Goal: Task Accomplishment & Management: Manage account settings

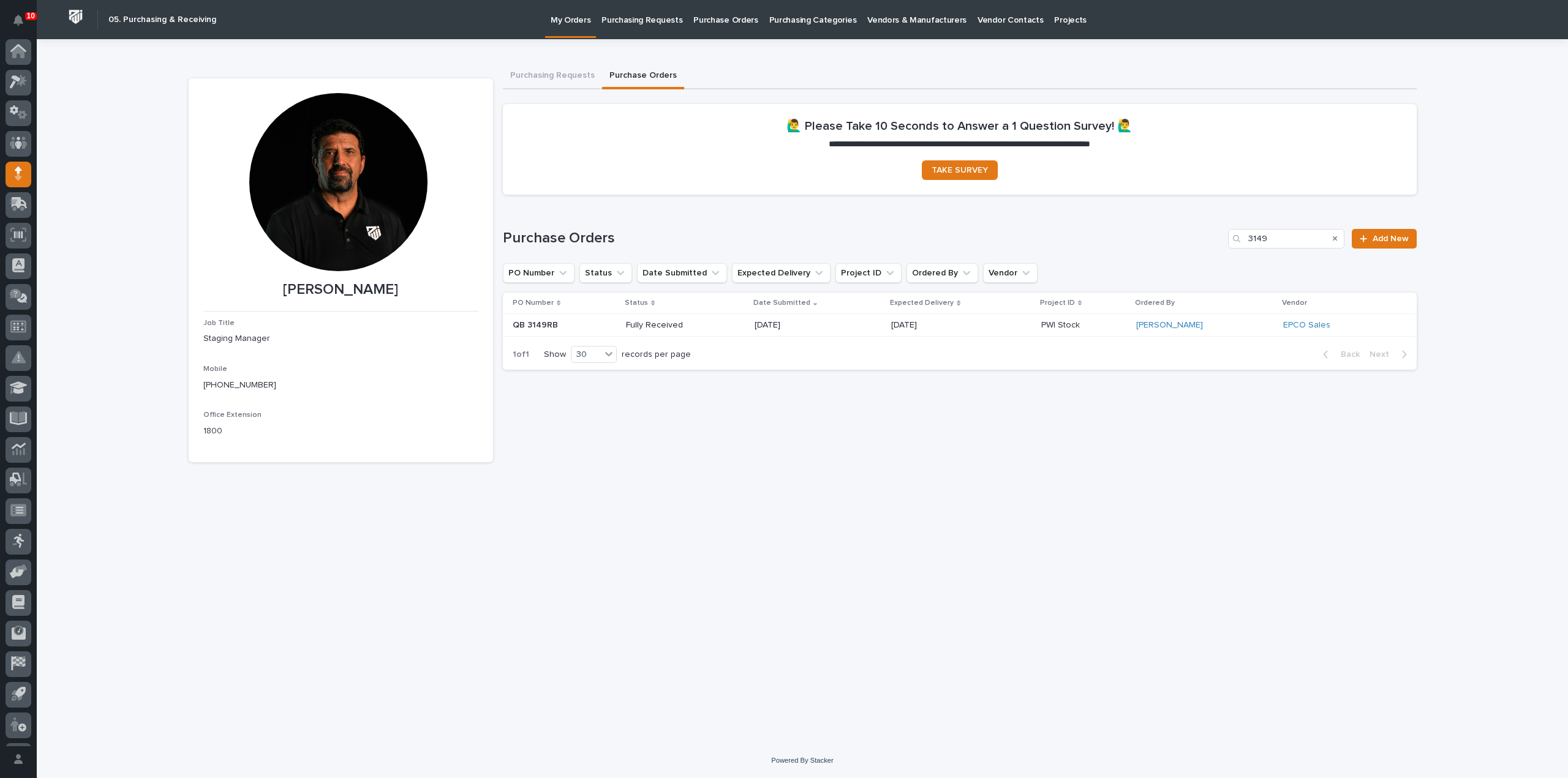
scroll to position [27, 0]
drag, startPoint x: 1282, startPoint y: 246, endPoint x: 1222, endPoint y: 250, distance: 60.1
click at [1222, 250] on div "Purchase Orders 3149 Add New PO Number Status Date Submitted Expected Delivery …" at bounding box center [959, 299] width 914 height 142
drag, startPoint x: 1277, startPoint y: 238, endPoint x: 1252, endPoint y: 243, distance: 25.5
click at [1252, 243] on input "3150" at bounding box center [1286, 238] width 117 height 20
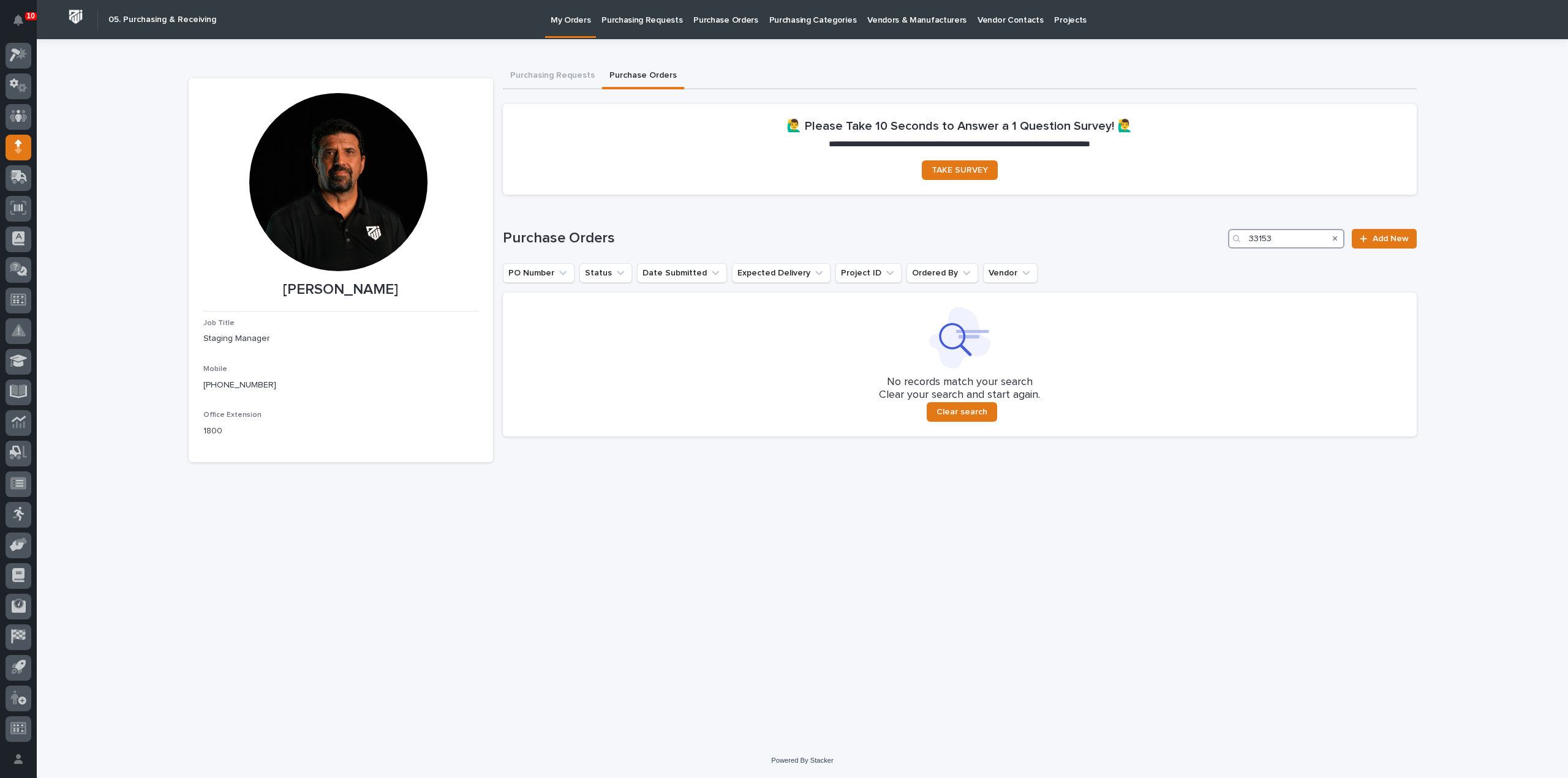
drag, startPoint x: 1303, startPoint y: 238, endPoint x: 1253, endPoint y: 241, distance: 50.1
click at [1253, 241] on input "33153" at bounding box center [1286, 238] width 117 height 20
type input "3"
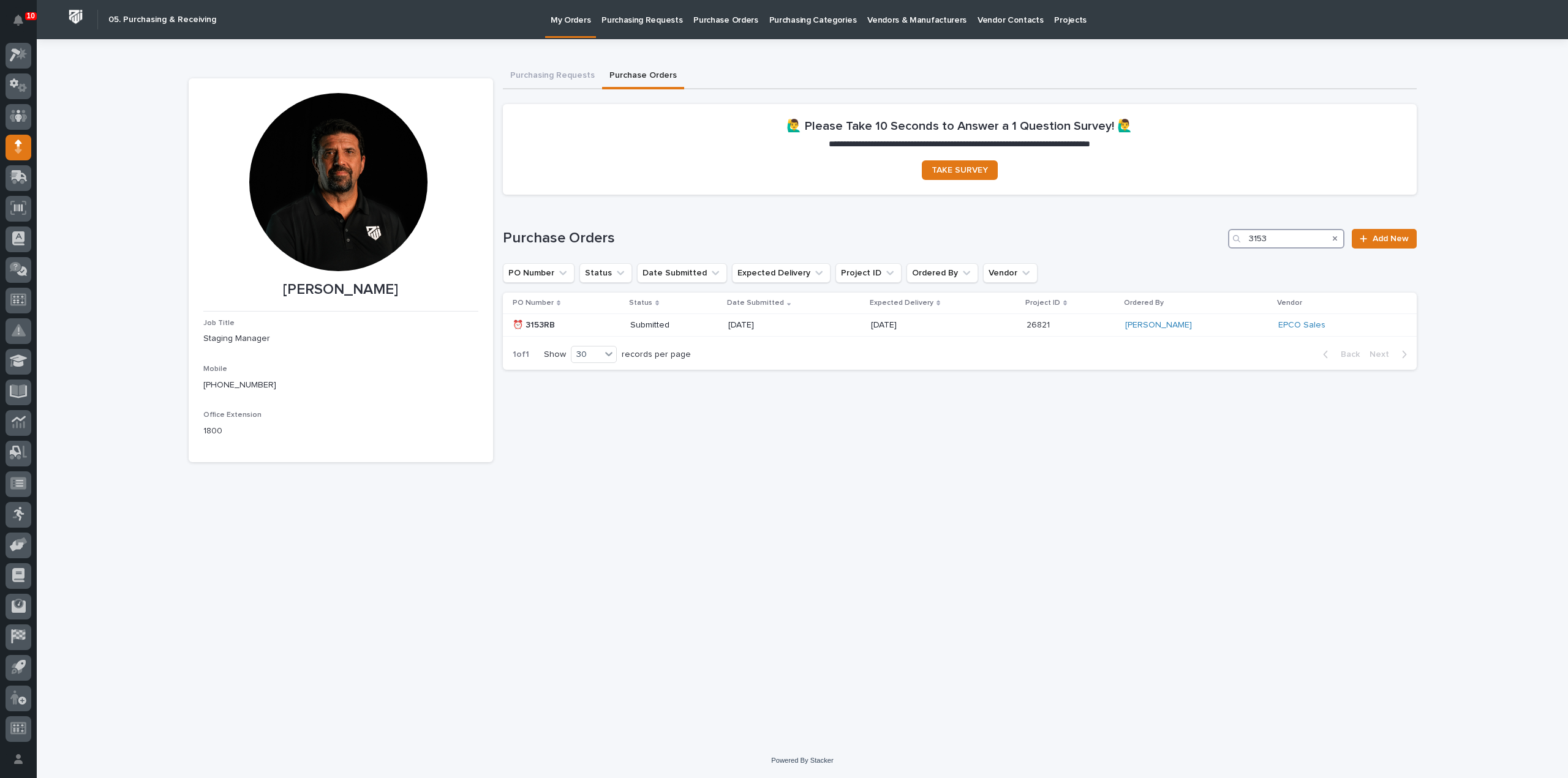
drag, startPoint x: 1301, startPoint y: 238, endPoint x: 1210, endPoint y: 264, distance: 94.6
click at [1210, 264] on div "Purchase Orders 3153 Add New PO Number Status Date Submitted Expected Delivery …" at bounding box center [959, 299] width 914 height 142
drag, startPoint x: 1281, startPoint y: 246, endPoint x: 1206, endPoint y: 257, distance: 75.8
click at [1206, 257] on div "Purchase Orders 3155 Add New PO Number Status Date Submitted Expected Delivery …" at bounding box center [959, 299] width 914 height 142
type input "3159"
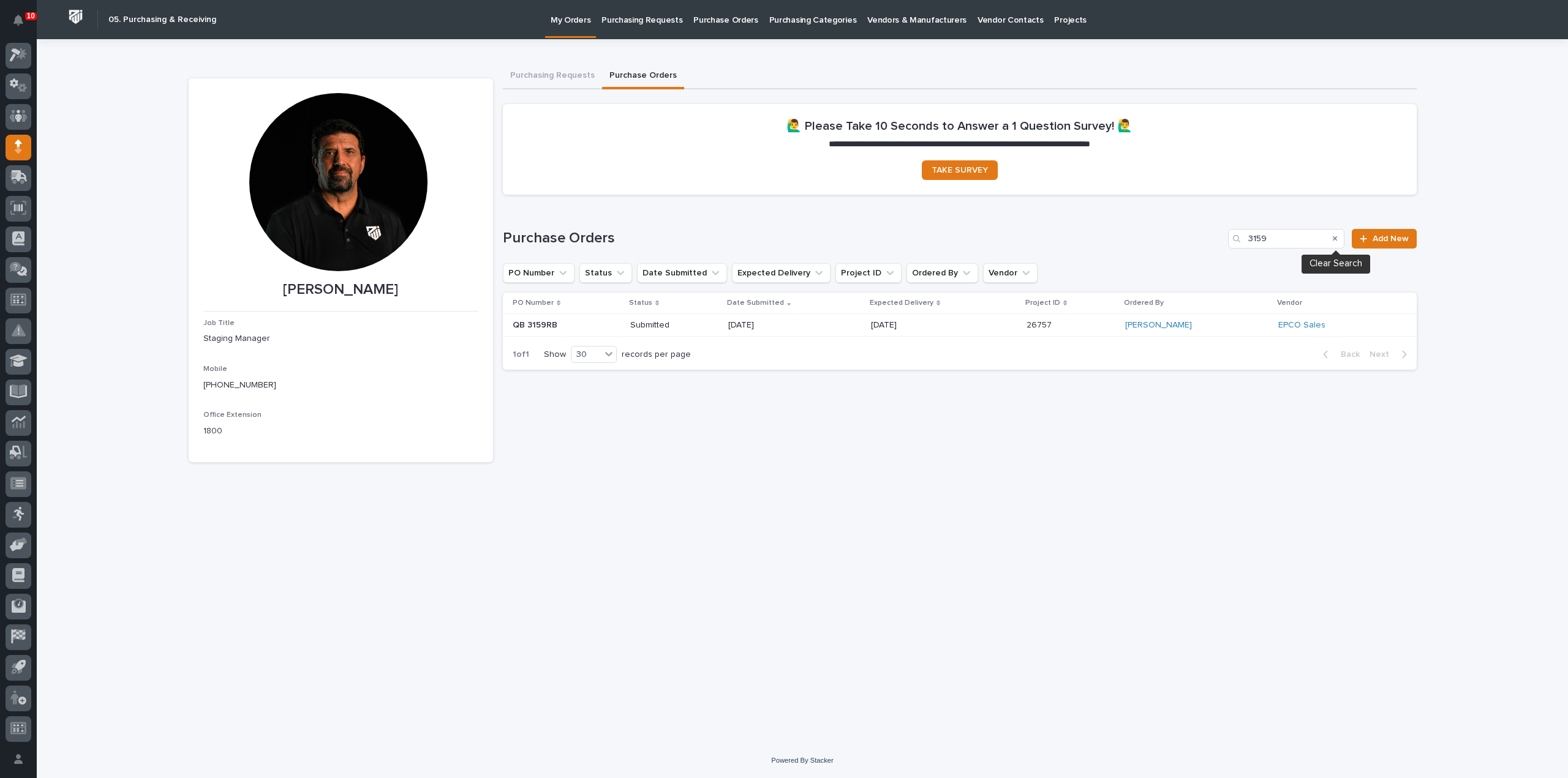
click at [1338, 235] on icon "Search" at bounding box center [1335, 238] width 5 height 7
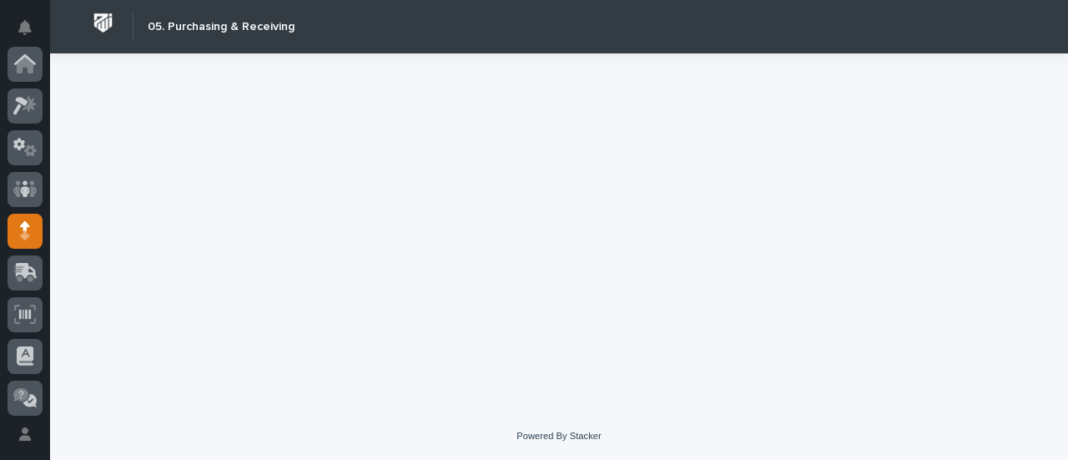
scroll to position [167, 0]
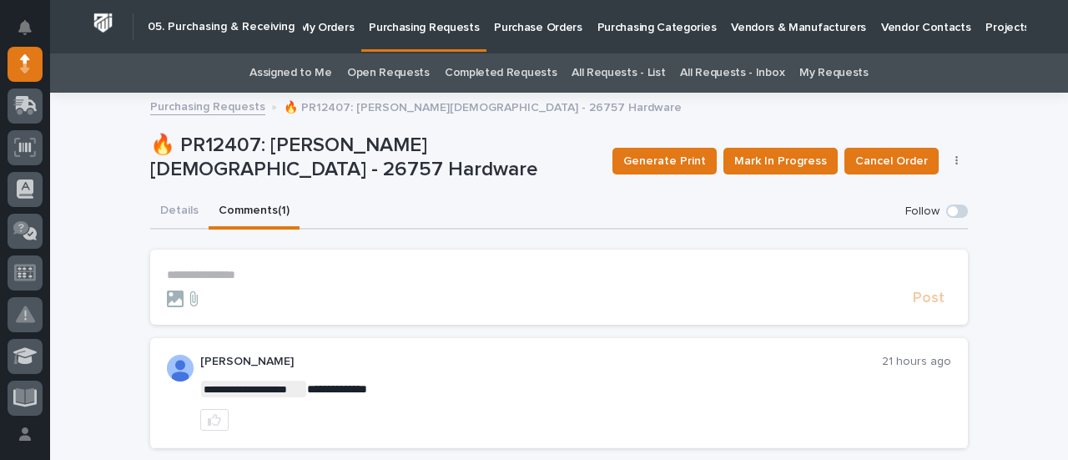
scroll to position [131, 0]
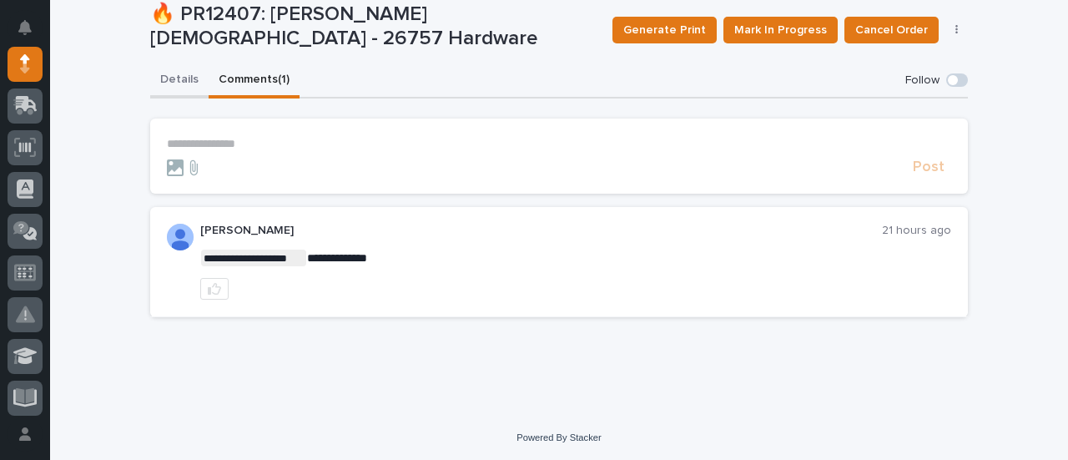
click at [174, 86] on div "**********" at bounding box center [559, 196] width 818 height 267
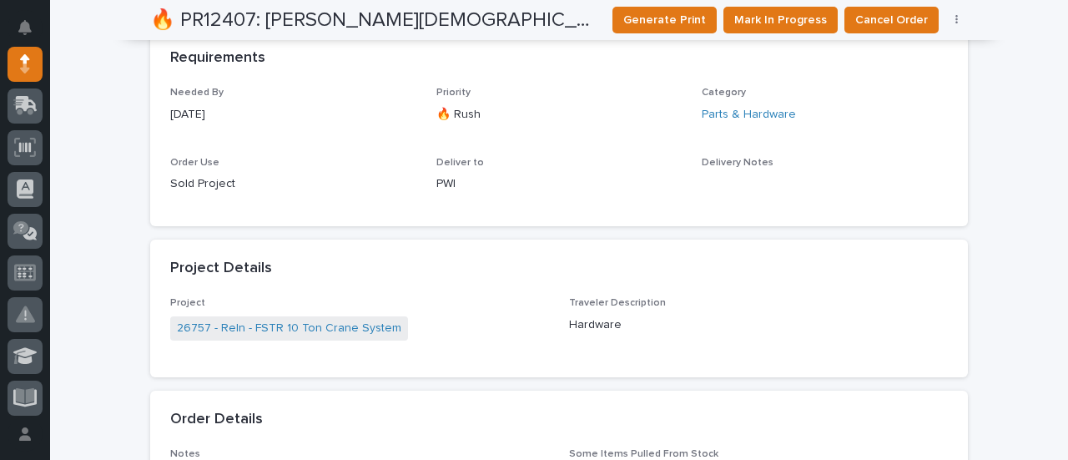
scroll to position [130, 0]
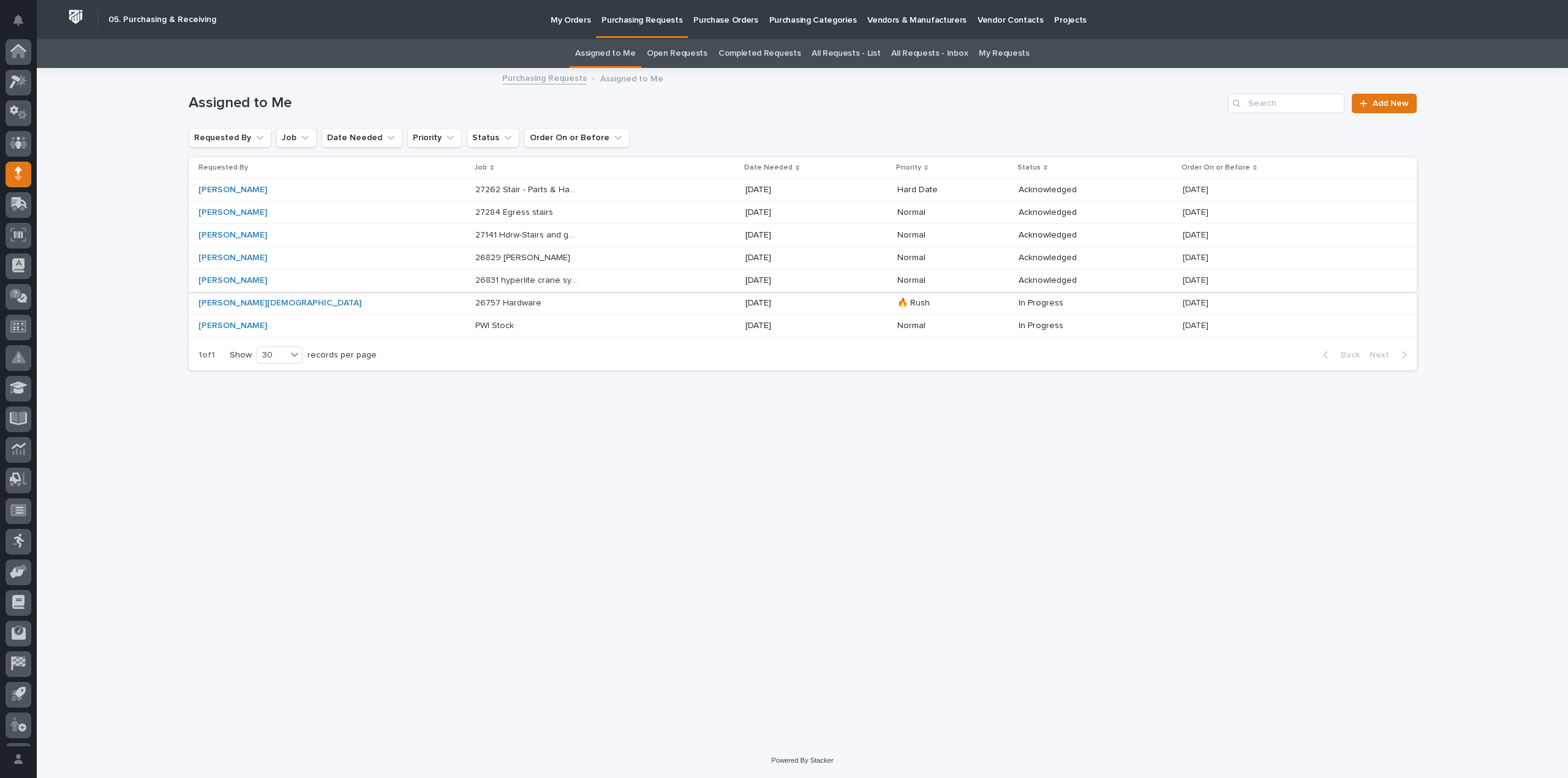
scroll to position [27, 0]
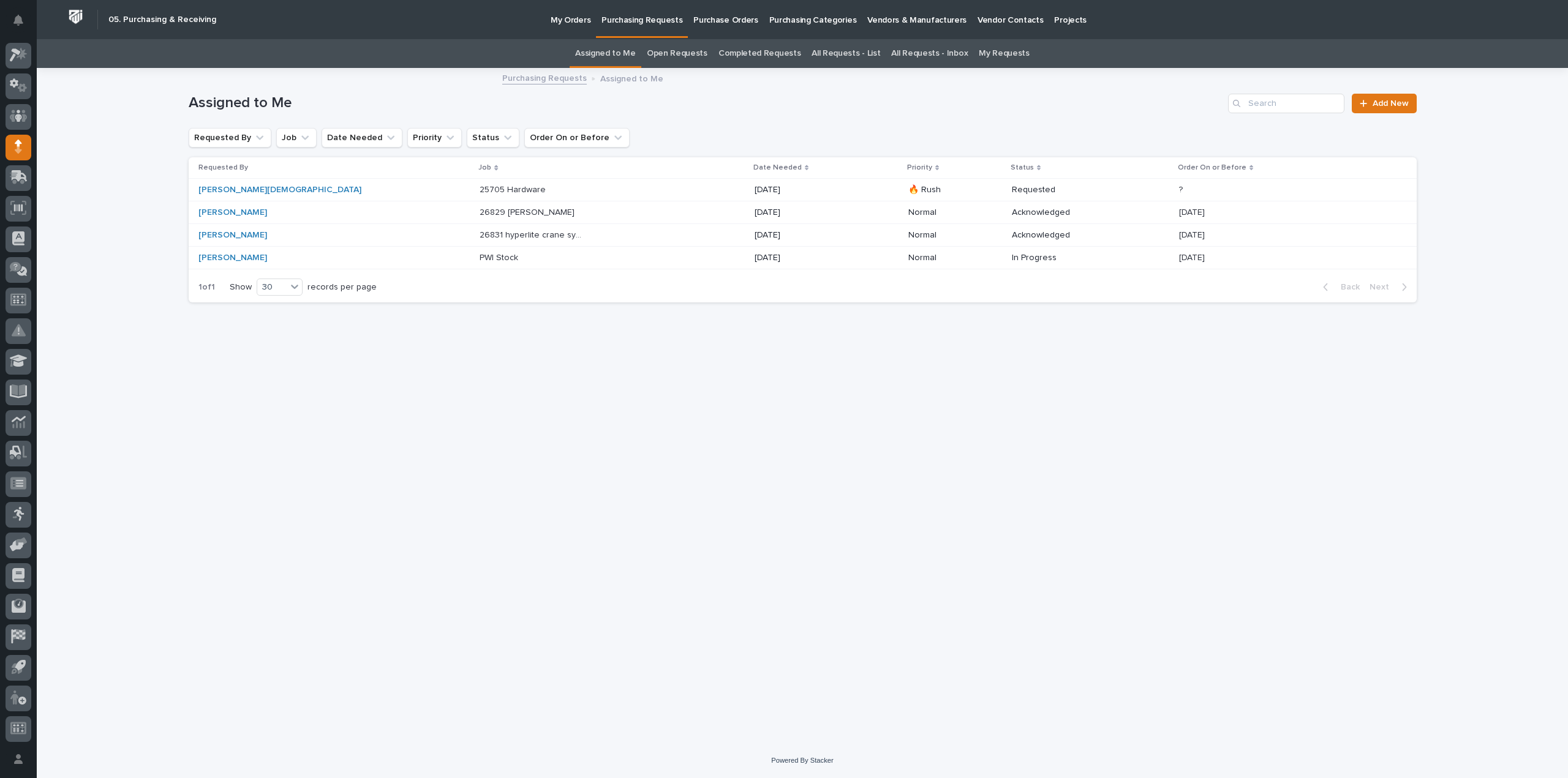
click at [480, 234] on p "26831 hyperlite crane system" at bounding box center [532, 234] width 105 height 13
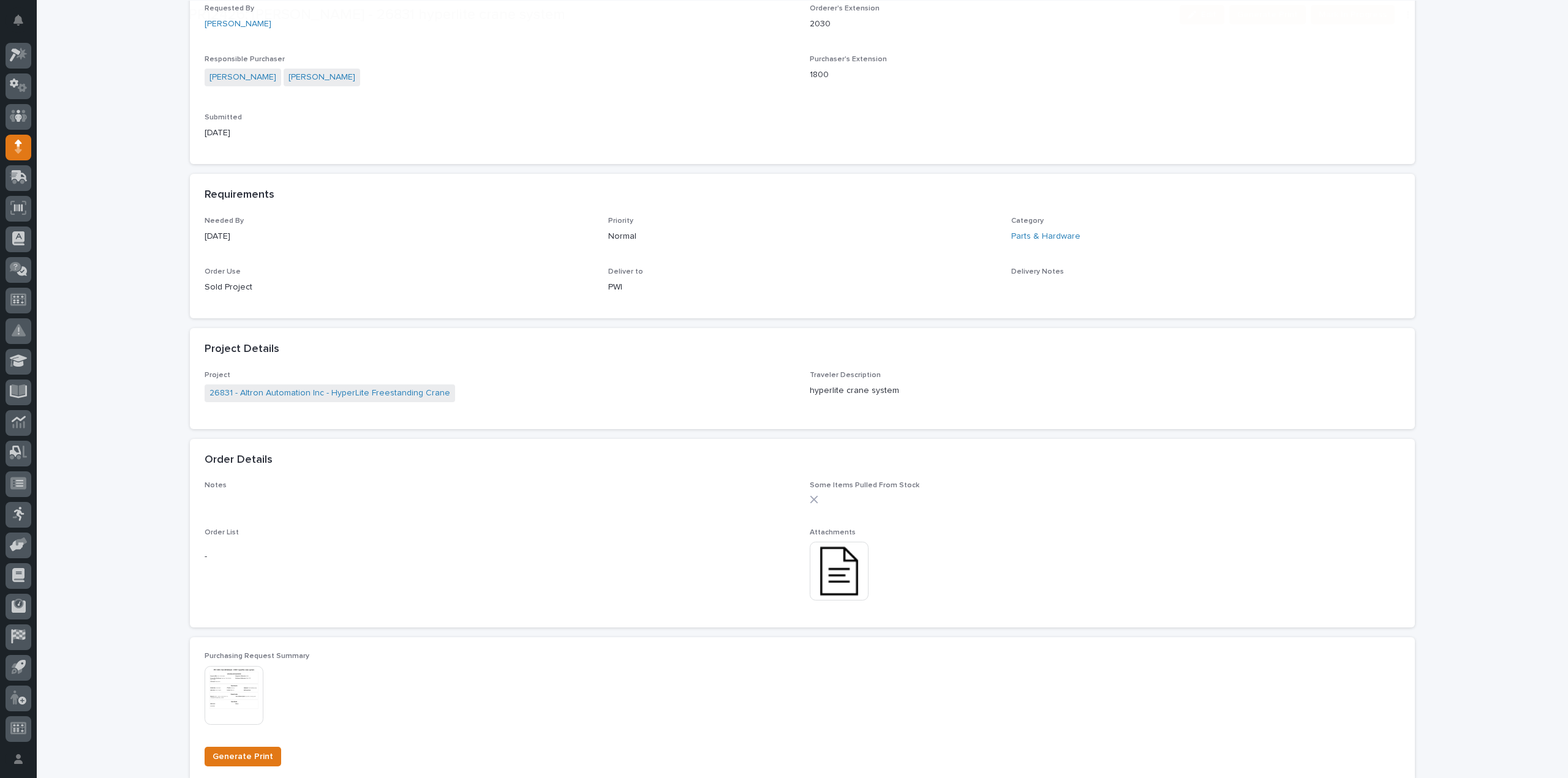
scroll to position [490, 0]
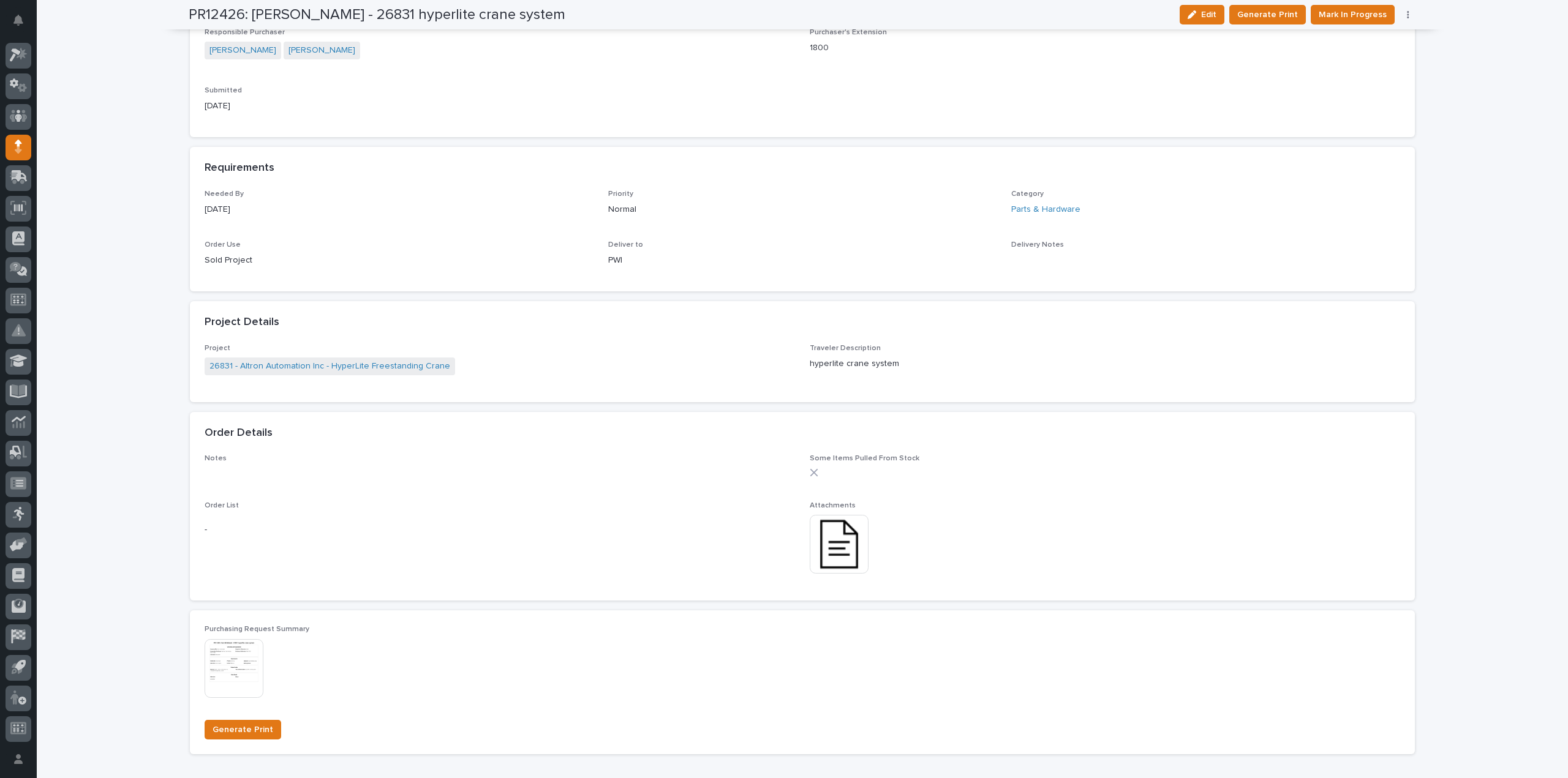
click at [838, 551] on img at bounding box center [839, 544] width 59 height 59
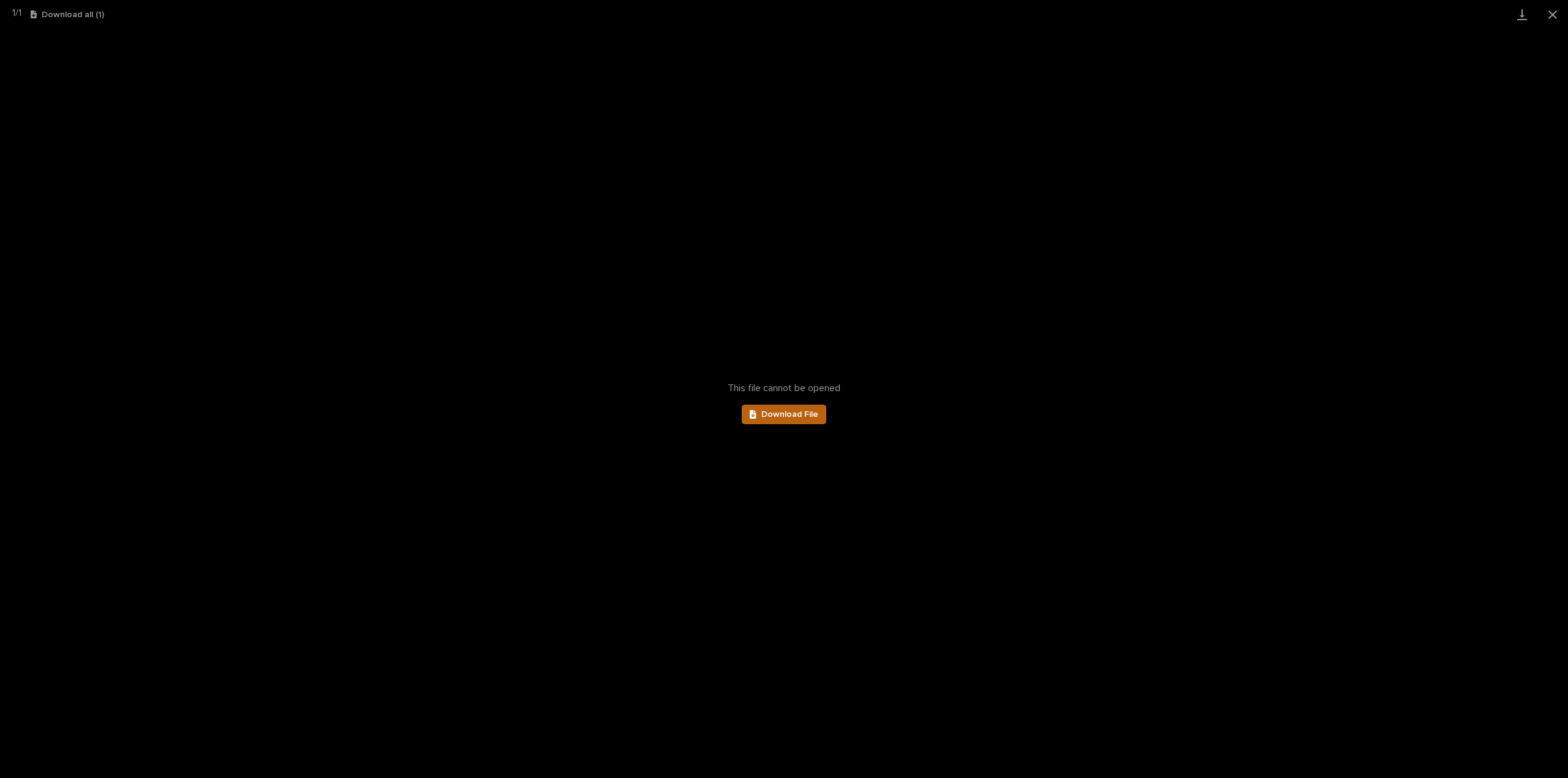
click at [806, 417] on span "Download File" at bounding box center [790, 414] width 57 height 9
click at [1552, 17] on button "Close gallery" at bounding box center [1553, 14] width 31 height 29
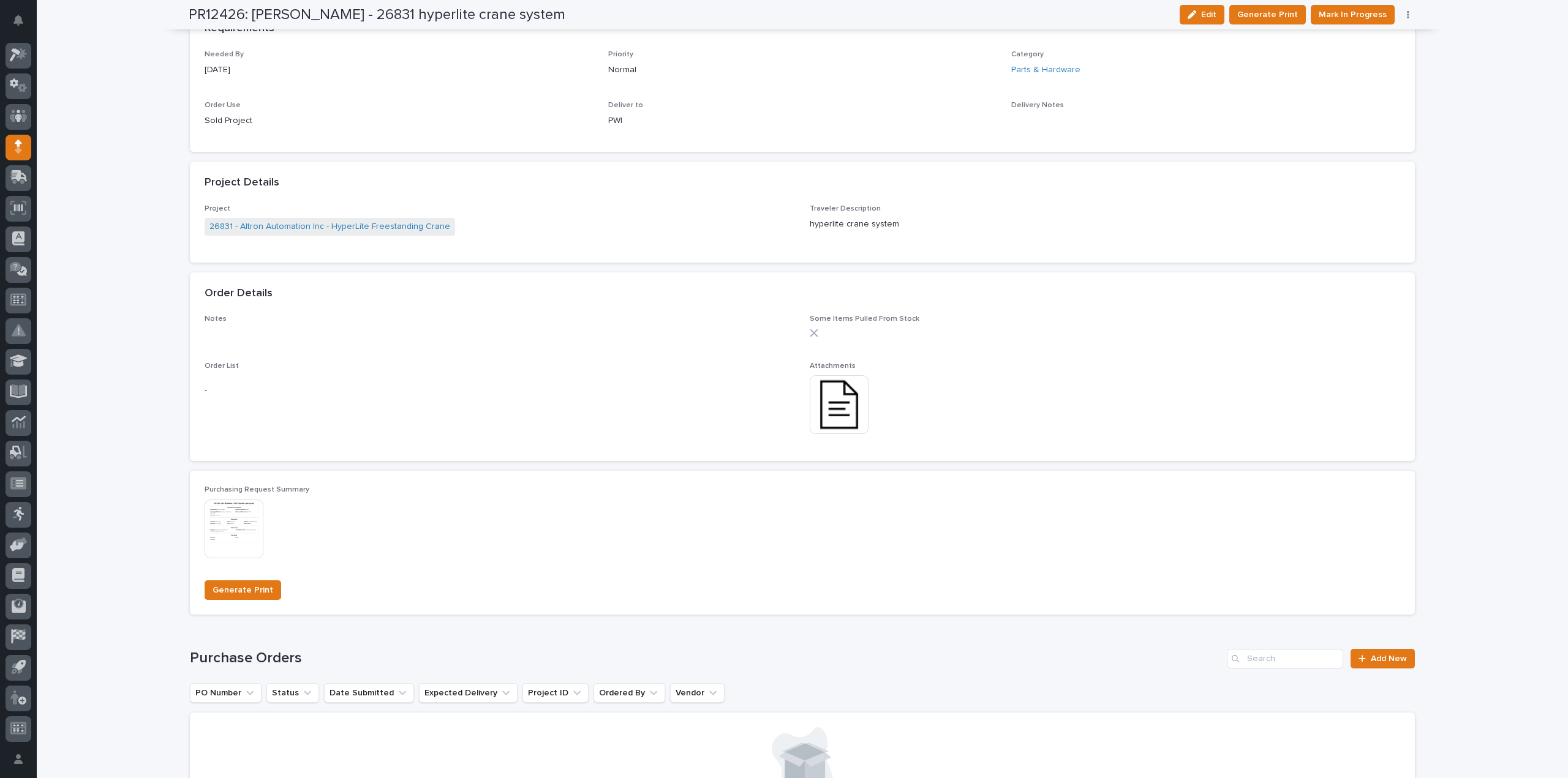
scroll to position [735, 0]
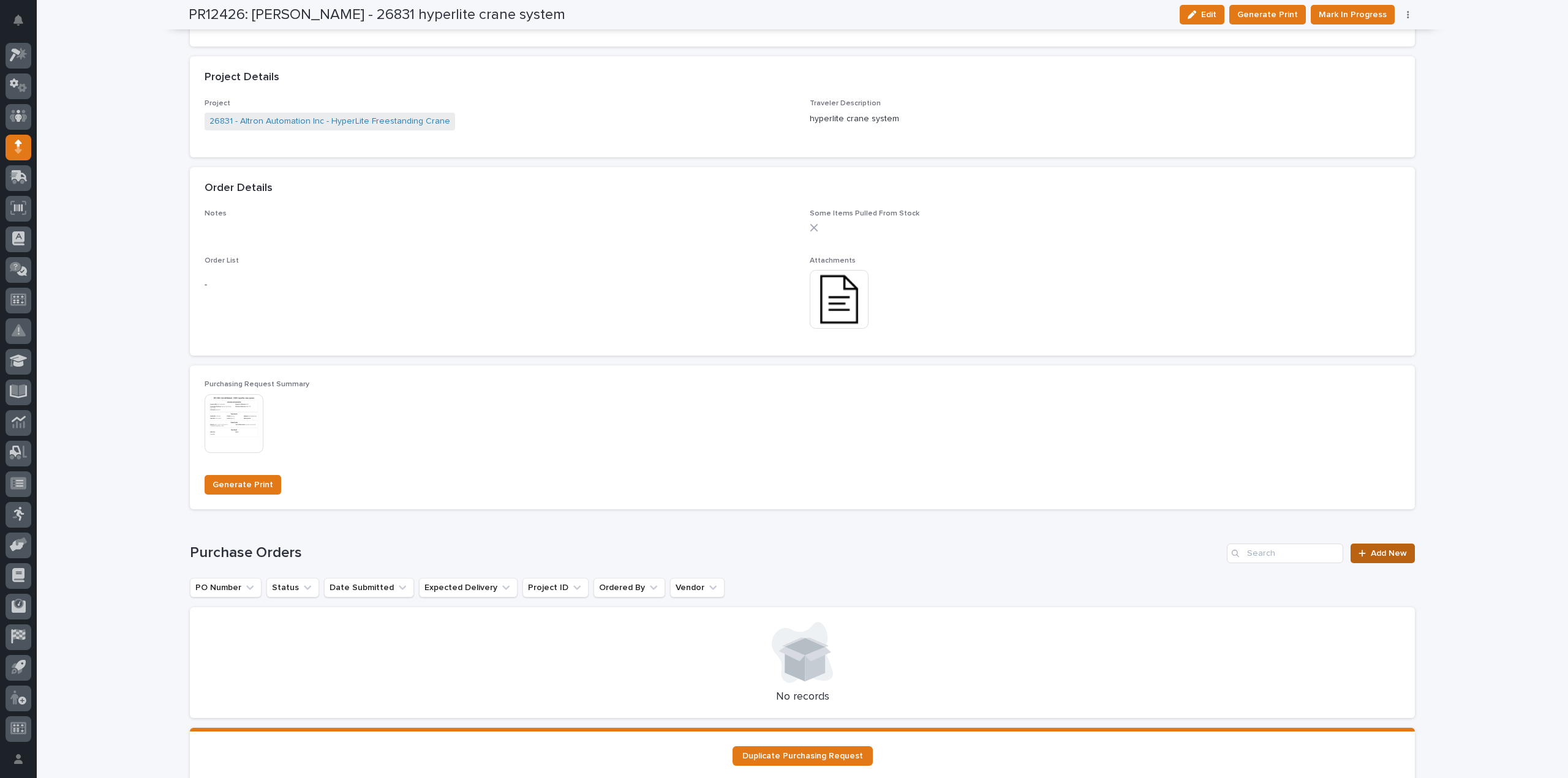
click at [1379, 554] on span "Add New" at bounding box center [1388, 554] width 36 height 9
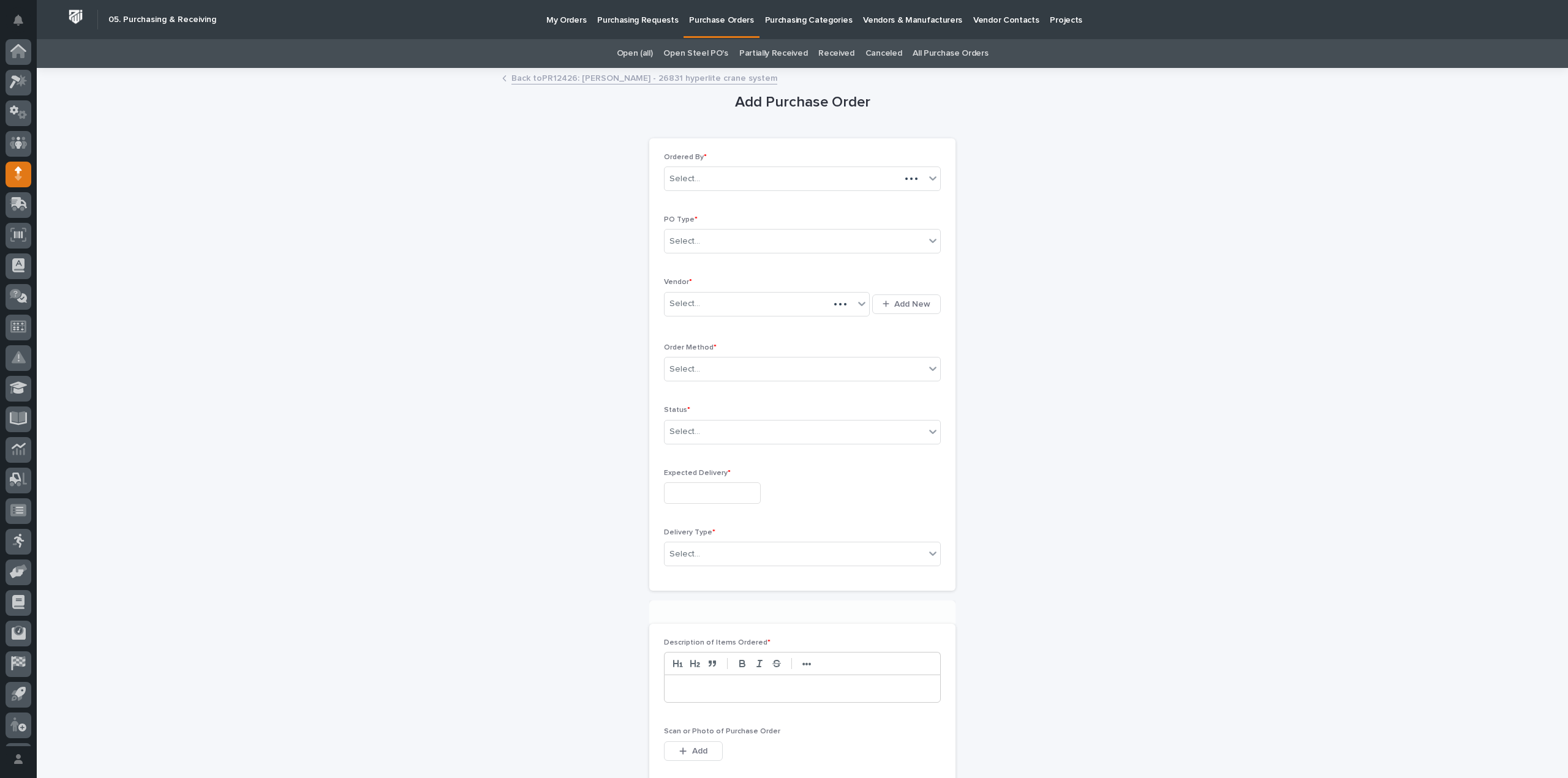
scroll to position [27, 0]
click at [672, 237] on div "Select..." at bounding box center [685, 241] width 31 height 13
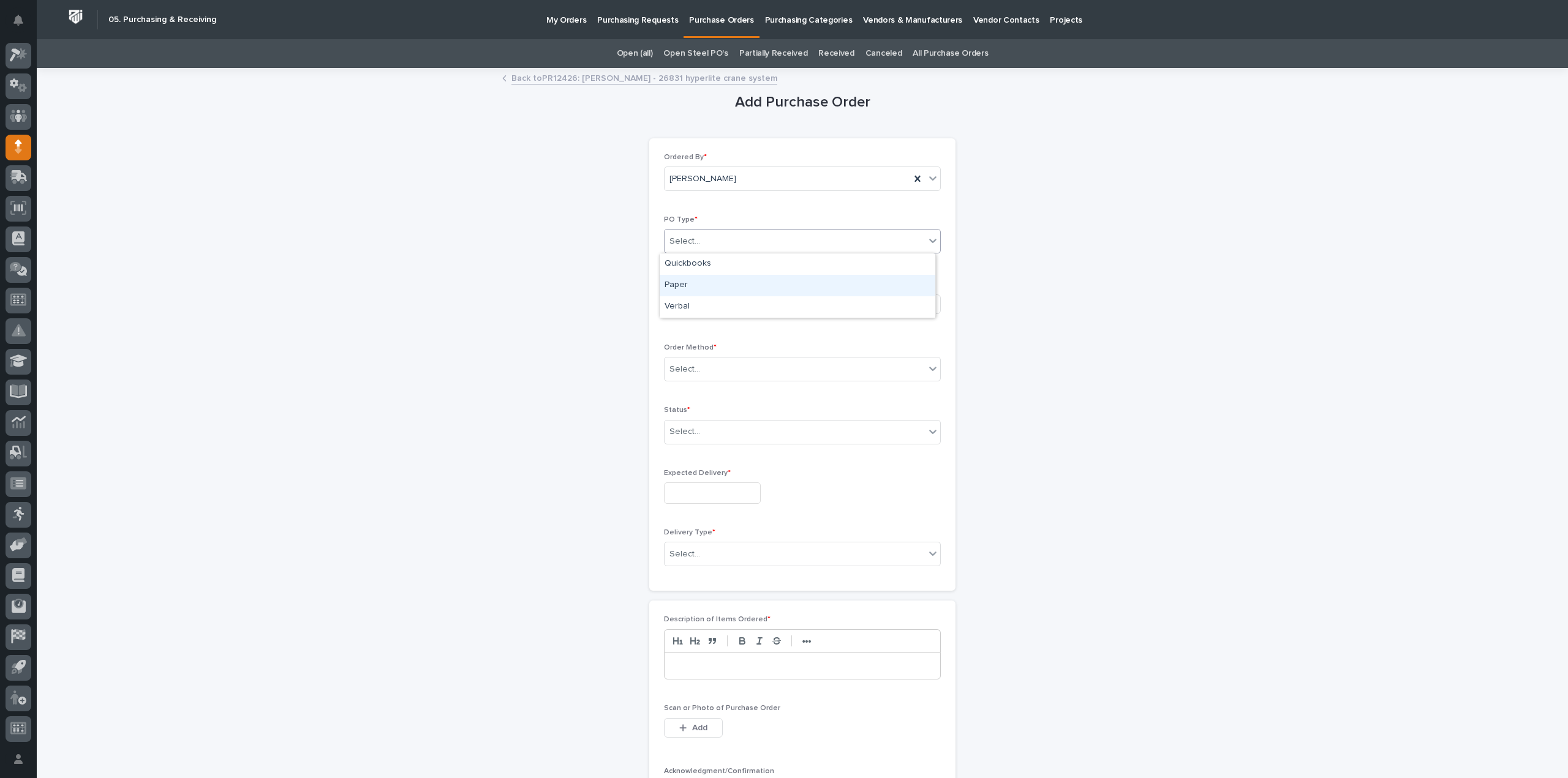
click at [688, 283] on div "Paper" at bounding box center [798, 285] width 276 height 21
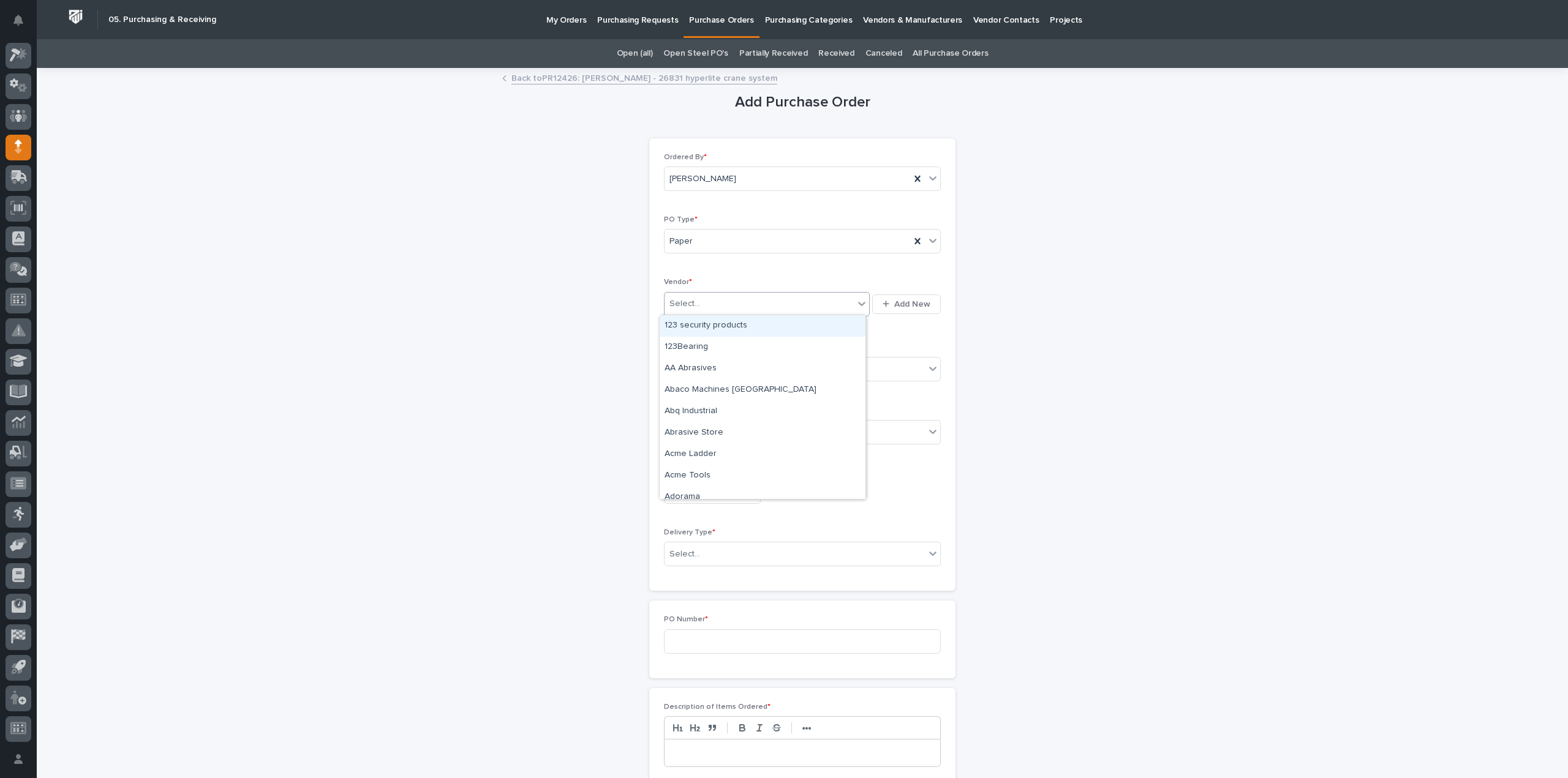
click at [689, 303] on div "Select..." at bounding box center [685, 304] width 31 height 13
type input "*****"
click at [693, 329] on div "River Bend" at bounding box center [762, 326] width 205 height 21
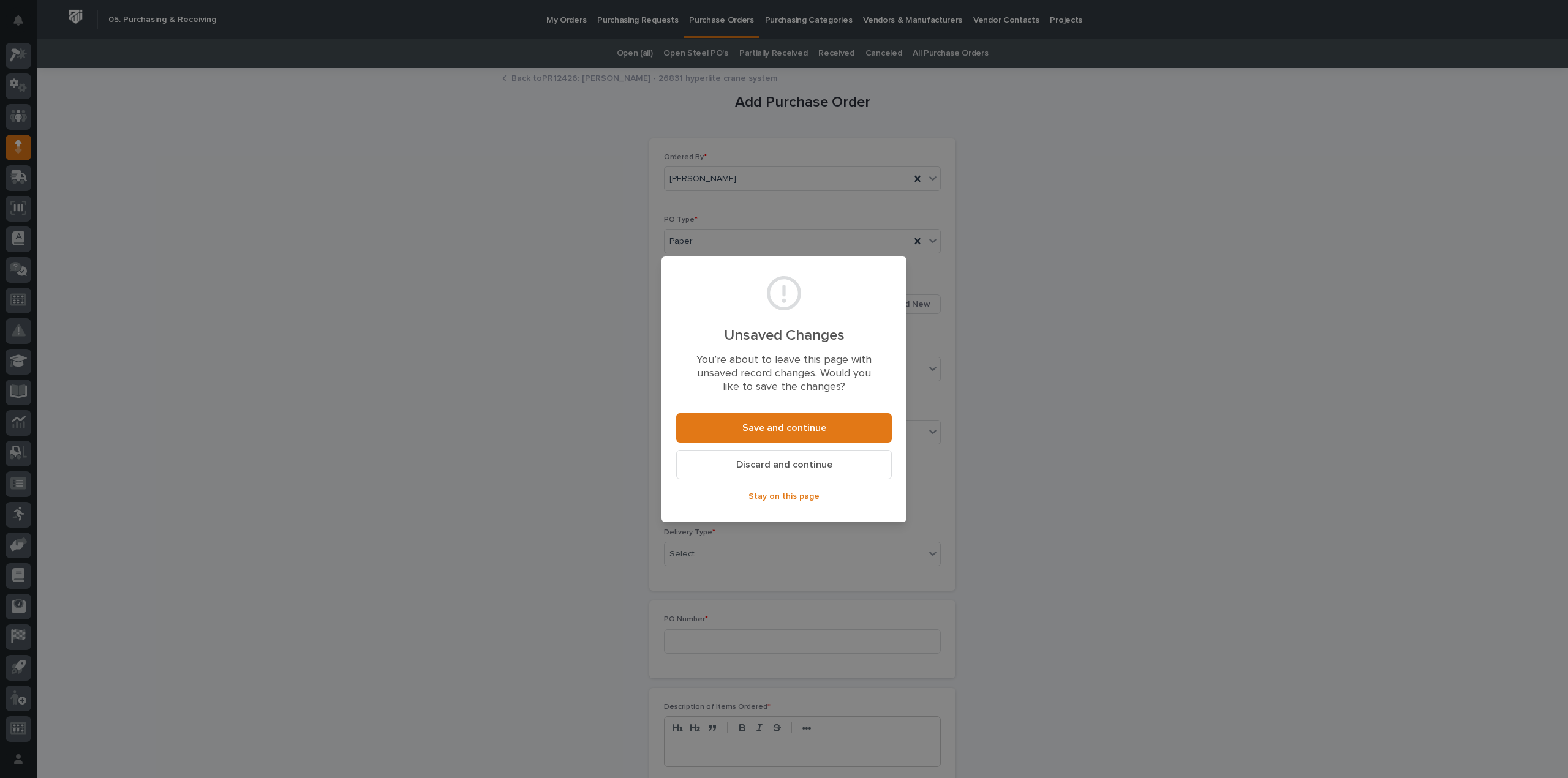
click at [786, 465] on span "Discard and continue" at bounding box center [784, 465] width 96 height 13
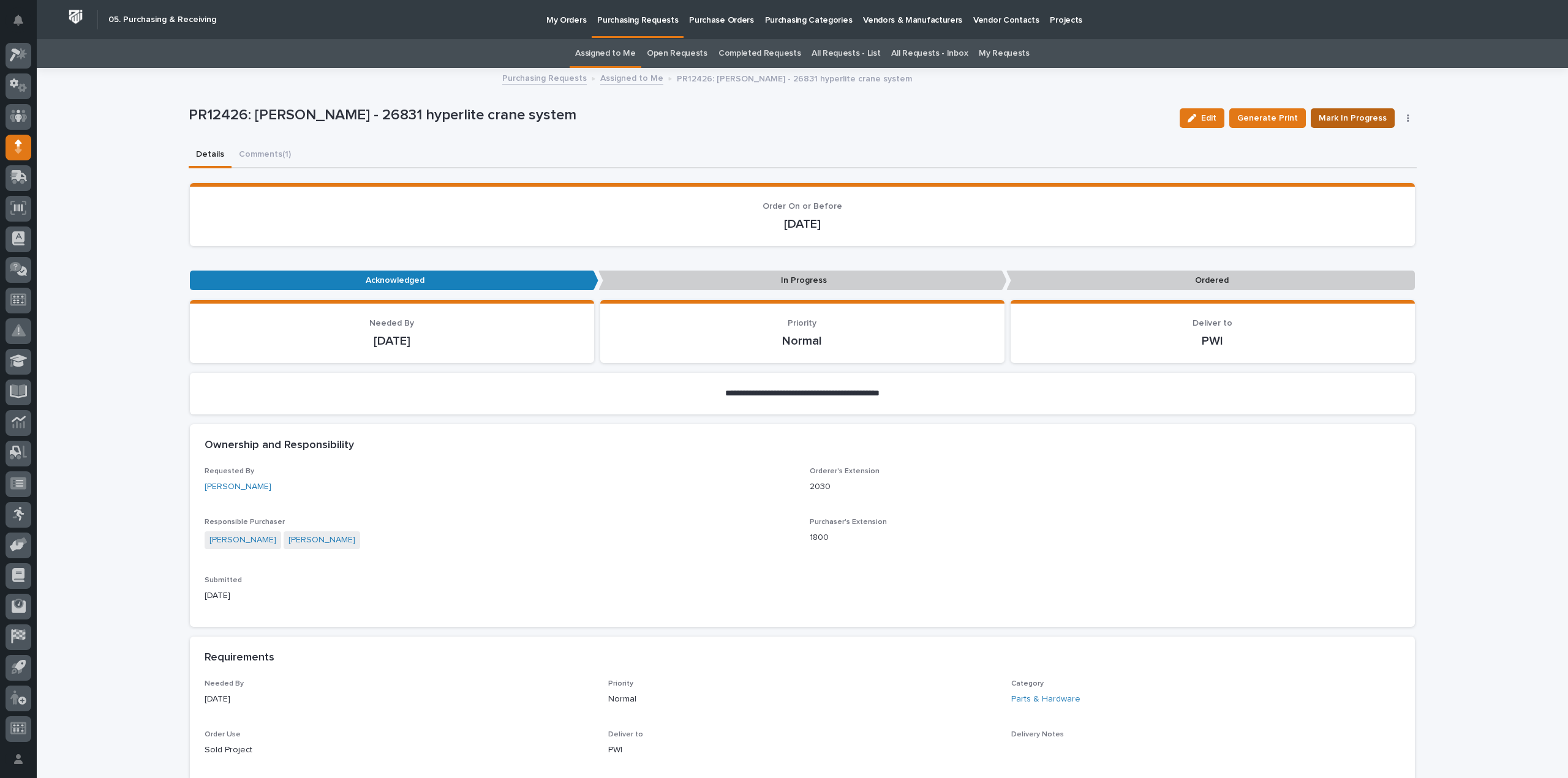
click at [1343, 120] on span "Mark In Progress" at bounding box center [1352, 118] width 68 height 15
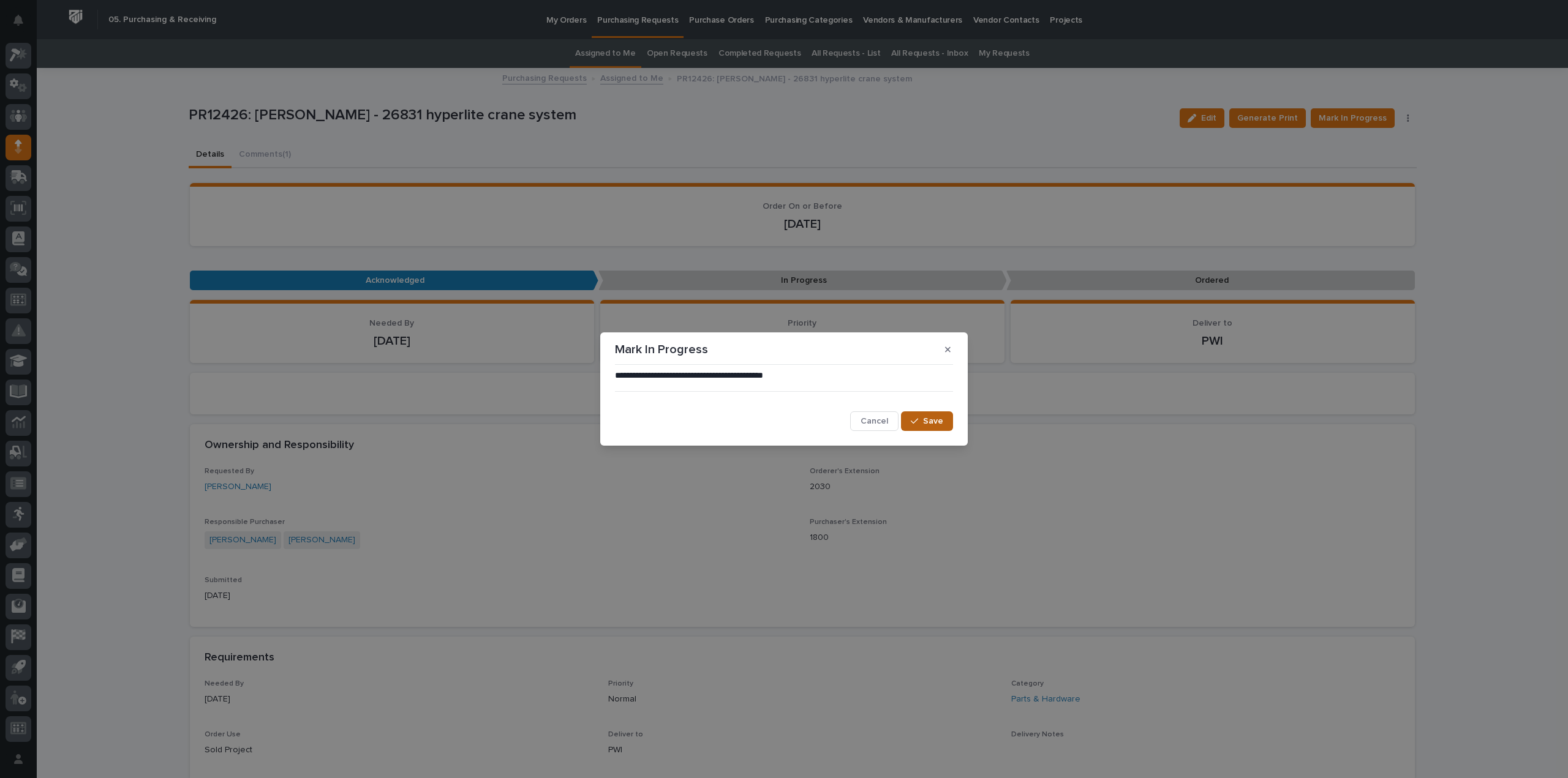
click at [927, 423] on span "Save" at bounding box center [933, 421] width 21 height 11
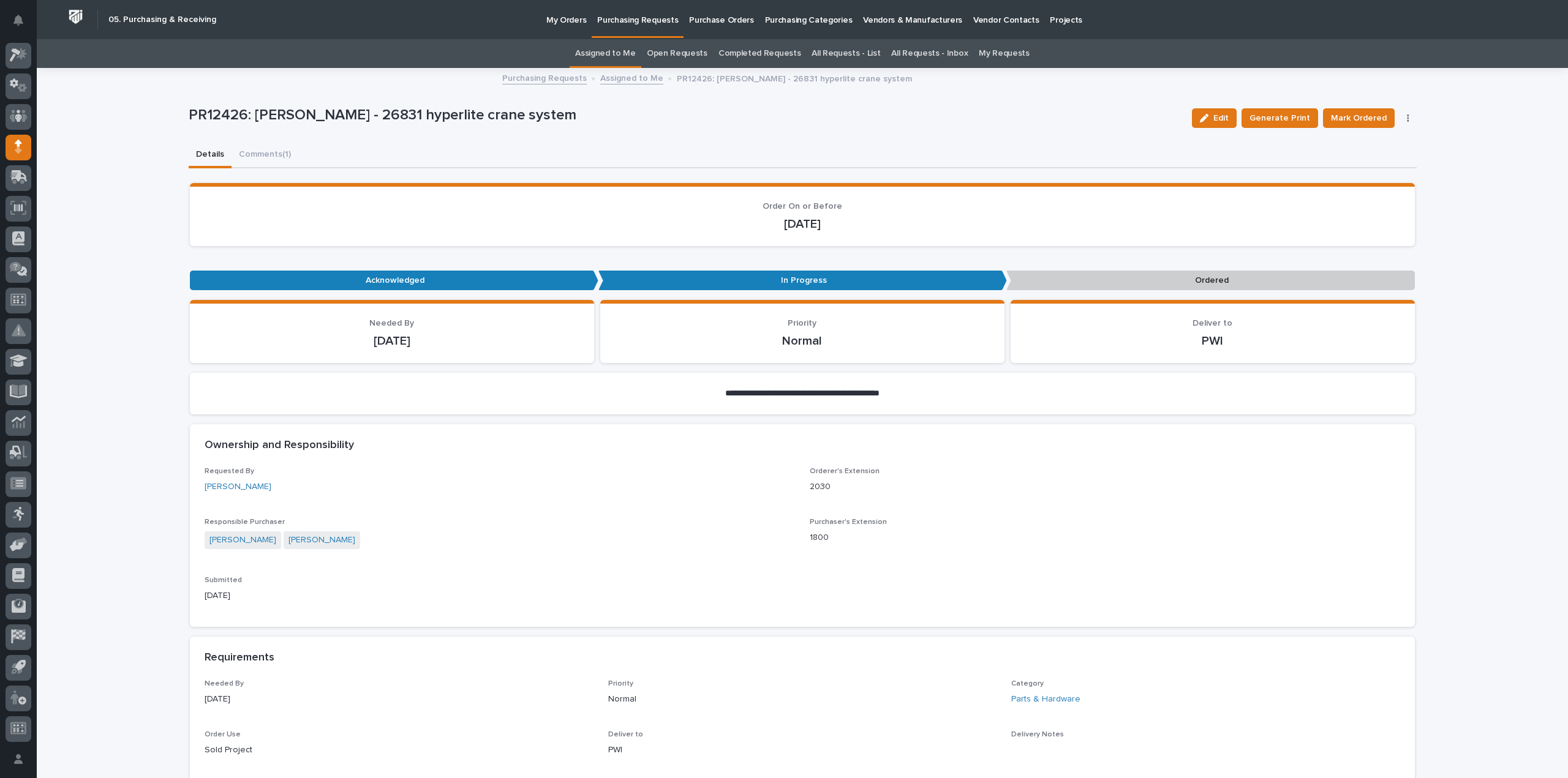
click at [244, 151] on button "Comments (1)" at bounding box center [264, 155] width 67 height 26
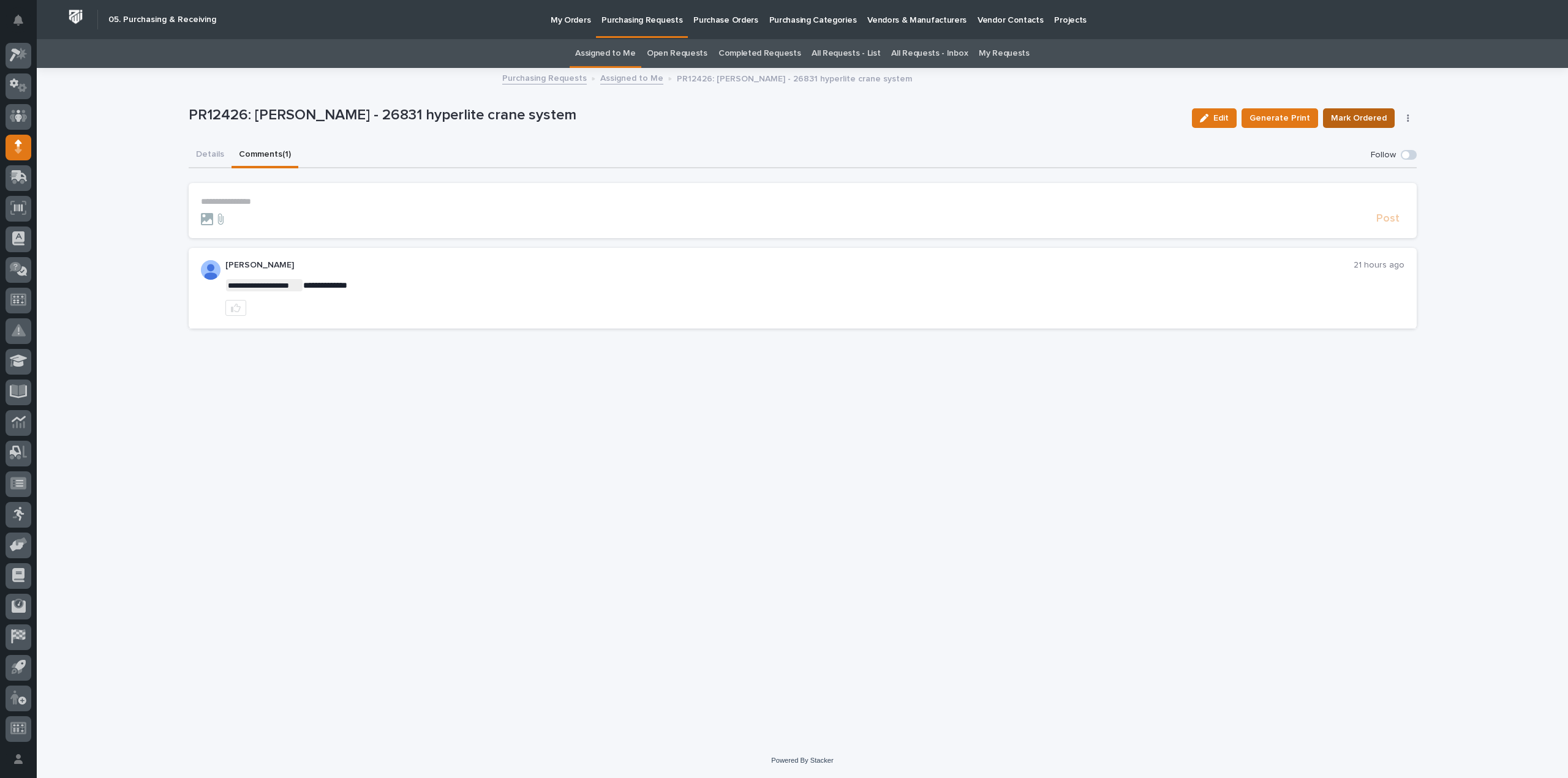
click at [1371, 116] on span "Mark Ordered" at bounding box center [1359, 118] width 56 height 15
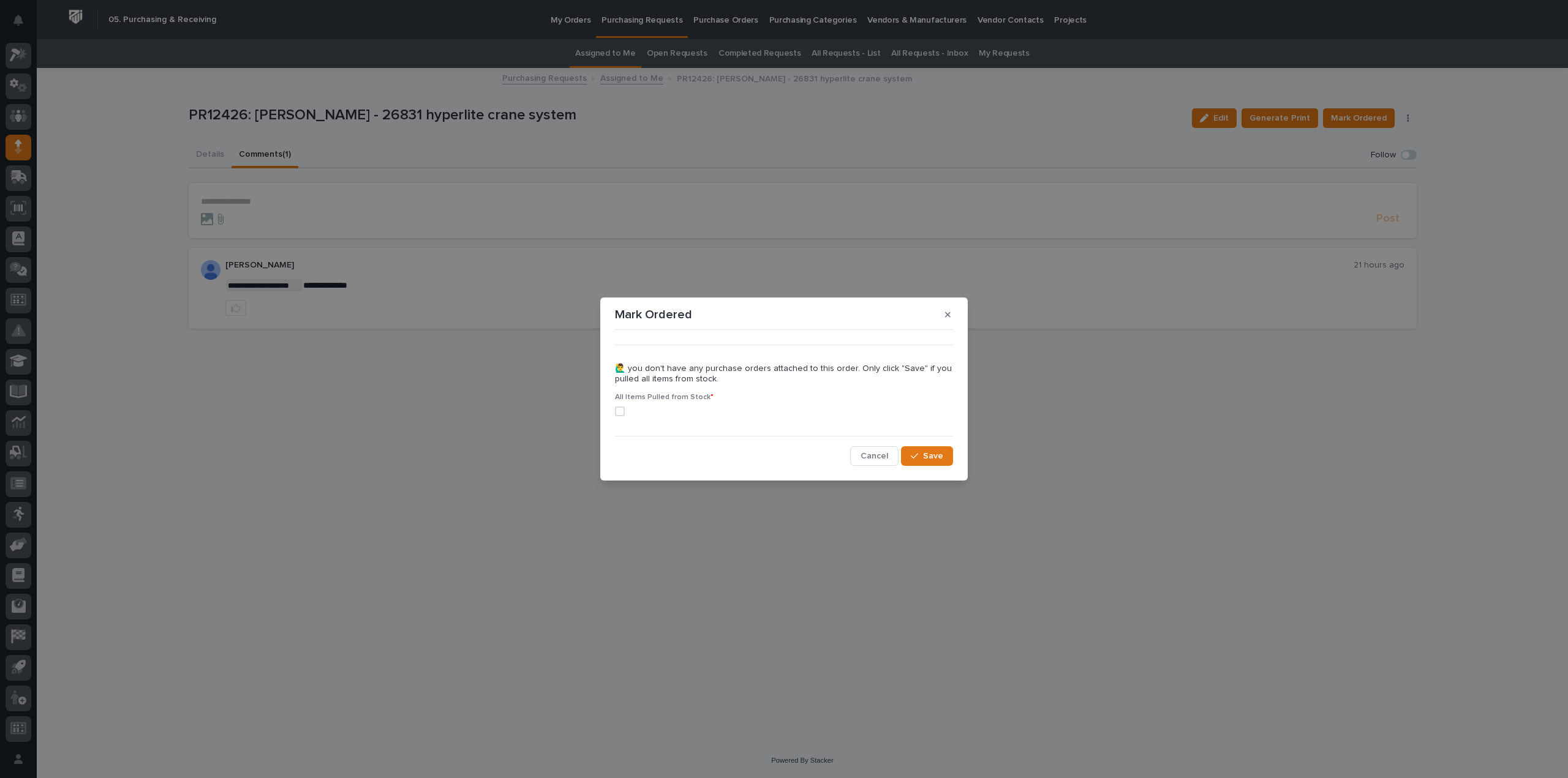
click at [619, 409] on span at bounding box center [619, 411] width 10 height 10
click at [931, 461] on button "Save" at bounding box center [927, 455] width 52 height 20
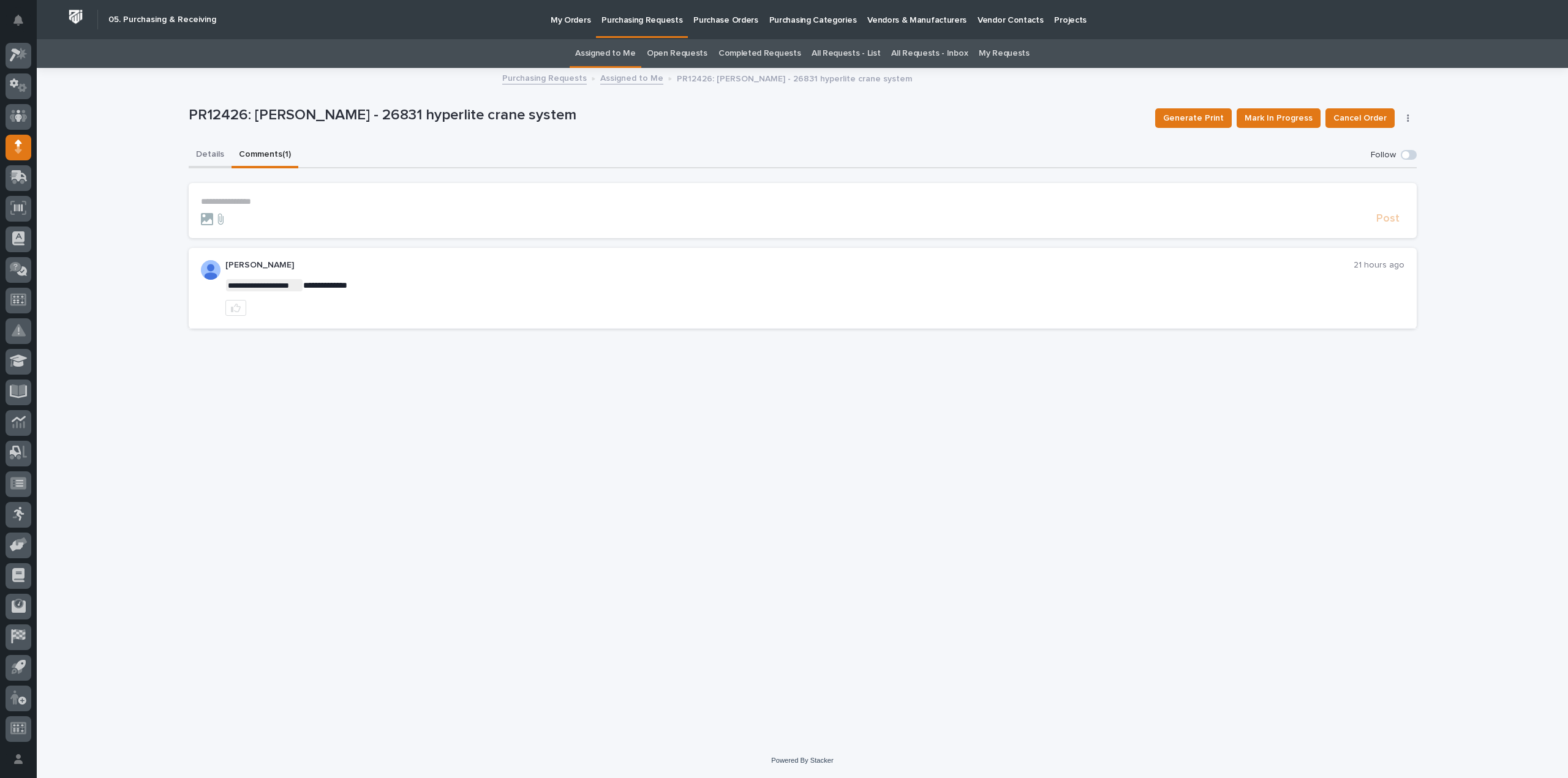
click at [218, 152] on button "Details" at bounding box center [210, 155] width 43 height 26
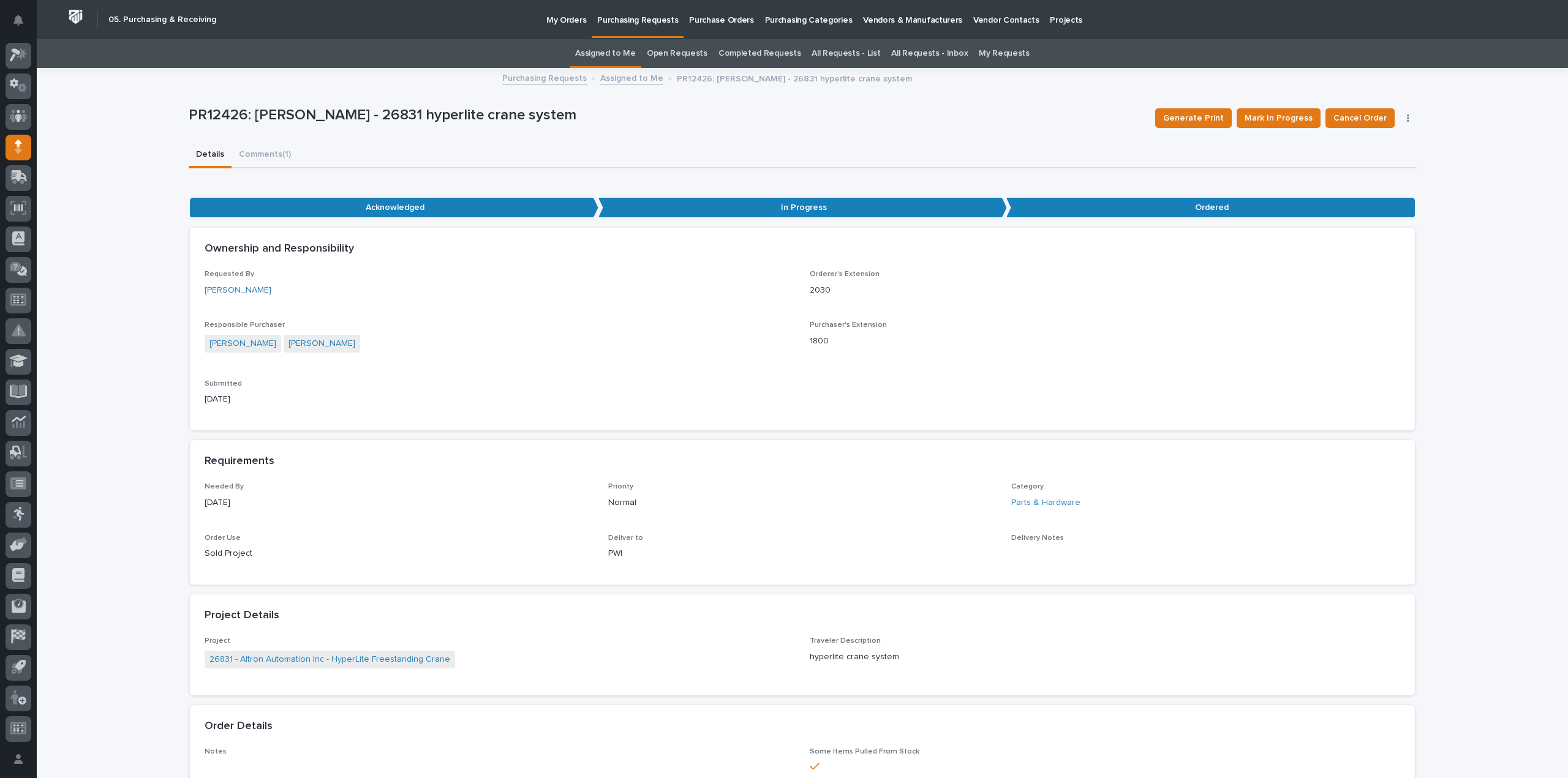
click at [608, 57] on link "Assigned to Me" at bounding box center [605, 53] width 61 height 29
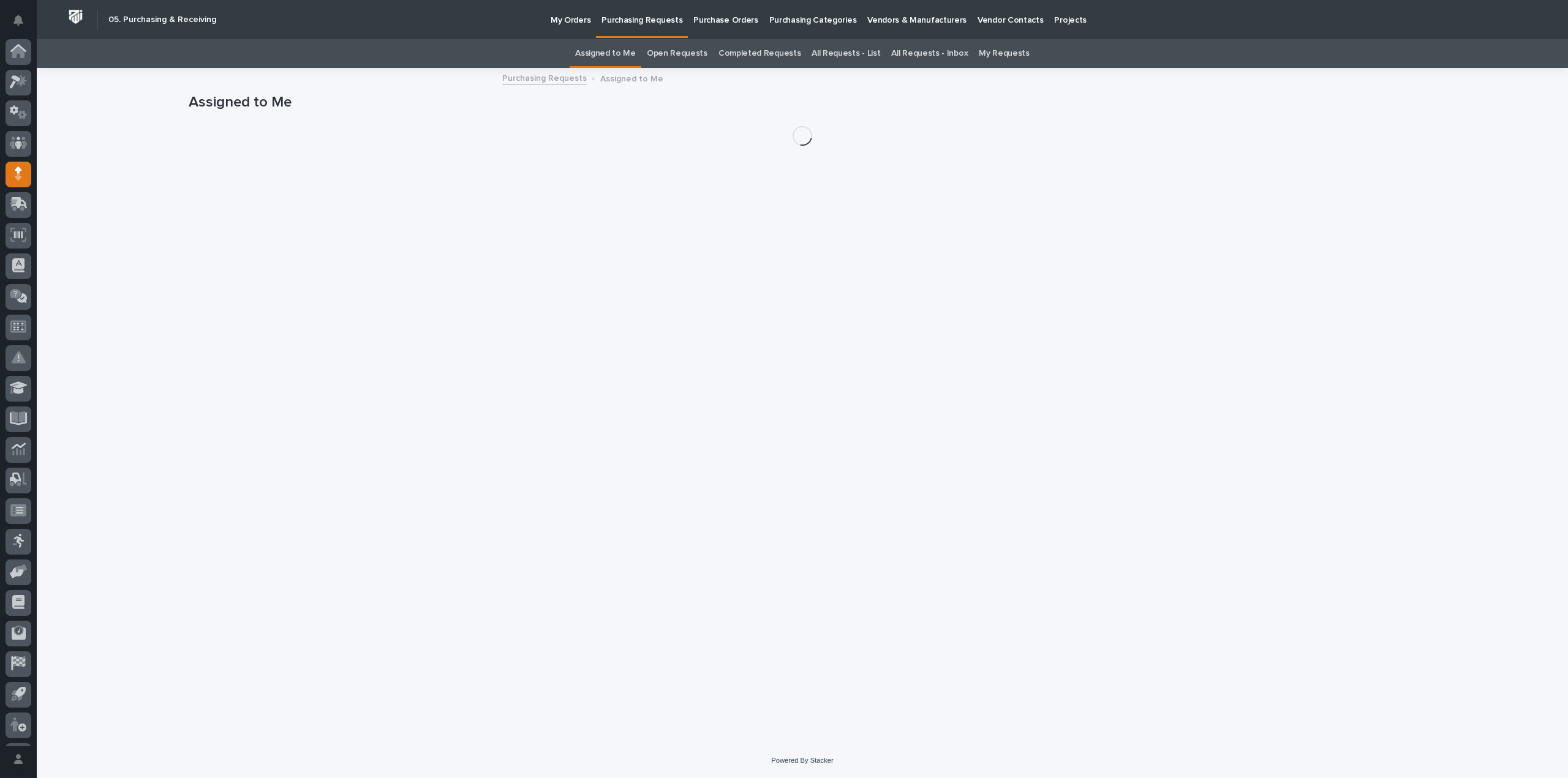
scroll to position [27, 0]
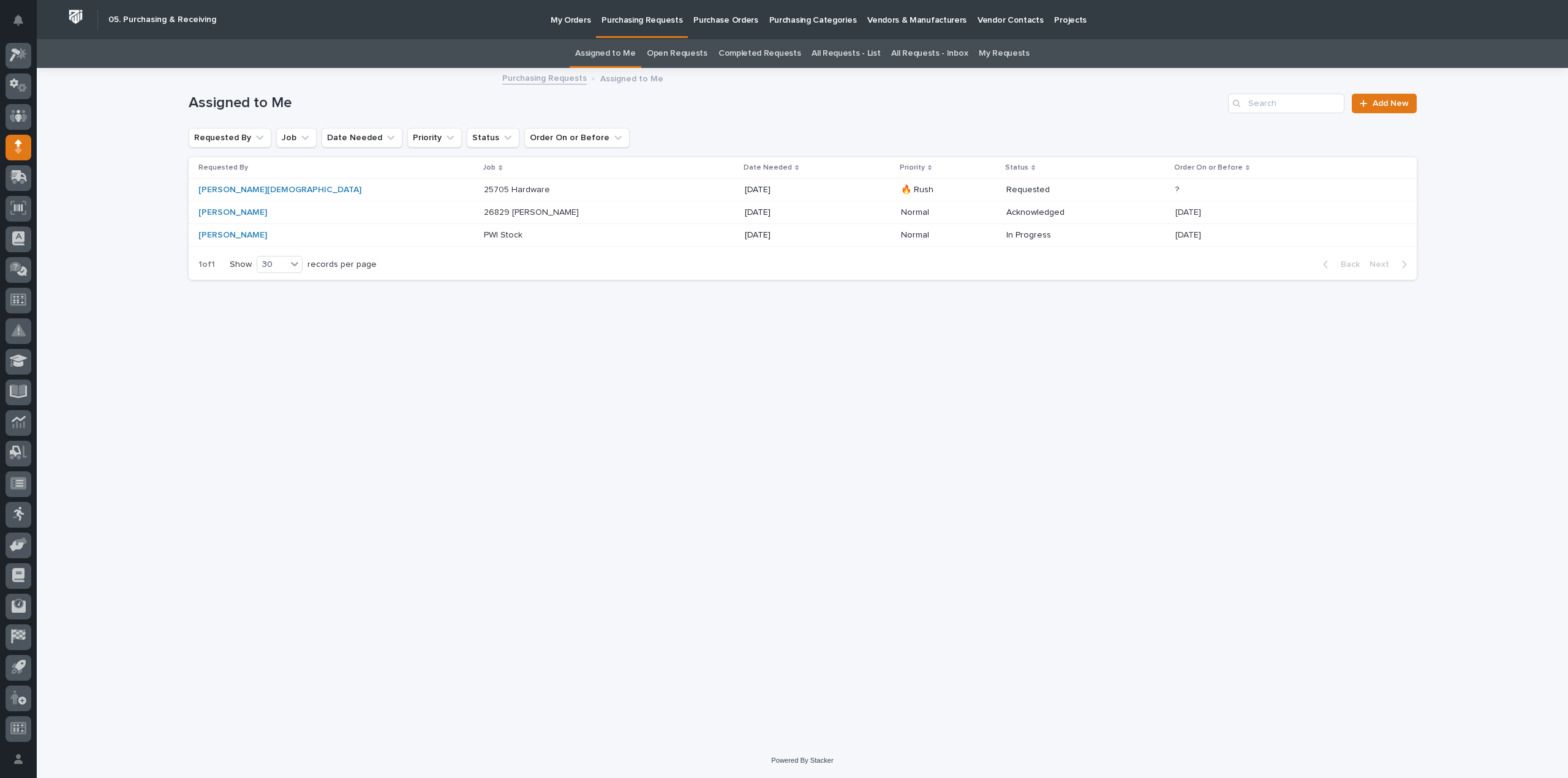
click at [484, 210] on p "26829 Jib Crane" at bounding box center [532, 212] width 98 height 13
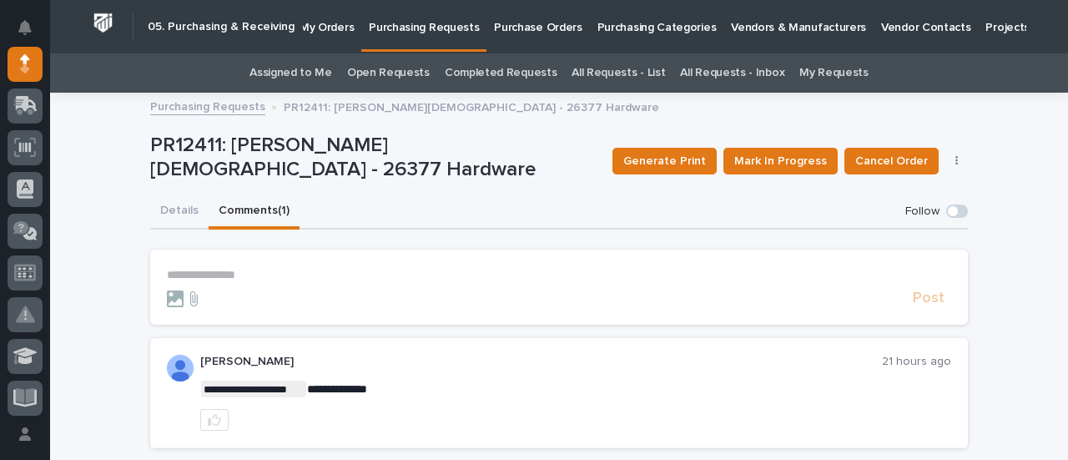
scroll to position [131, 0]
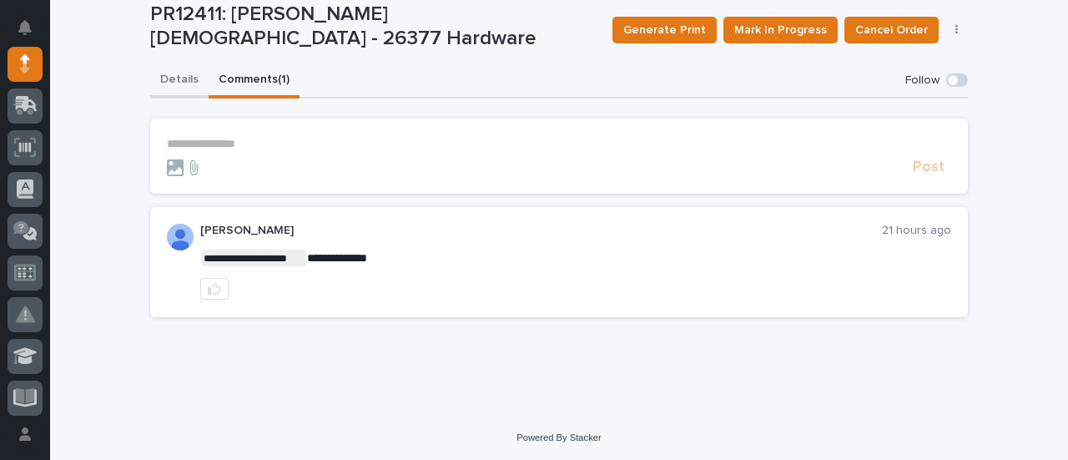
click at [176, 77] on div "**********" at bounding box center [559, 196] width 818 height 267
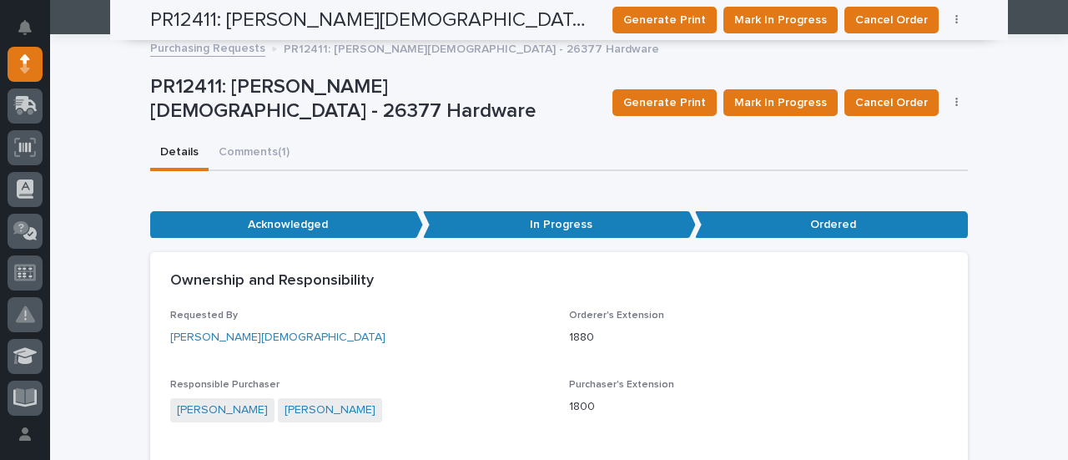
scroll to position [57, 0]
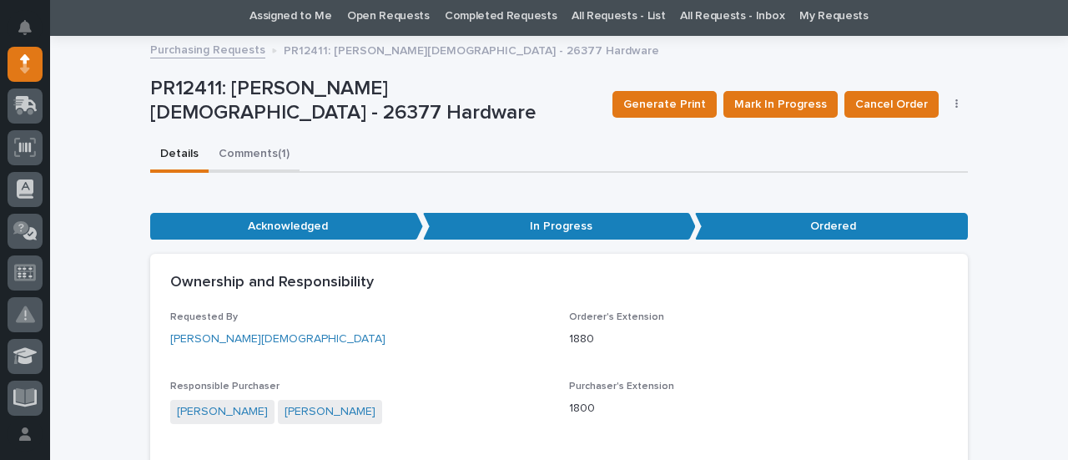
click at [237, 149] on button "Comments (1)" at bounding box center [254, 155] width 91 height 35
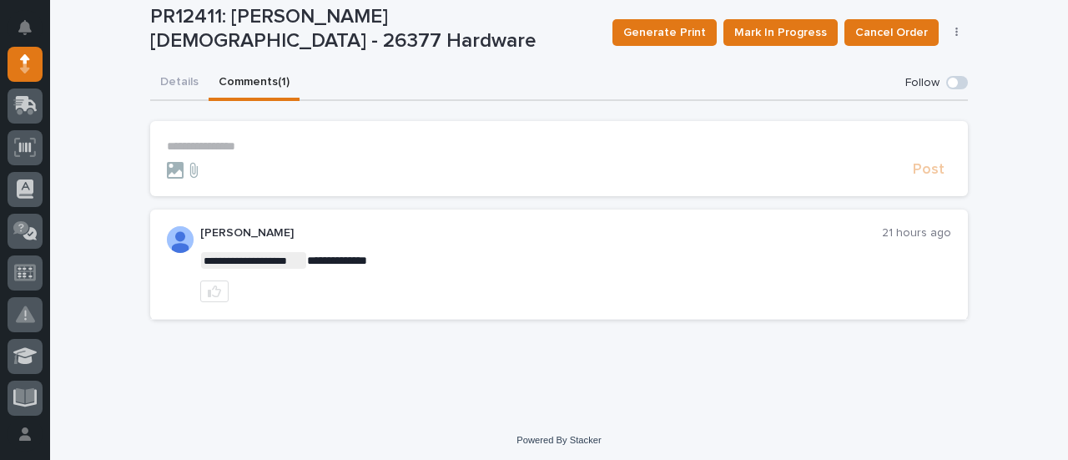
scroll to position [131, 0]
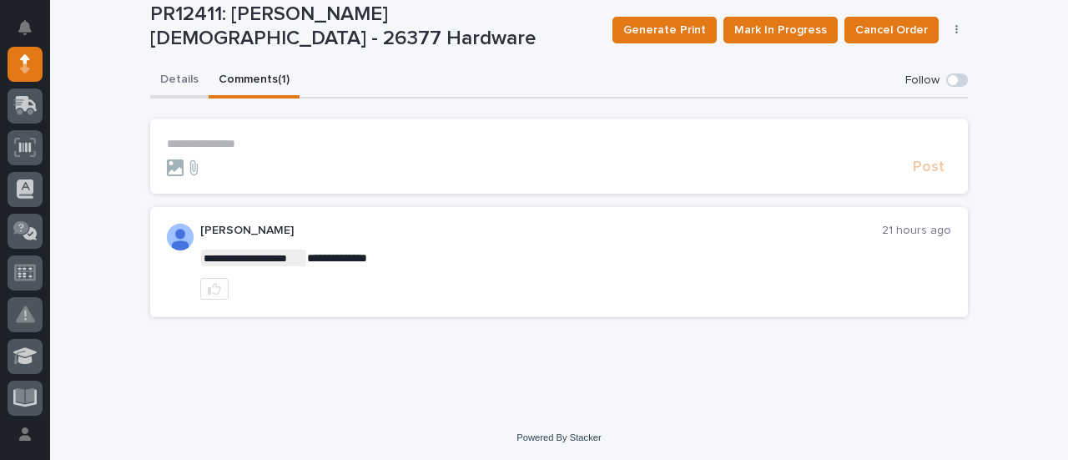
click at [174, 83] on div "**********" at bounding box center [559, 196] width 818 height 267
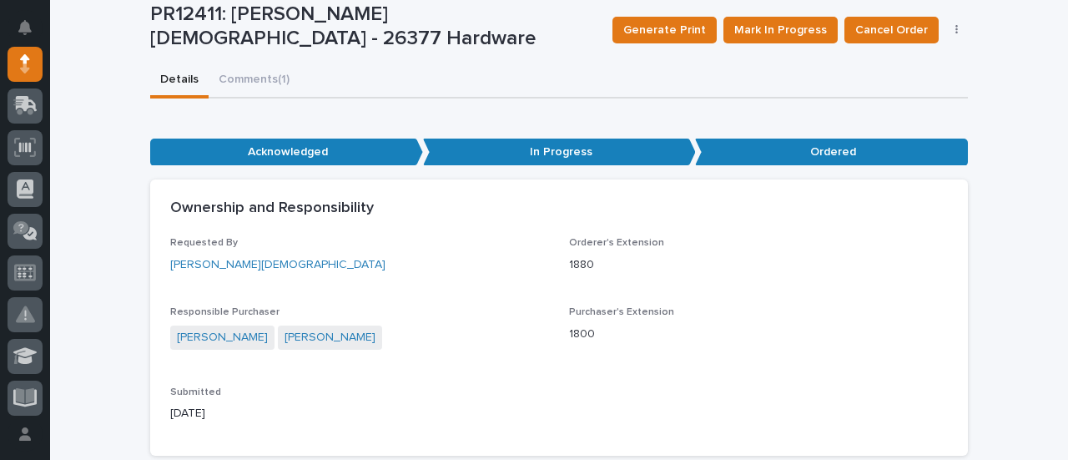
scroll to position [891, 0]
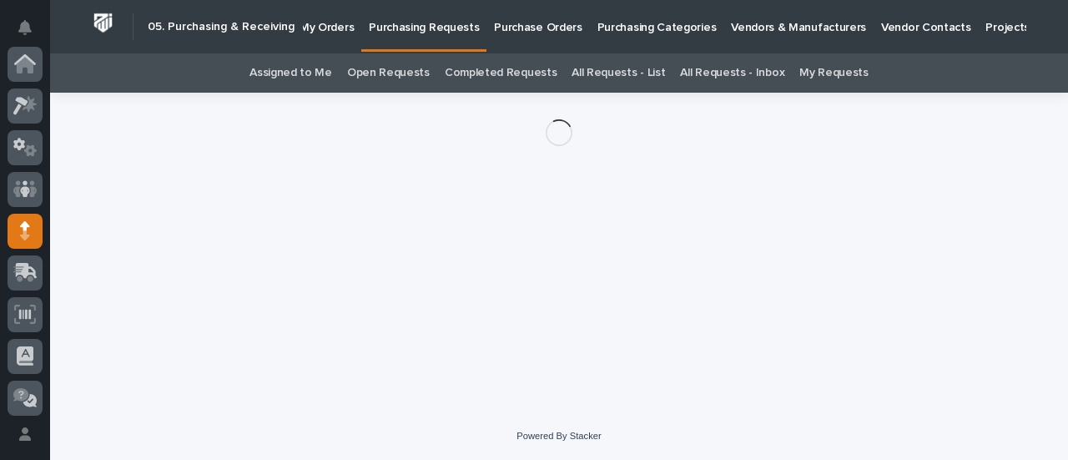
scroll to position [167, 0]
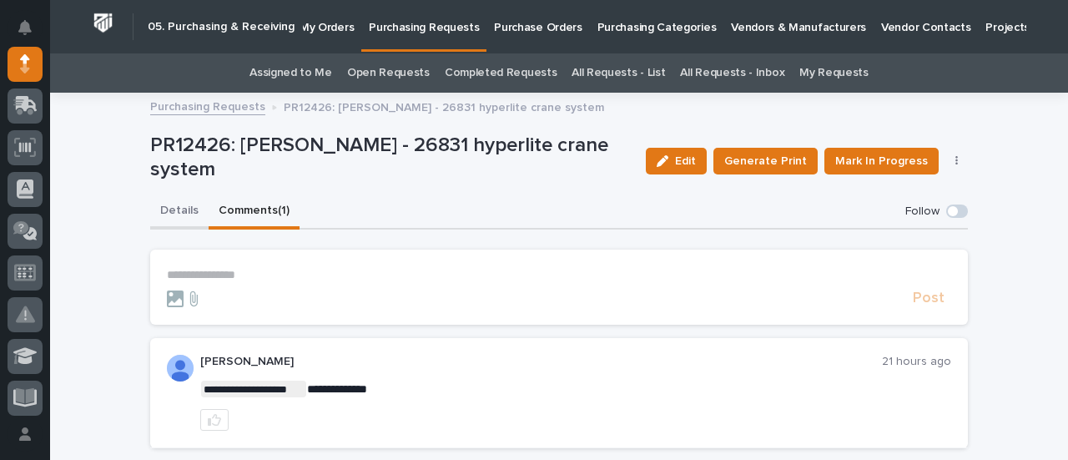
click at [169, 214] on button "Details" at bounding box center [179, 211] width 58 height 35
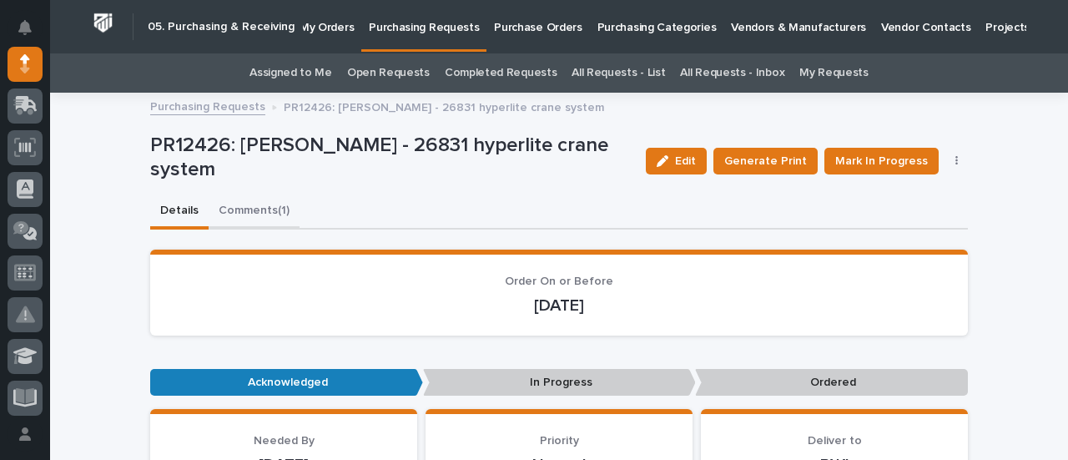
click at [229, 214] on button "Comments (1)" at bounding box center [254, 211] width 91 height 35
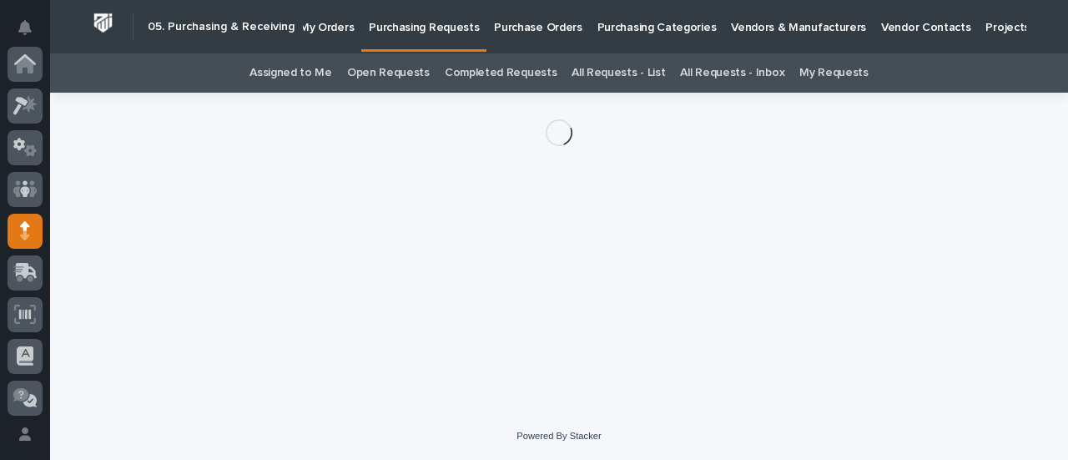
scroll to position [167, 0]
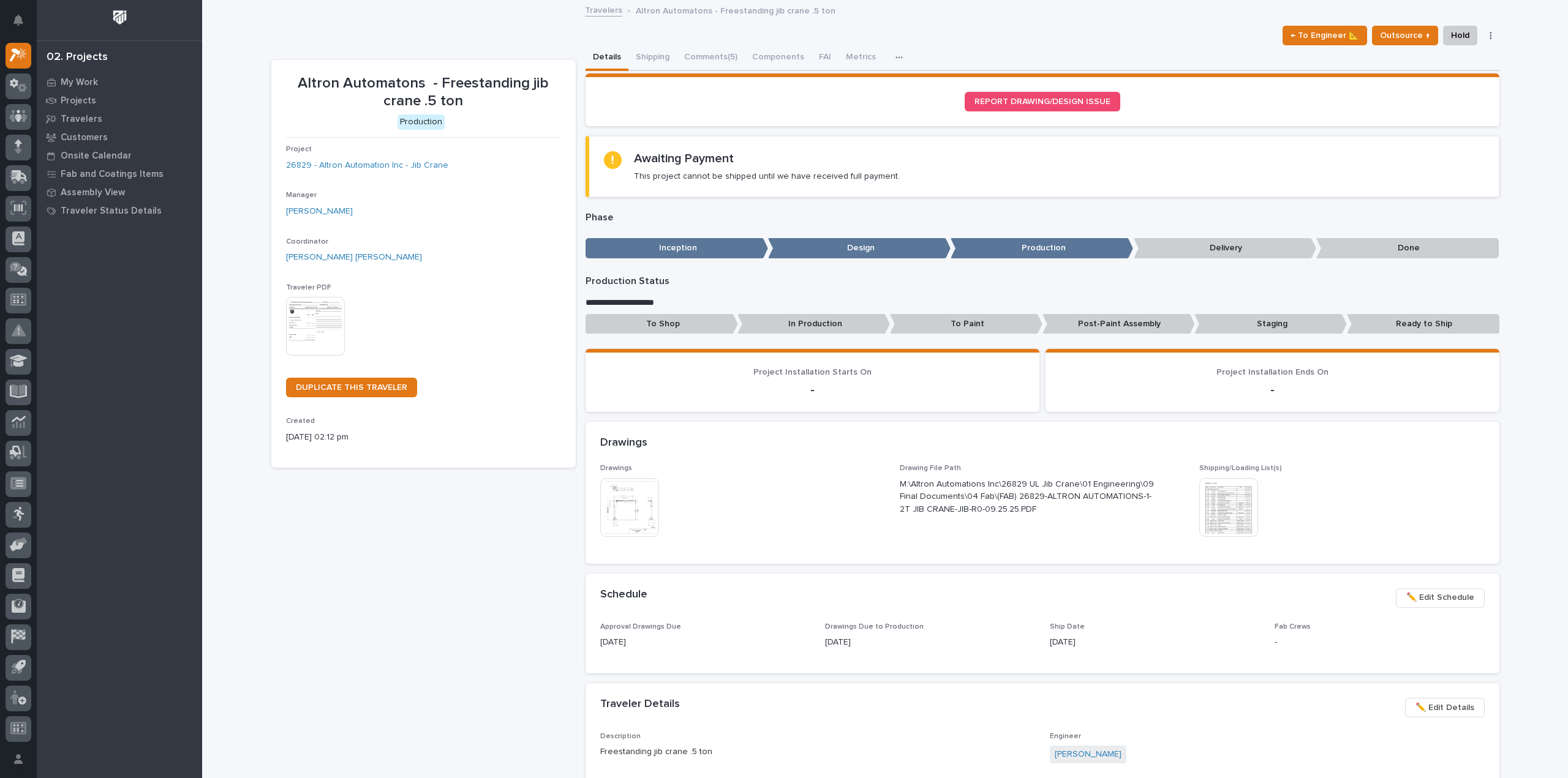
click at [472, 612] on div "Altron Automatons - Freestanding jib crane .5 ton Production Project 26829 - Al…" at bounding box center [423, 674] width 305 height 1228
click at [635, 518] on img at bounding box center [630, 507] width 59 height 59
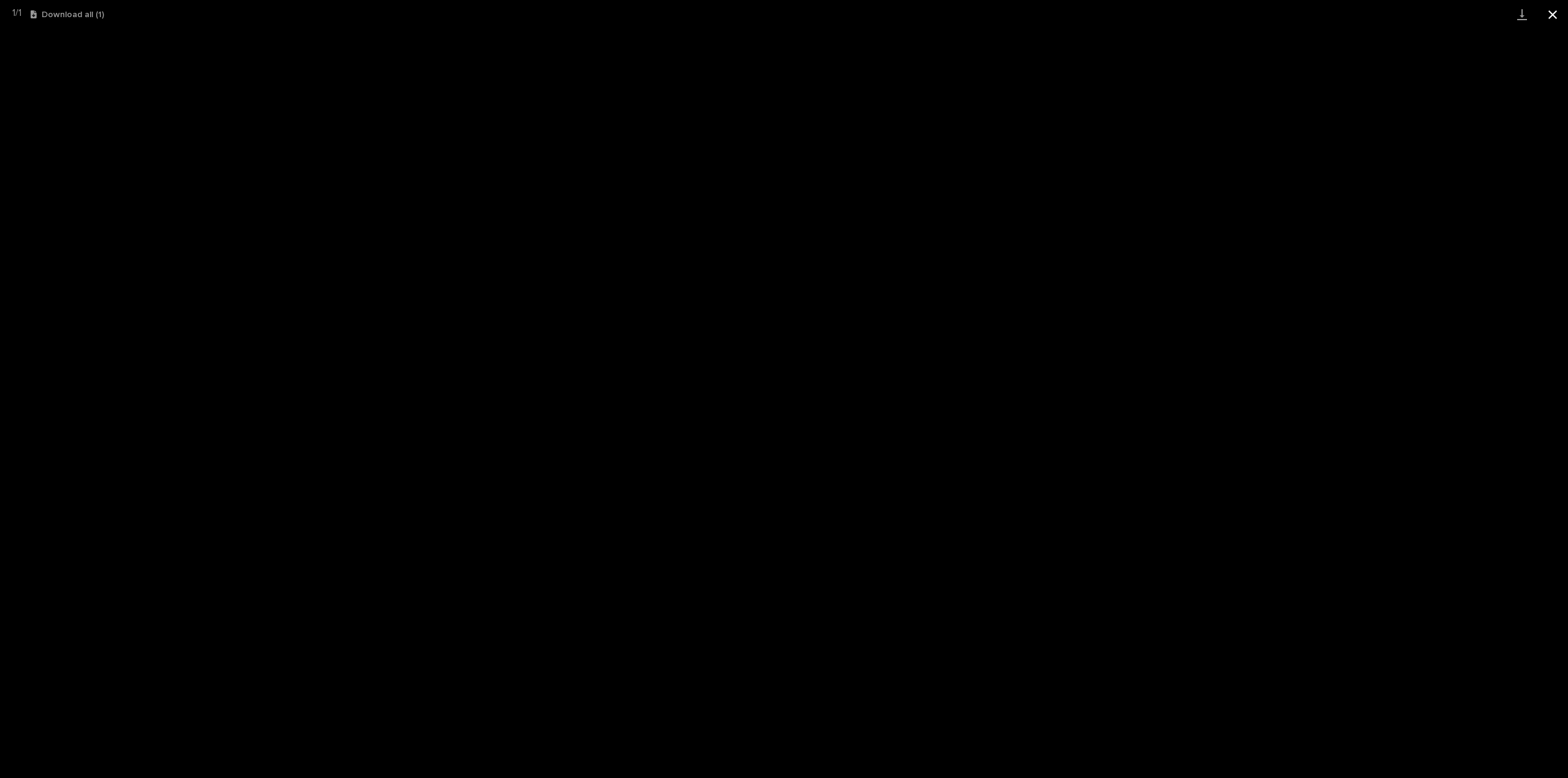
click at [1553, 14] on button "Close gallery" at bounding box center [1553, 14] width 31 height 29
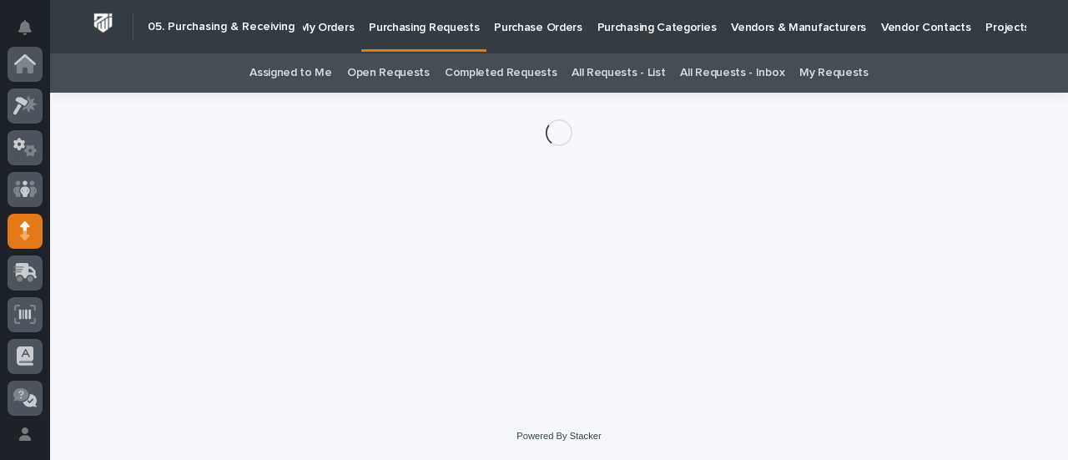
scroll to position [167, 0]
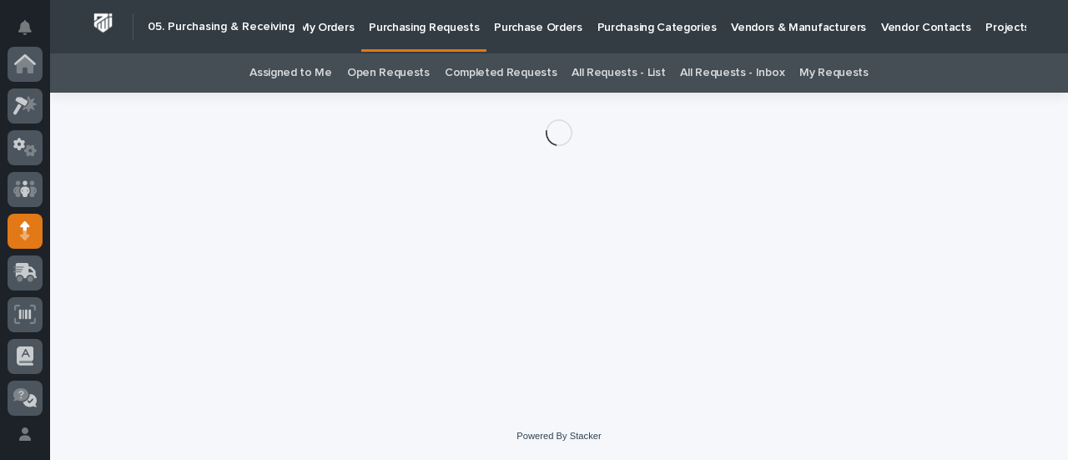
scroll to position [167, 0]
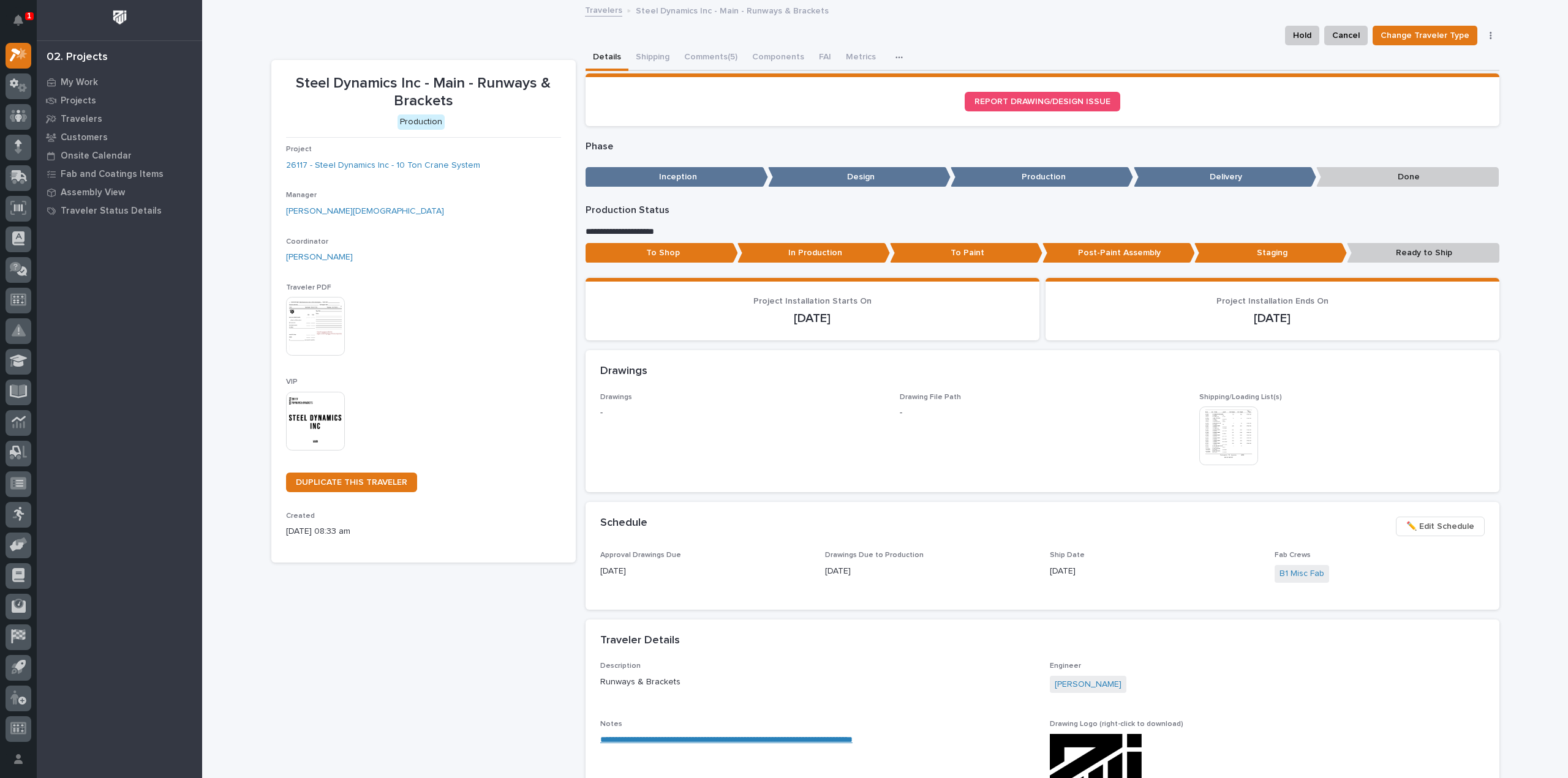
click at [321, 423] on img at bounding box center [316, 421] width 59 height 59
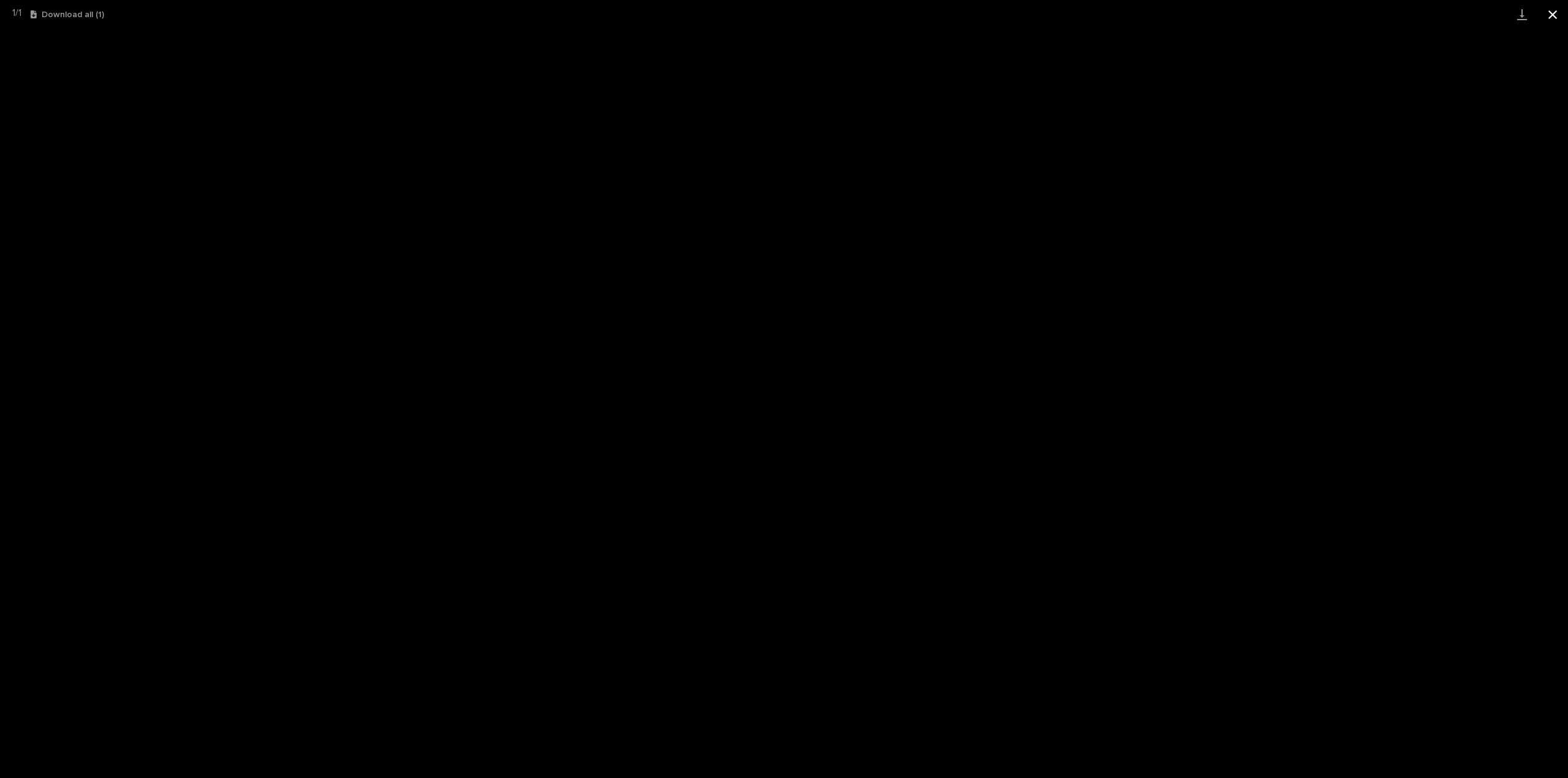
click at [1553, 11] on button "Close gallery" at bounding box center [1553, 14] width 31 height 29
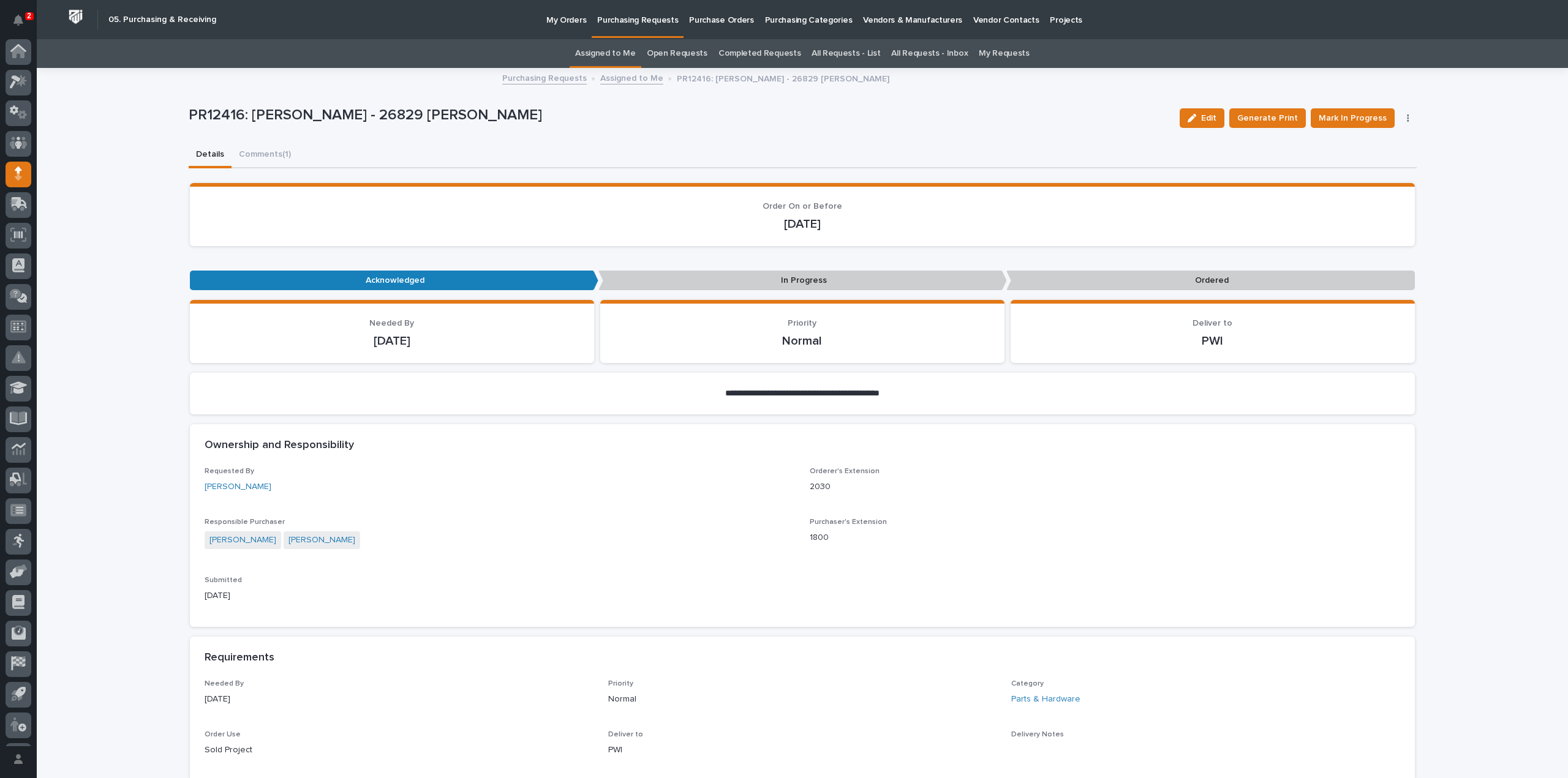
scroll to position [27, 0]
click at [829, 51] on link "All Requests - List" at bounding box center [845, 53] width 68 height 29
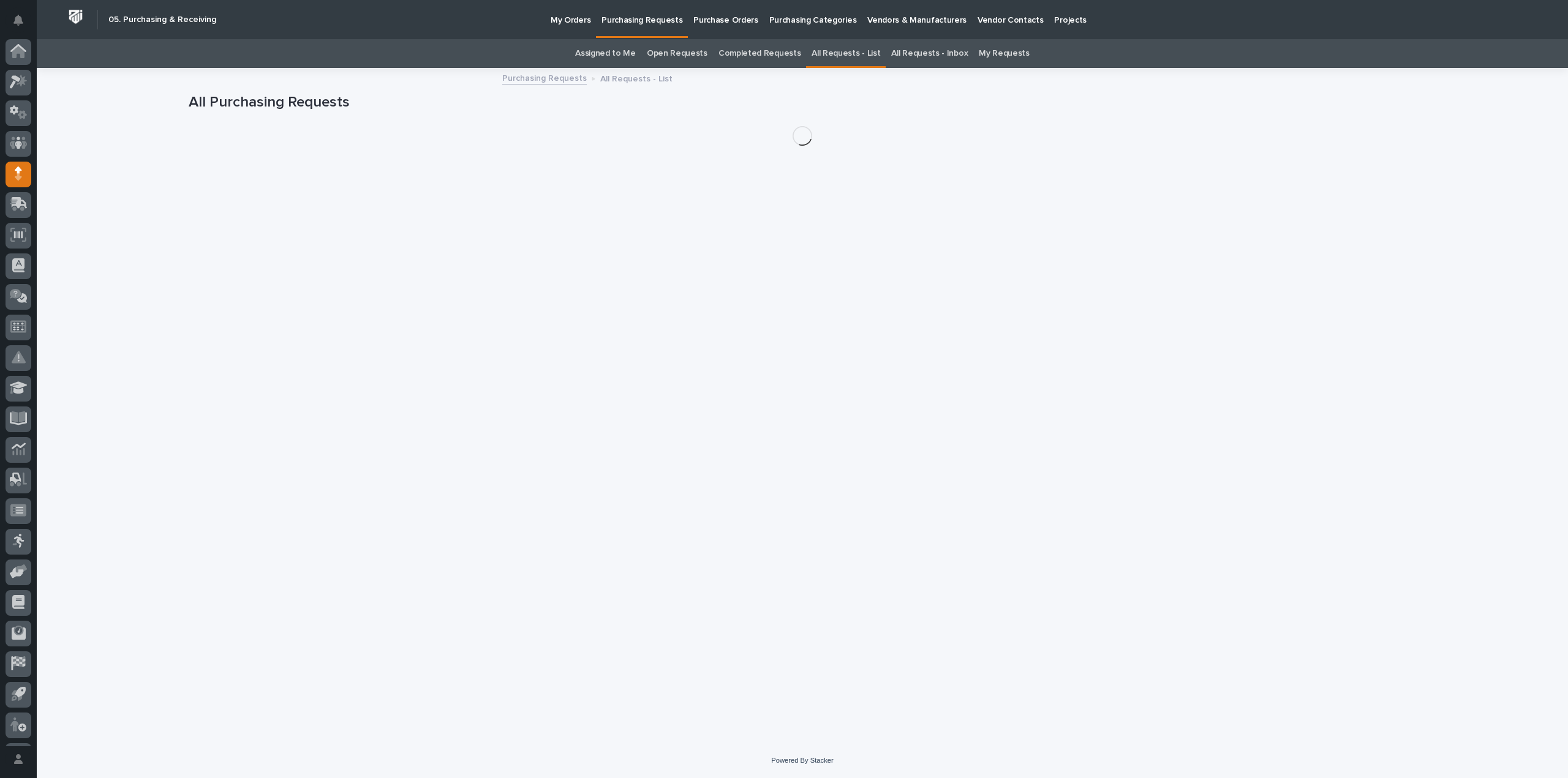
scroll to position [27, 0]
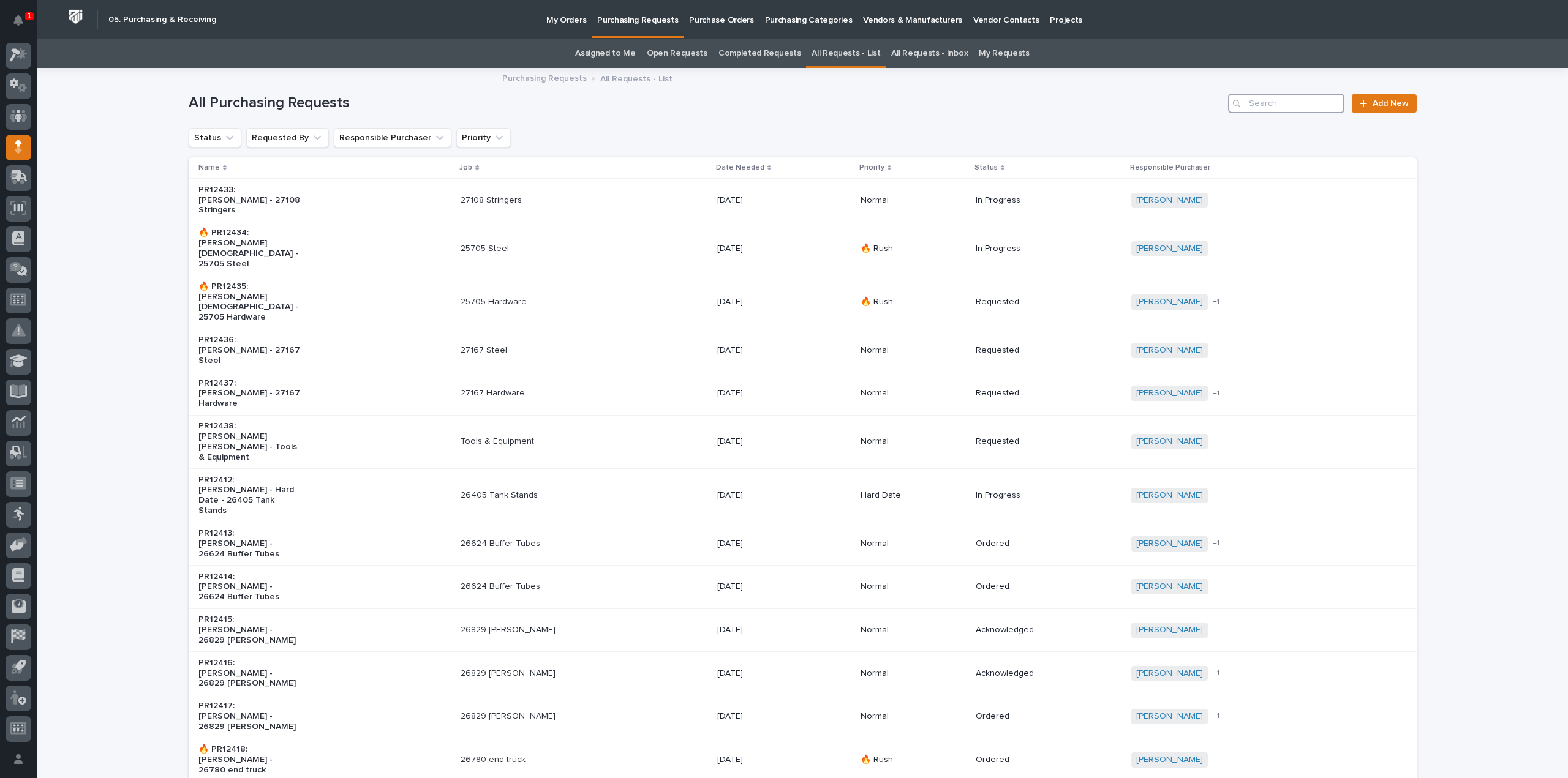
click at [1259, 102] on input "Search" at bounding box center [1286, 103] width 117 height 20
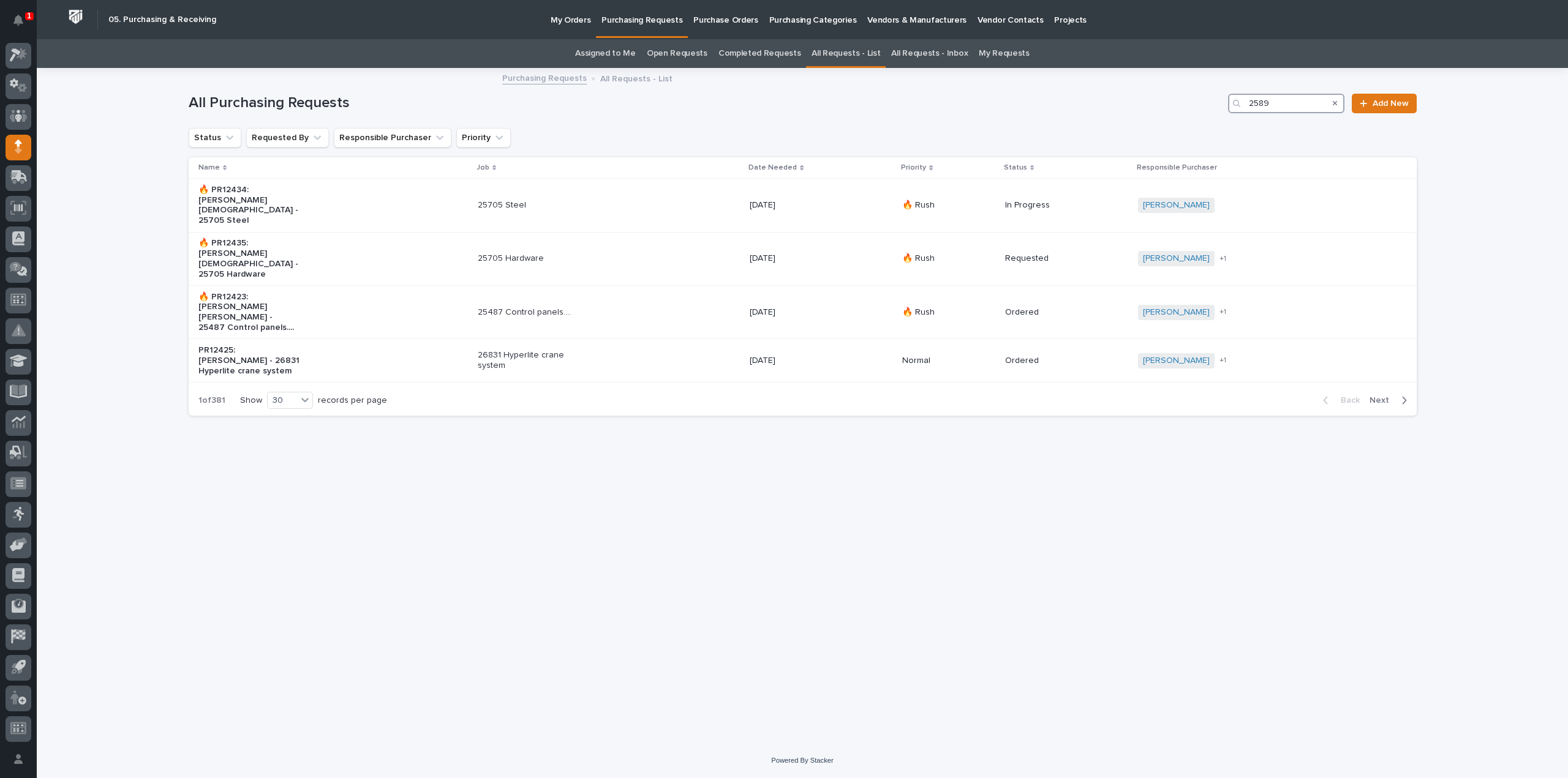
type input "25891"
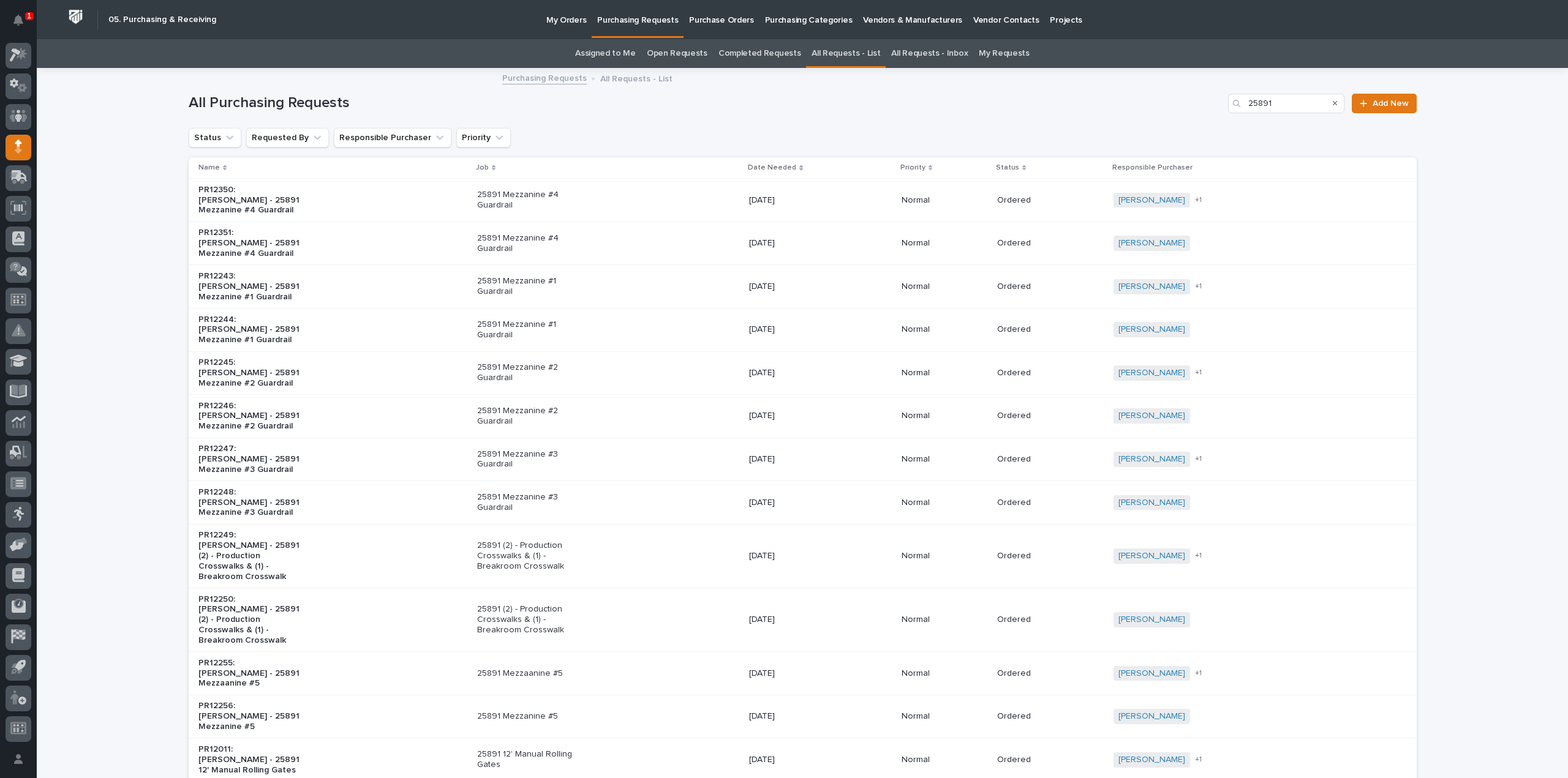
click at [305, 739] on div "PR12011: Tim Ergle - 25891 12' Manual Rolling Gates" at bounding box center [332, 759] width 269 height 40
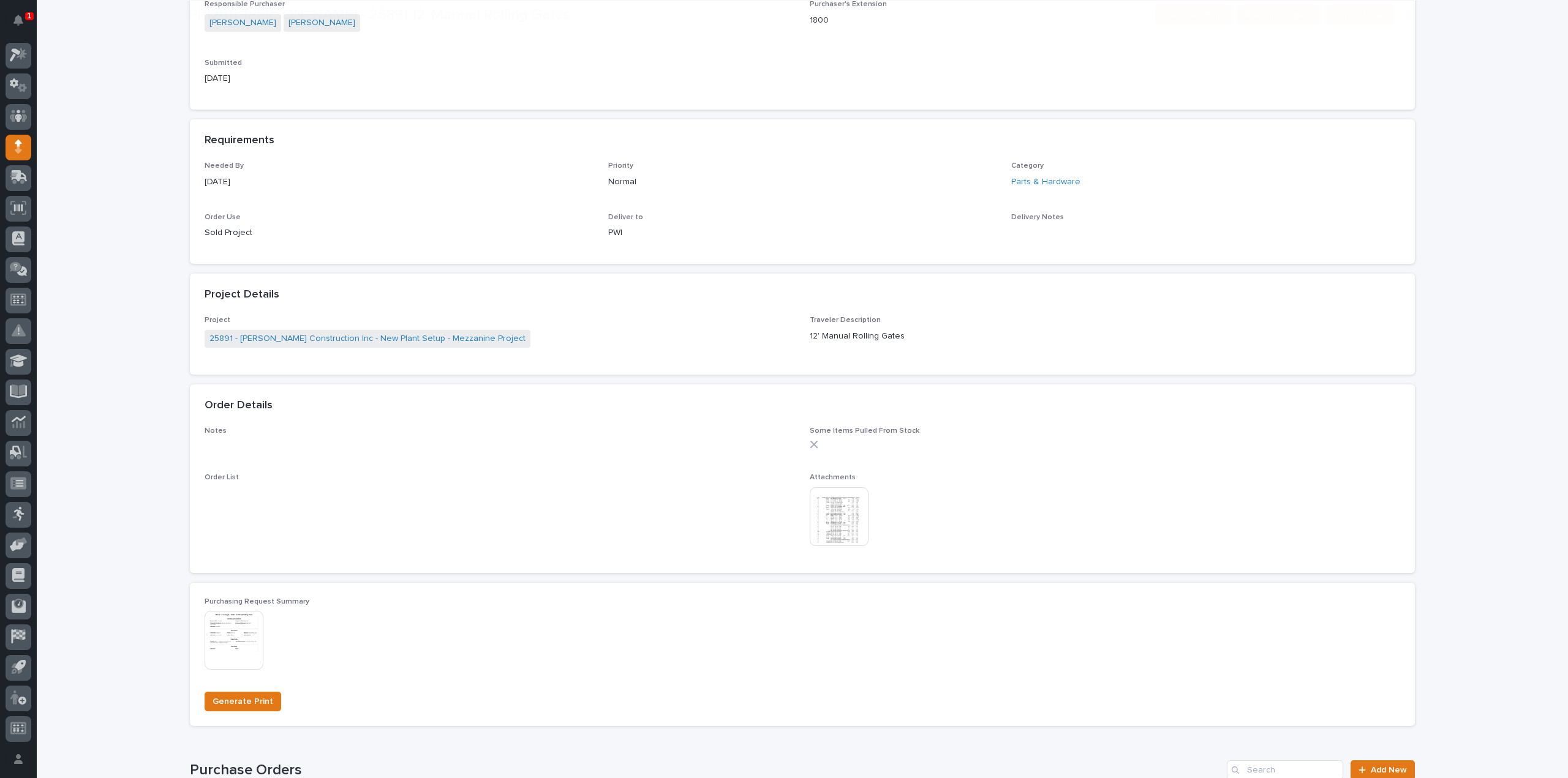
scroll to position [490, 0]
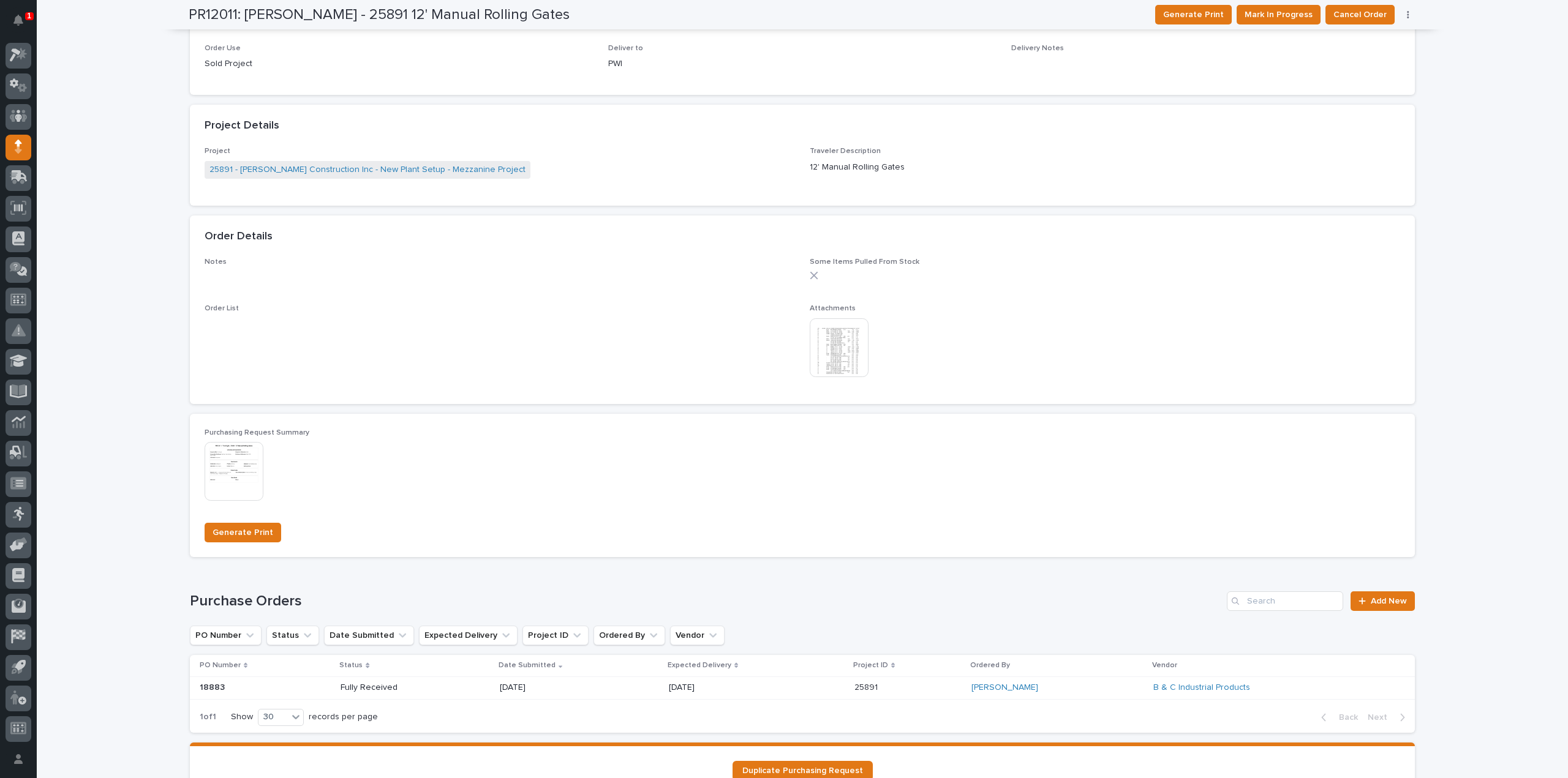
click at [379, 688] on p "Fully Received" at bounding box center [384, 688] width 87 height 10
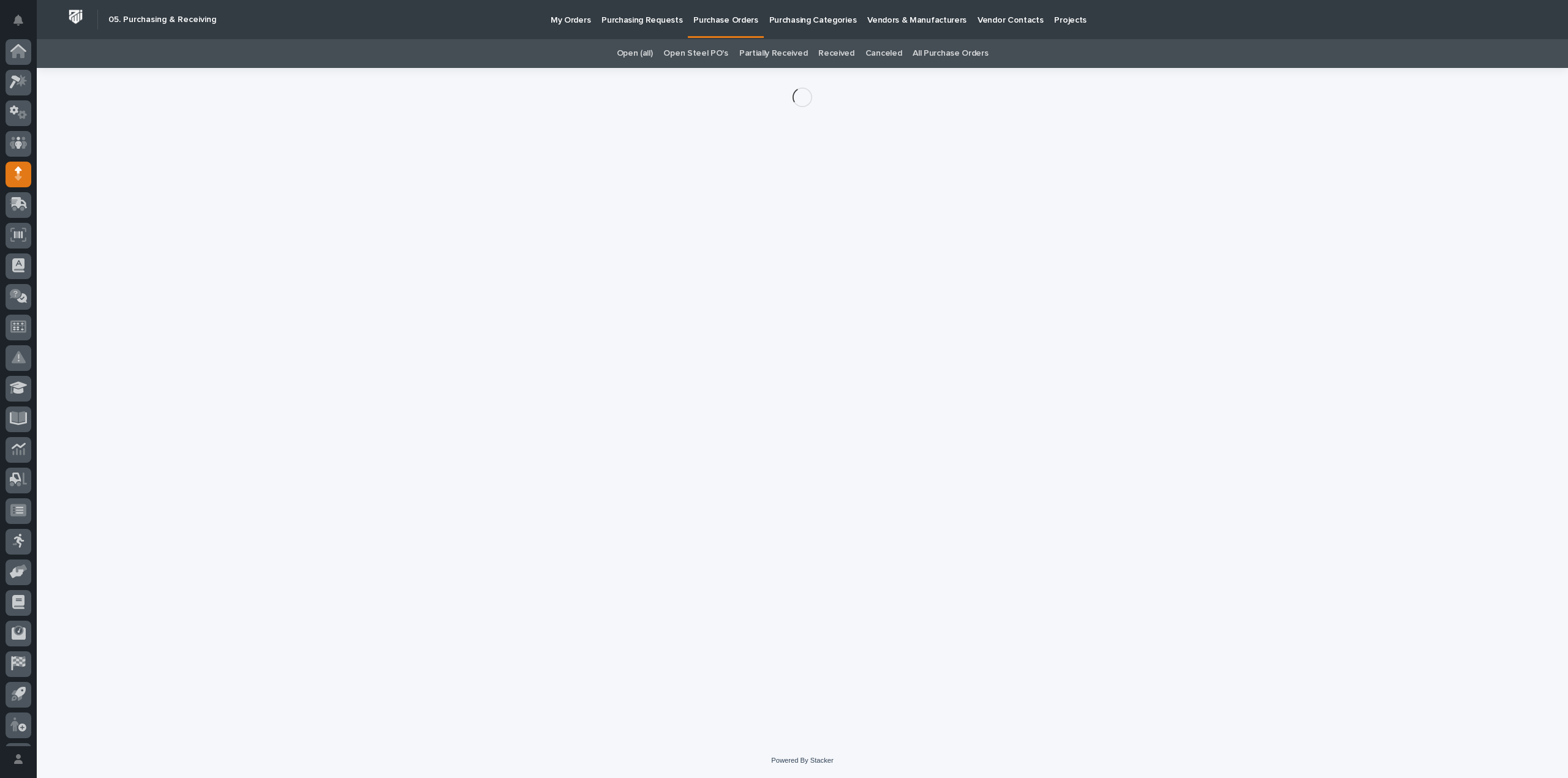
scroll to position [27, 0]
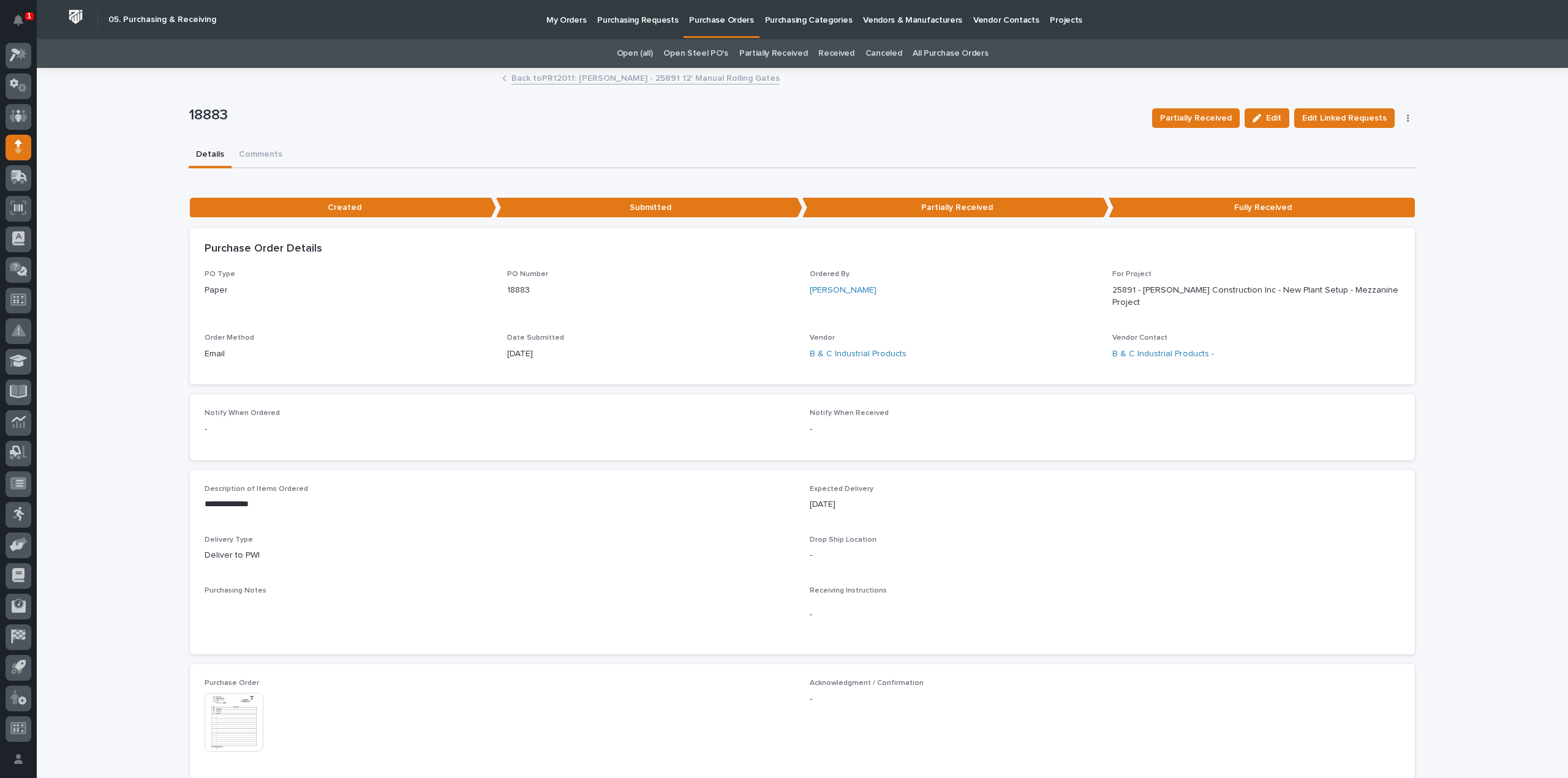
click at [242, 719] on img at bounding box center [234, 722] width 59 height 59
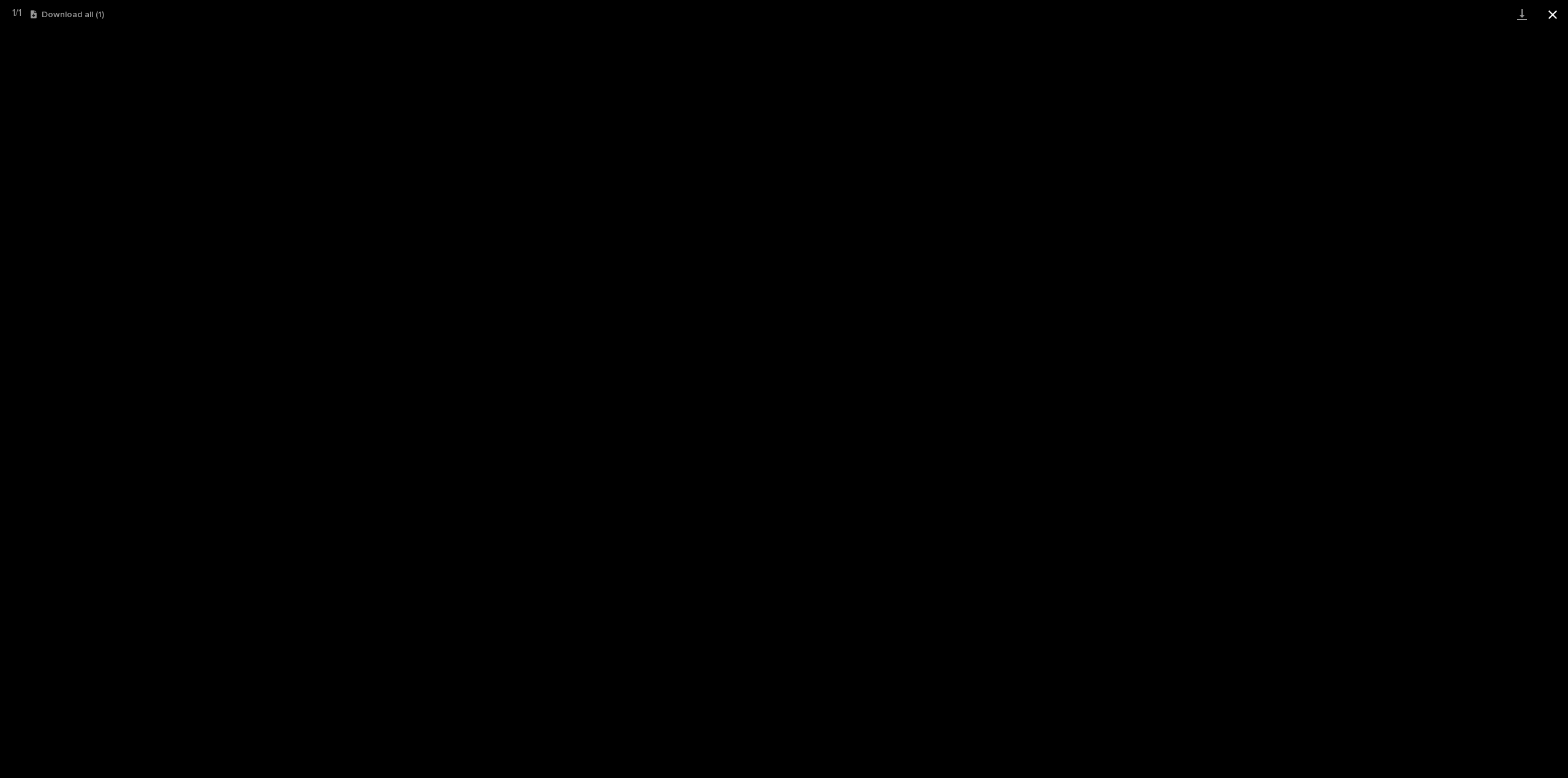
click at [1554, 14] on button "Close gallery" at bounding box center [1553, 14] width 31 height 29
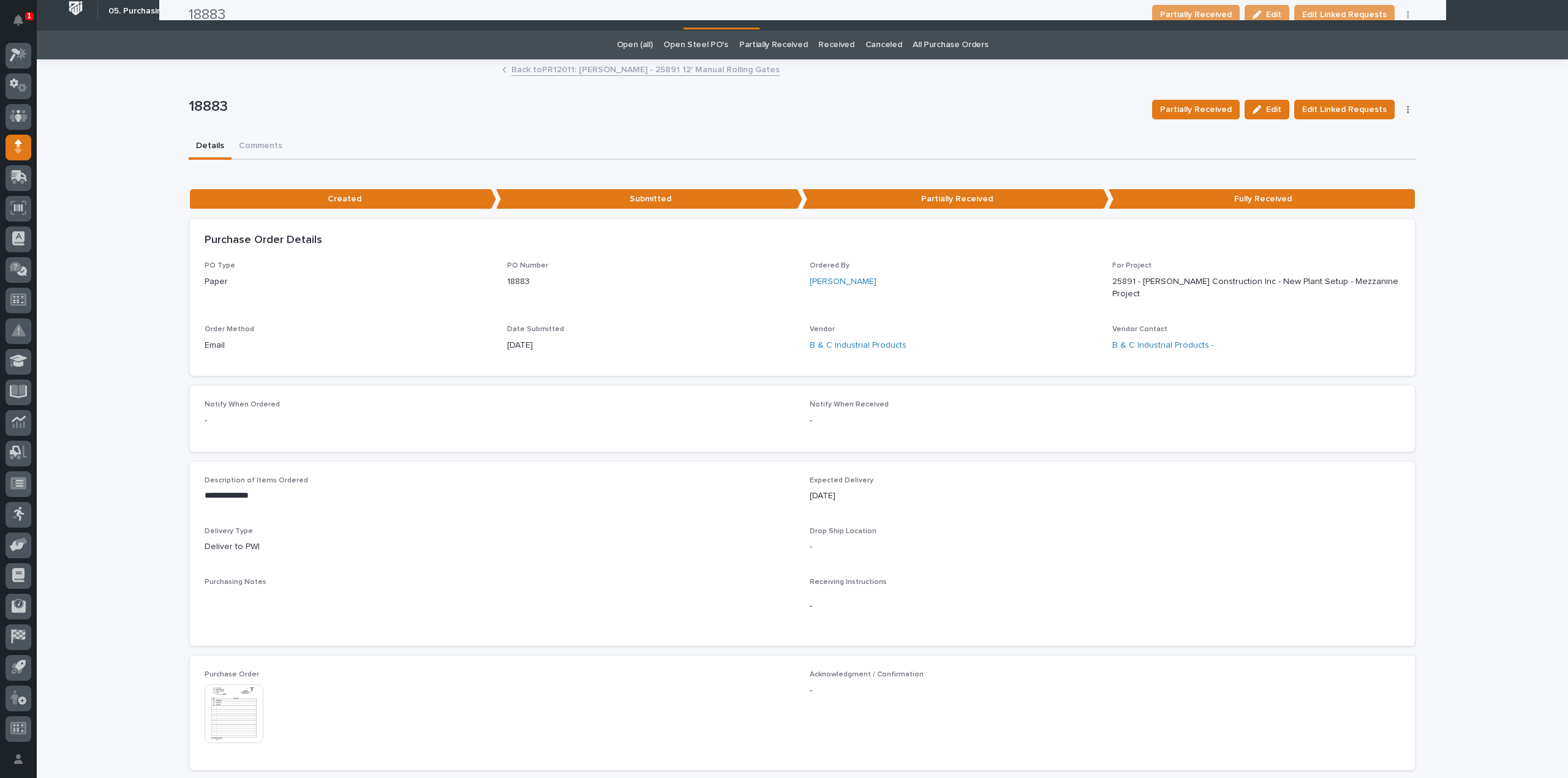
scroll to position [0, 0]
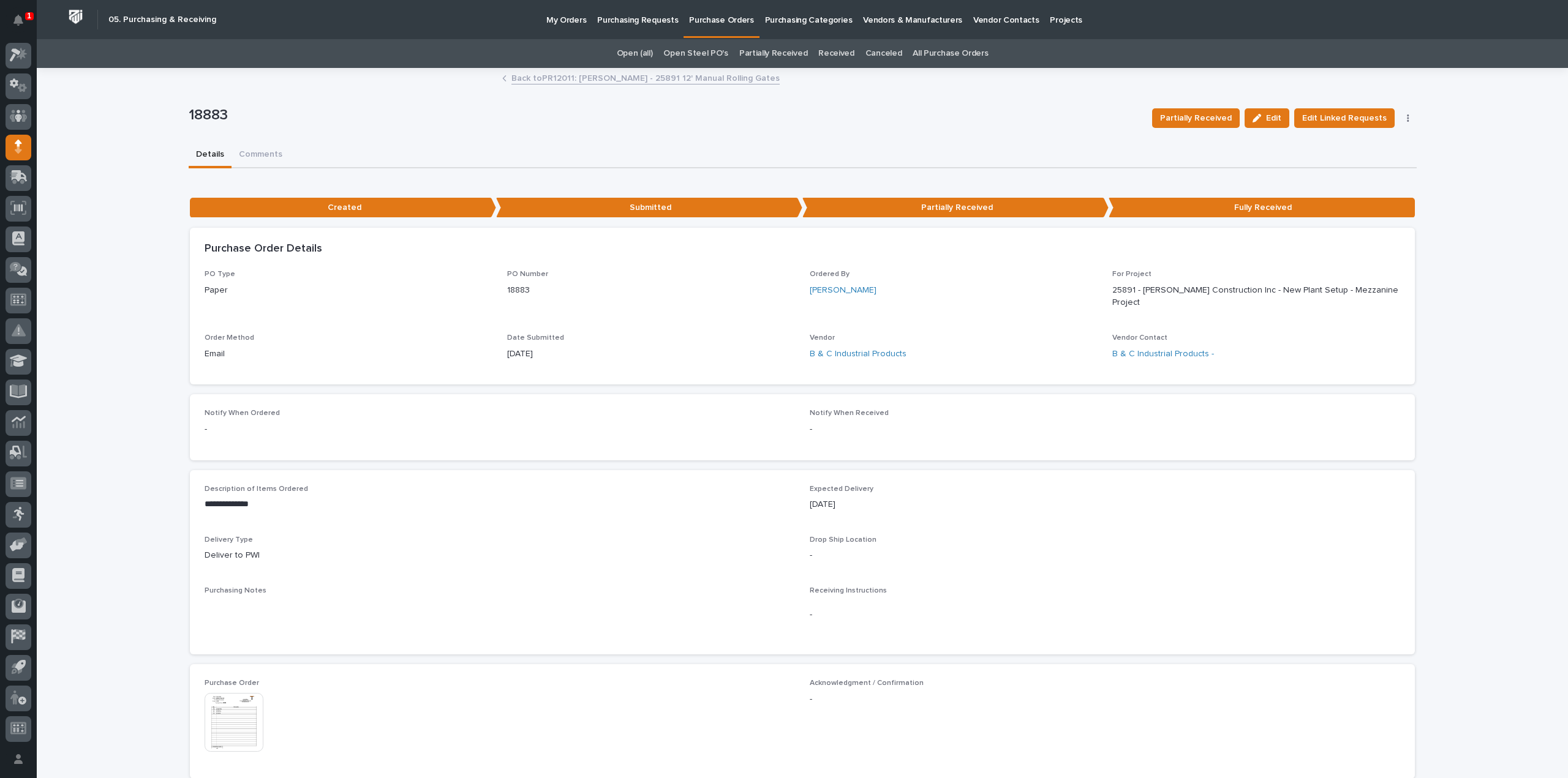
click at [1404, 121] on button "button" at bounding box center [1407, 118] width 17 height 9
click at [1506, 161] on div "**********" at bounding box center [802, 691] width 1531 height 1244
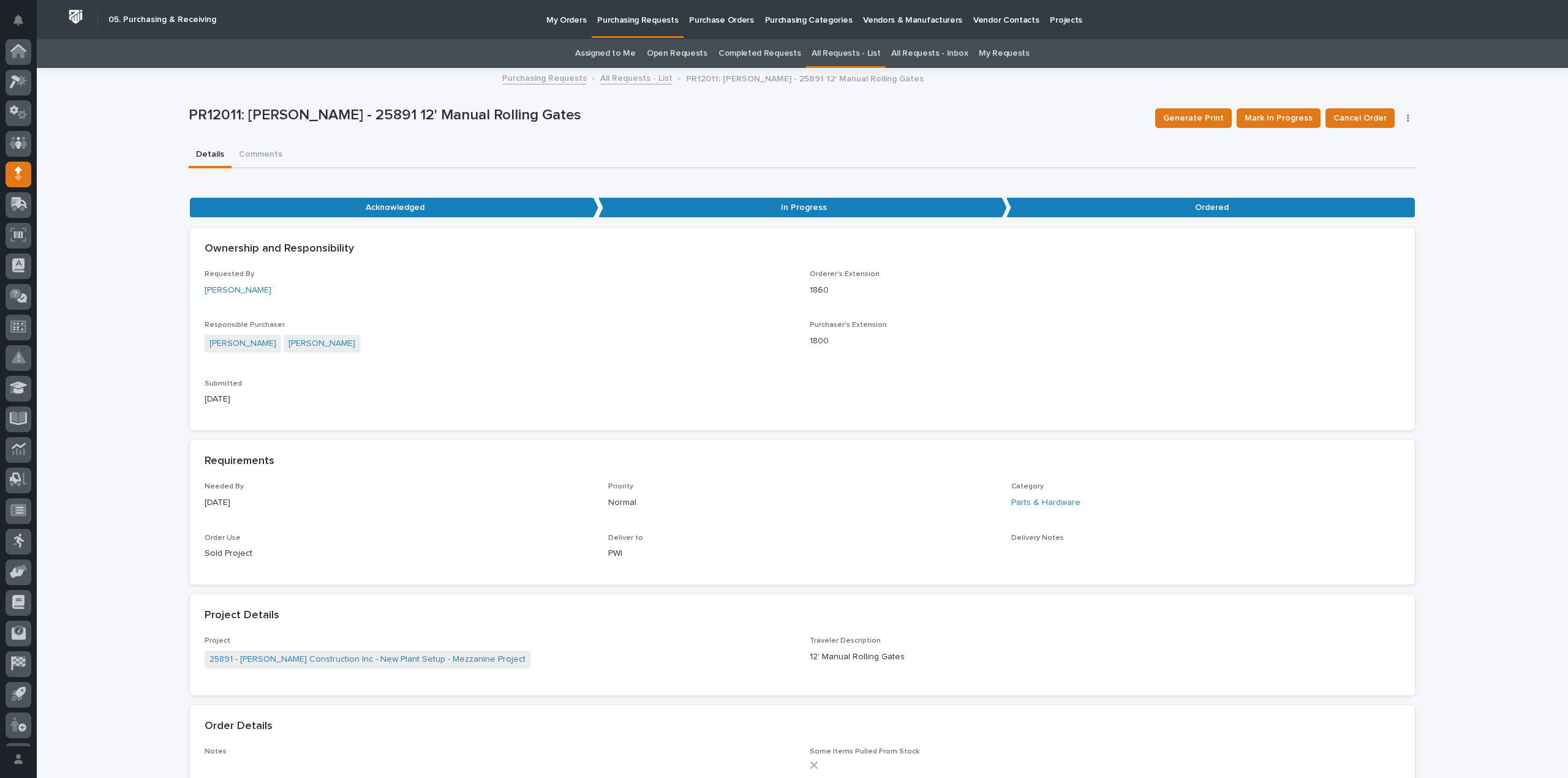
scroll to position [39, 0]
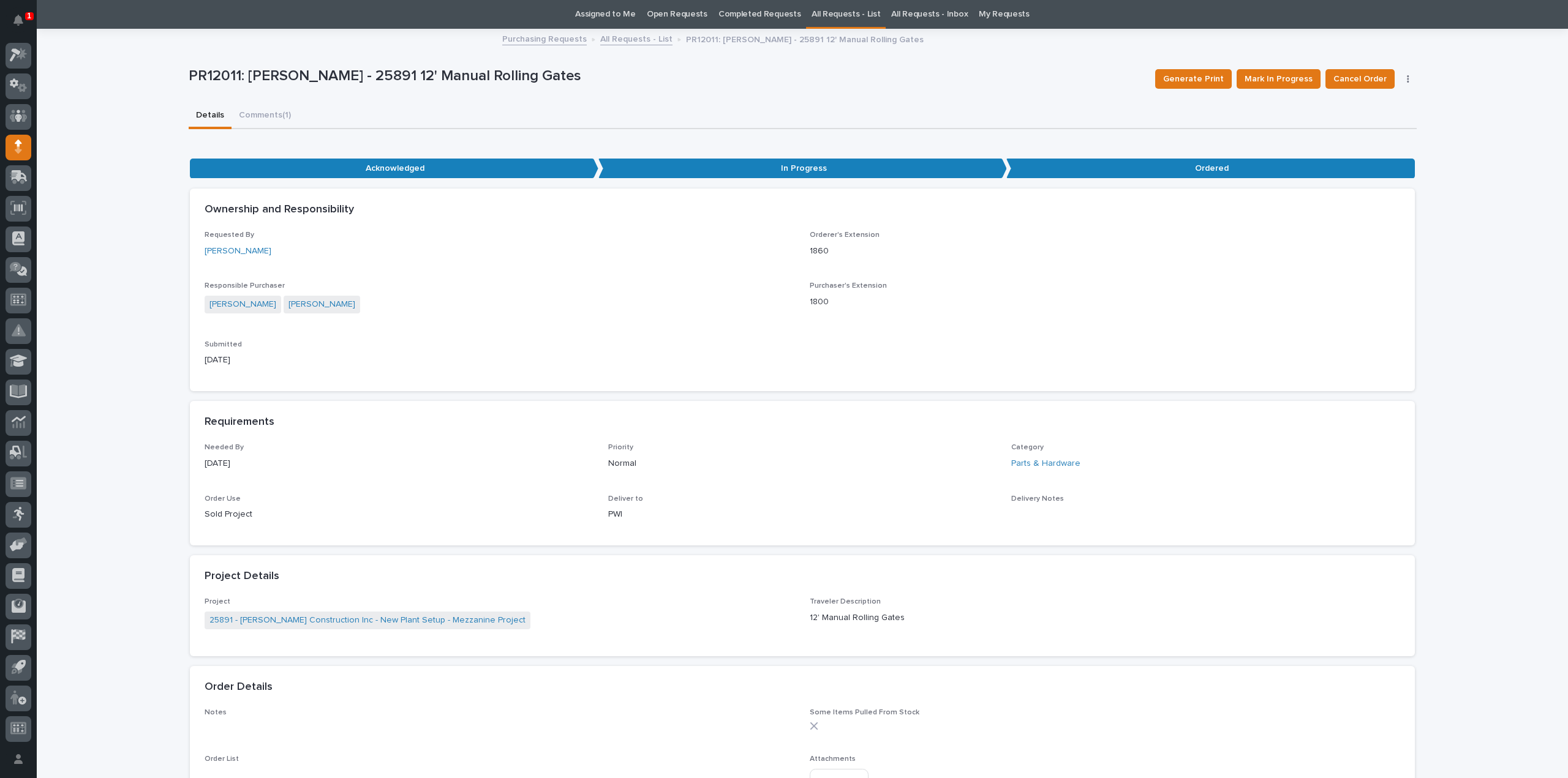
click at [1405, 79] on button "button" at bounding box center [1407, 79] width 17 height 9
click at [1368, 106] on span "Edit Linked PO's" at bounding box center [1368, 103] width 62 height 15
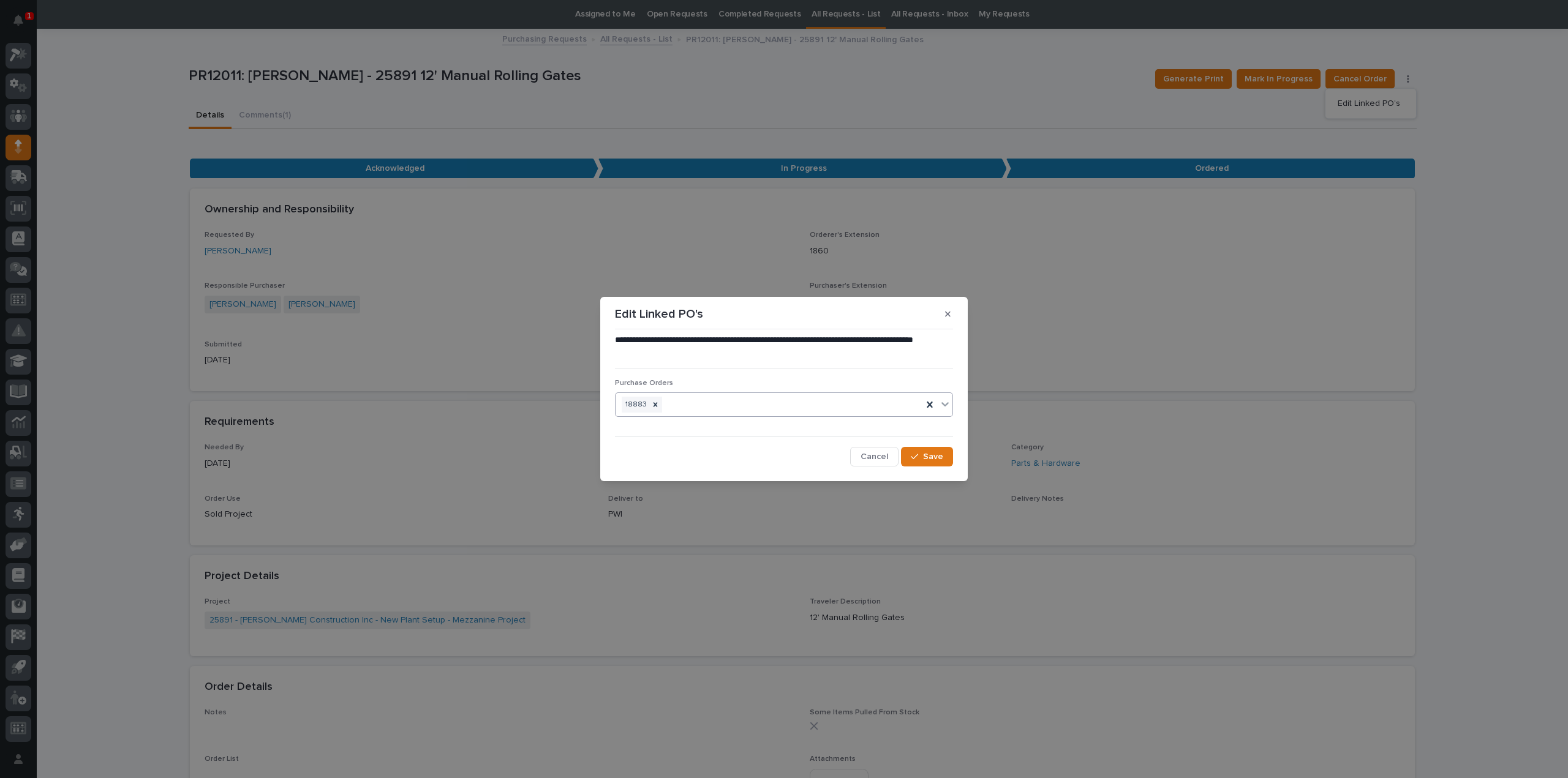
click at [751, 409] on div "18883" at bounding box center [769, 404] width 307 height 21
type input "****"
click at [948, 316] on icon "button" at bounding box center [948, 314] width 6 height 9
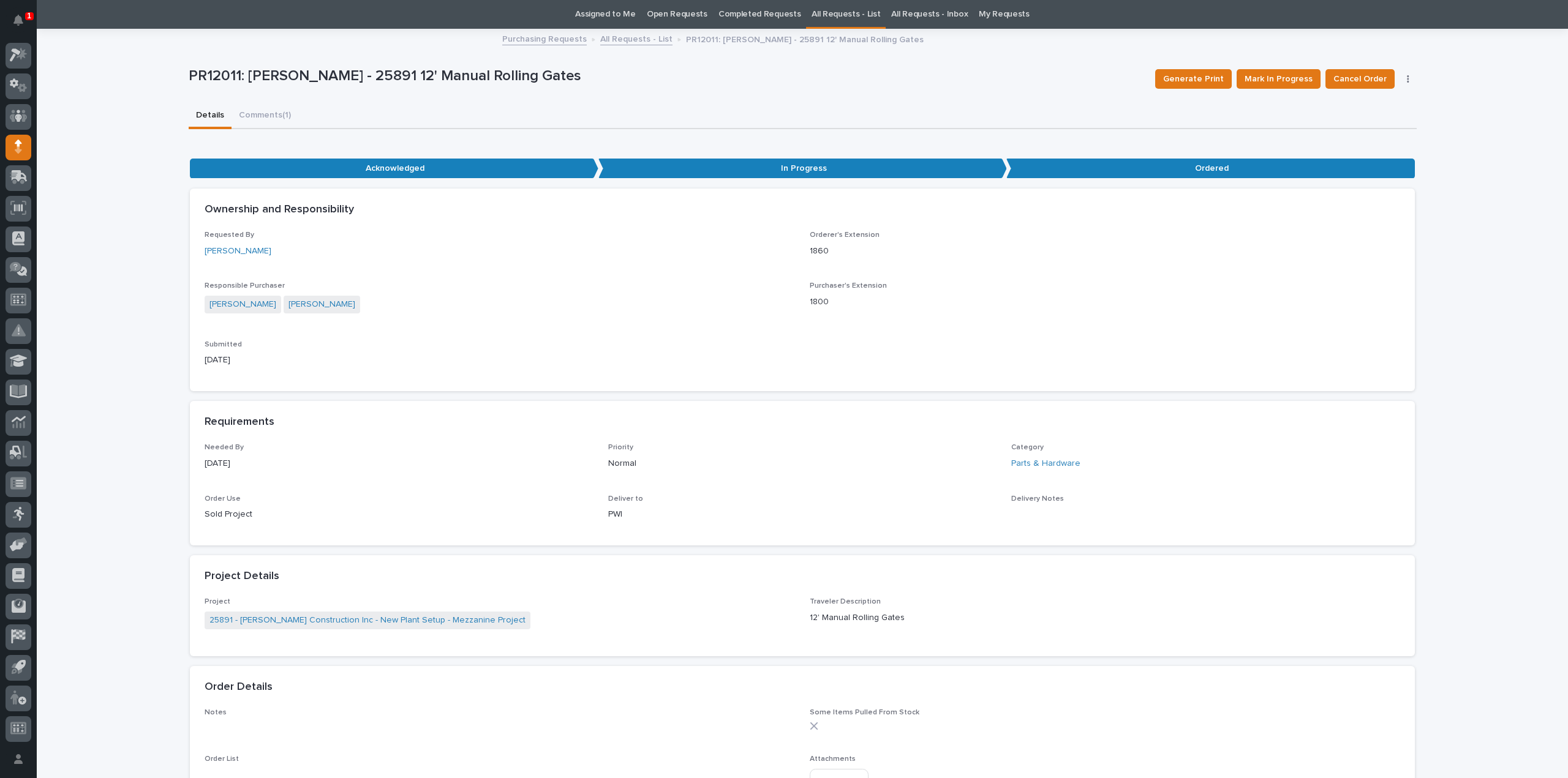
click at [1407, 79] on icon "button" at bounding box center [1407, 79] width 2 height 9
click at [1353, 103] on span "Edit Linked PO's" at bounding box center [1368, 103] width 62 height 15
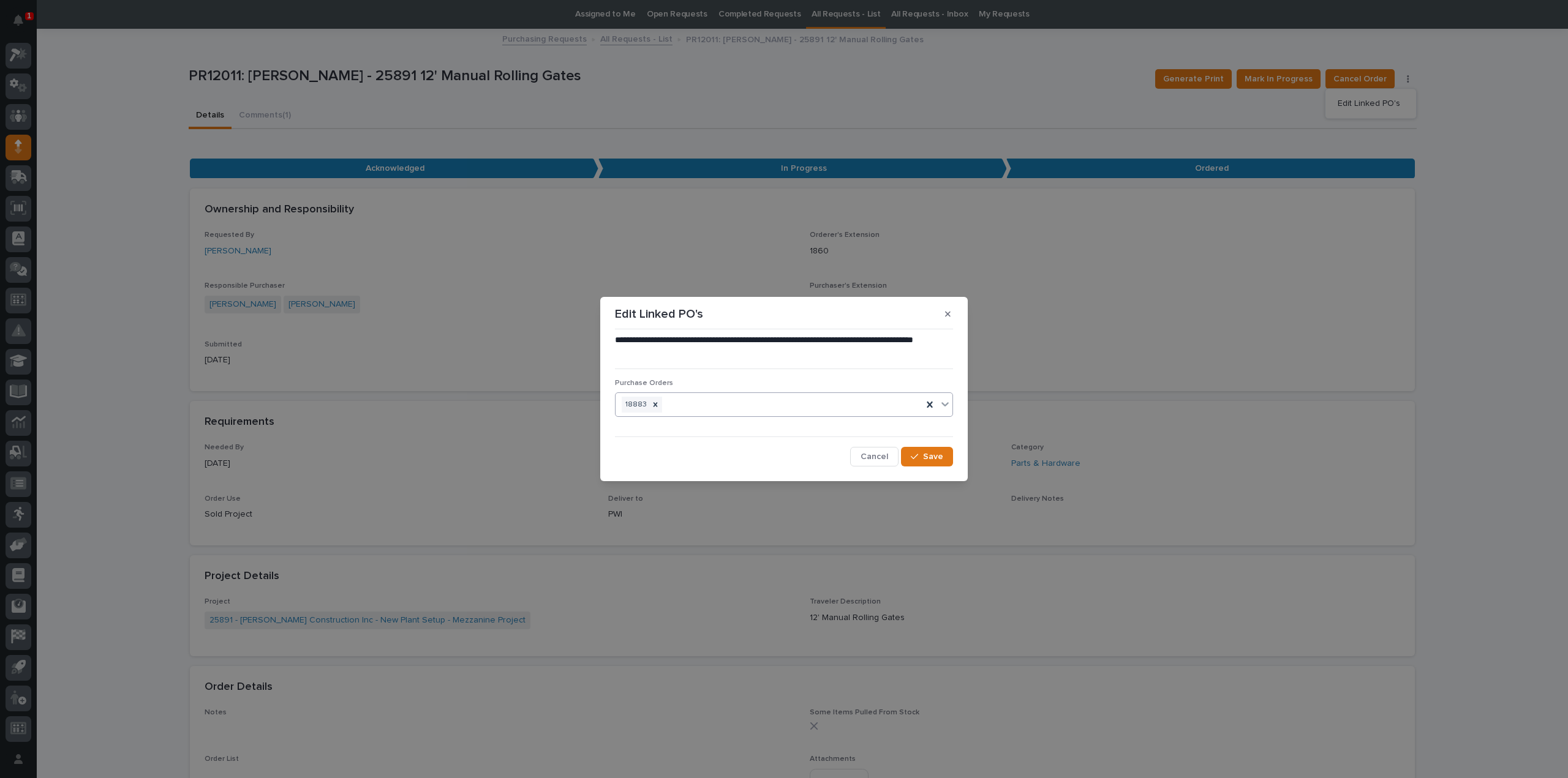
click at [718, 409] on div "18883" at bounding box center [769, 404] width 307 height 21
type input "****"
click at [948, 318] on icon "button" at bounding box center [948, 314] width 6 height 9
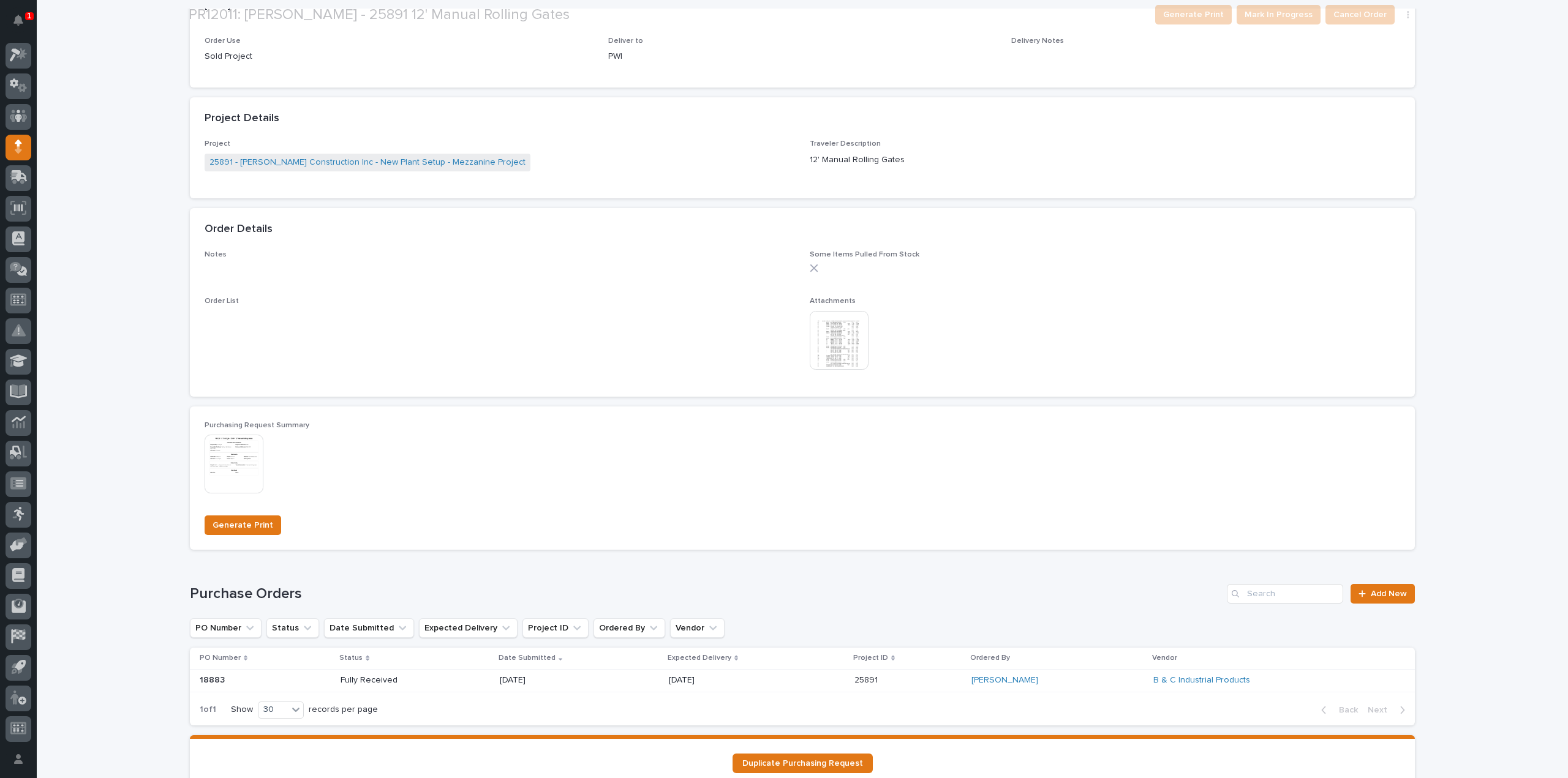
scroll to position [612, 0]
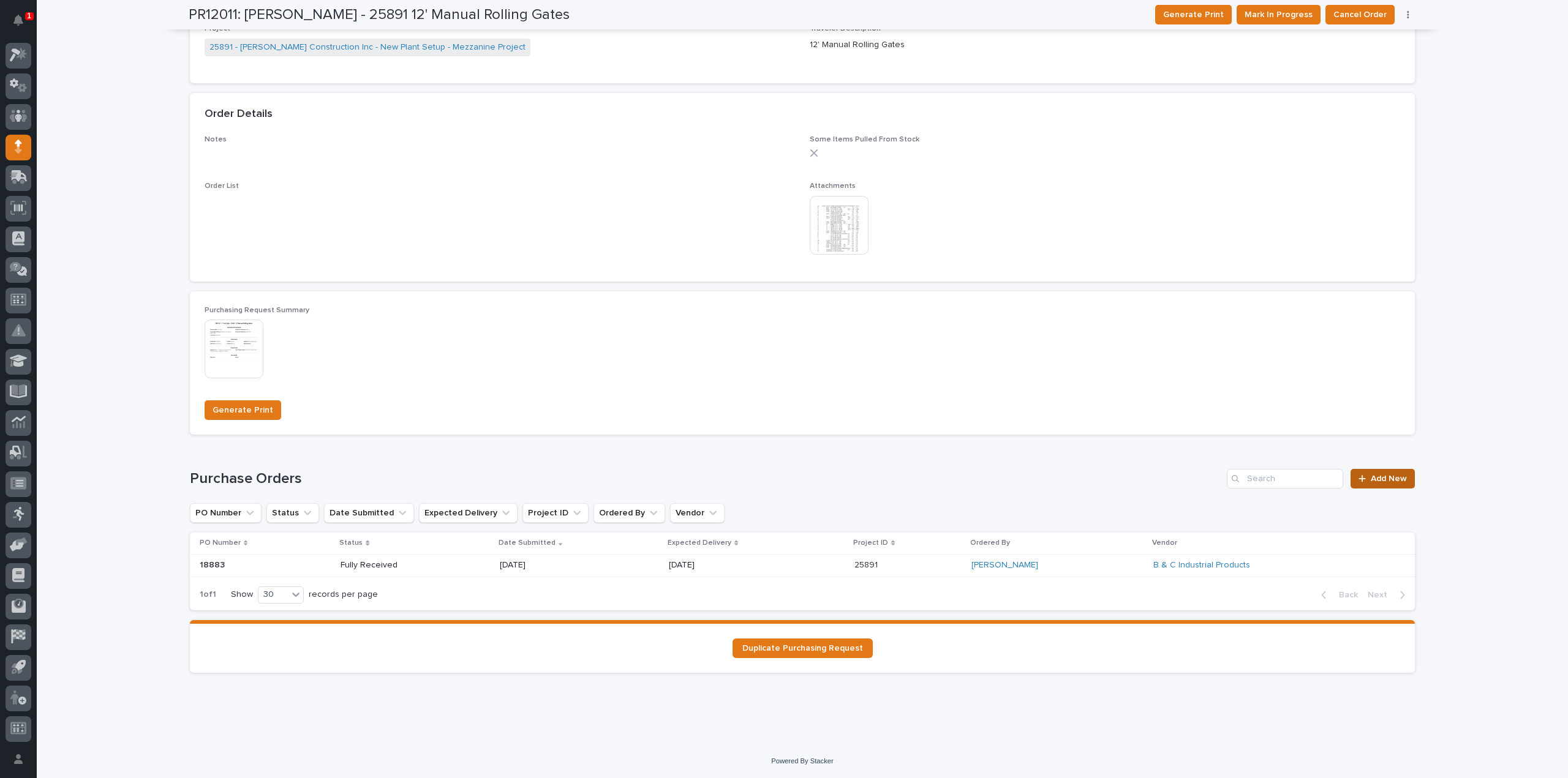
click at [1393, 480] on span "Add New" at bounding box center [1388, 479] width 36 height 9
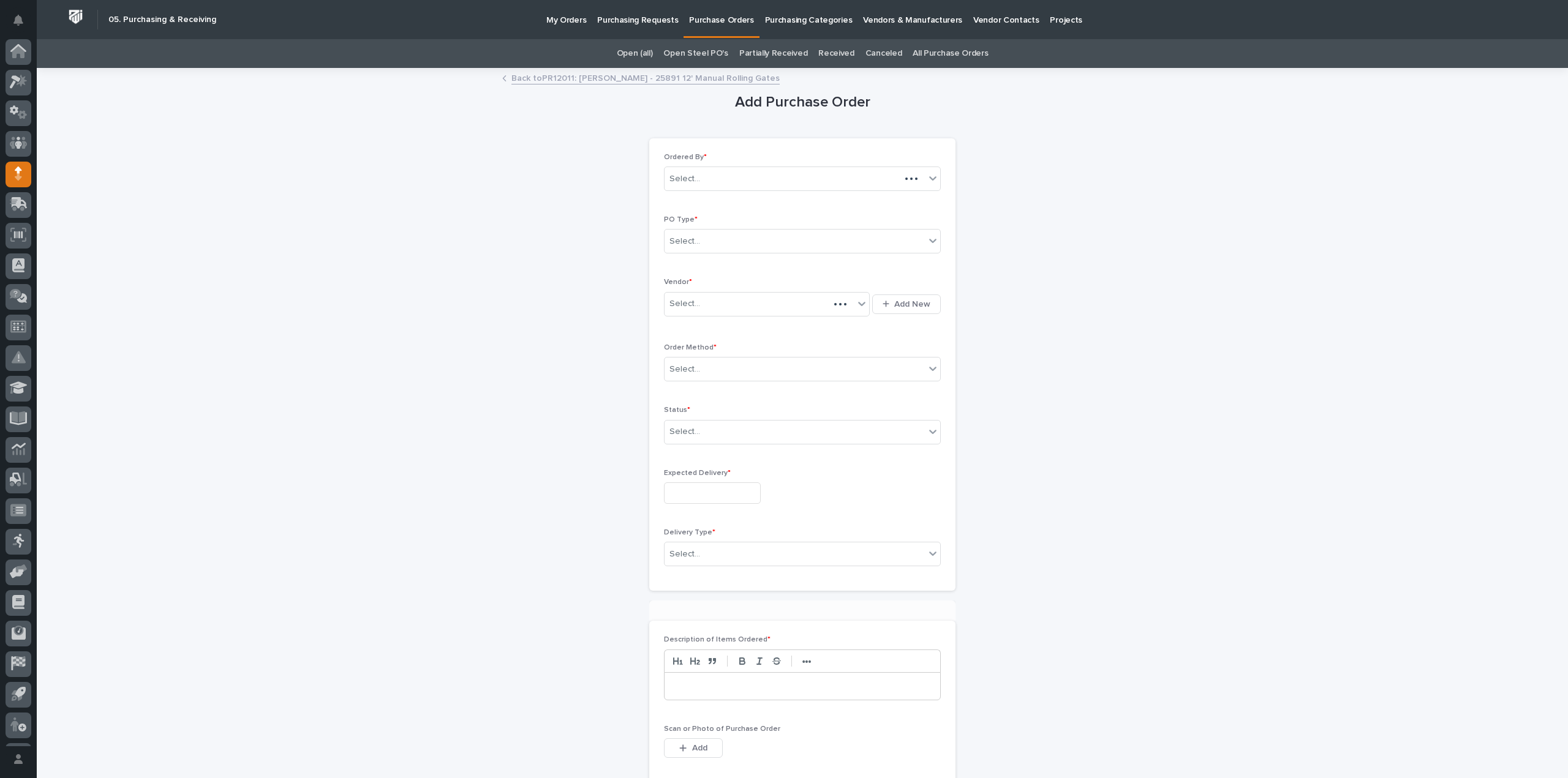
scroll to position [27, 0]
click at [673, 235] on div "Select..." at bounding box center [685, 241] width 31 height 13
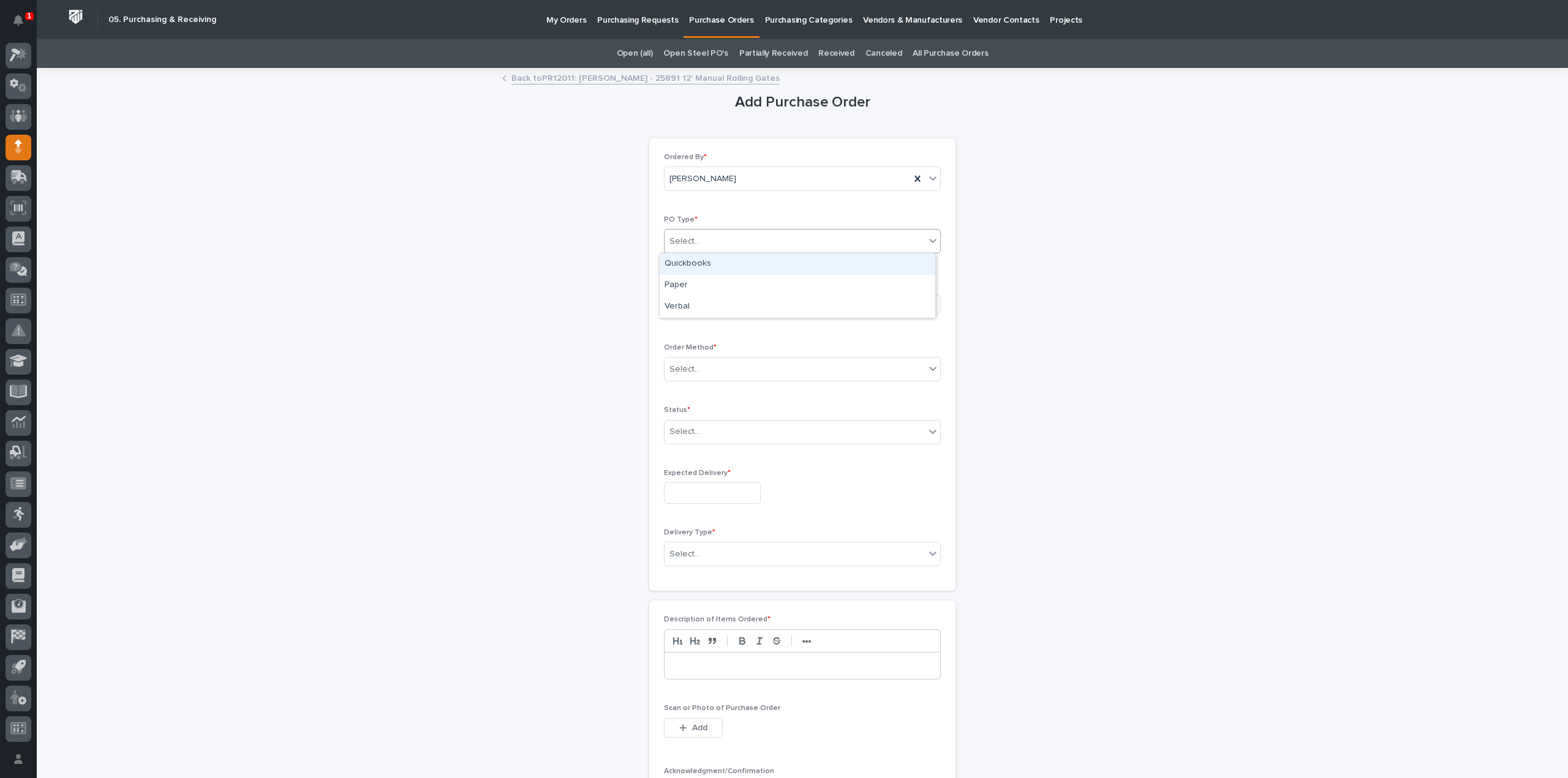
click at [690, 268] on div "Quickbooks" at bounding box center [798, 264] width 276 height 21
click at [688, 303] on div "Select..." at bounding box center [685, 304] width 31 height 13
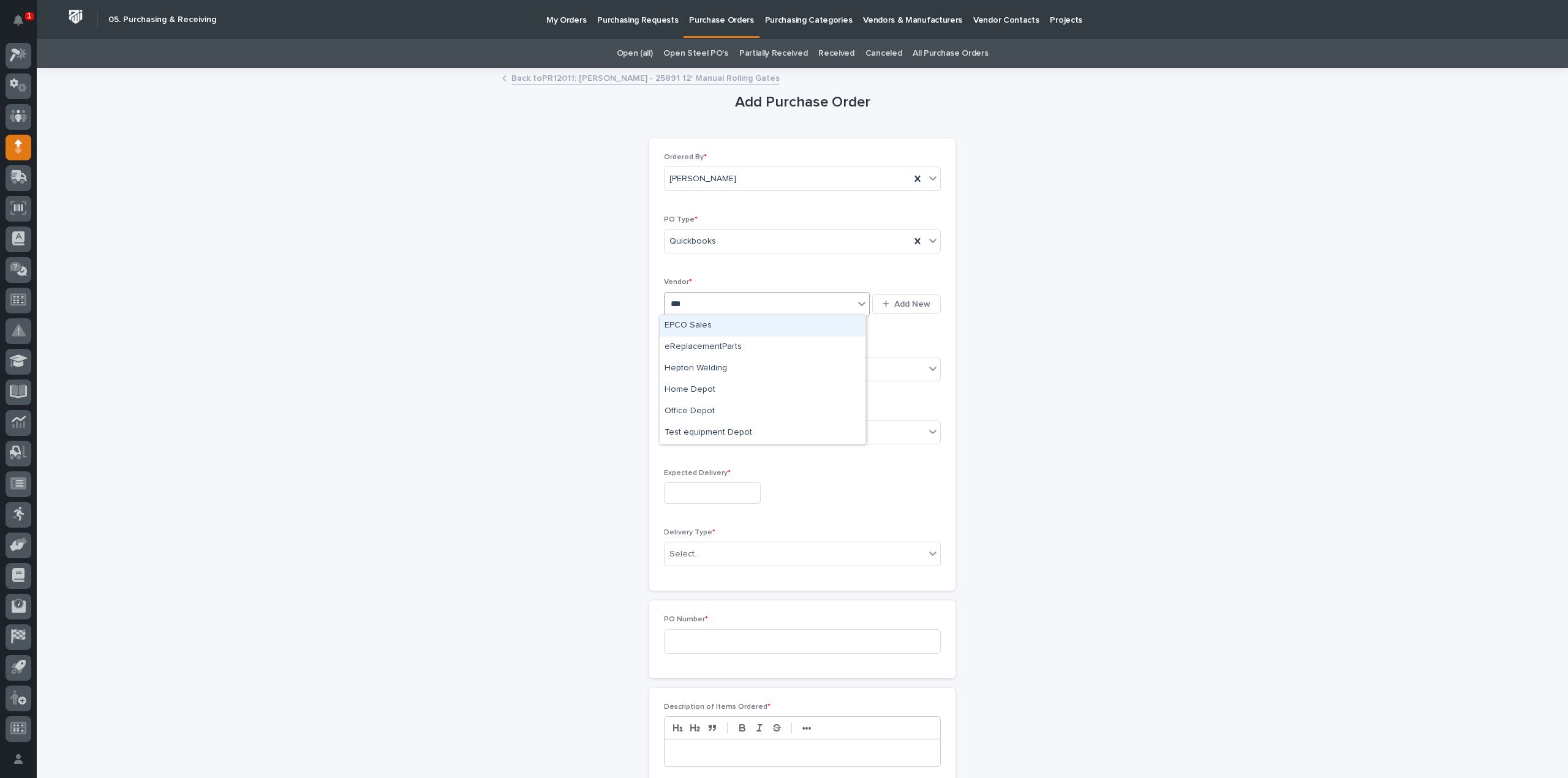
type input "****"
click at [693, 329] on div "EPCO Sales" at bounding box center [762, 326] width 205 height 21
click at [690, 375] on div "Select..." at bounding box center [795, 370] width 260 height 21
click at [675, 413] on div "Email" at bounding box center [798, 412] width 276 height 21
click at [701, 427] on div "Select..." at bounding box center [795, 432] width 260 height 21
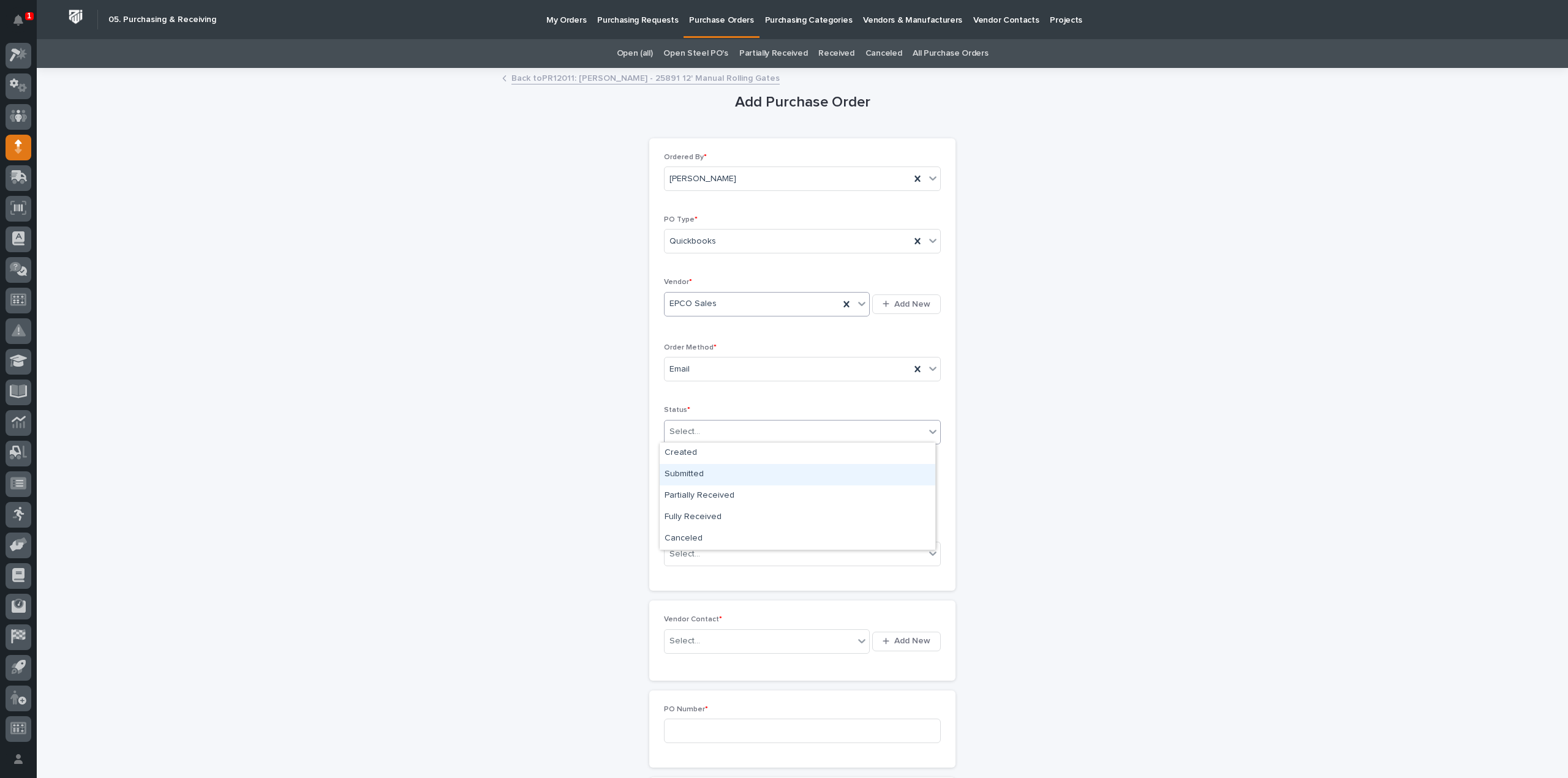
click at [696, 474] on div "Submitted" at bounding box center [798, 474] width 276 height 21
click at [697, 493] on input "text" at bounding box center [712, 493] width 97 height 21
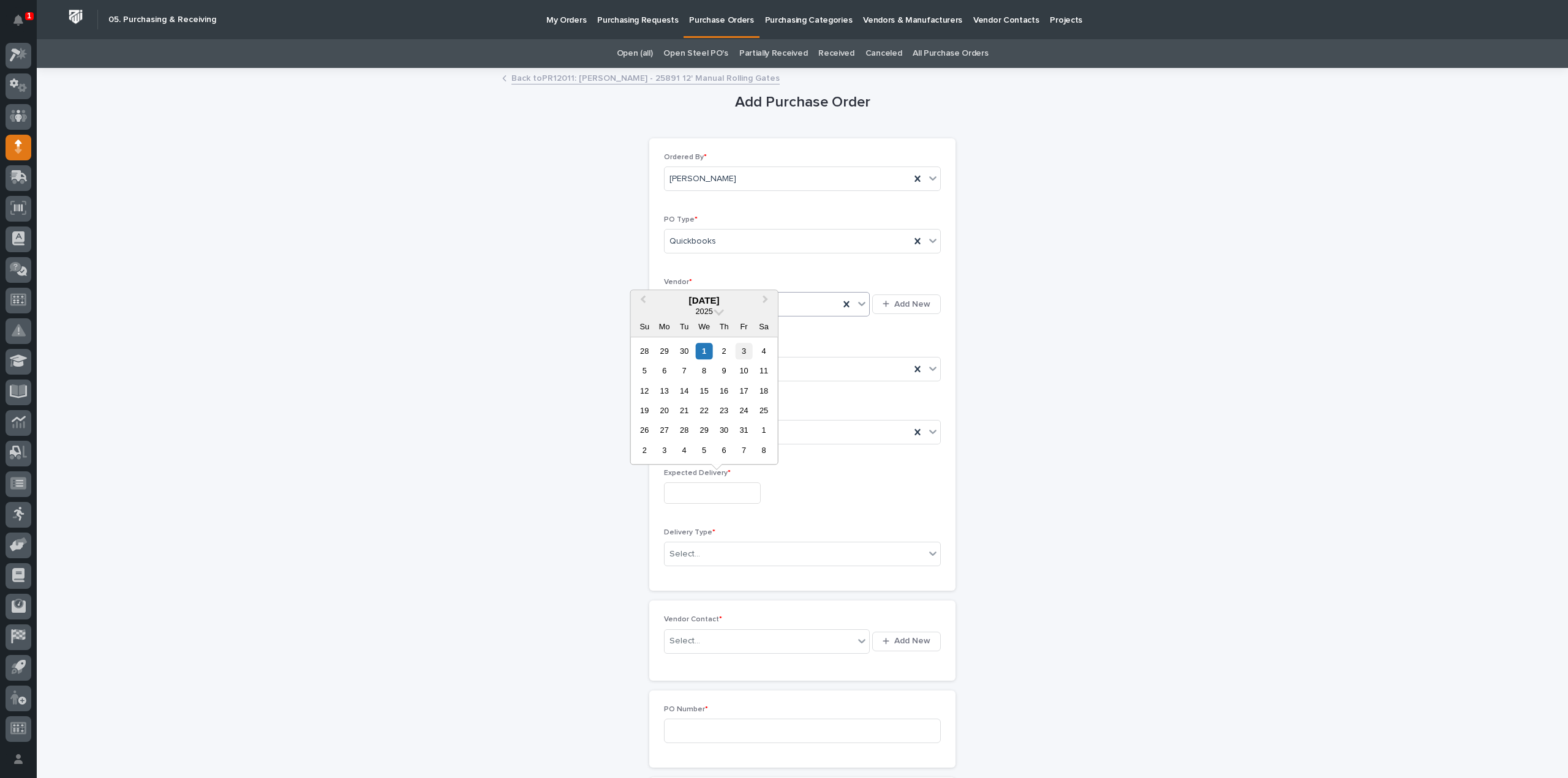
click at [743, 352] on div "3" at bounding box center [743, 351] width 17 height 17
type input "**********"
click at [690, 554] on div "Select..." at bounding box center [685, 554] width 31 height 13
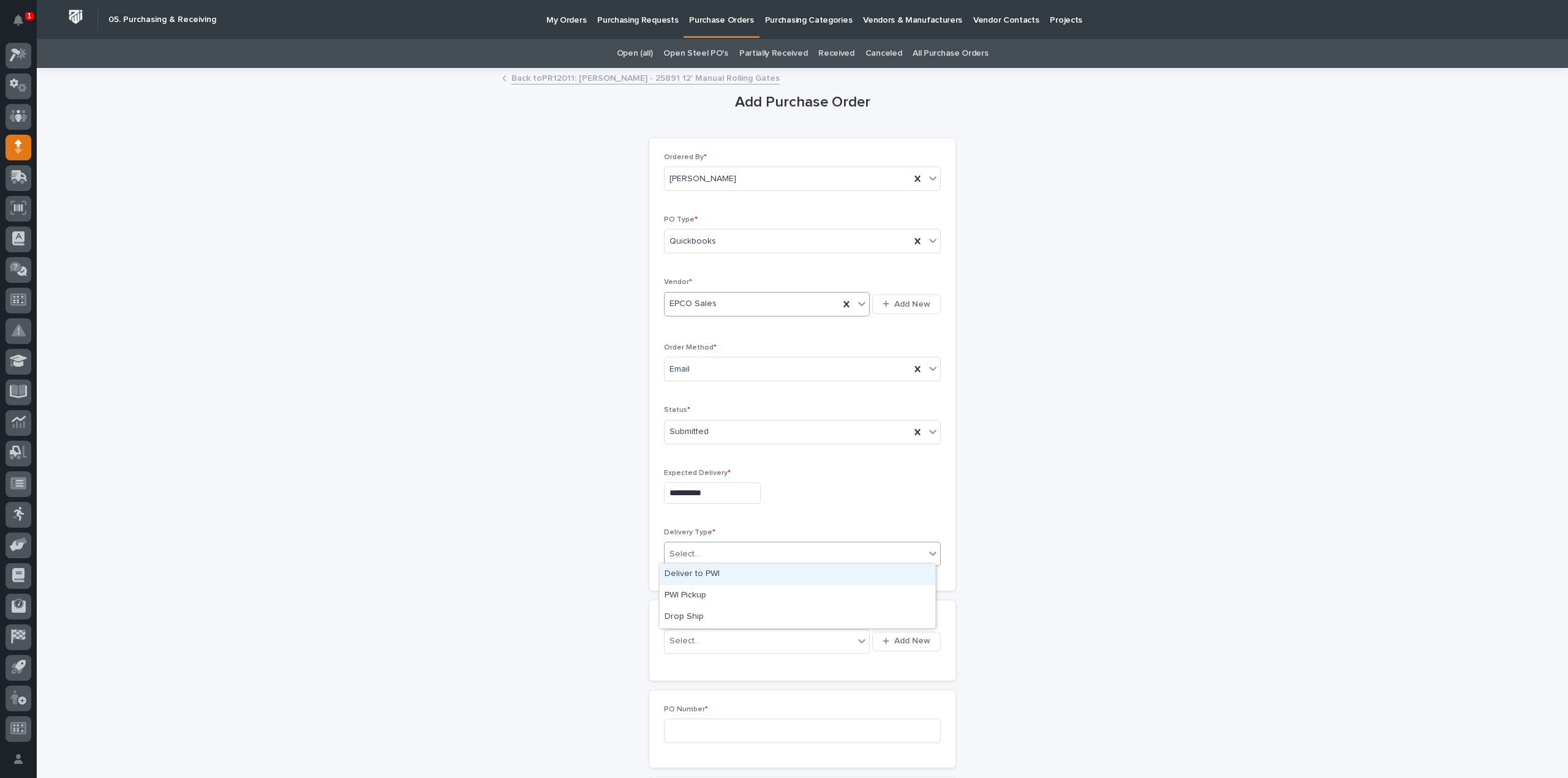
click at [683, 579] on div "Deliver to PWI" at bounding box center [798, 574] width 276 height 21
drag, startPoint x: 701, startPoint y: 639, endPoint x: 697, endPoint y: 630, distance: 9.8
click at [701, 639] on div "Select..." at bounding box center [759, 641] width 189 height 21
type input "*****"
click at [699, 661] on div "EPCO Sales - Keith Schrock" at bounding box center [762, 661] width 205 height 21
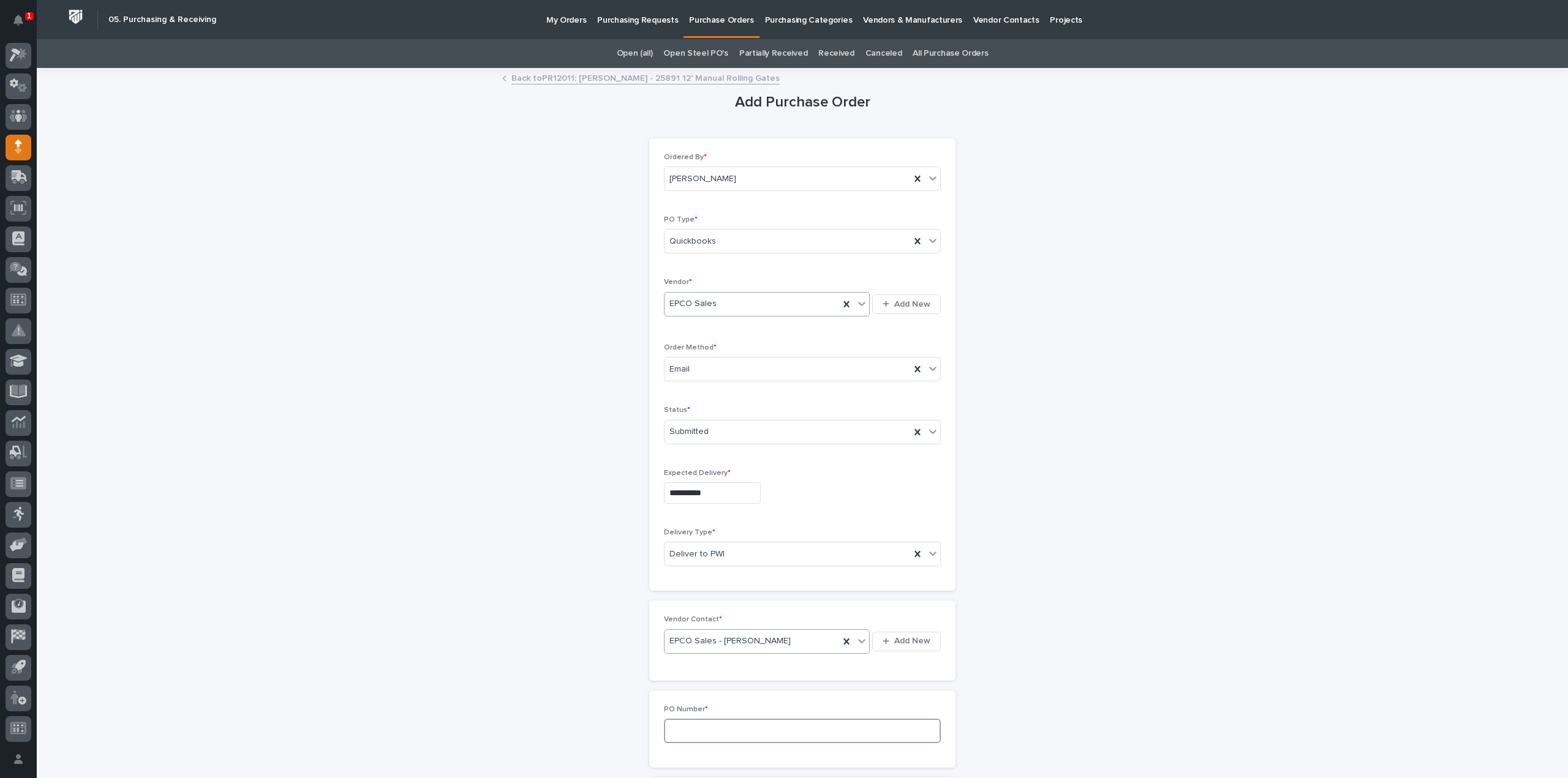
click at [696, 721] on input at bounding box center [802, 730] width 277 height 24
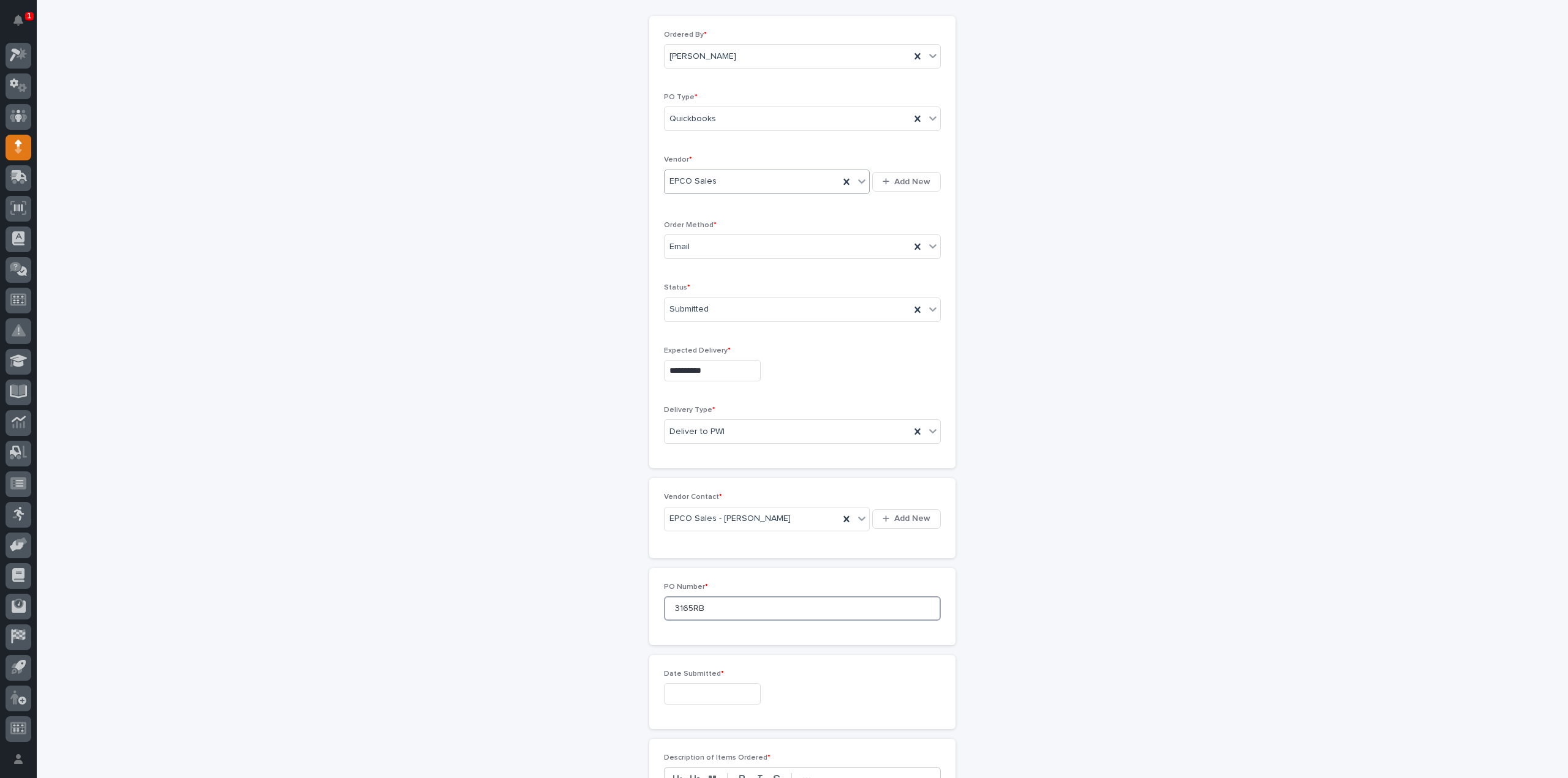
scroll to position [245, 0]
type input "3165RB"
click at [696, 573] on input "text" at bounding box center [712, 571] width 97 height 21
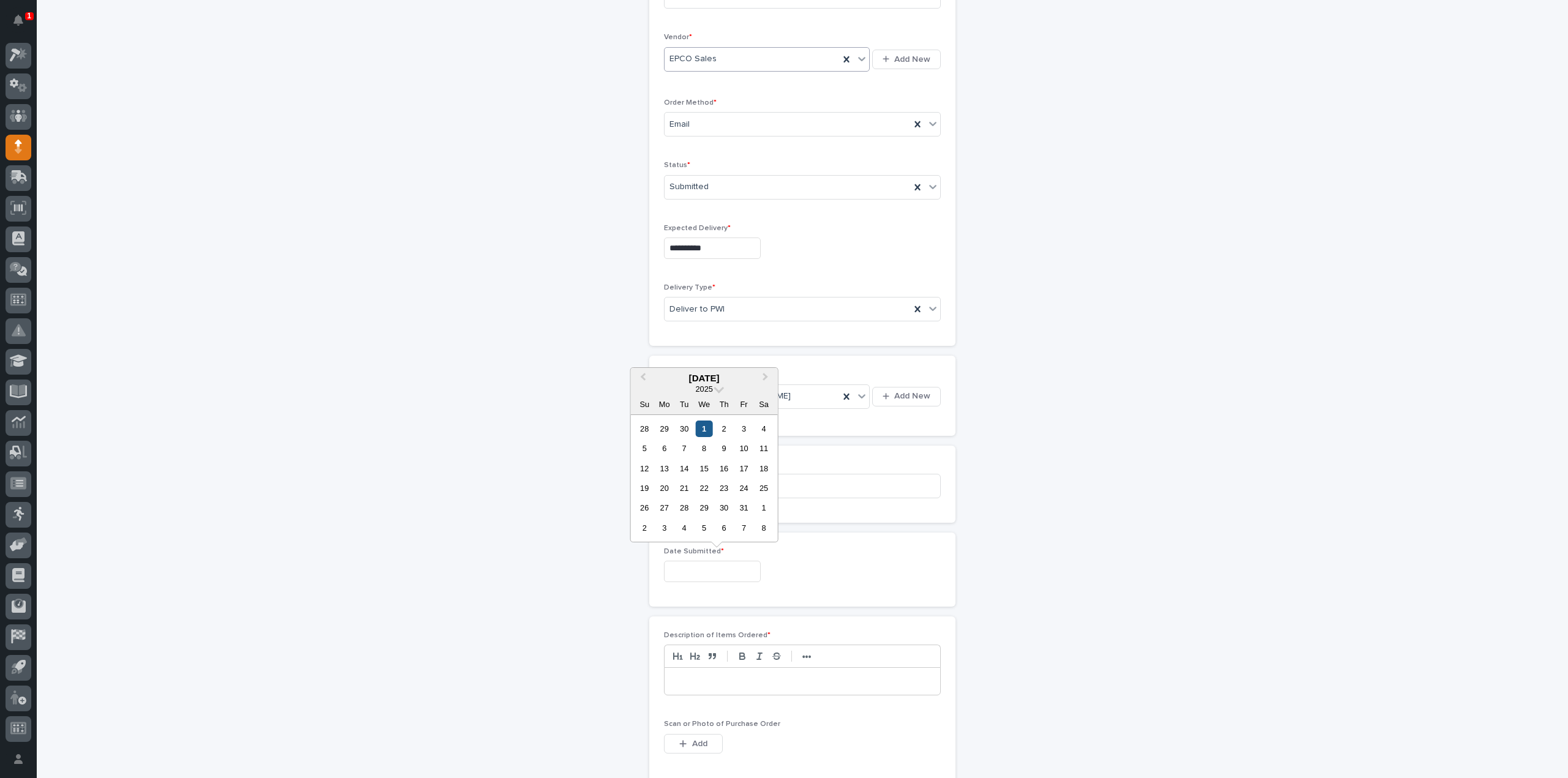
click at [707, 430] on div "1" at bounding box center [704, 428] width 17 height 17
type input "**********"
click at [707, 675] on p at bounding box center [802, 681] width 258 height 12
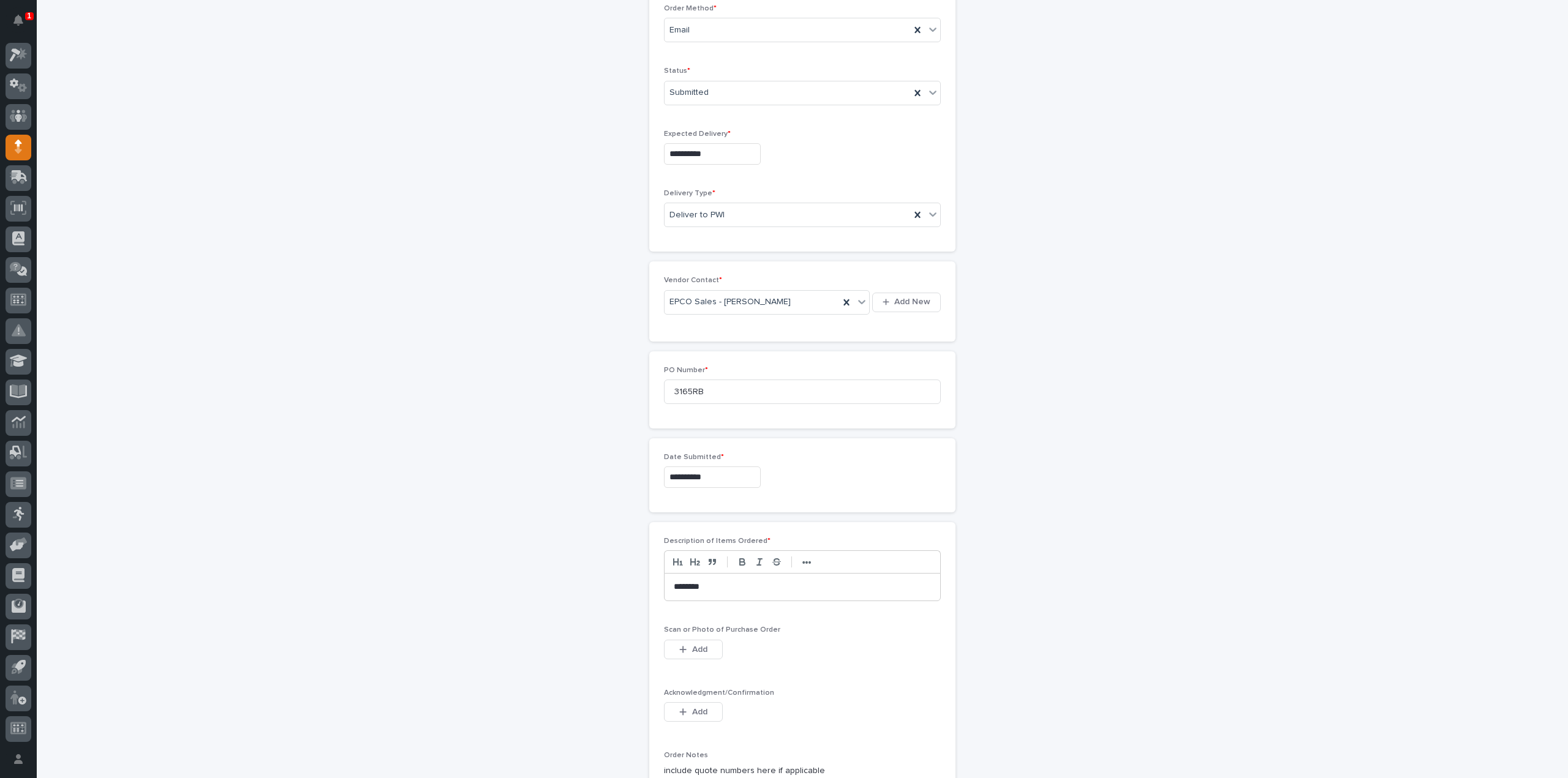
scroll to position [367, 0]
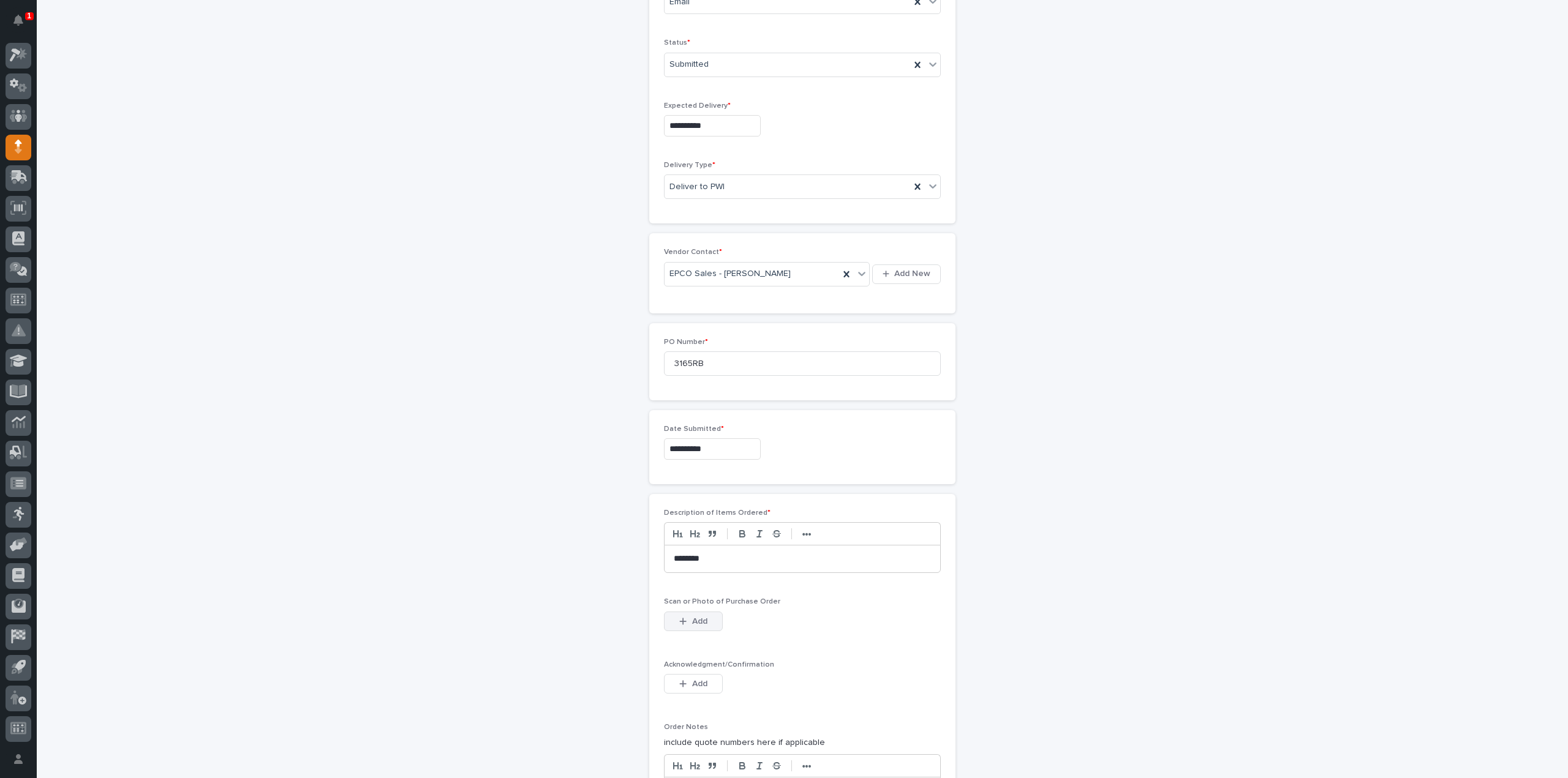
click at [696, 623] on button "Add" at bounding box center [693, 621] width 59 height 20
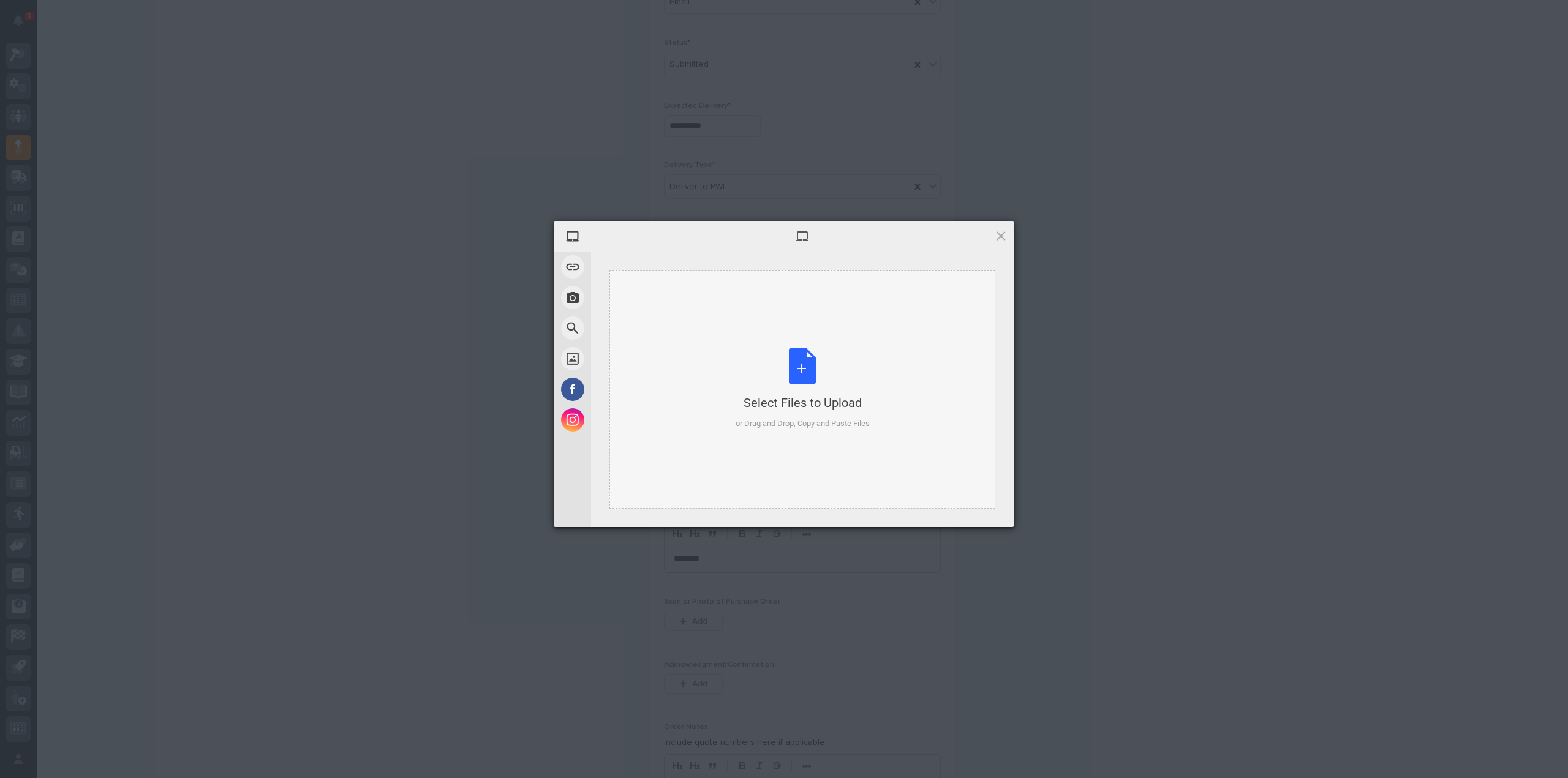
click at [800, 385] on div "Select Files to Upload or Drag and Drop, Copy and Paste Files" at bounding box center [802, 389] width 134 height 81
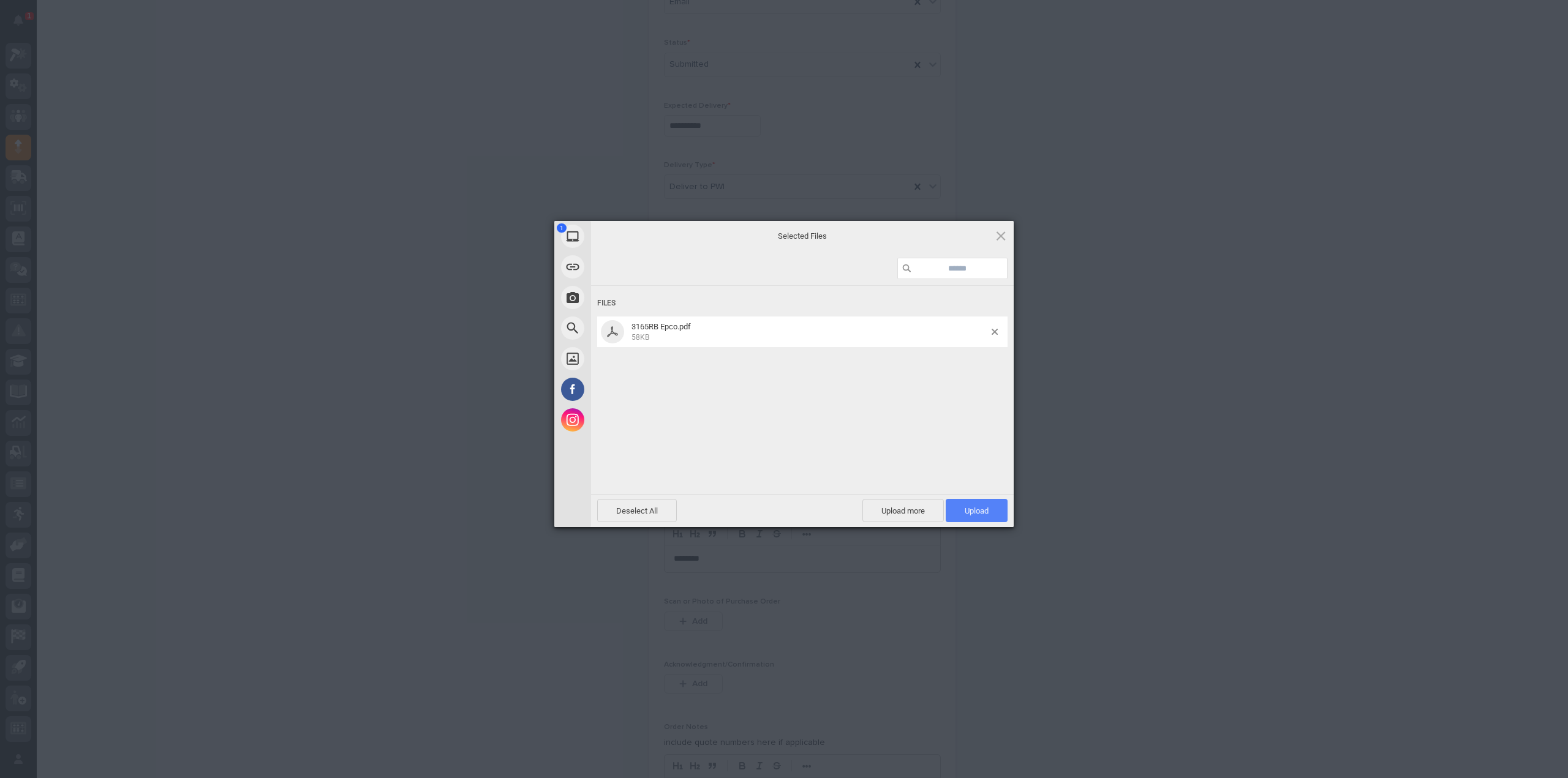
click at [953, 506] on span "Upload 1" at bounding box center [977, 510] width 62 height 23
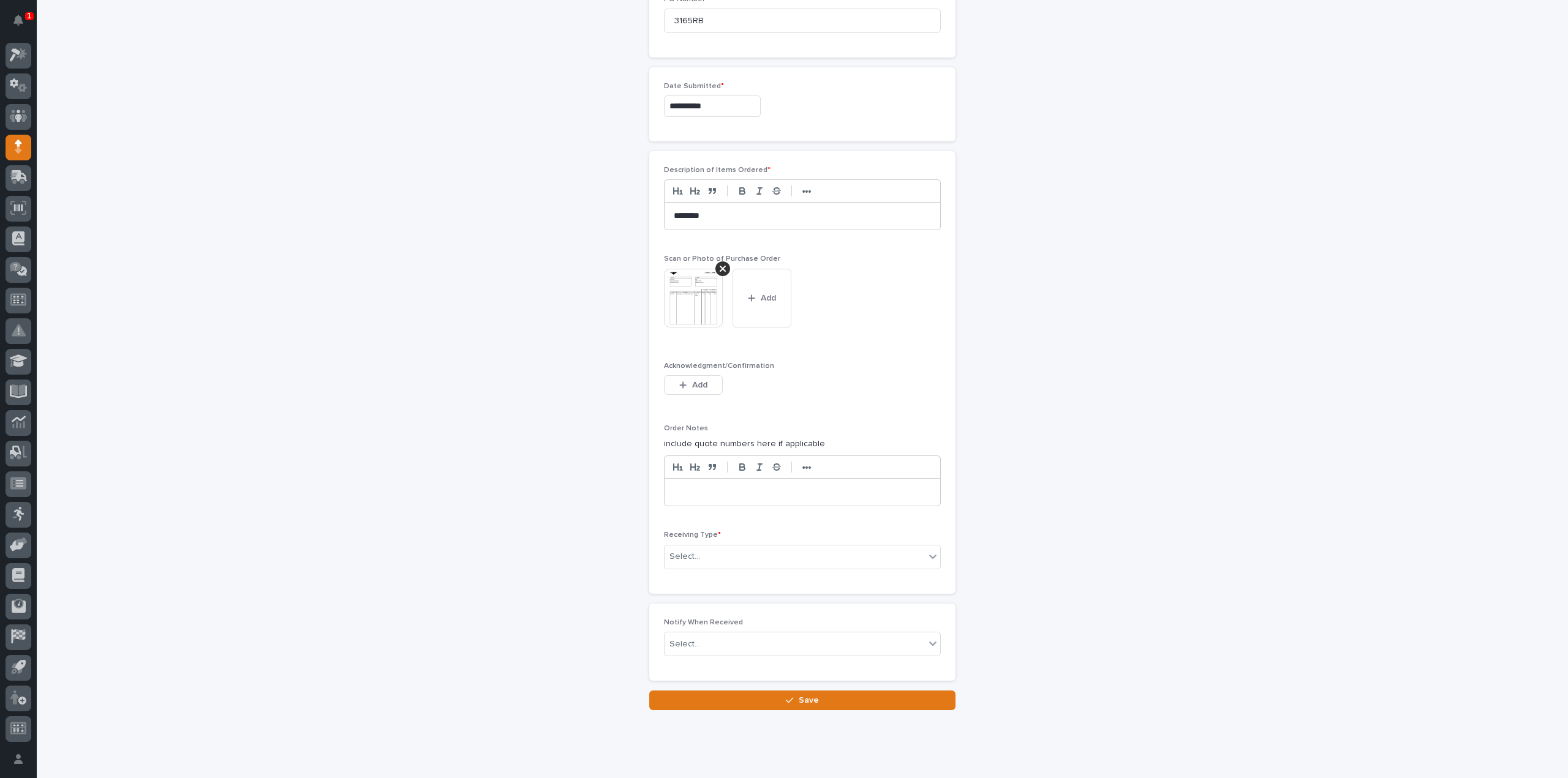
scroll to position [732, 0]
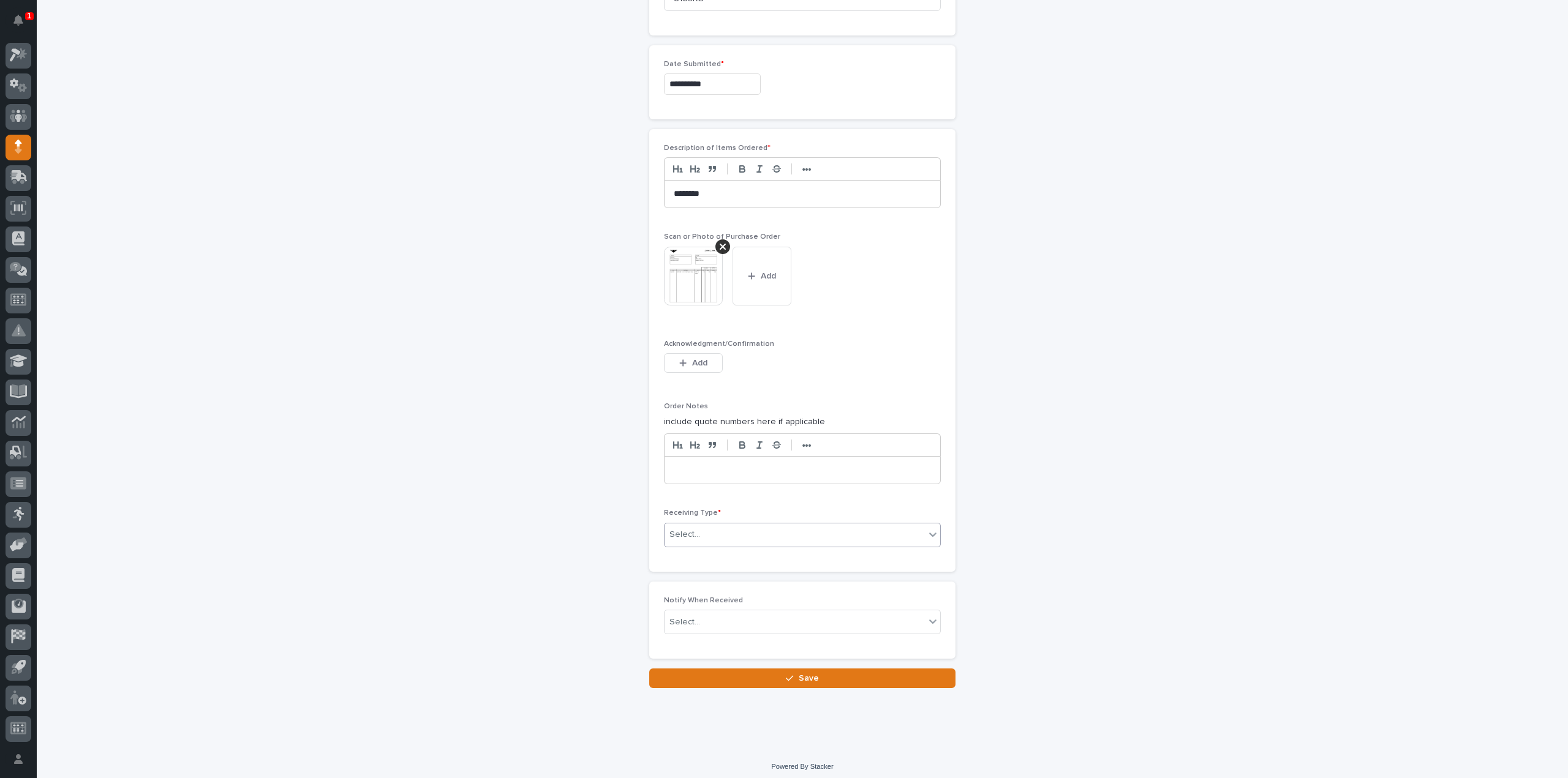
click at [694, 529] on div "Select..." at bounding box center [795, 535] width 260 height 21
click at [686, 614] on div "Deliver to" at bounding box center [798, 617] width 276 height 21
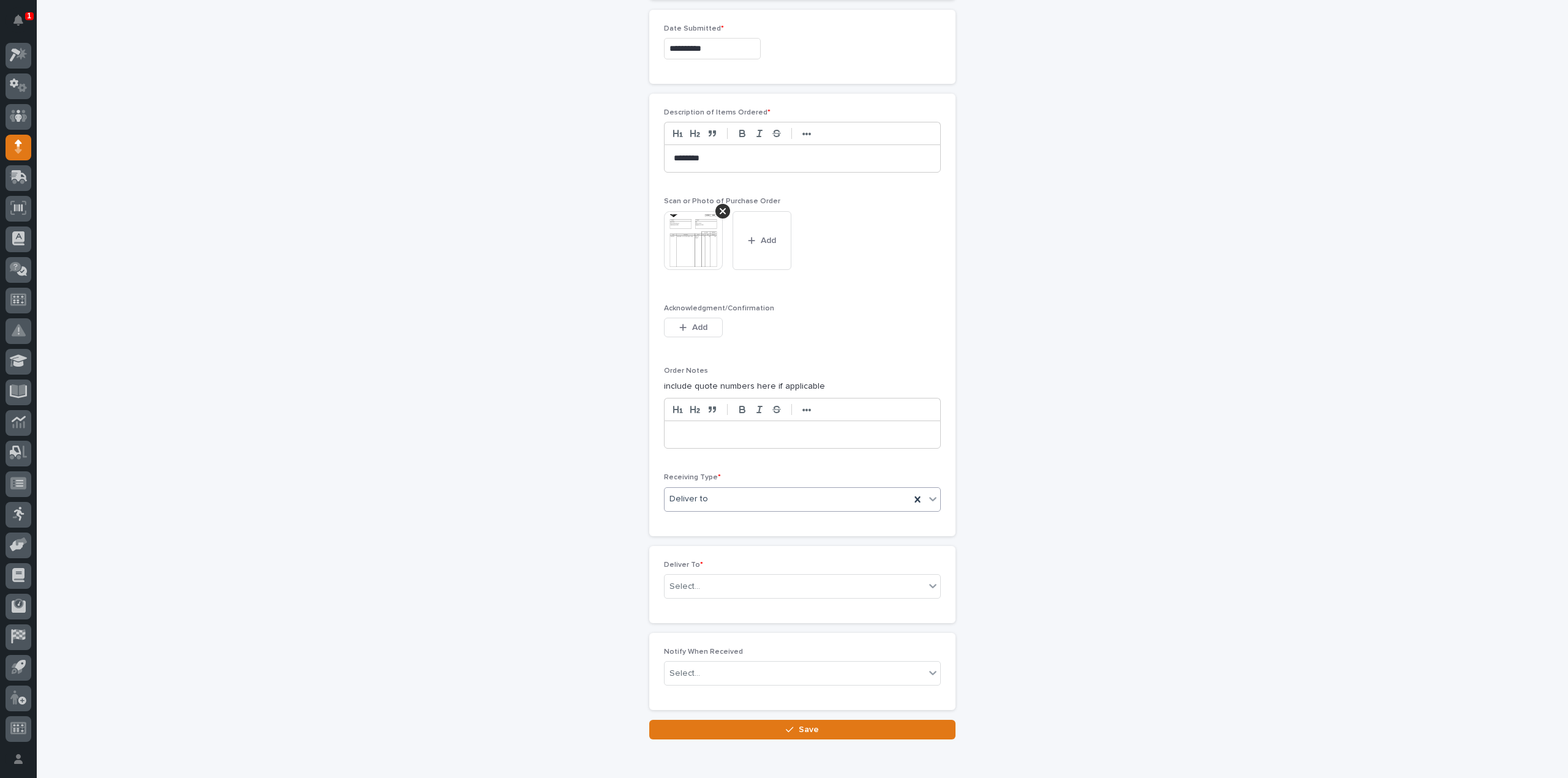
scroll to position [775, 0]
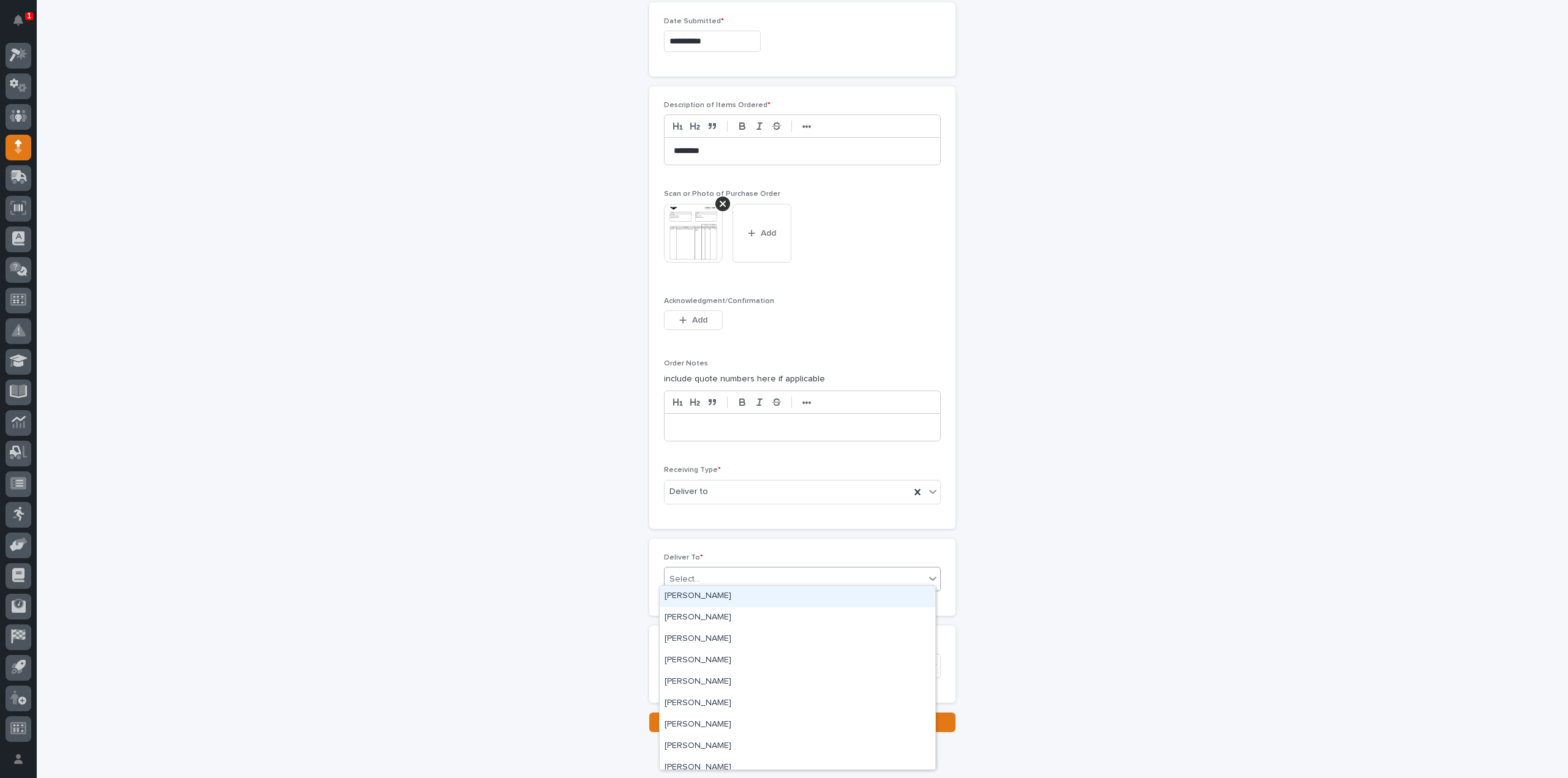
click at [683, 576] on div "Select..." at bounding box center [685, 579] width 31 height 13
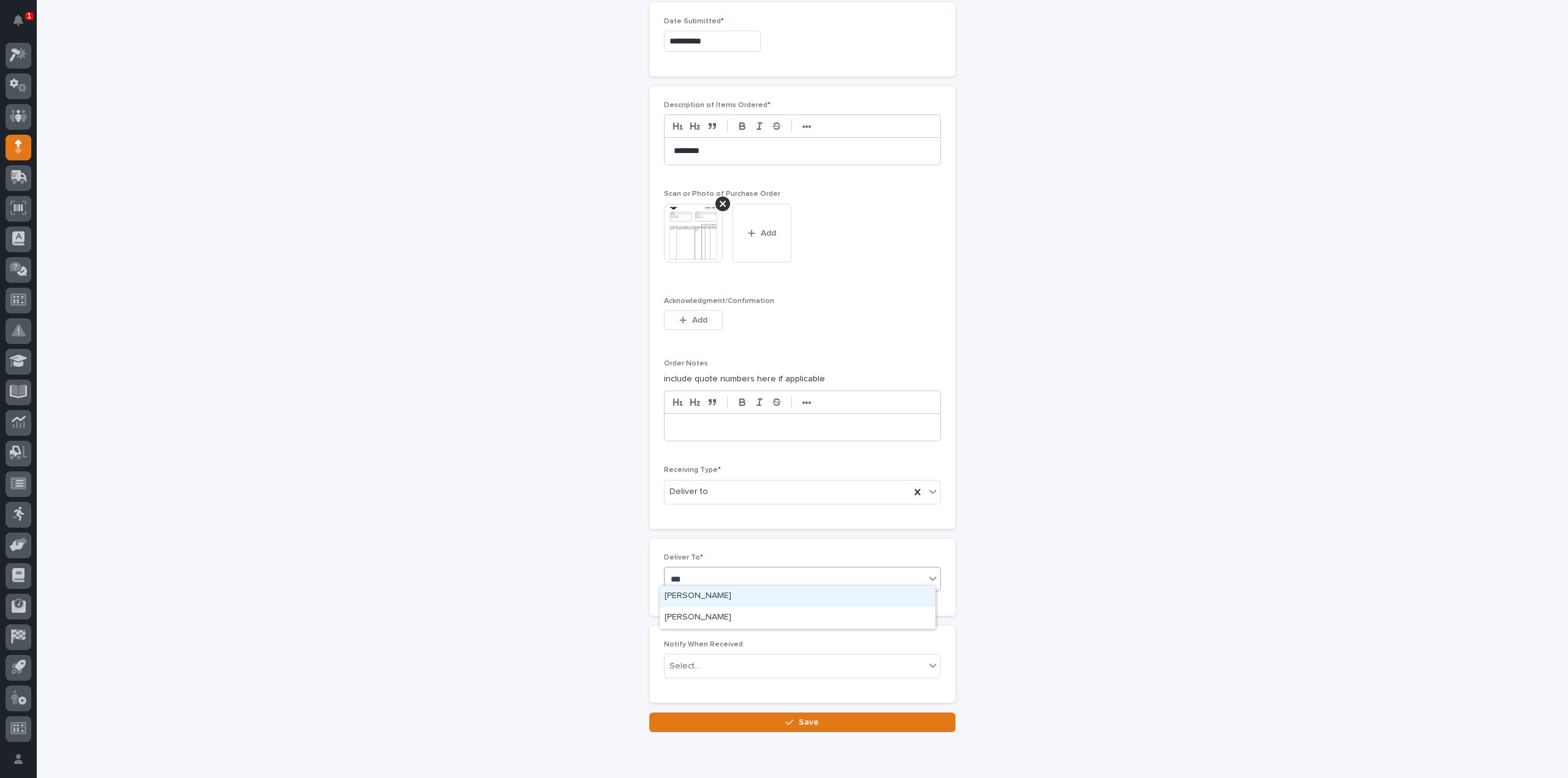
type input "****"
click at [681, 599] on div "[PERSON_NAME]" at bounding box center [798, 596] width 276 height 21
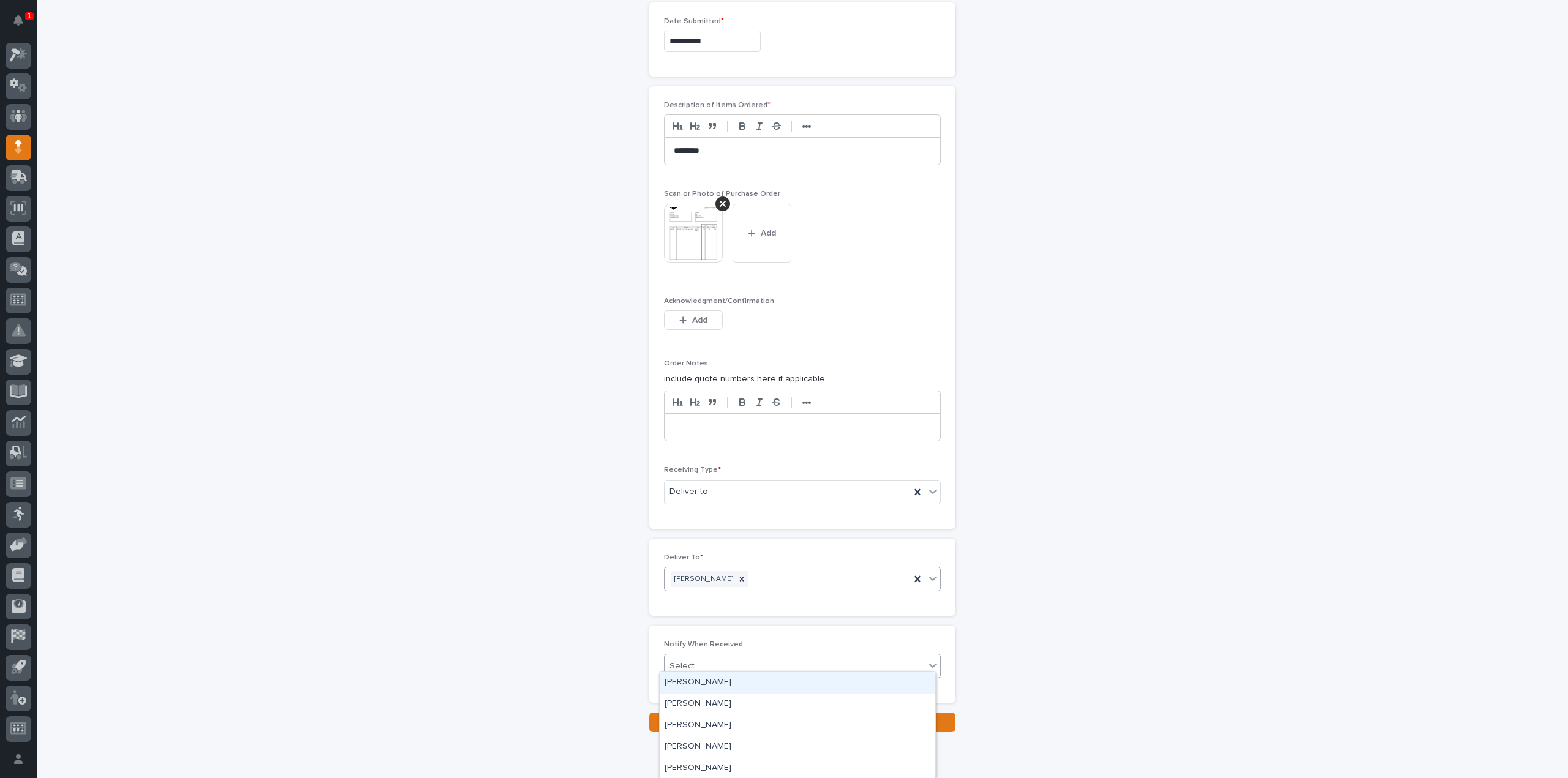
click at [682, 664] on div "Select..." at bounding box center [685, 667] width 31 height 13
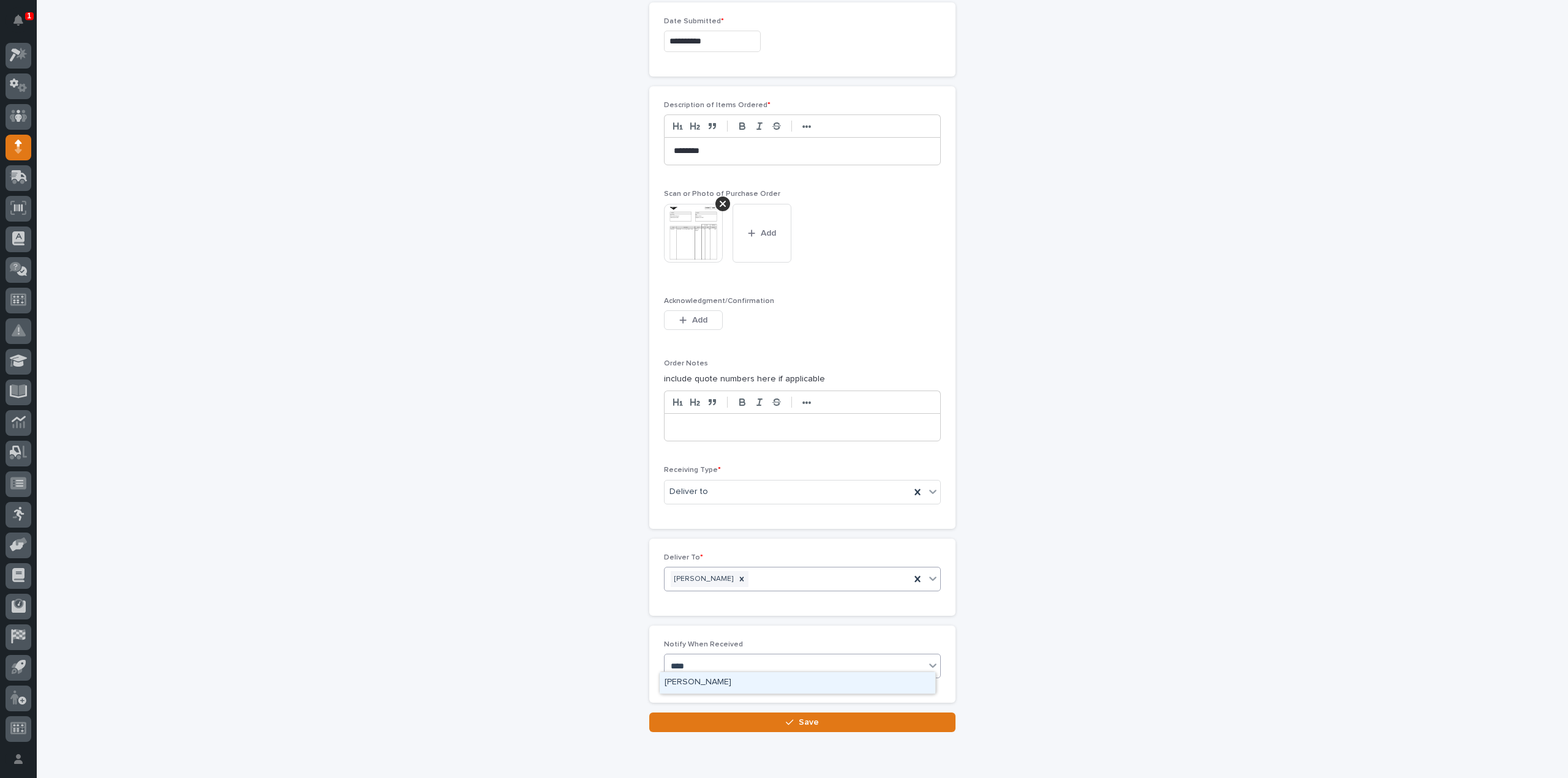
type input "*****"
click at [683, 678] on div "[PERSON_NAME]" at bounding box center [798, 682] width 276 height 21
click at [685, 720] on button "Save" at bounding box center [802, 722] width 306 height 20
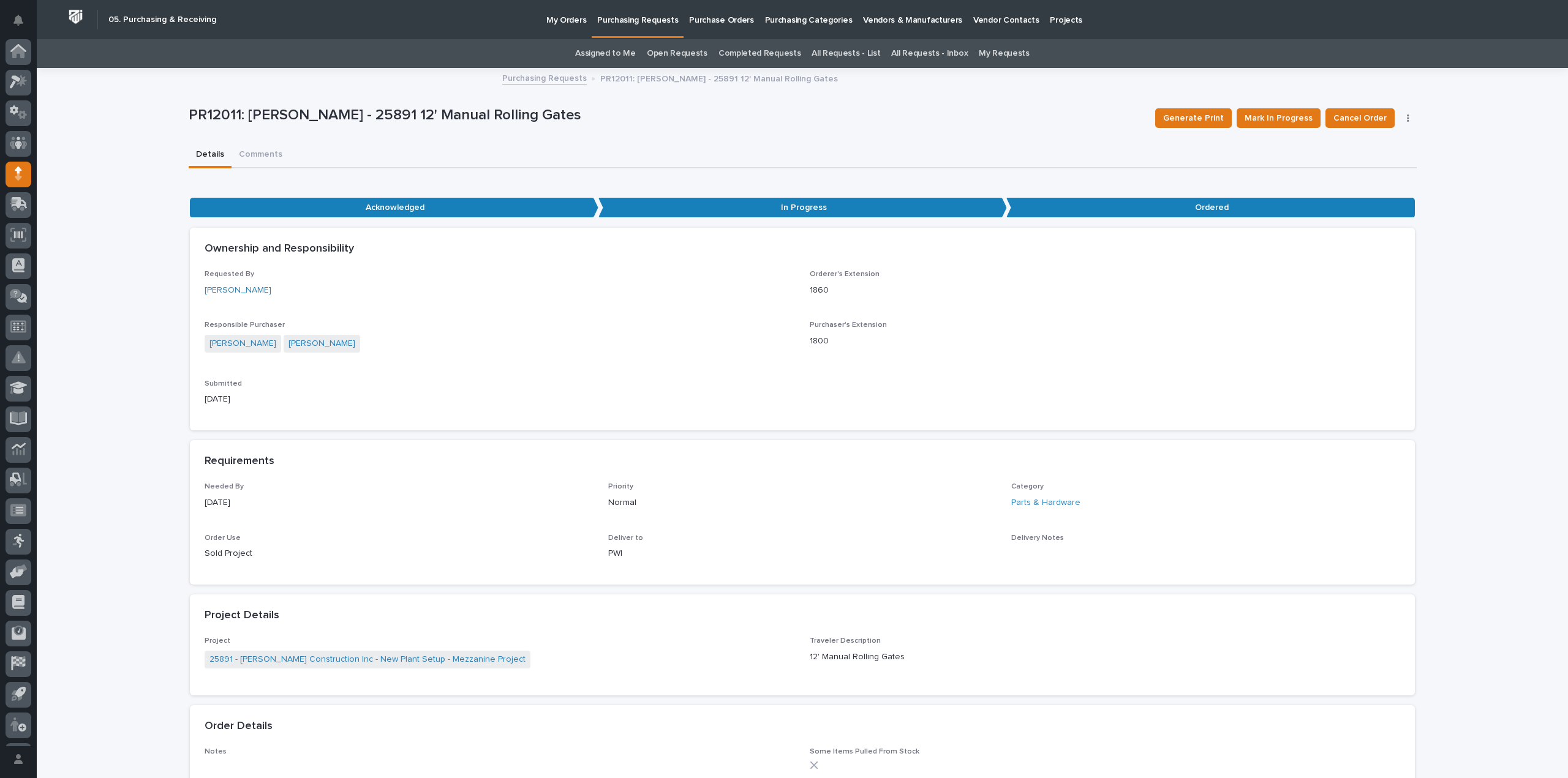
scroll to position [27, 0]
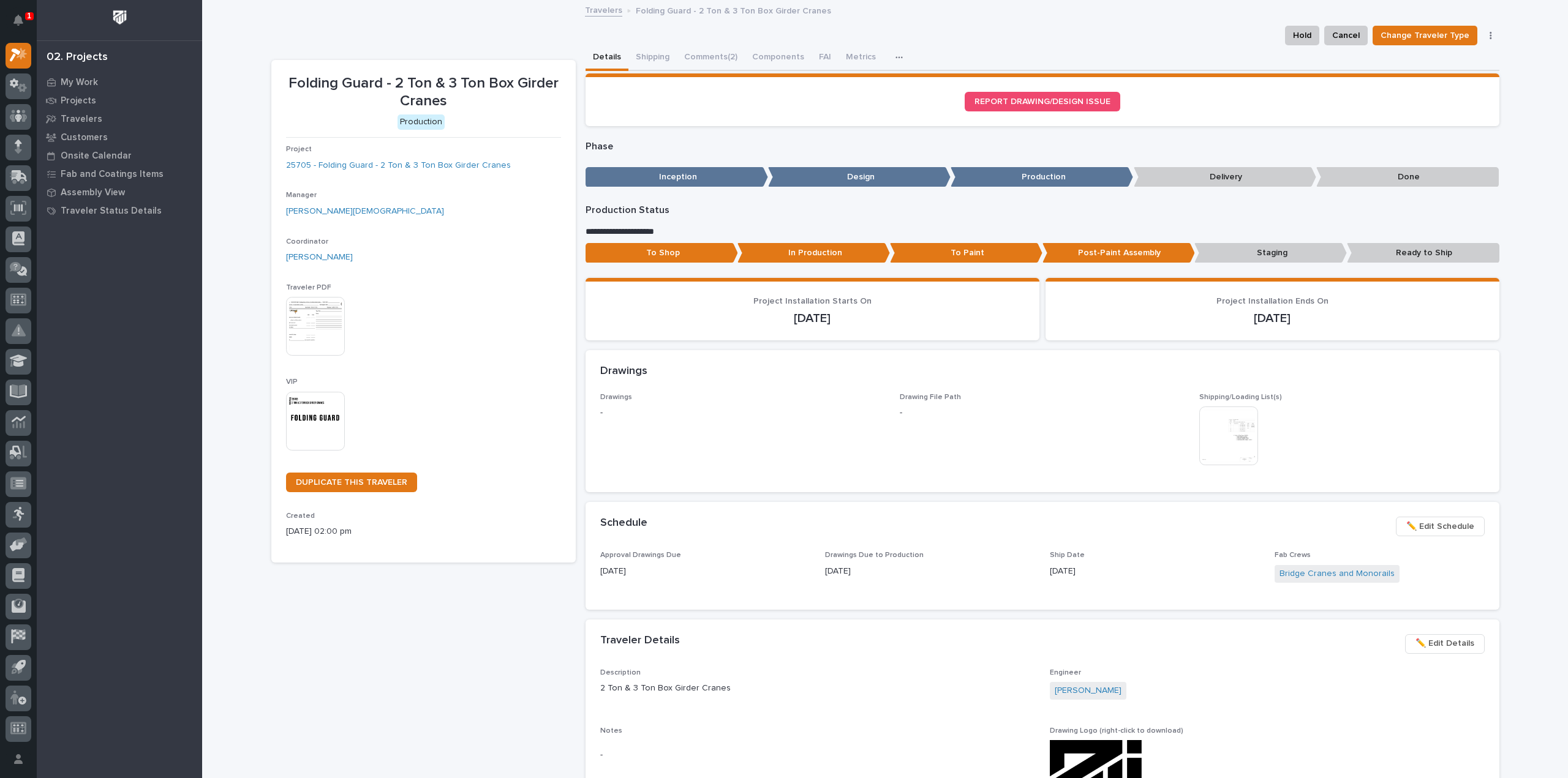
click at [291, 405] on img at bounding box center [316, 421] width 59 height 59
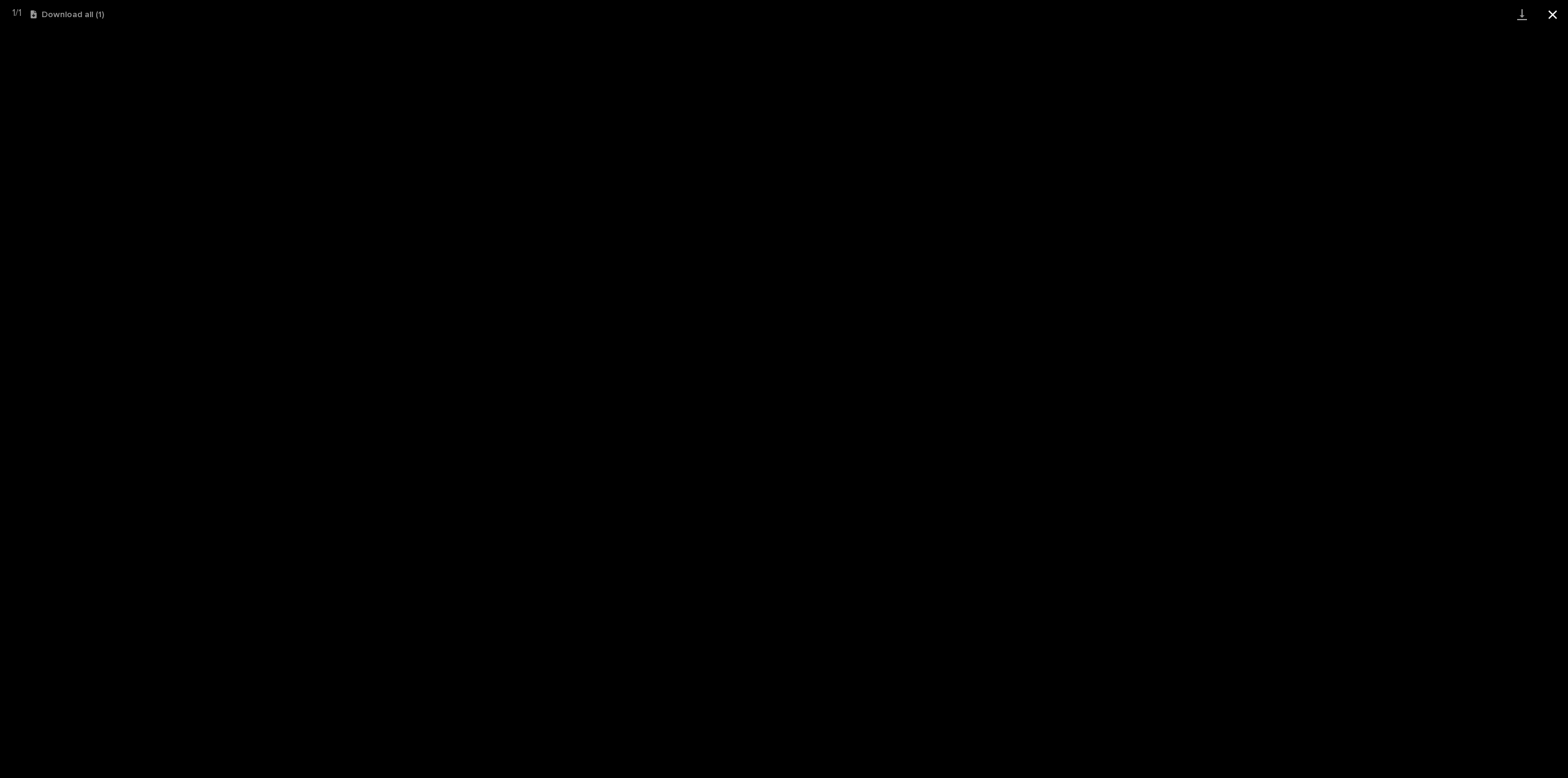
click at [1552, 15] on button "Close gallery" at bounding box center [1553, 14] width 31 height 29
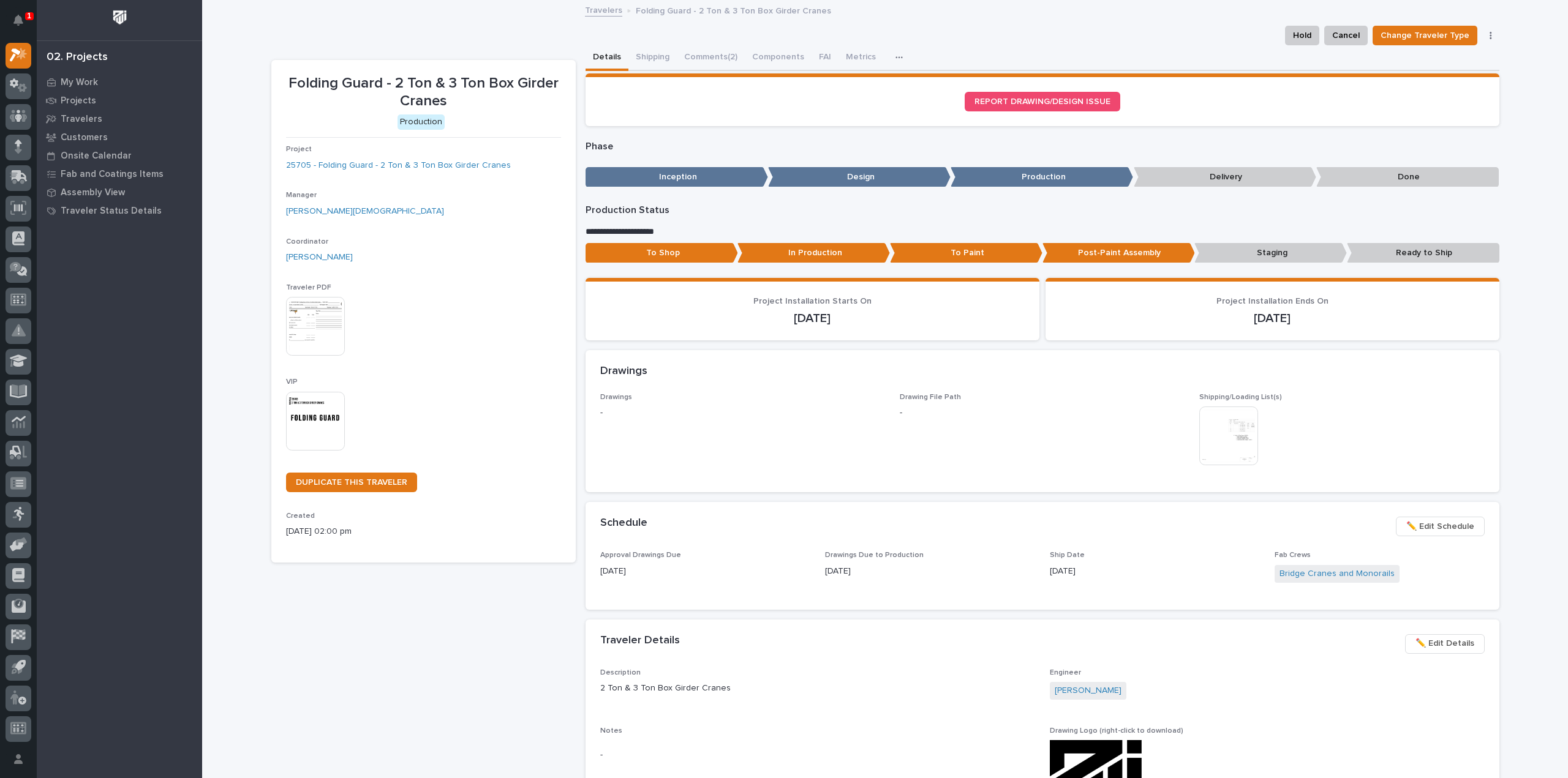
click at [1523, 364] on div "Loading... Saving… Loading... Saving… Folding Guard - 2 Ton & 3 Ton Box Girder …" at bounding box center [884, 683] width 1365 height 1364
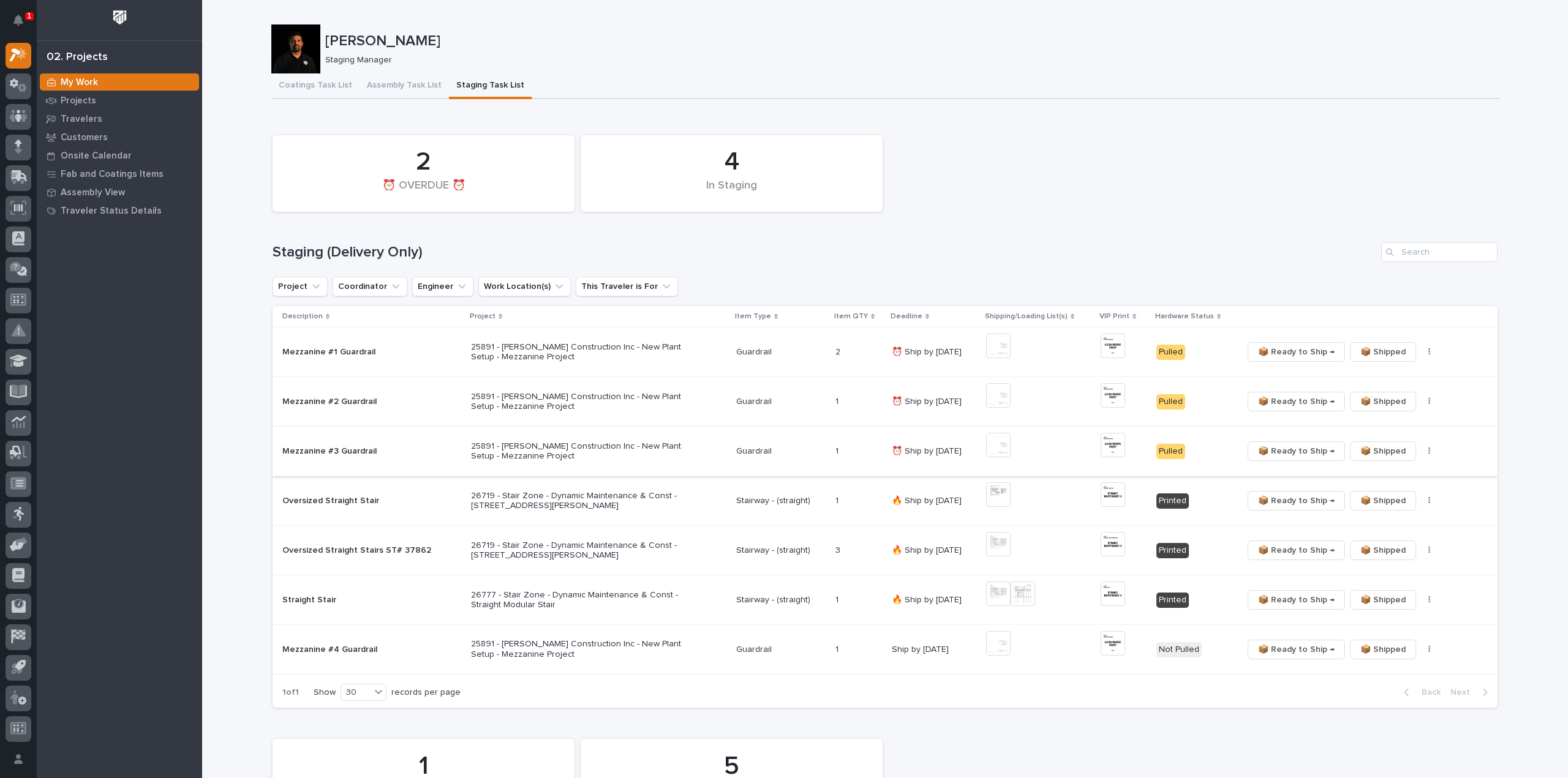
click at [1307, 452] on span "📦 Ready to Ship →" at bounding box center [1296, 451] width 76 height 15
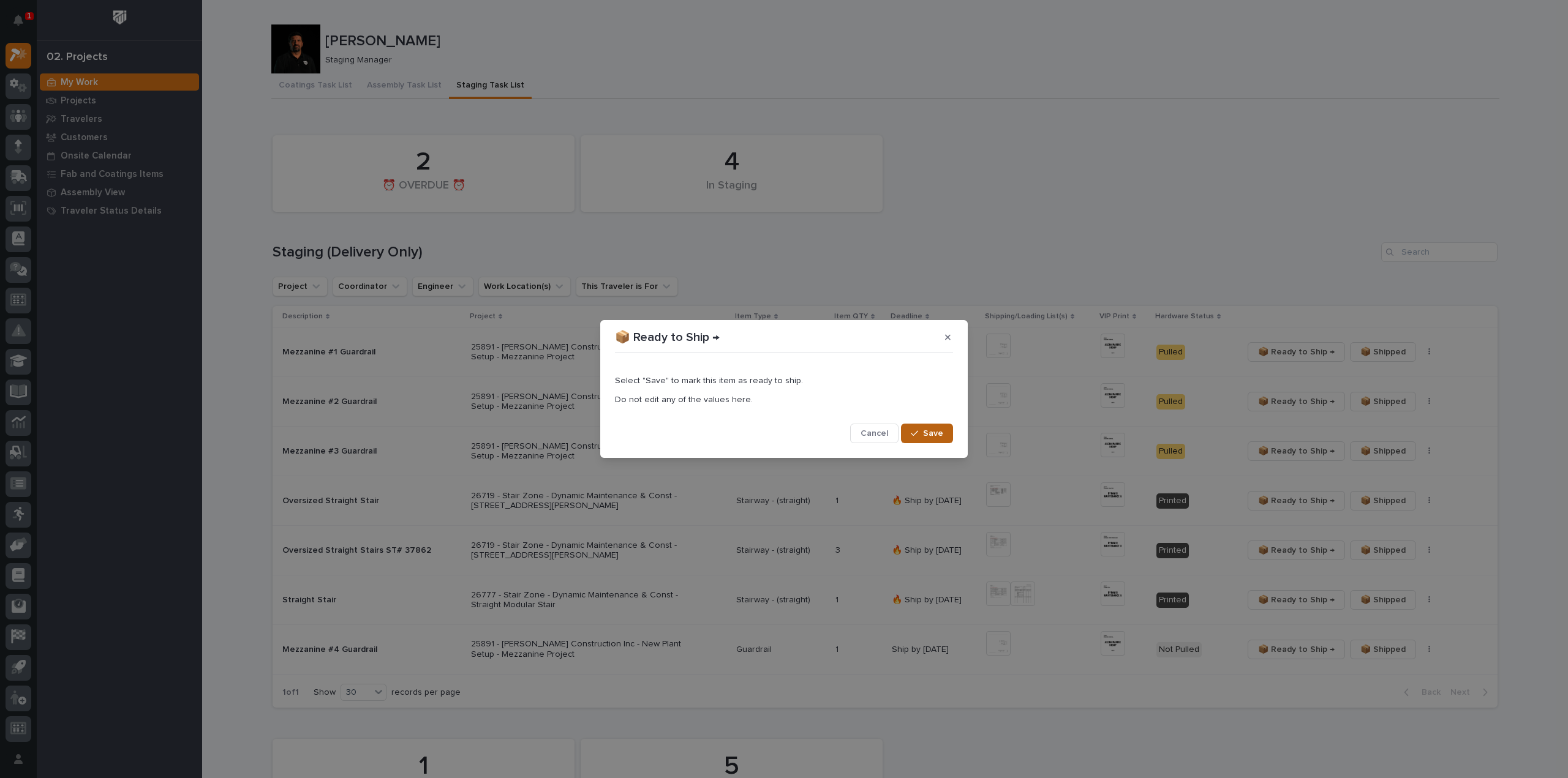
click at [927, 433] on span "Save" at bounding box center [933, 433] width 21 height 11
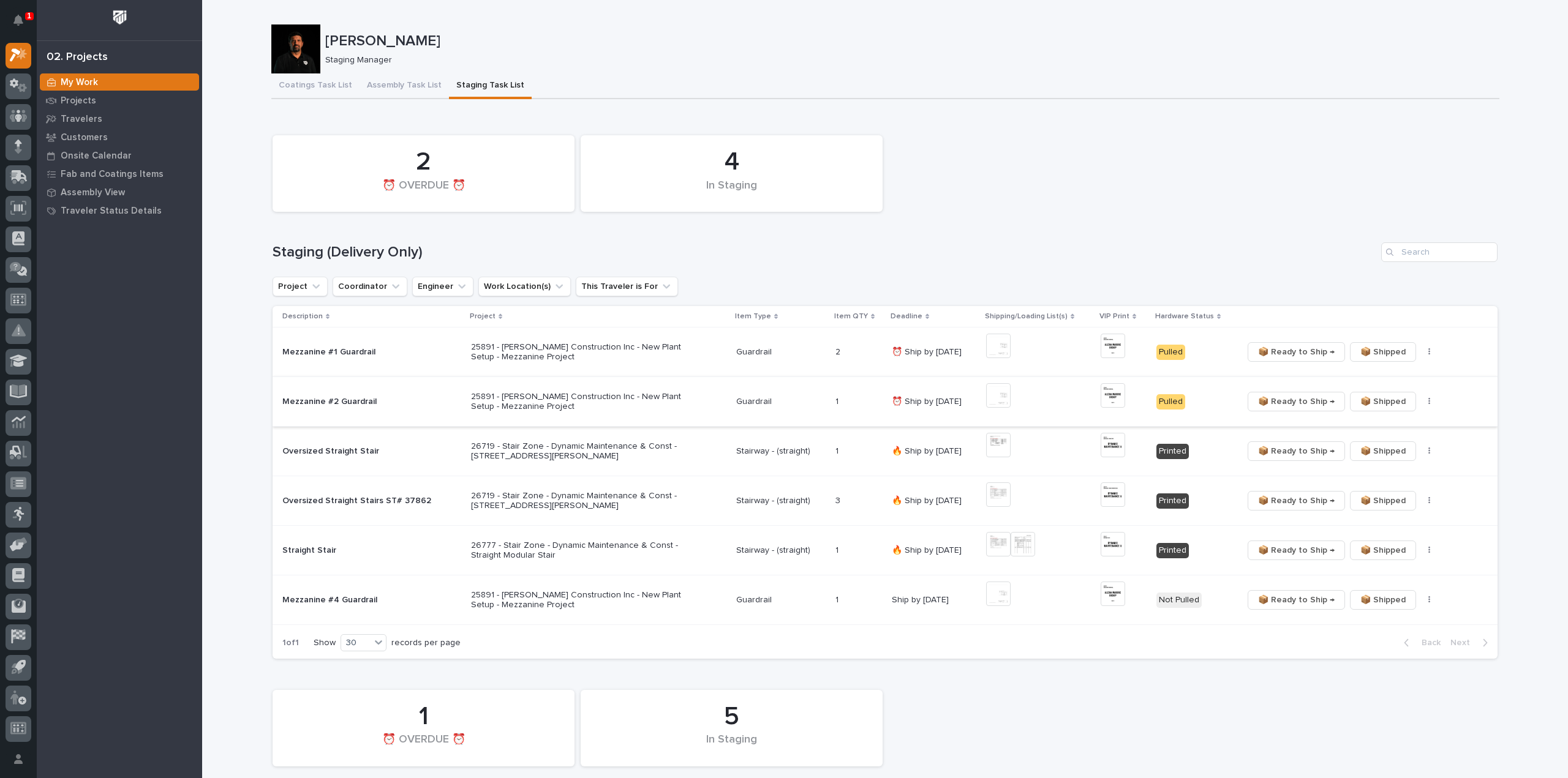
click at [1269, 400] on span "📦 Ready to Ship →" at bounding box center [1296, 401] width 76 height 15
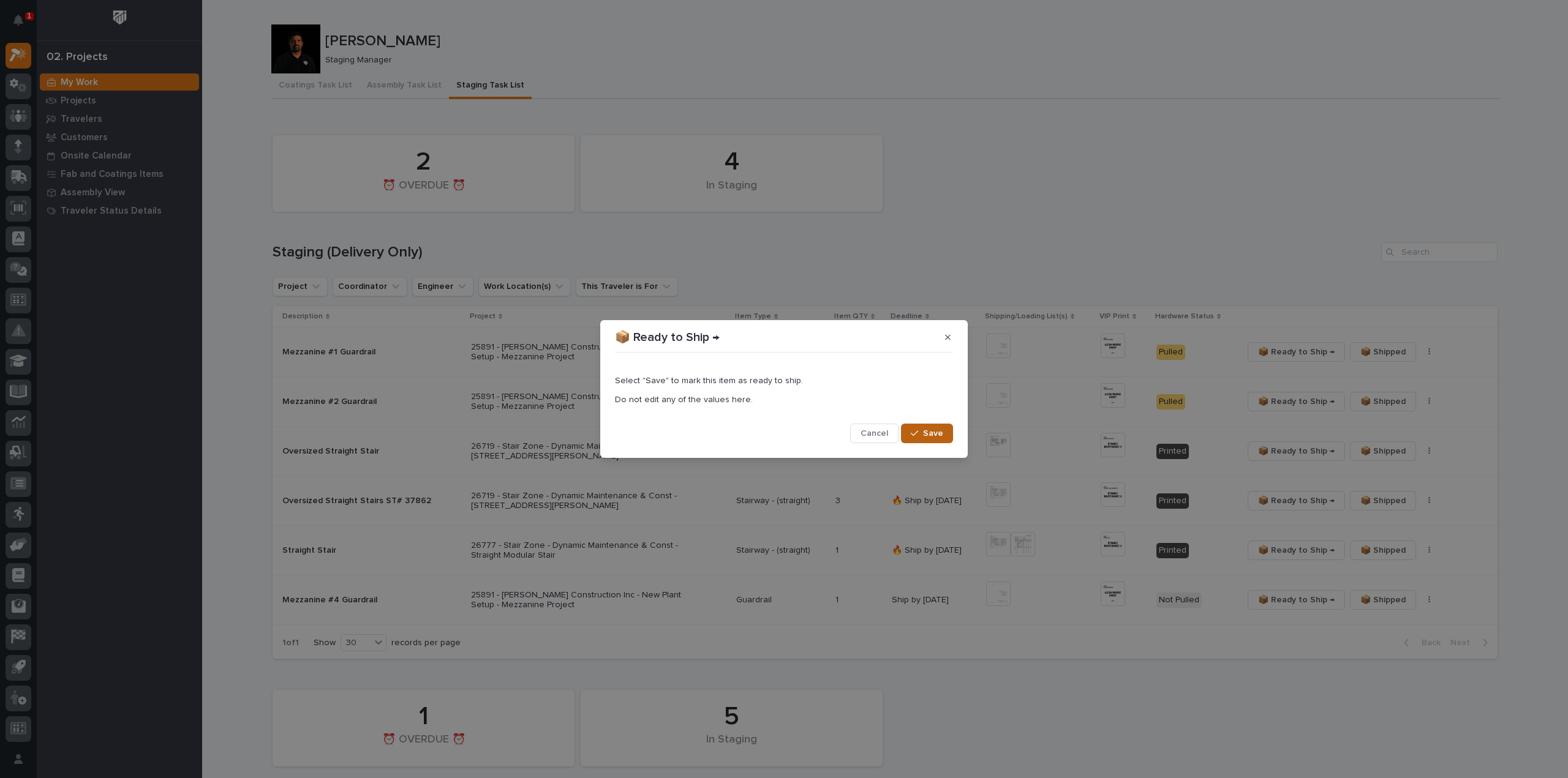
click at [942, 434] on span "Save" at bounding box center [933, 433] width 21 height 11
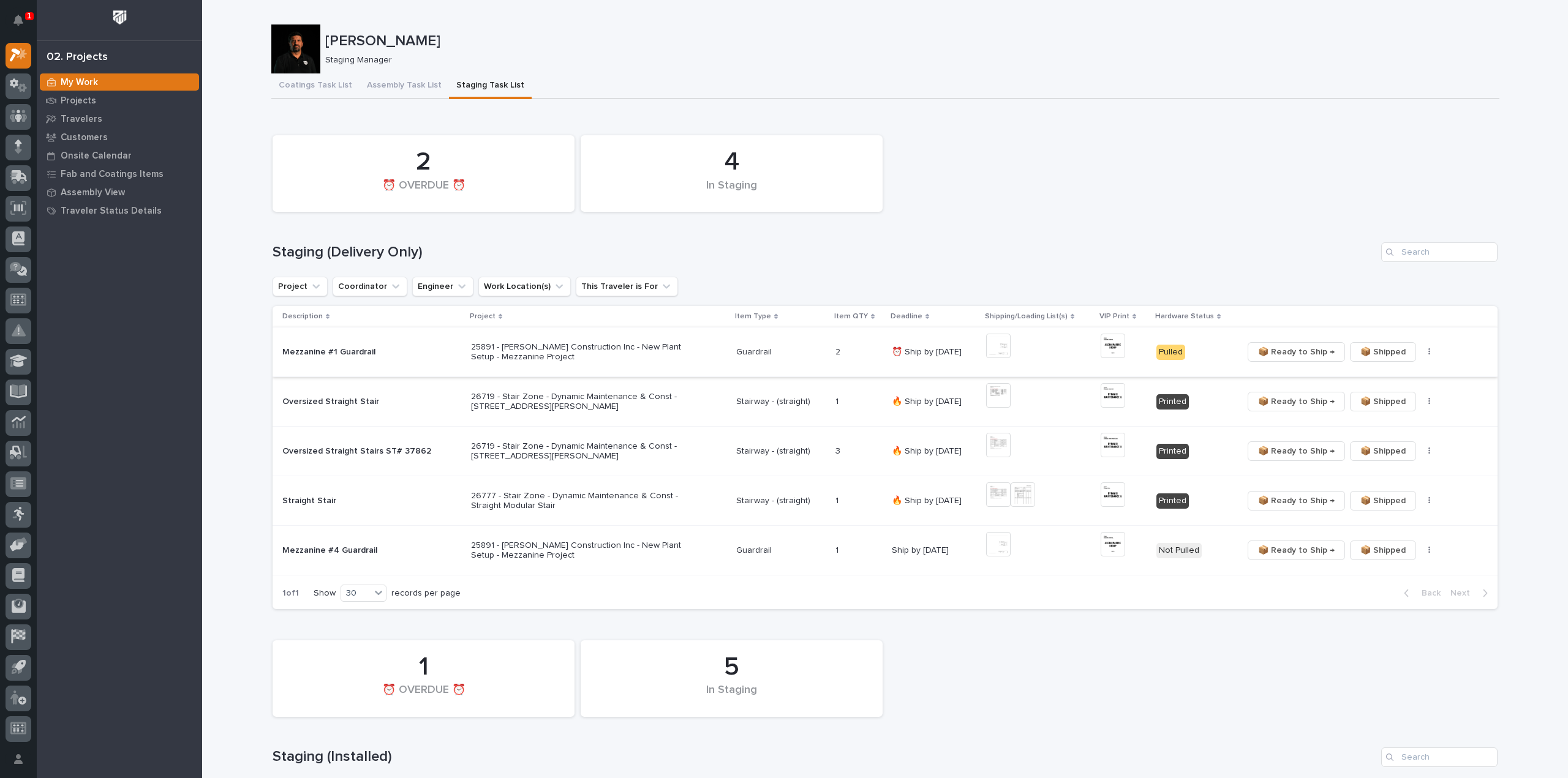
click at [1276, 352] on span "📦 Ready to Ship →" at bounding box center [1296, 352] width 76 height 15
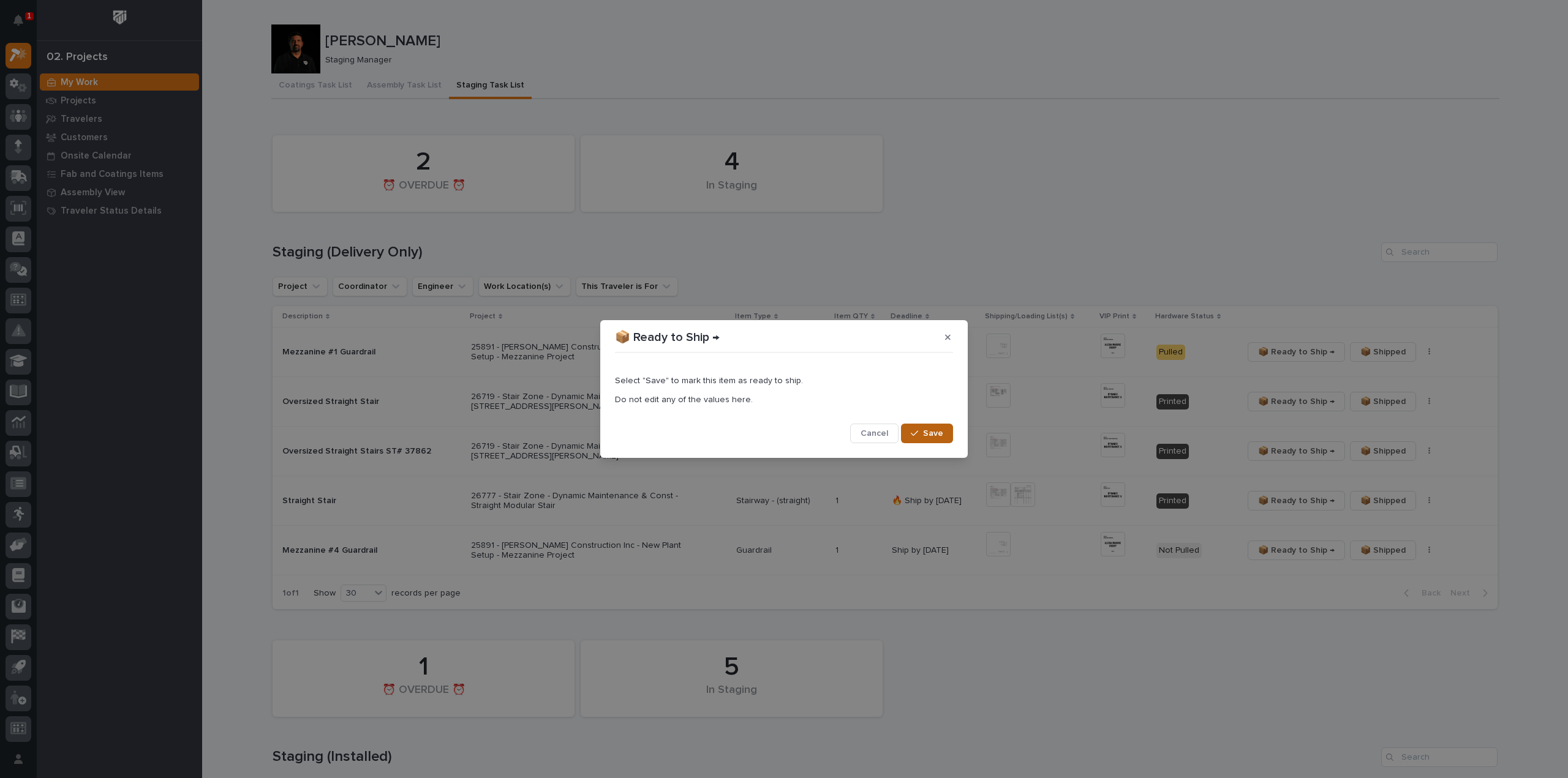
click at [940, 435] on span "Save" at bounding box center [933, 433] width 21 height 11
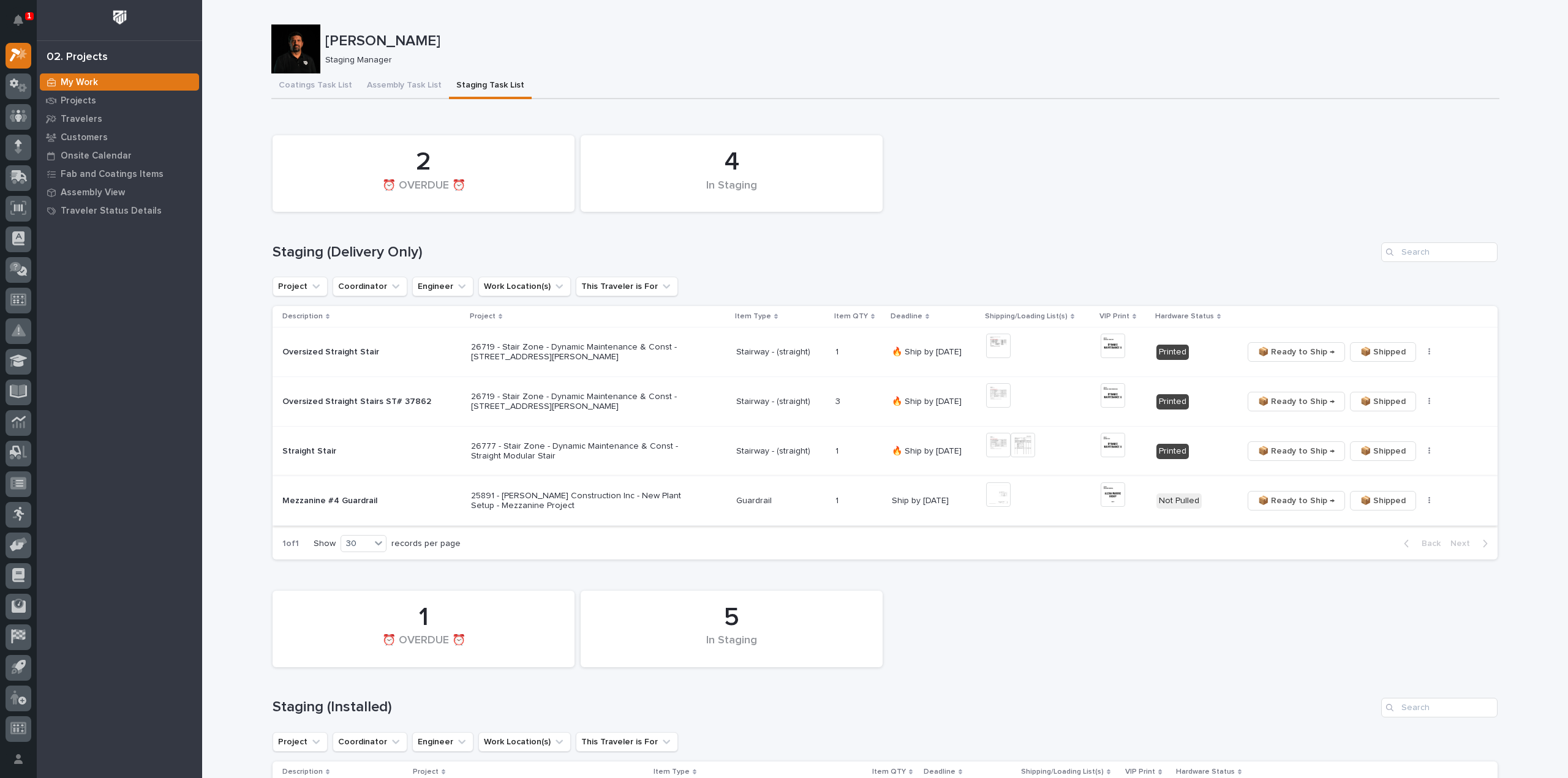
click at [1428, 504] on icon "button" at bounding box center [1429, 501] width 2 height 9
click at [1359, 543] on span "🔩 Hardware" at bounding box center [1378, 544] width 51 height 15
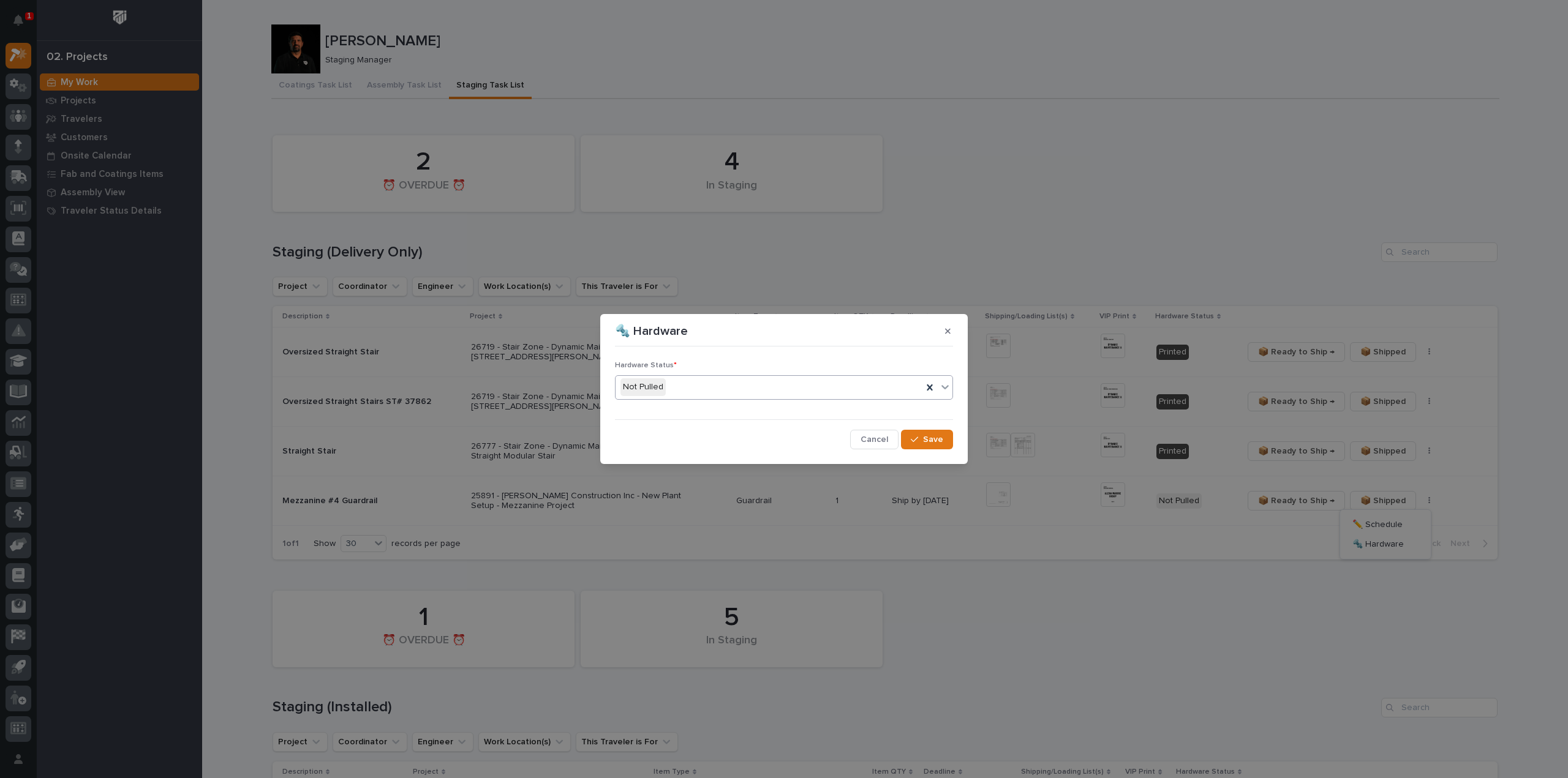
click at [712, 392] on div "Not Pulled" at bounding box center [769, 387] width 307 height 21
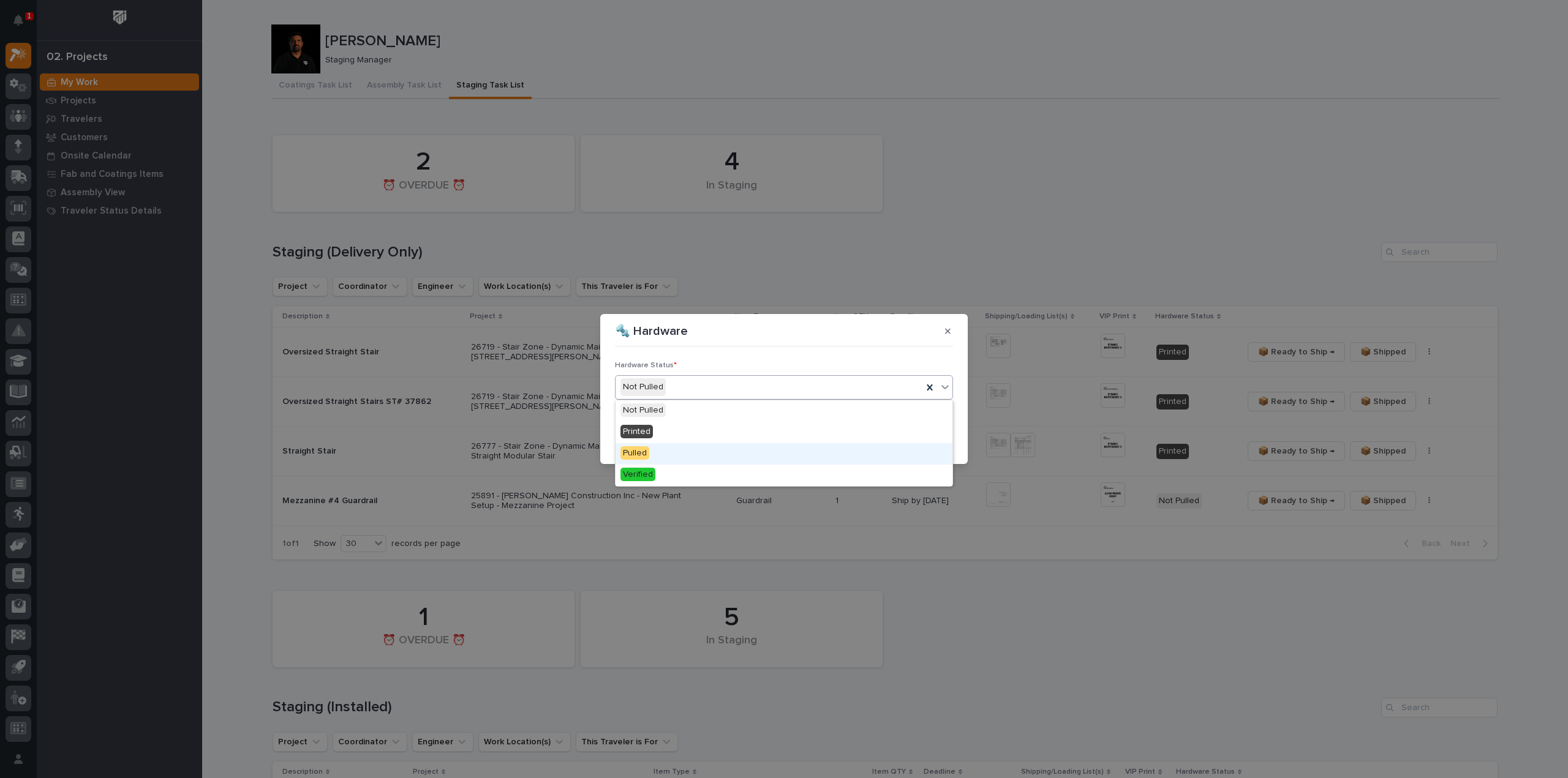
click at [634, 456] on span "Pulled" at bounding box center [634, 452] width 29 height 13
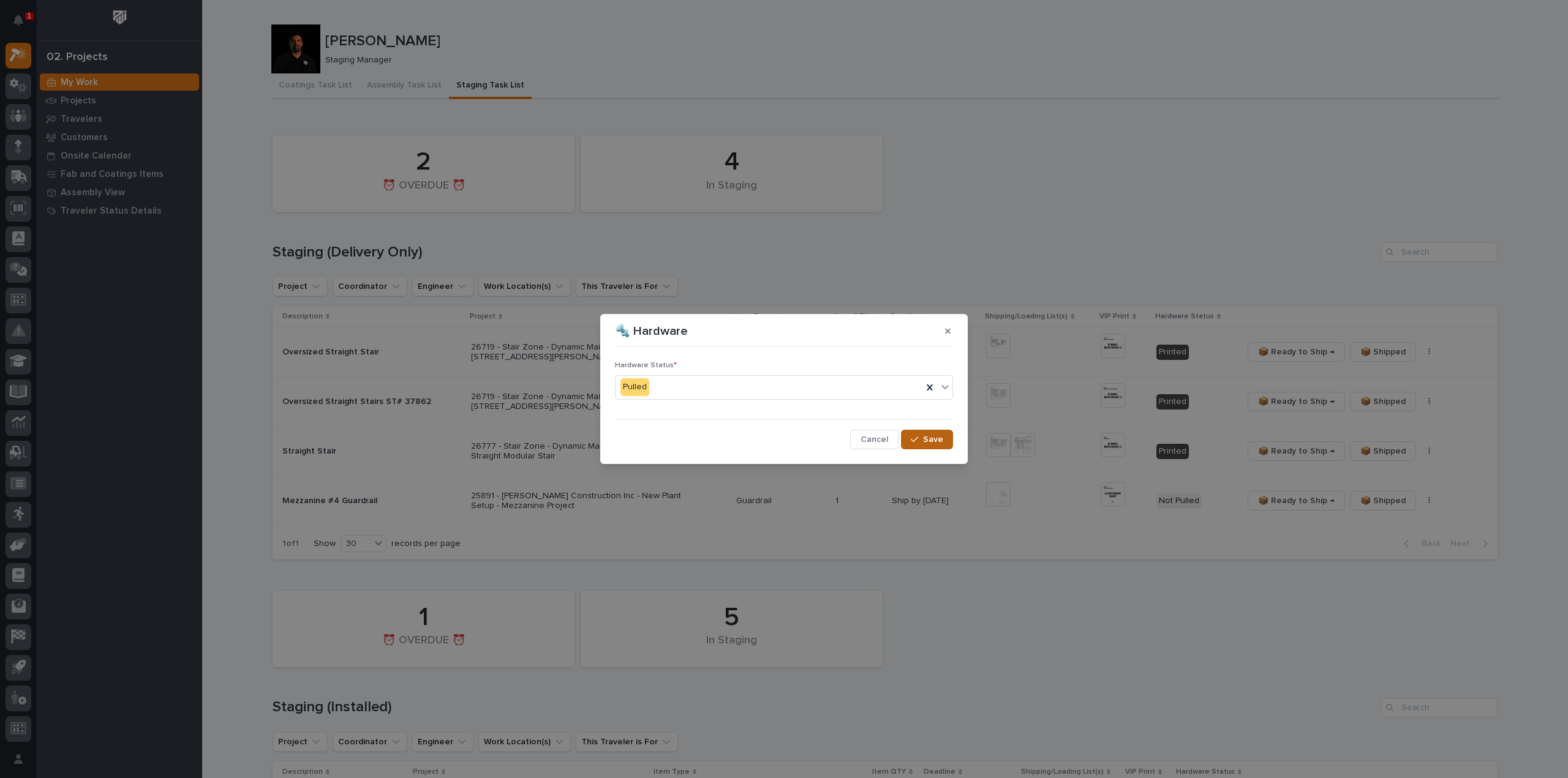
click at [919, 444] on button "Save" at bounding box center [927, 439] width 52 height 20
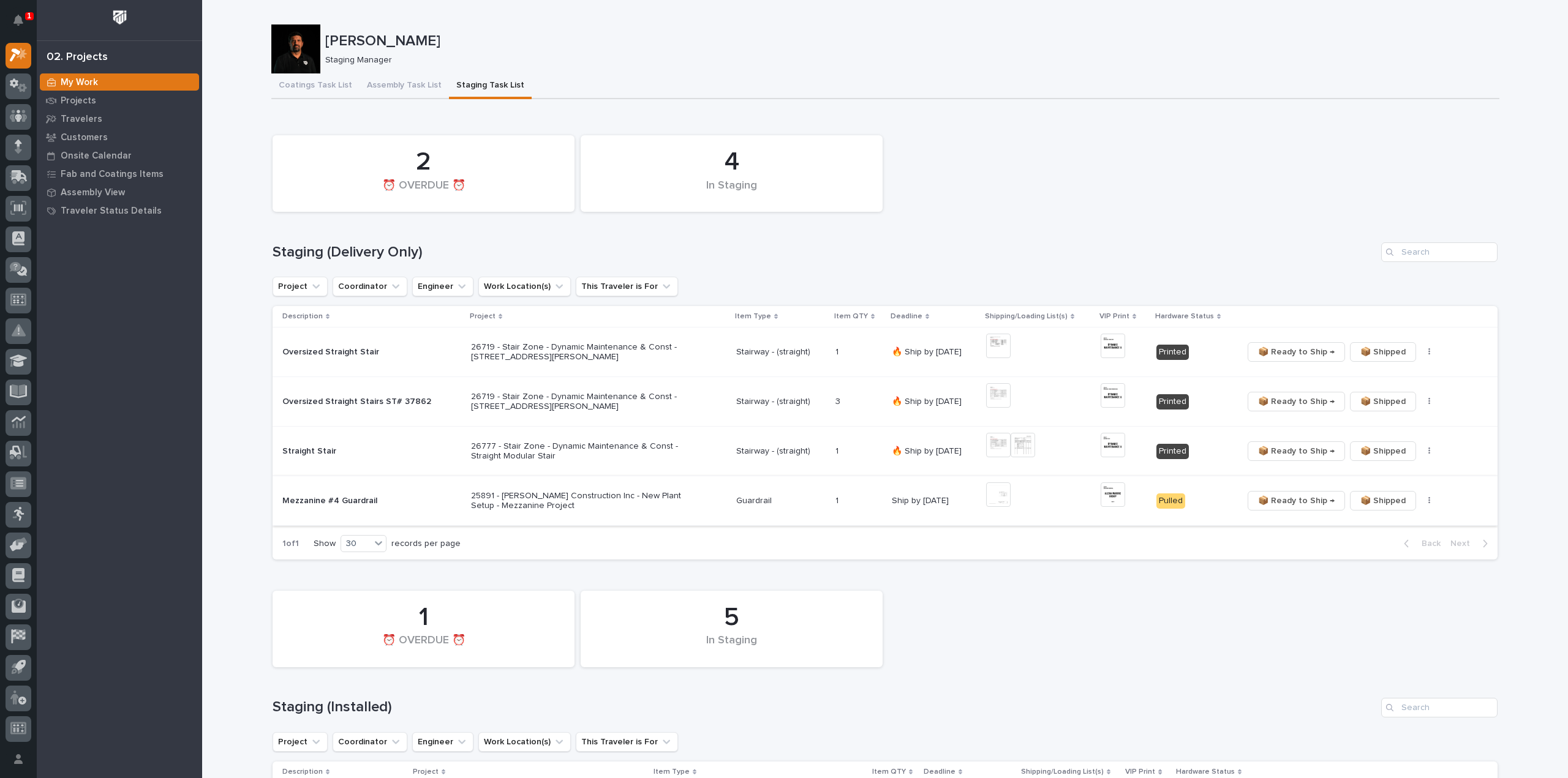
click at [1291, 499] on span "📦 Ready to Ship →" at bounding box center [1296, 501] width 76 height 15
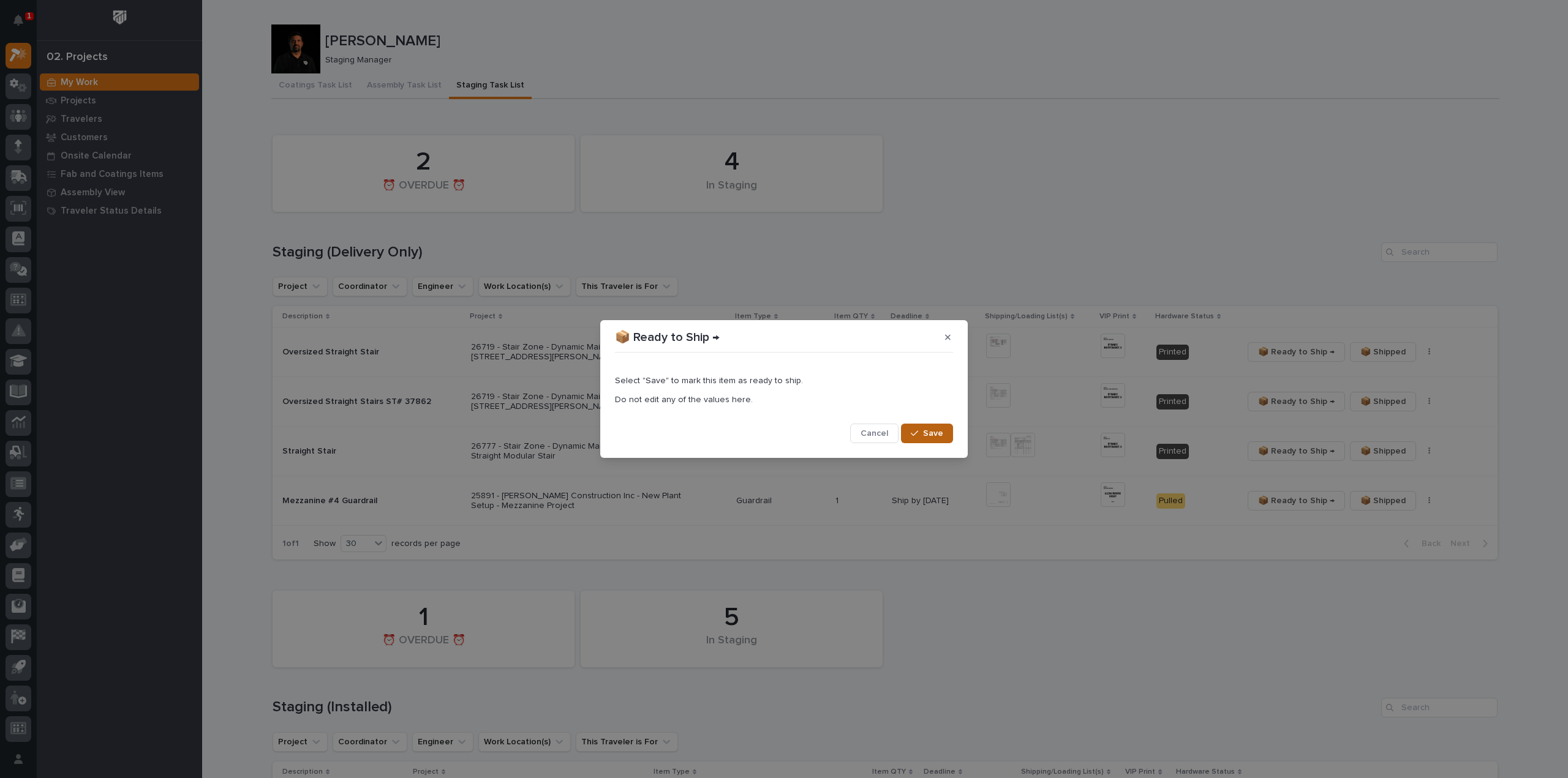
click at [932, 431] on span "Save" at bounding box center [933, 433] width 21 height 11
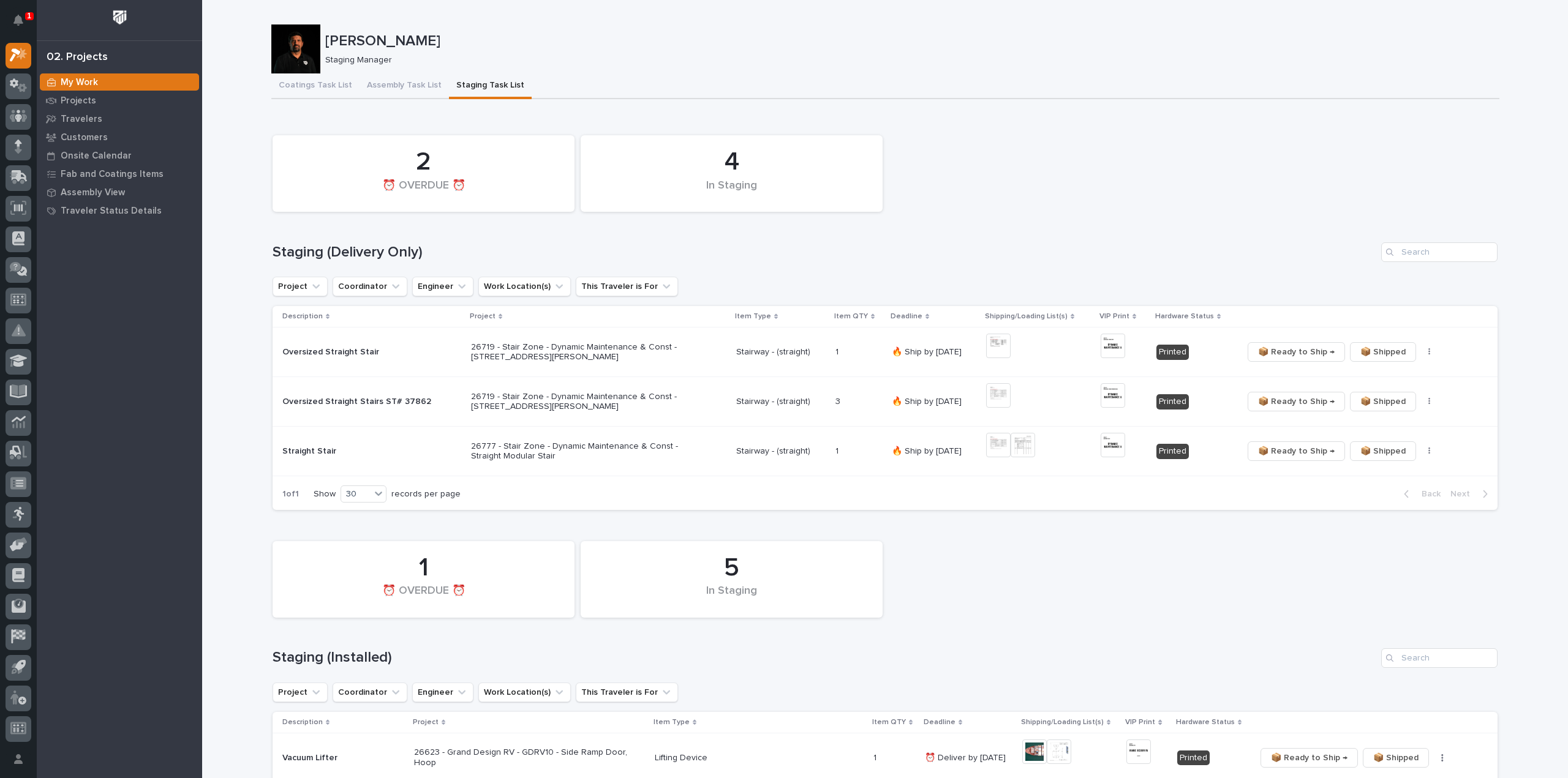
scroll to position [122, 0]
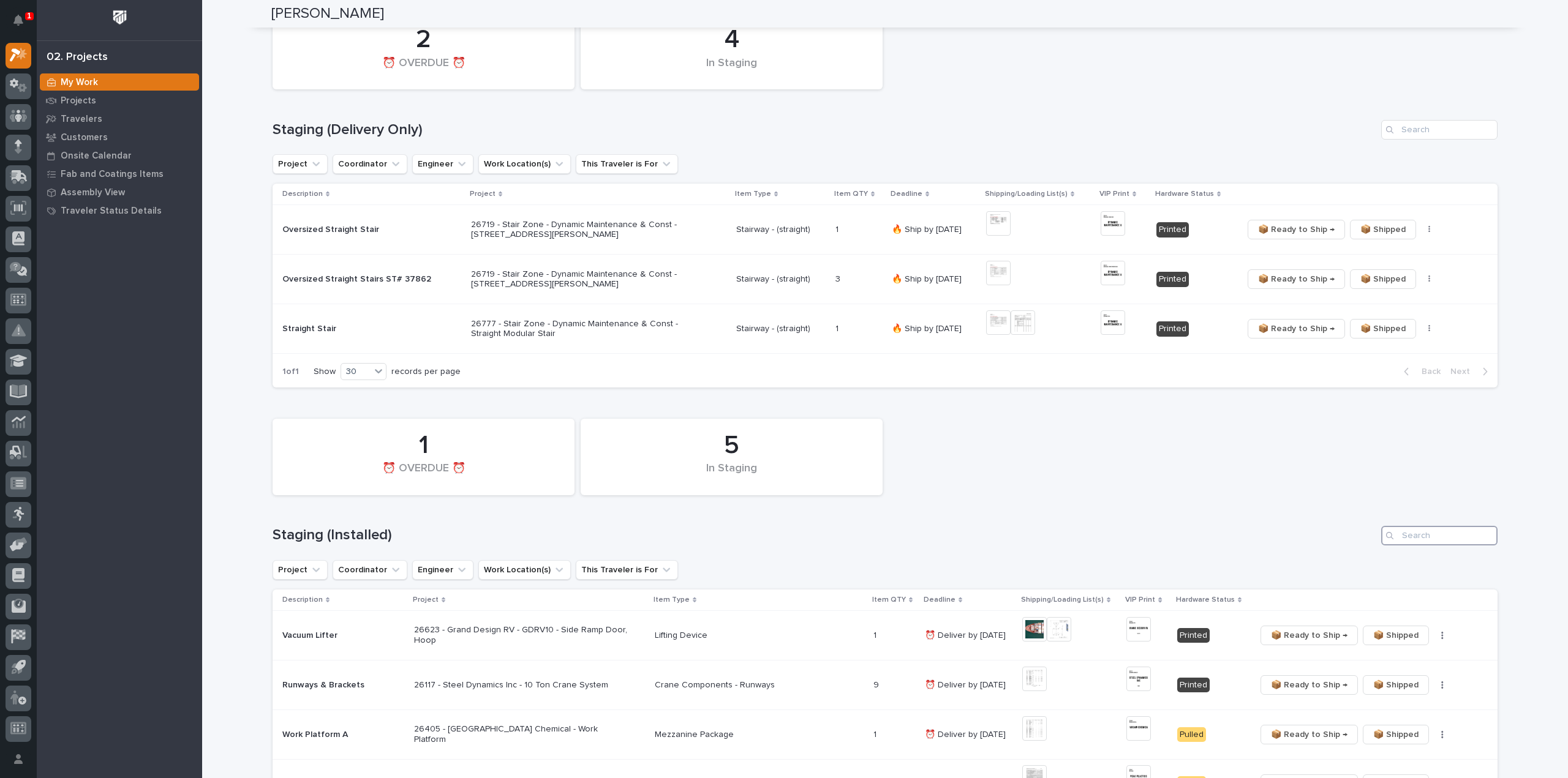
click at [1457, 539] on input "Search" at bounding box center [1439, 535] width 117 height 20
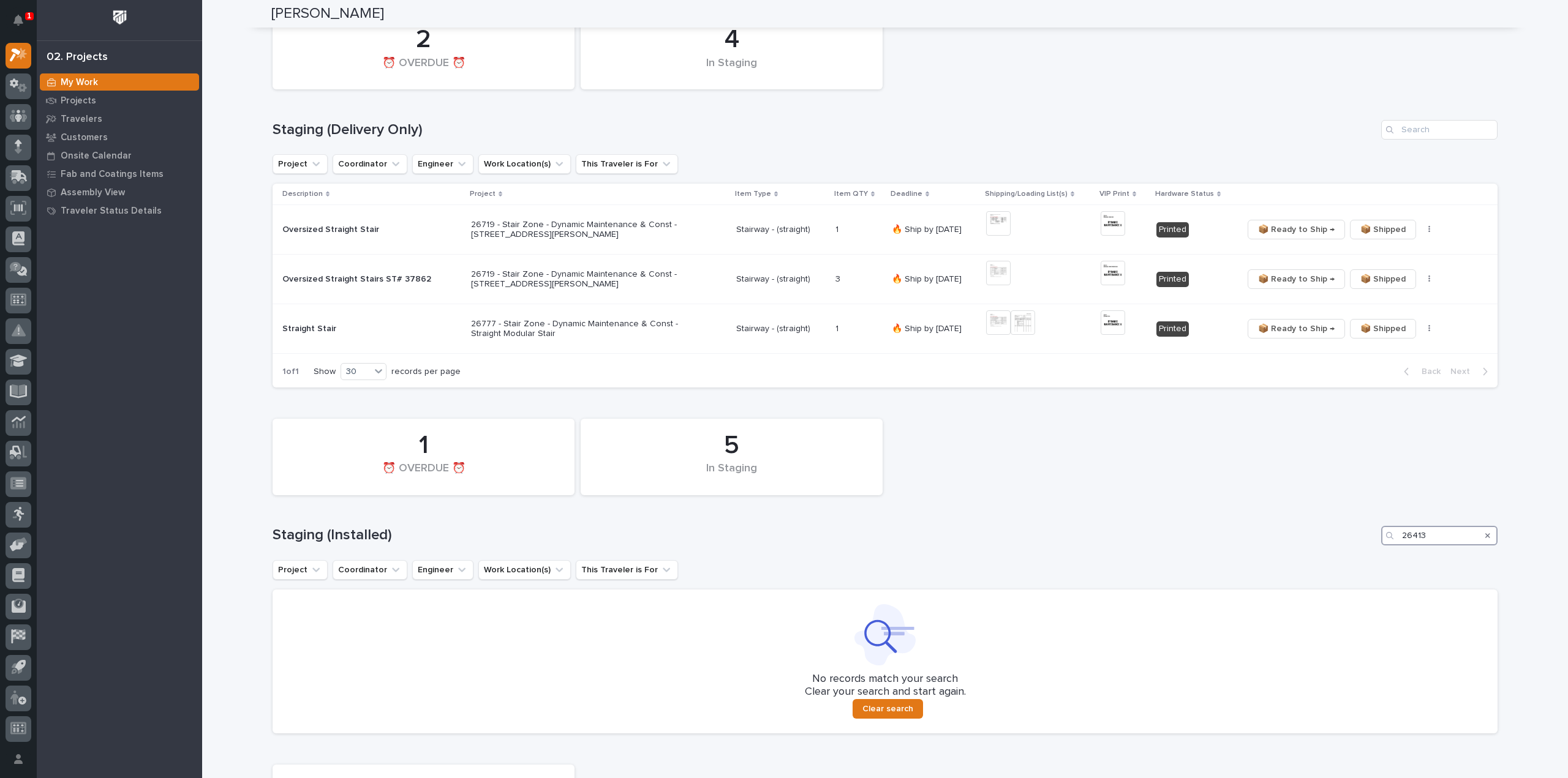
scroll to position [490, 0]
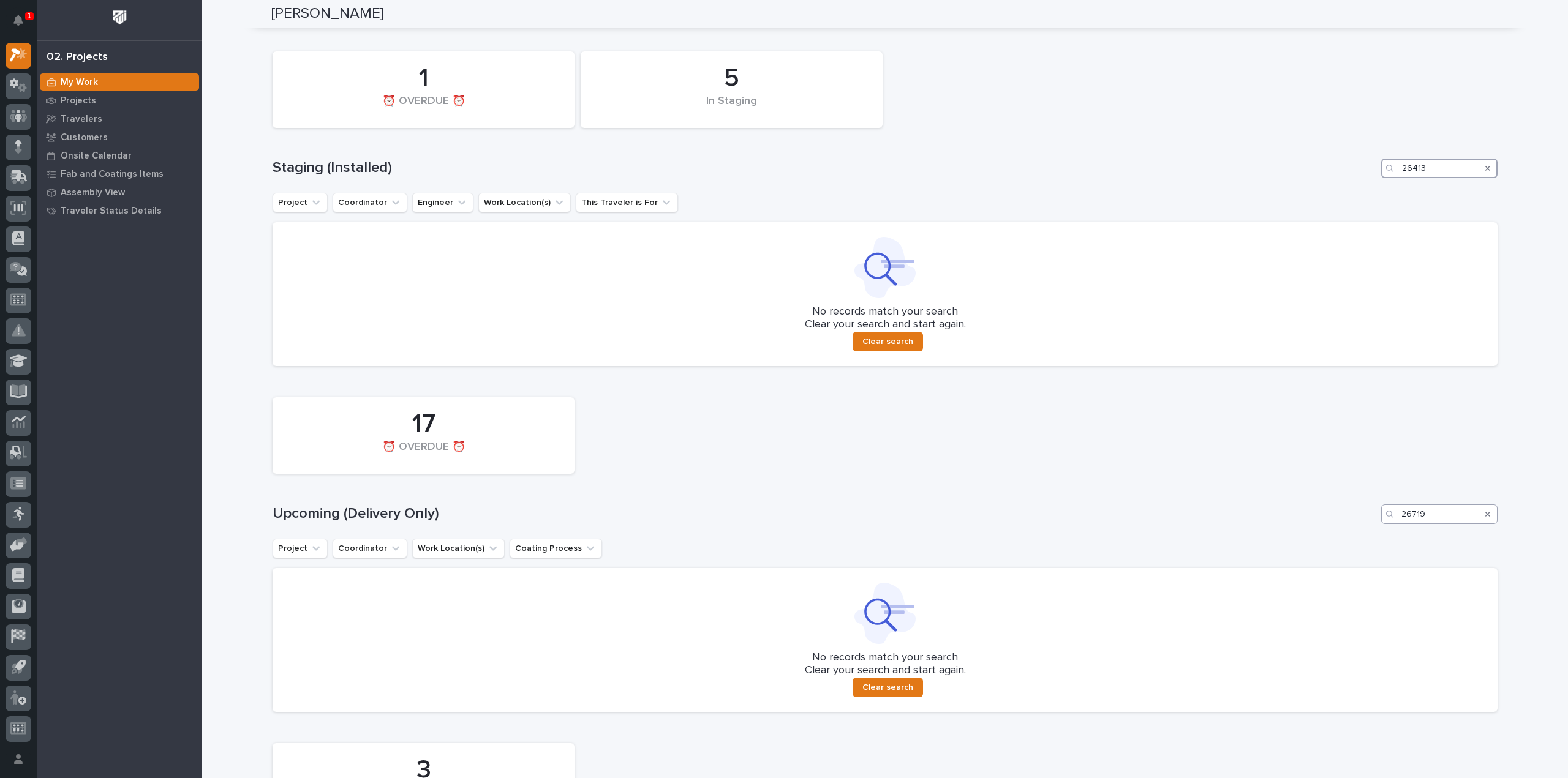
type input "26413"
drag, startPoint x: 1432, startPoint y: 515, endPoint x: 1352, endPoint y: 535, distance: 82.5
click at [1352, 535] on div "17 ⏰ OVERDUE ⏰ Upcoming (Delivery Only) 26719 Project Coordinator Work Location…" at bounding box center [884, 551] width 1225 height 320
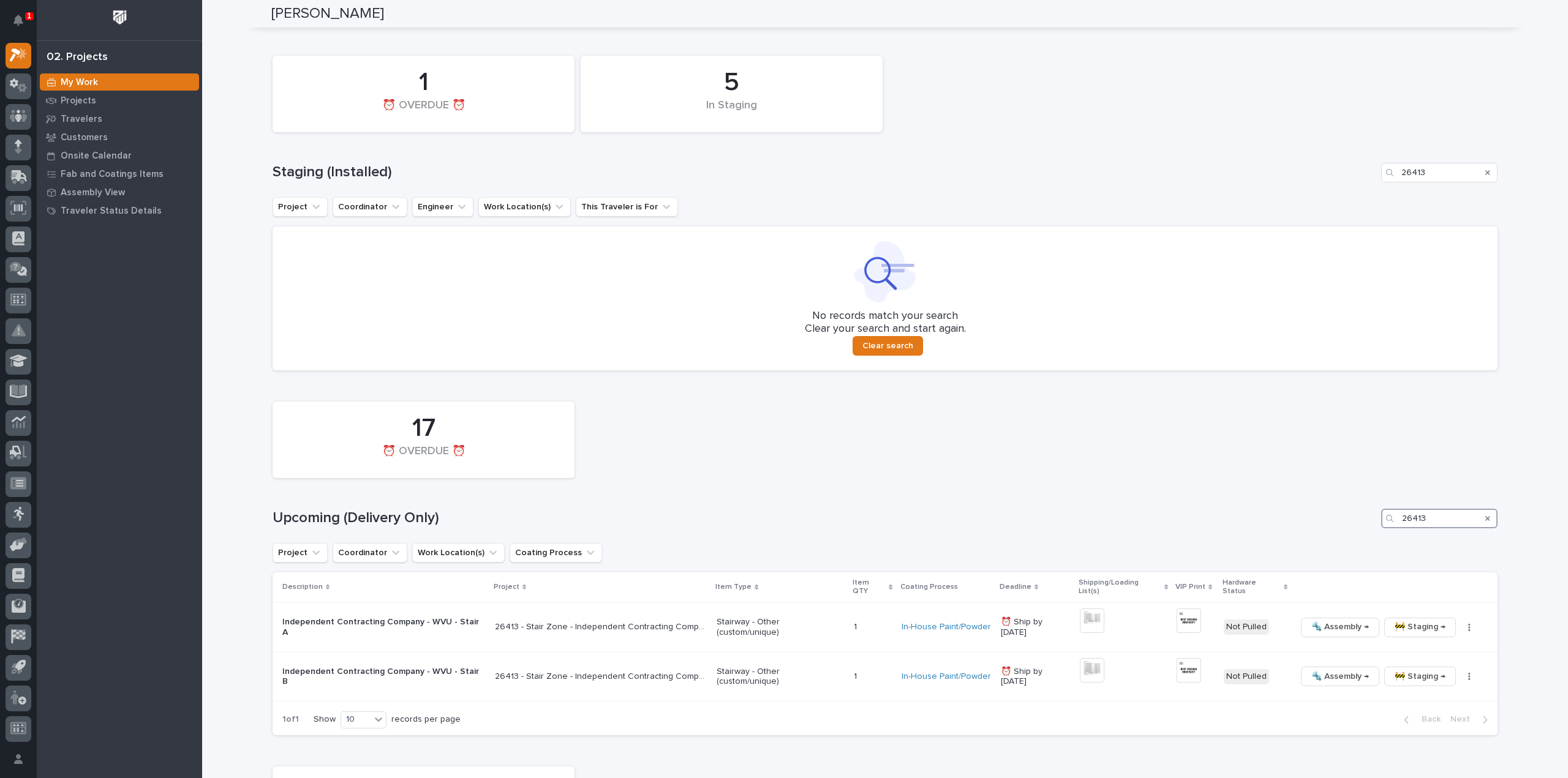
scroll to position [494, 0]
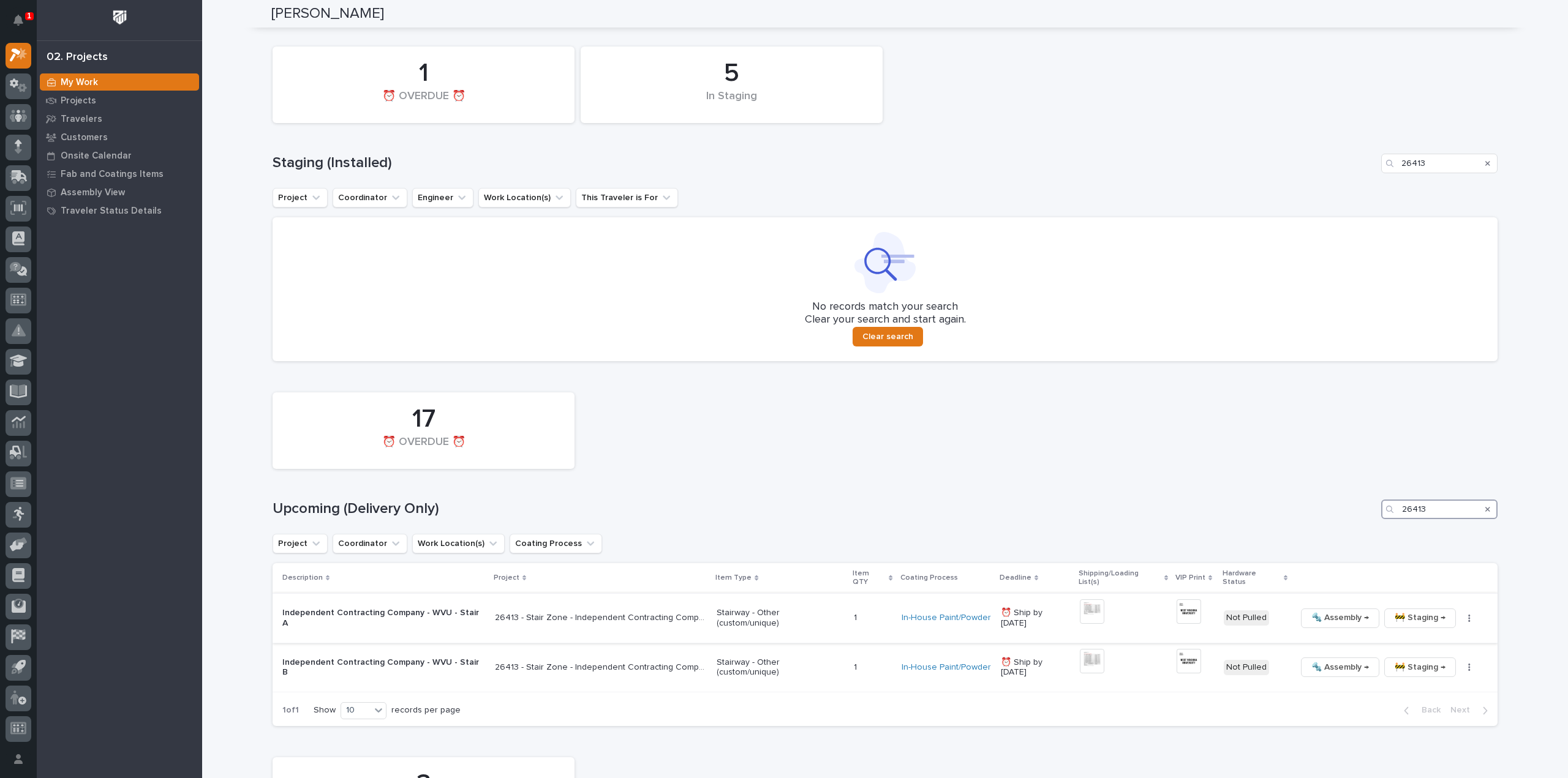
type input "26413"
click at [1090, 606] on img at bounding box center [1091, 611] width 24 height 24
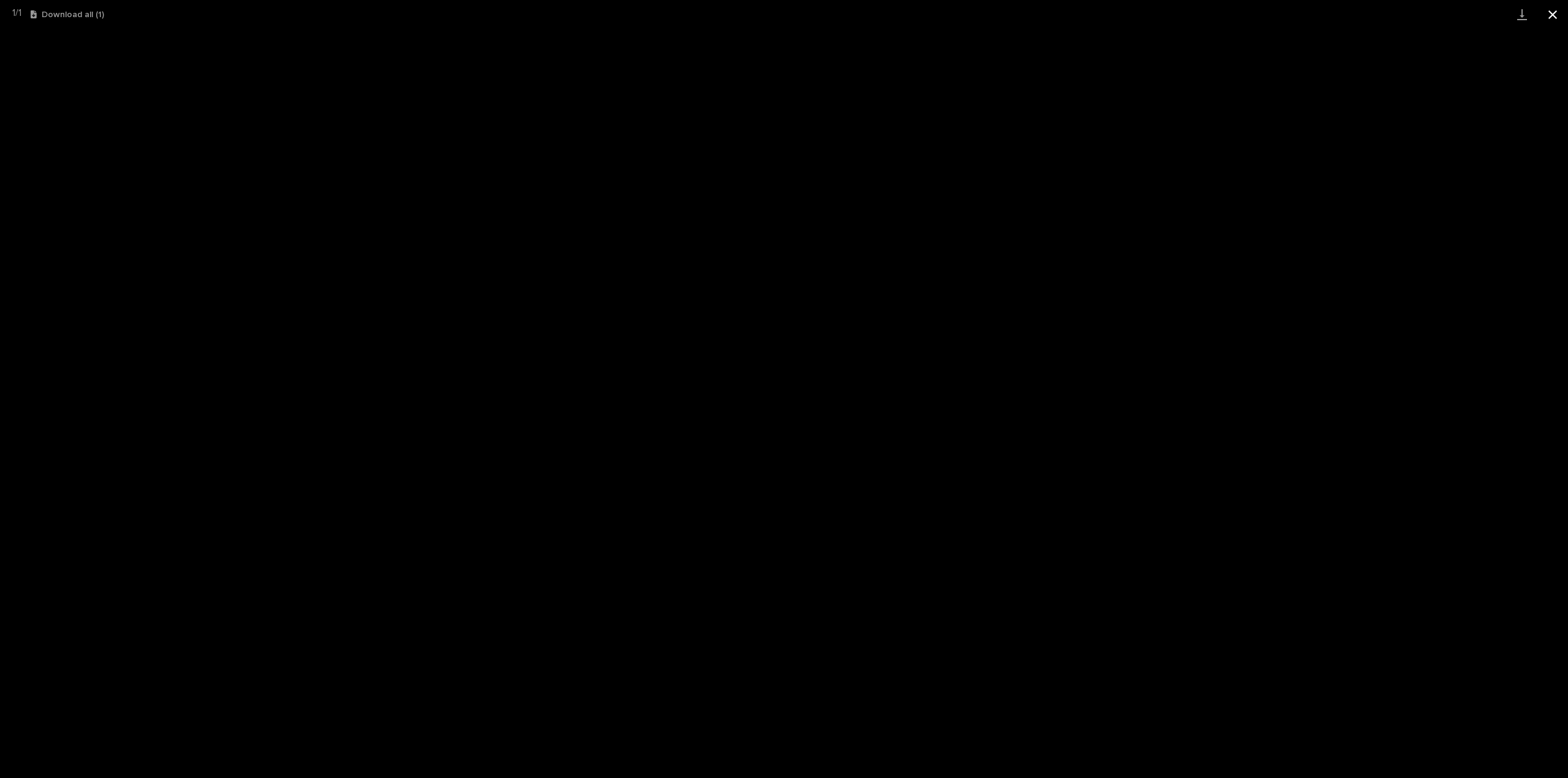
click at [1553, 14] on button "Close gallery" at bounding box center [1553, 14] width 31 height 29
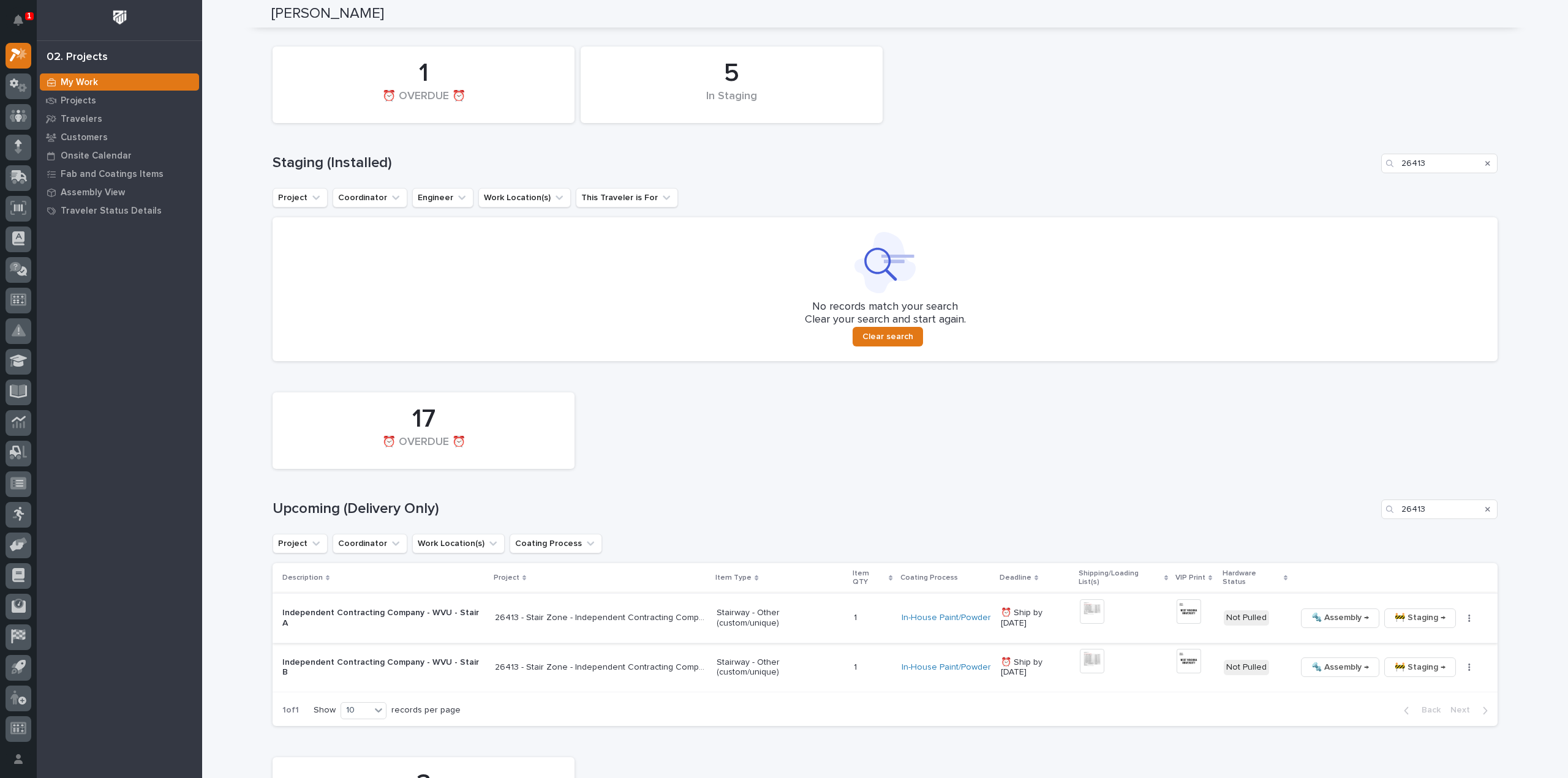
click at [1181, 606] on img at bounding box center [1188, 611] width 24 height 24
click at [1248, 667] on div "Not Pulled" at bounding box center [1255, 667] width 63 height 25
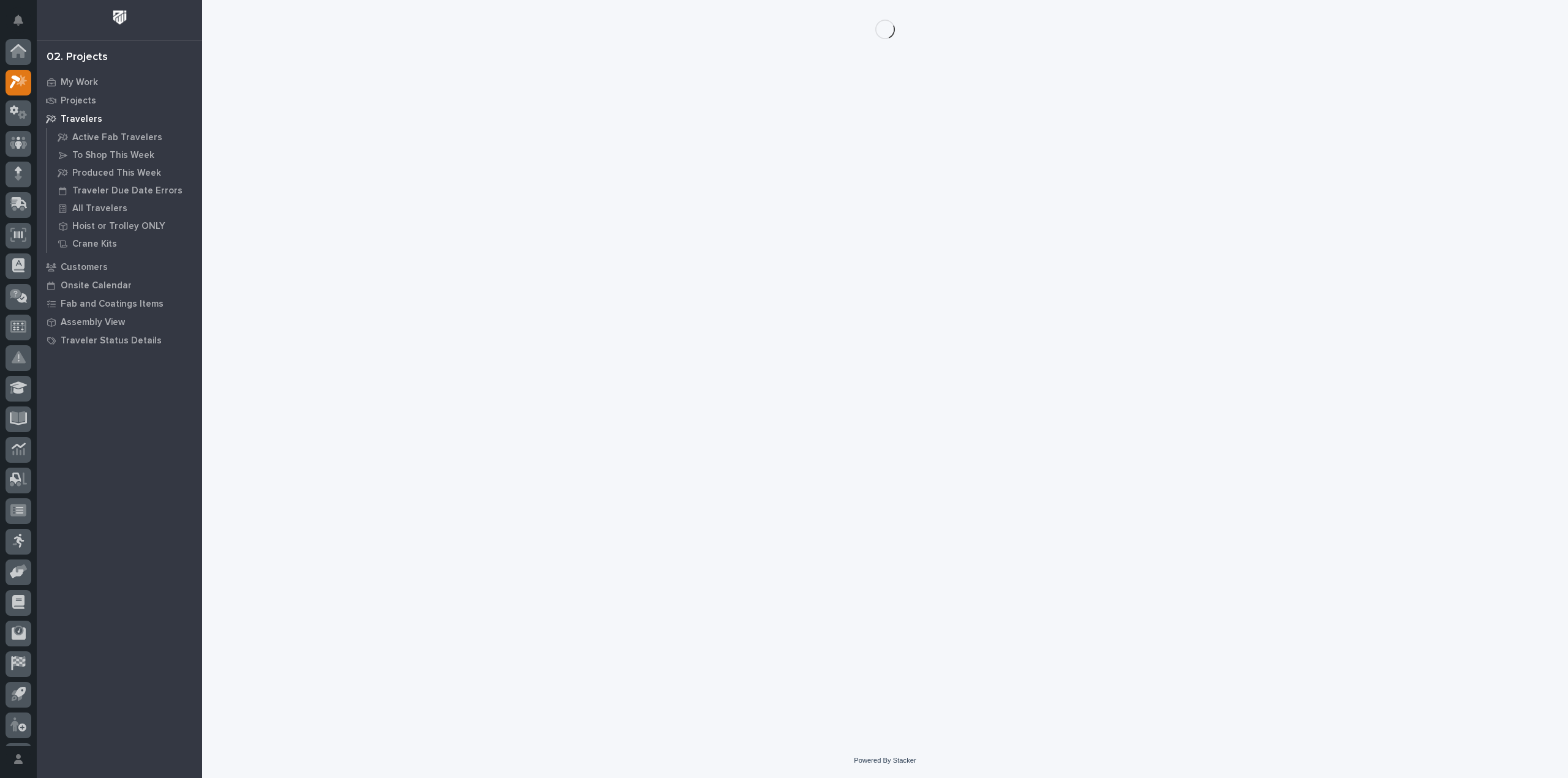
scroll to position [27, 0]
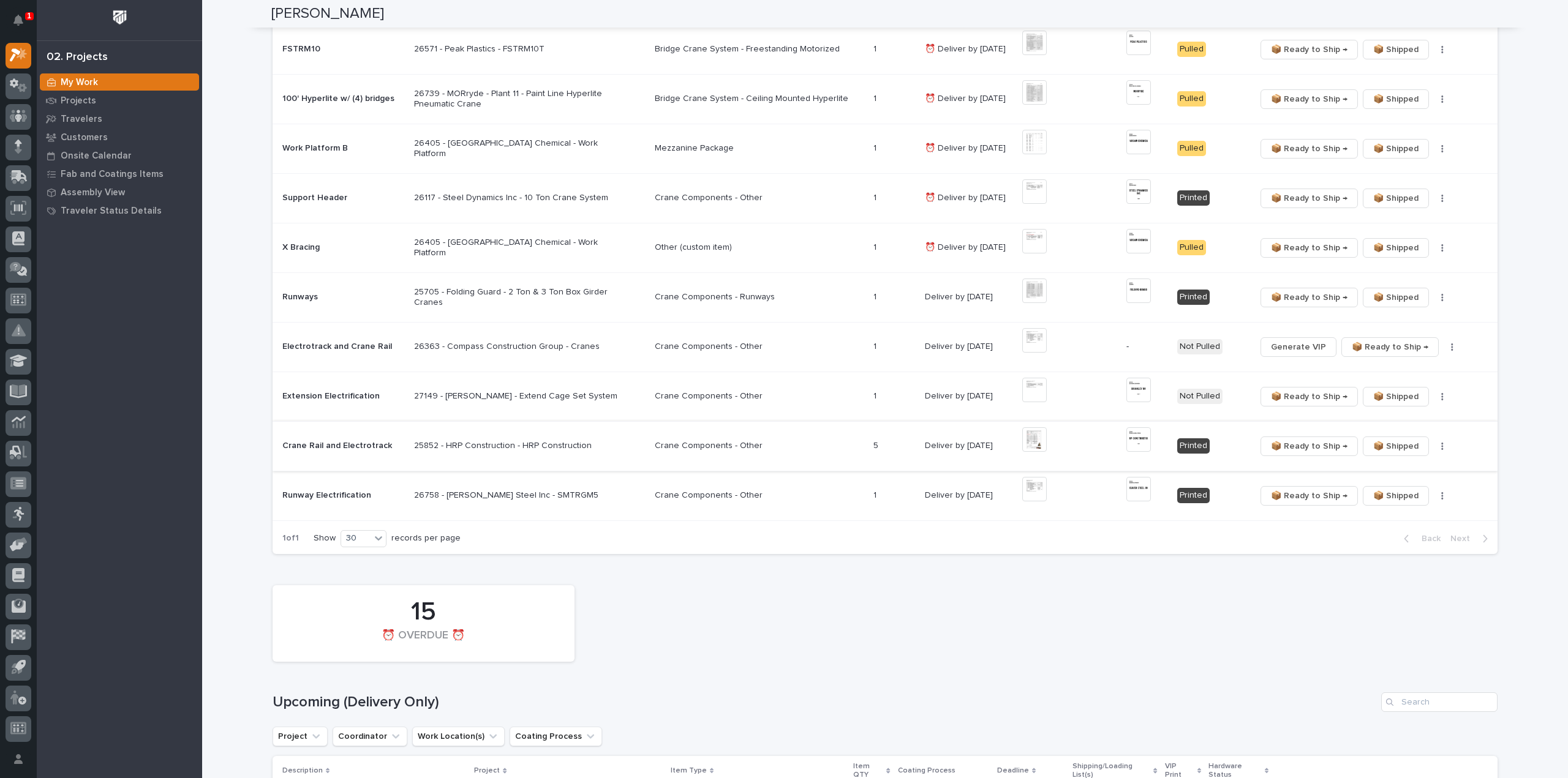
scroll to position [979, 0]
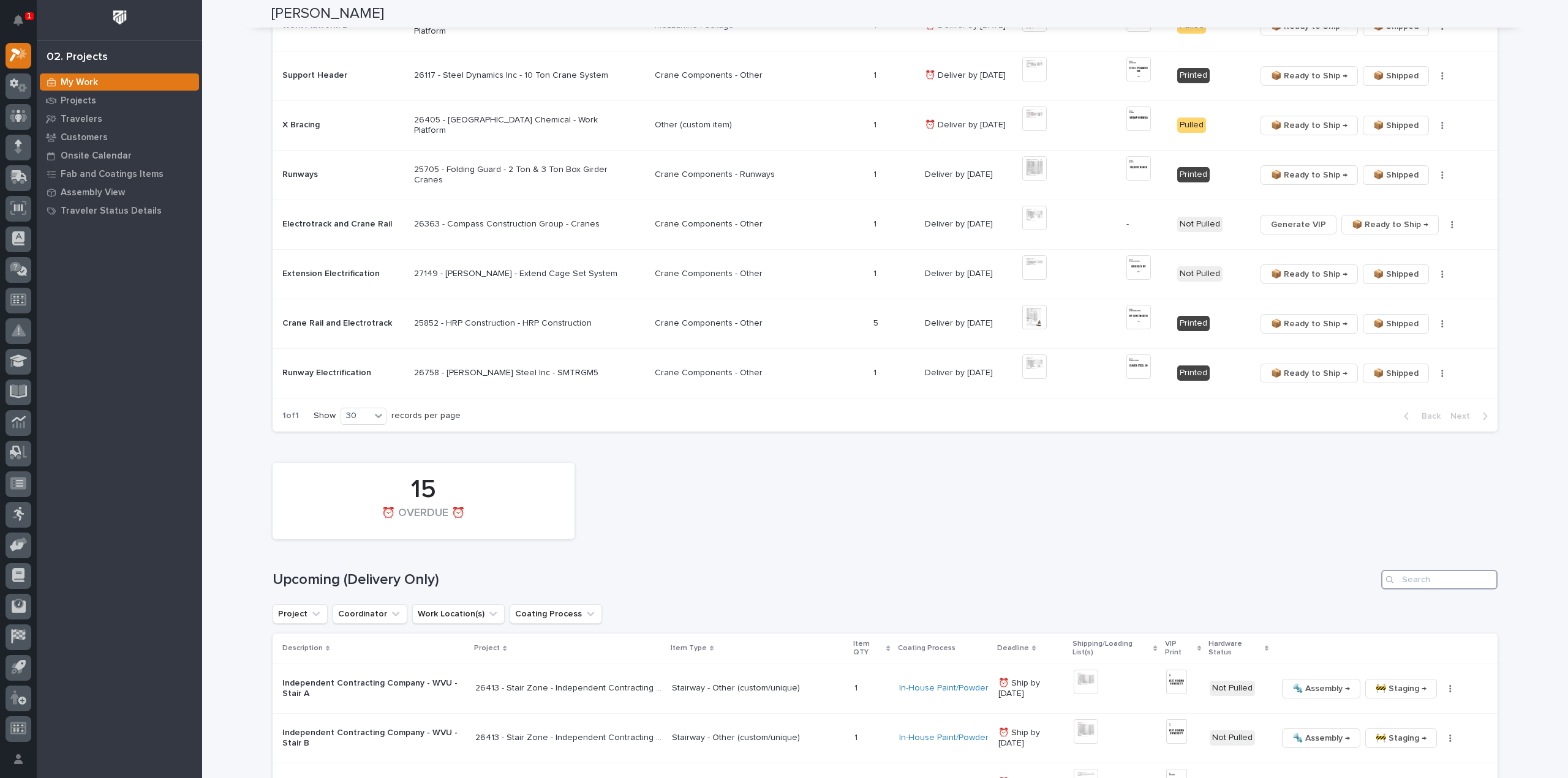
click at [1415, 579] on input "Search" at bounding box center [1439, 579] width 117 height 20
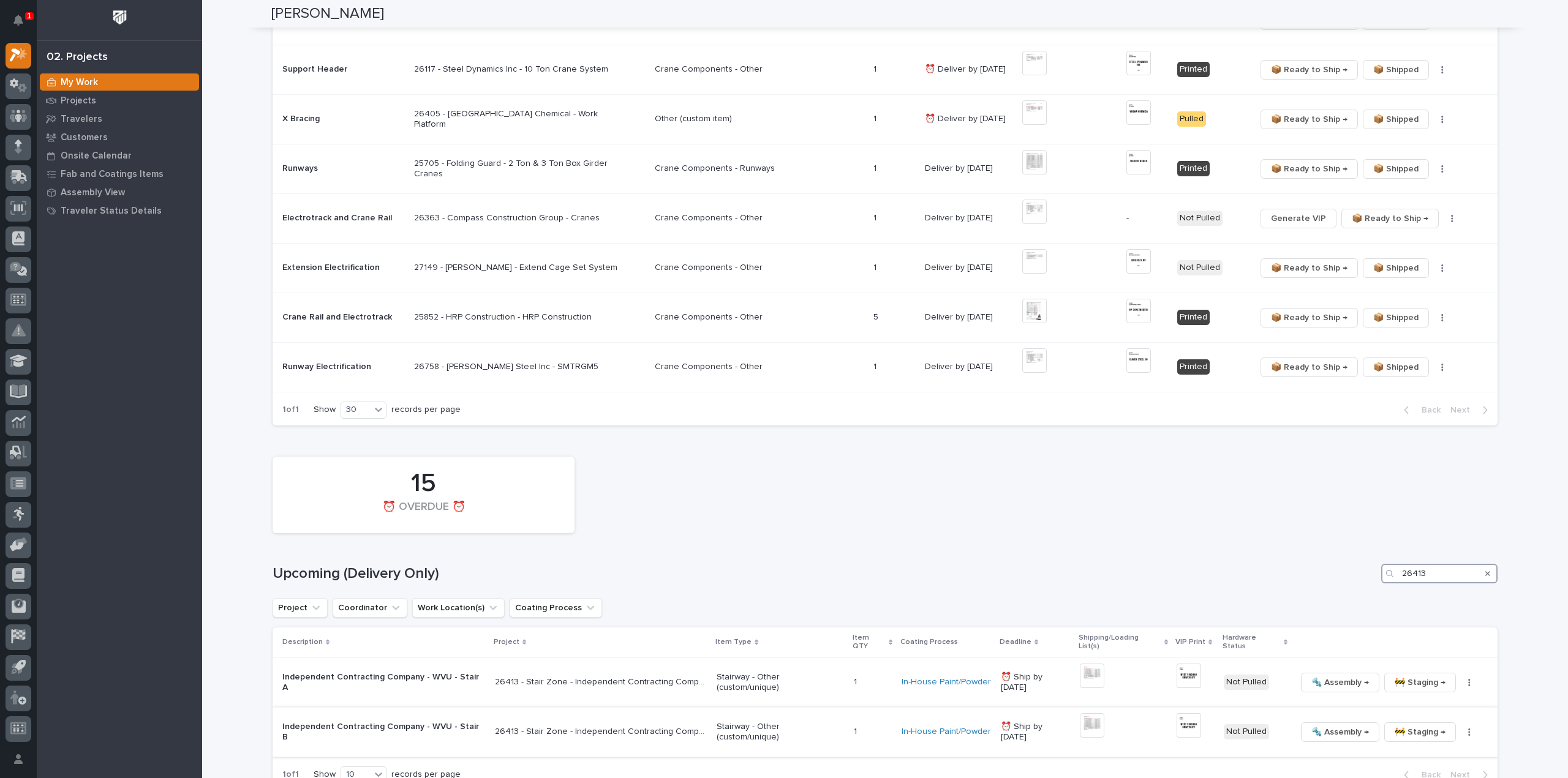
scroll to position [1022, 0]
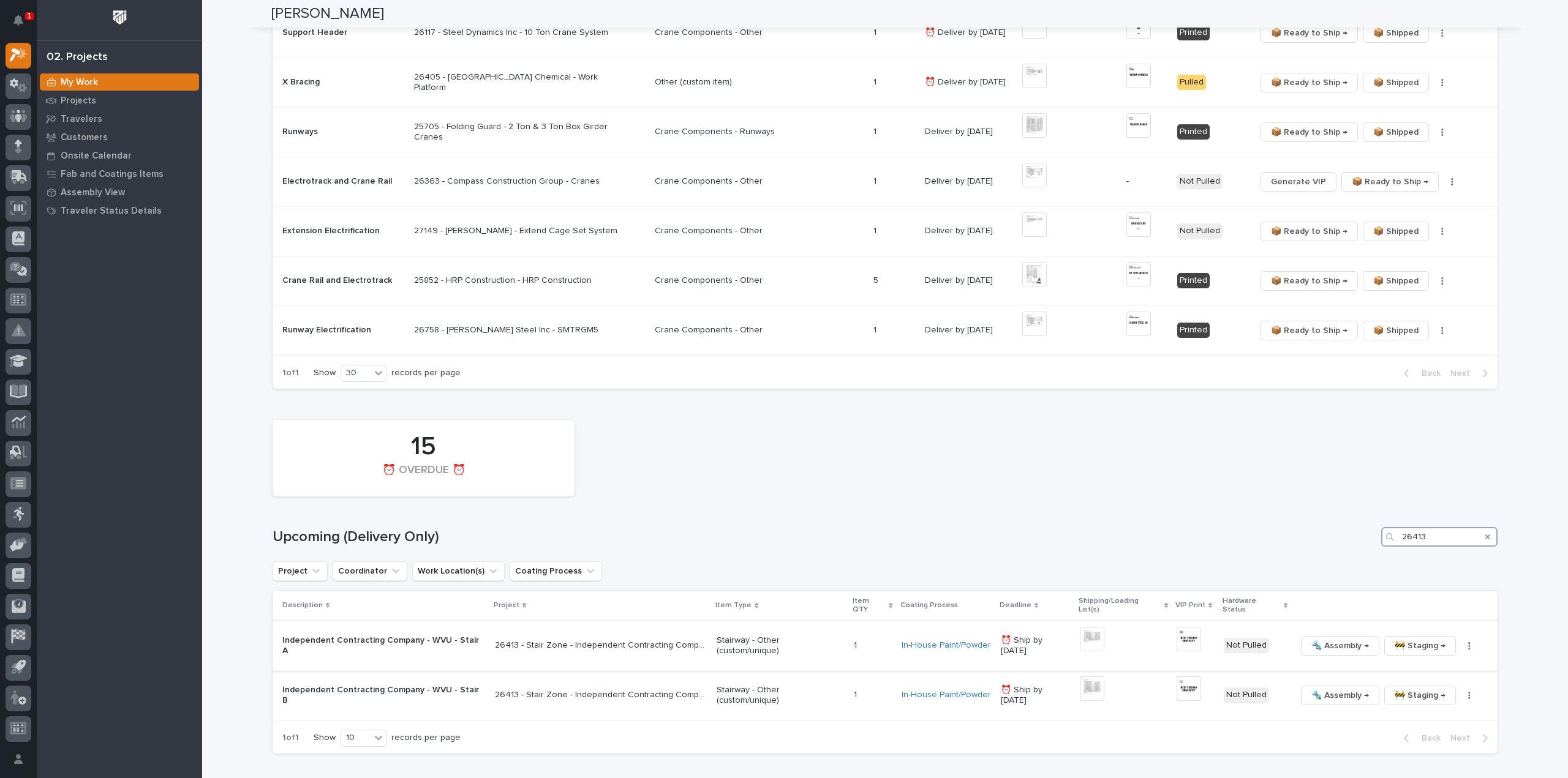
type input "26413"
click at [1180, 630] on img at bounding box center [1188, 639] width 24 height 24
click at [1097, 679] on img at bounding box center [1091, 688] width 24 height 24
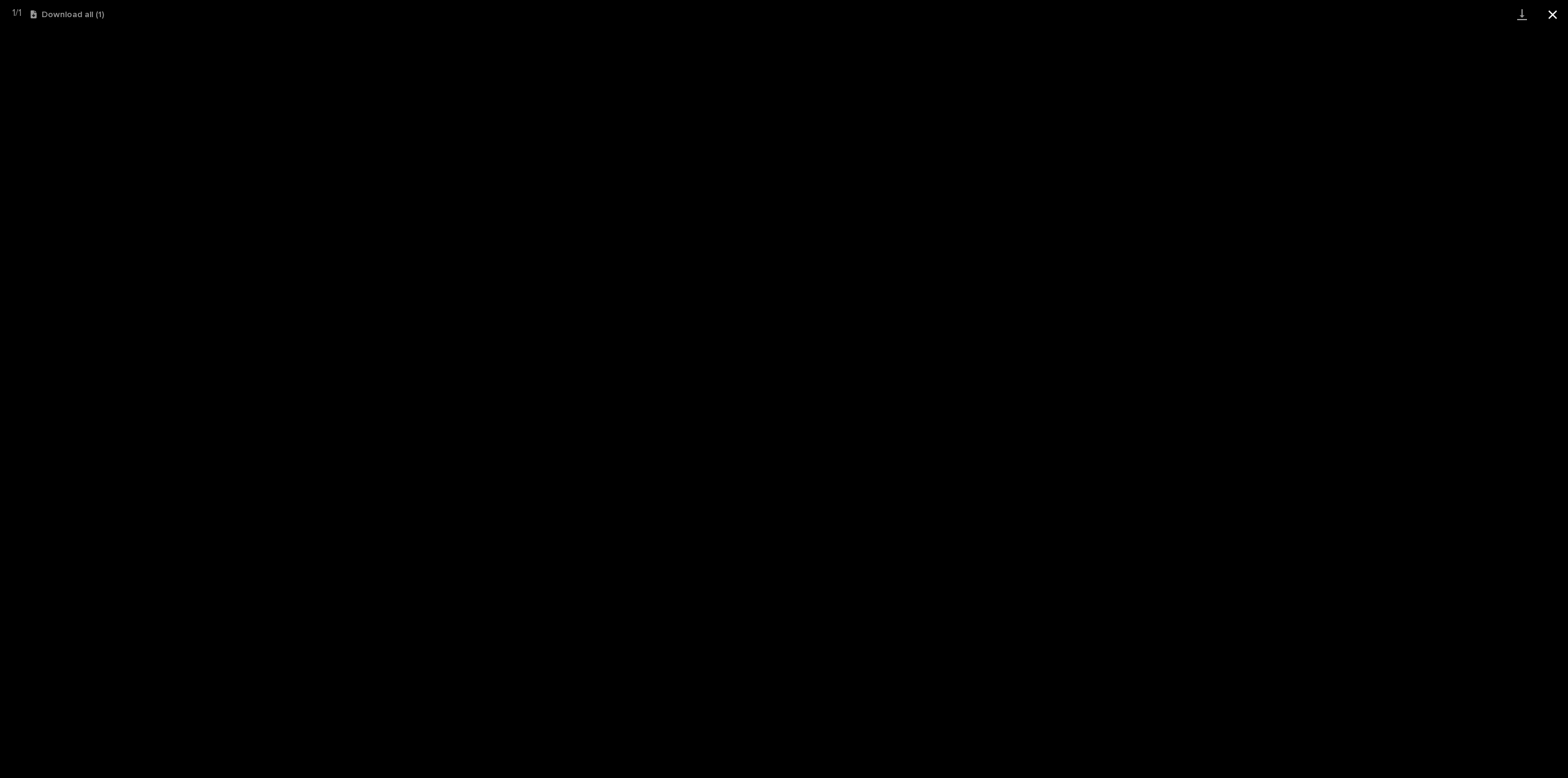
click at [1550, 18] on button "Close gallery" at bounding box center [1553, 14] width 31 height 29
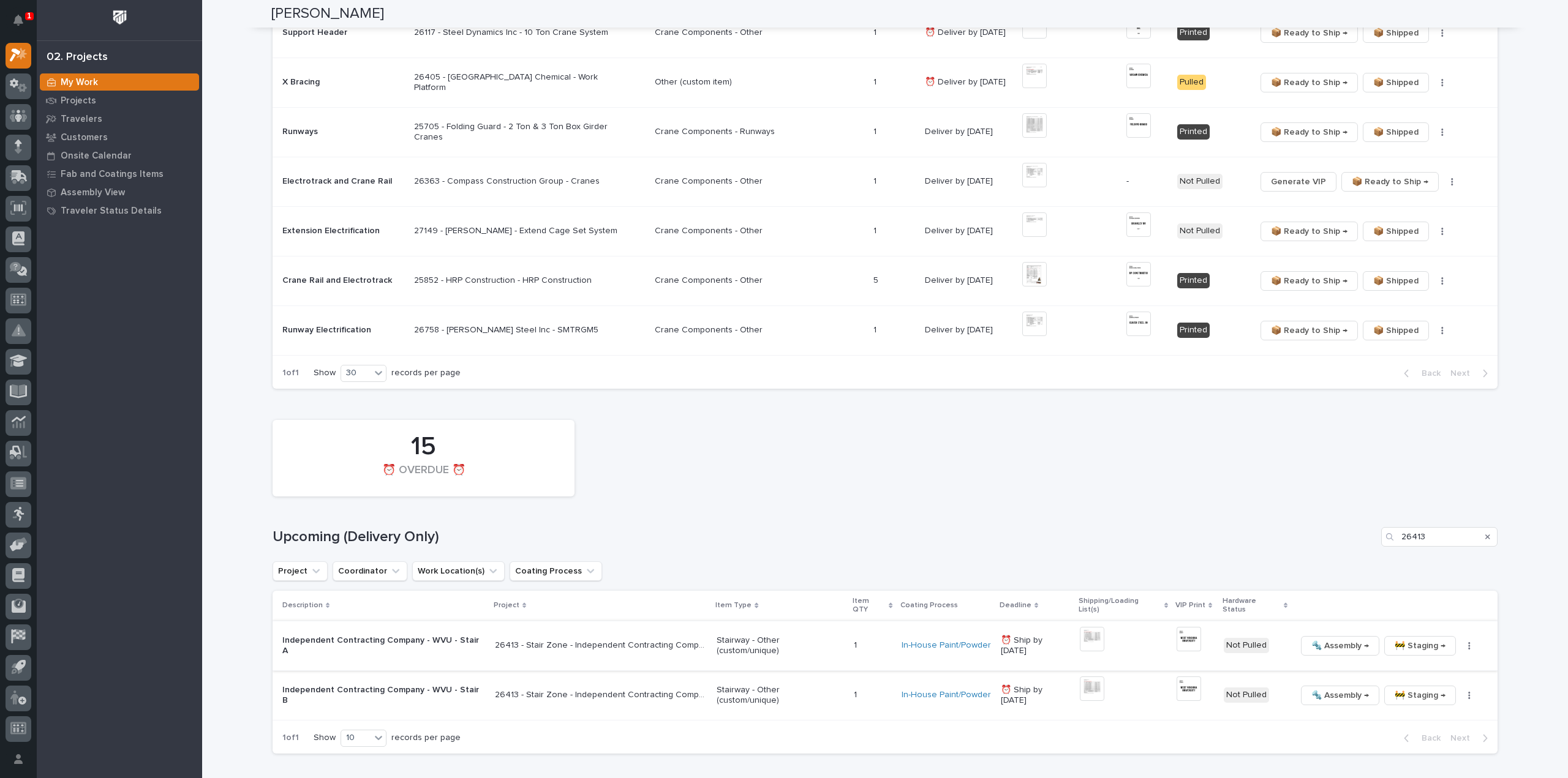
click at [1468, 642] on icon "button" at bounding box center [1469, 646] width 2 height 7
click at [1388, 719] on span "🔩 Hardware" at bounding box center [1412, 720] width 51 height 15
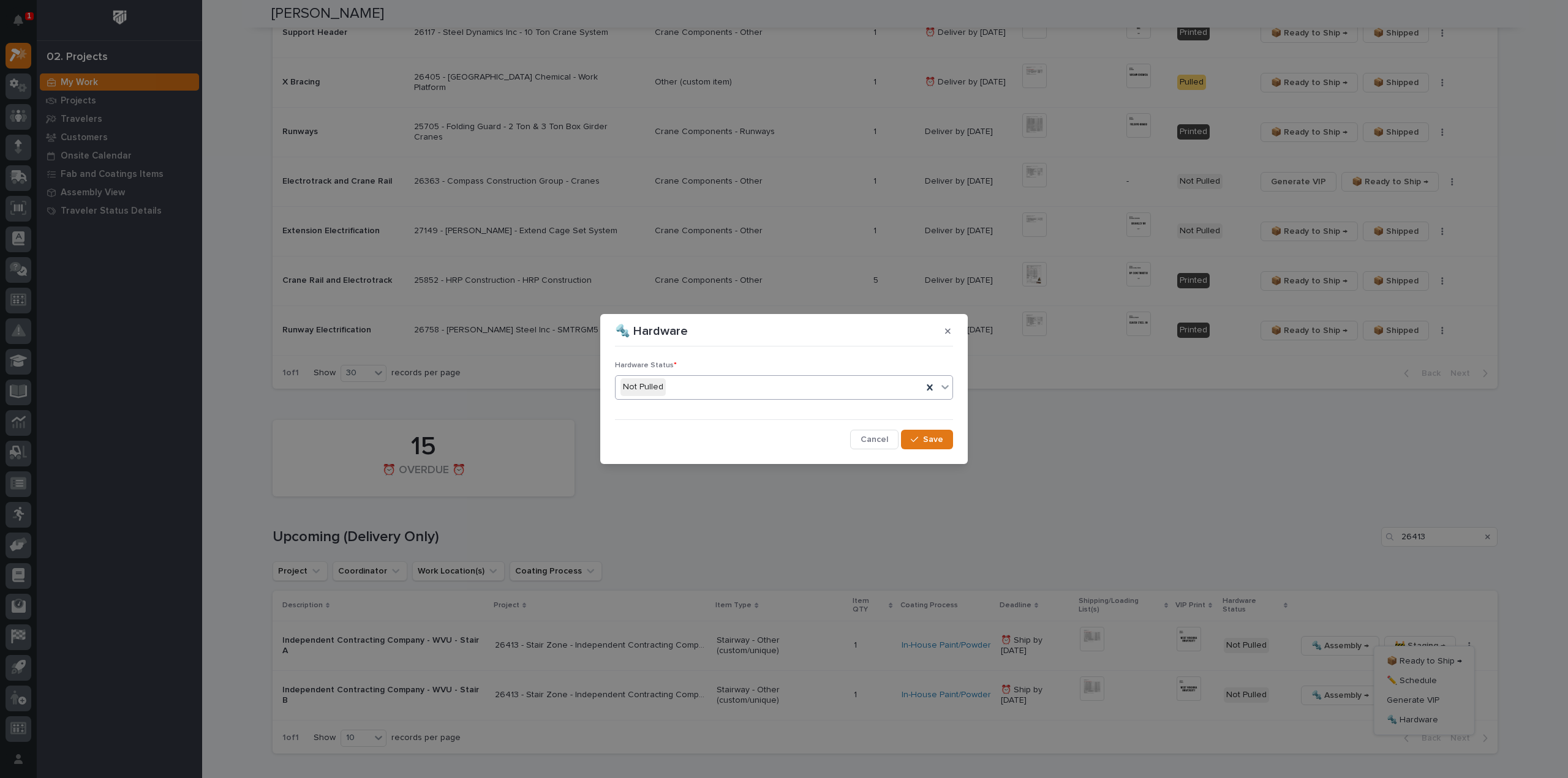
click at [730, 389] on div "Not Pulled" at bounding box center [769, 387] width 307 height 21
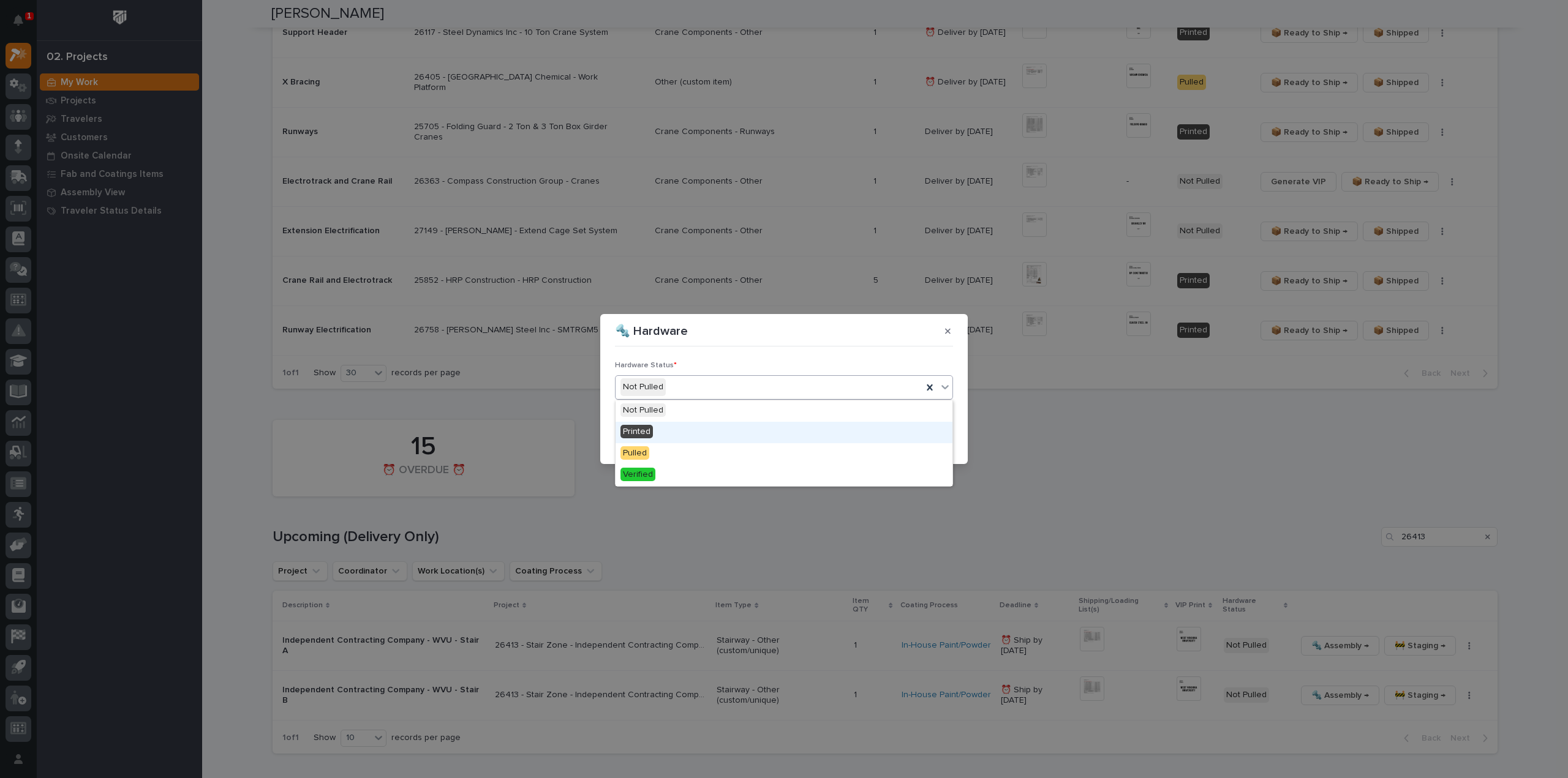
click at [703, 430] on div "Printed" at bounding box center [784, 432] width 337 height 21
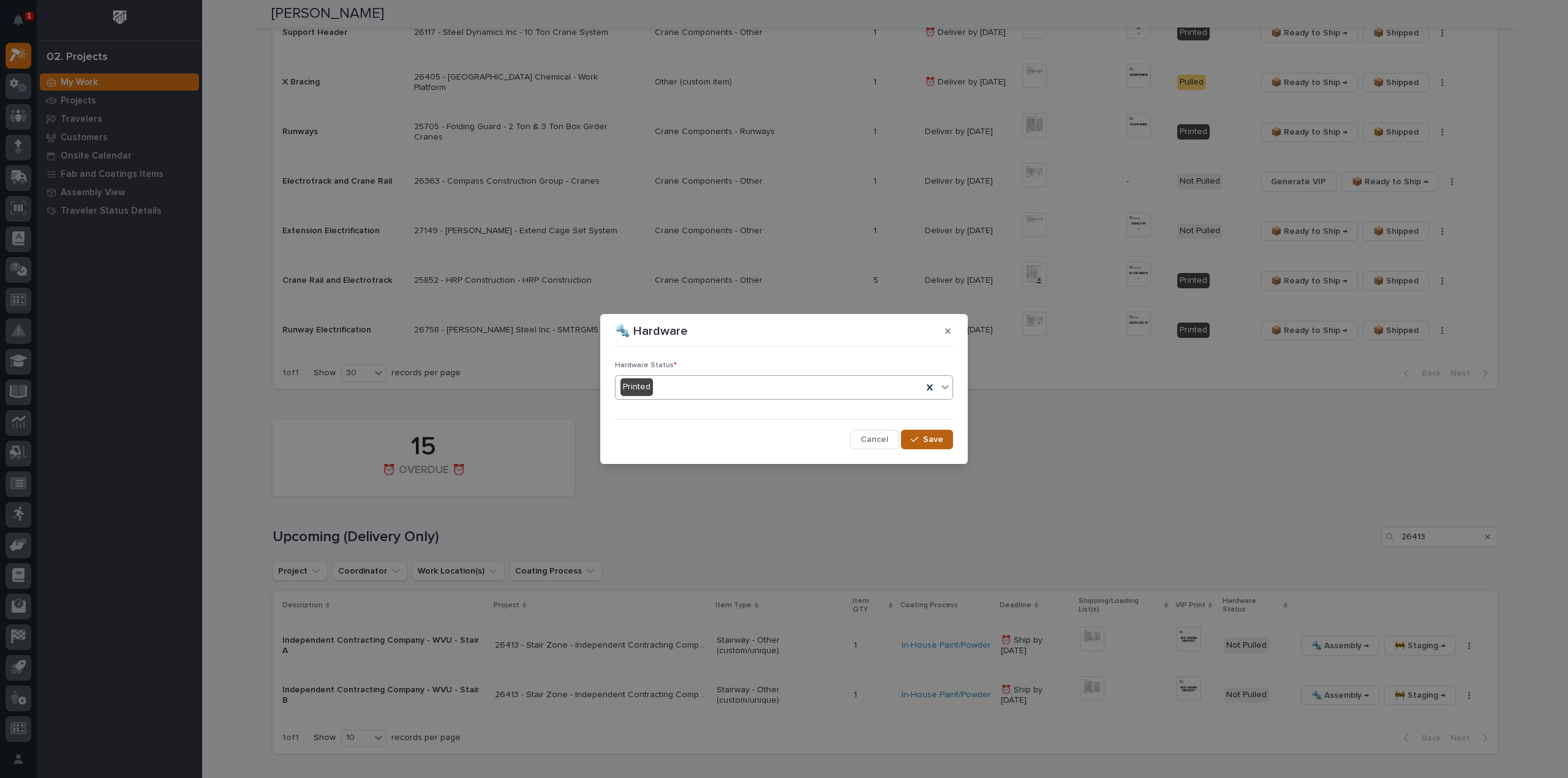
click at [915, 440] on icon "button" at bounding box center [914, 439] width 7 height 9
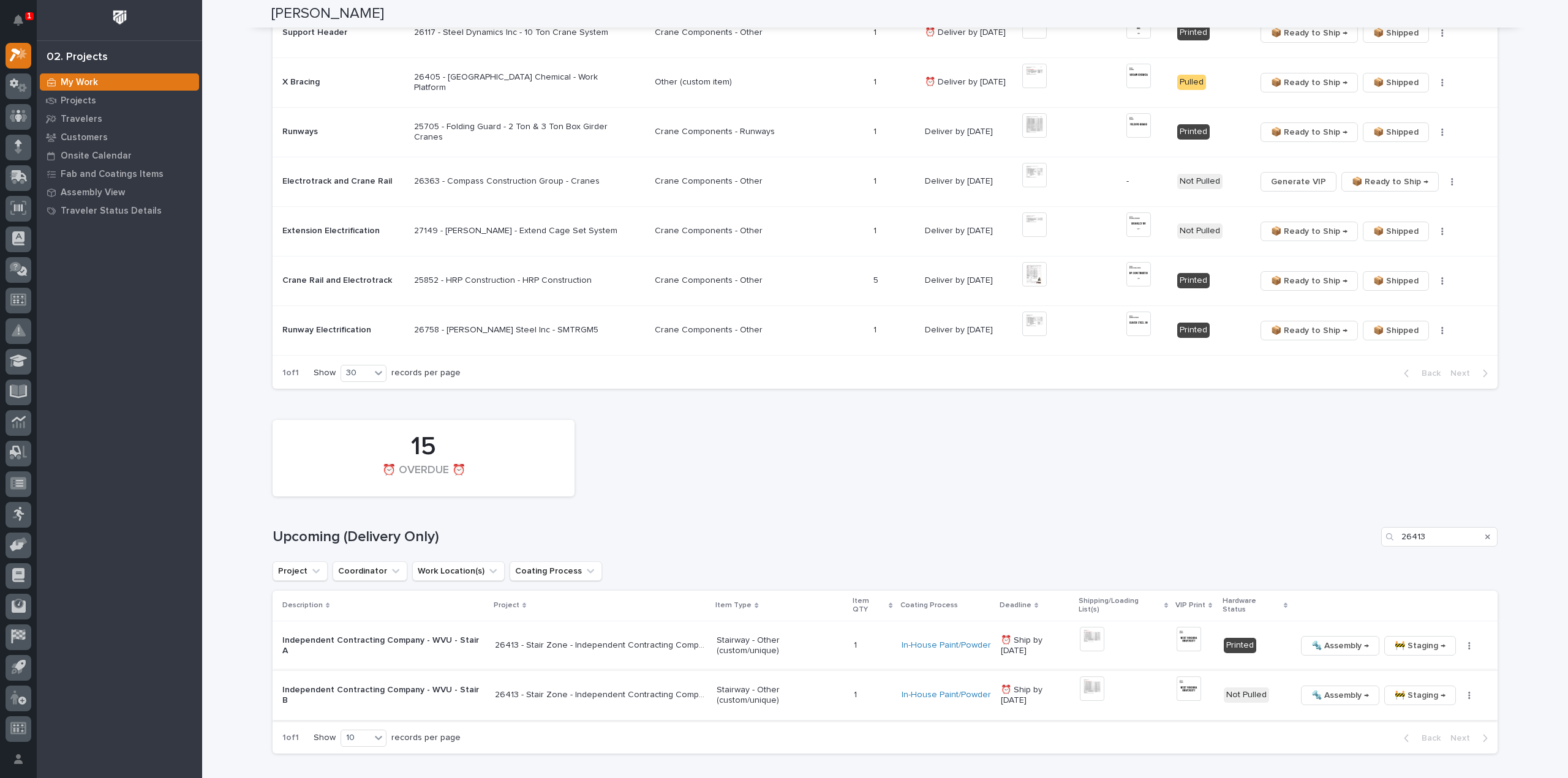
click at [1468, 691] on icon "button" at bounding box center [1469, 695] width 2 height 9
click at [1424, 664] on span "🔩 Hardware" at bounding box center [1412, 671] width 51 height 15
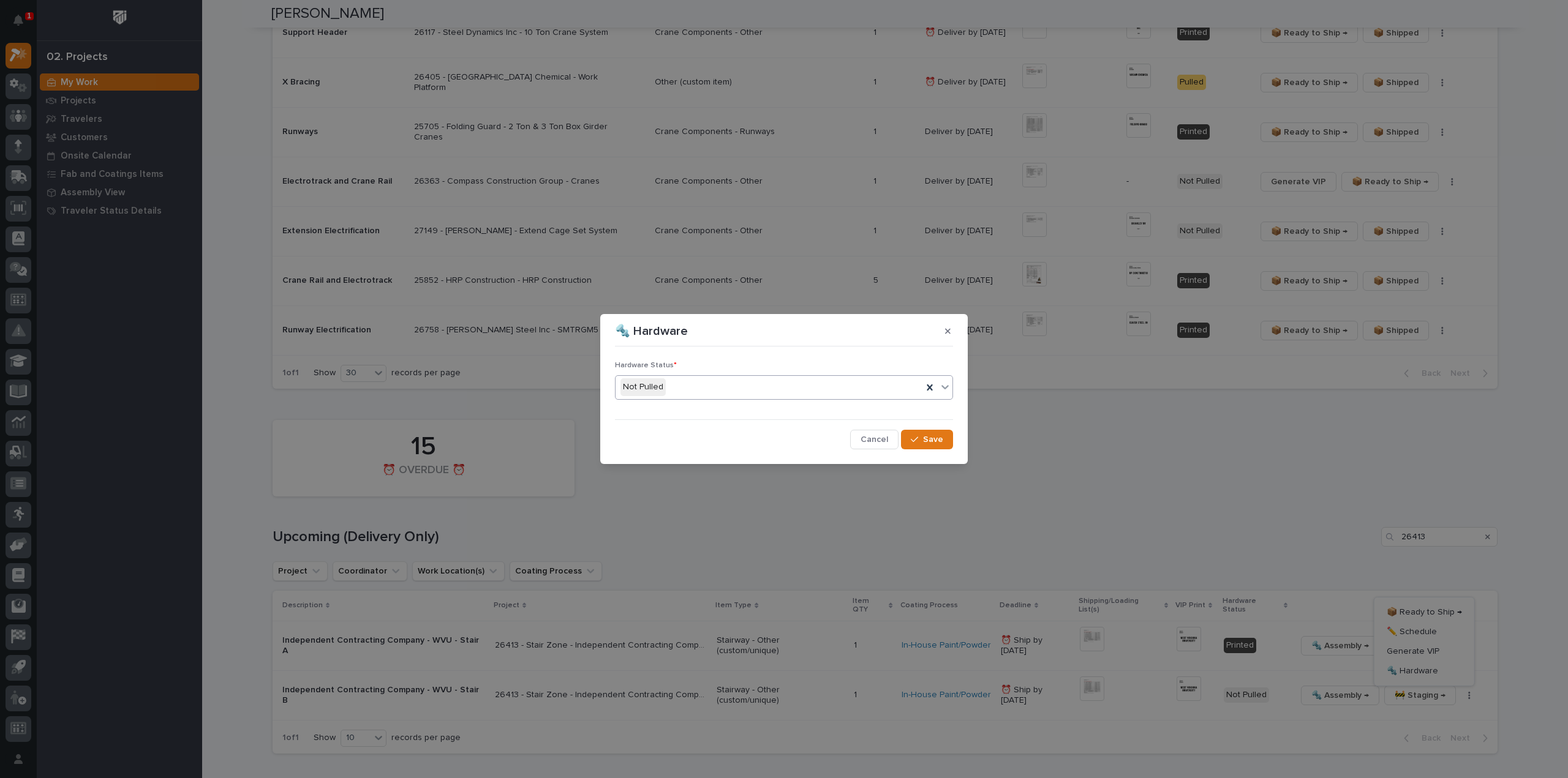
click at [828, 385] on div "Not Pulled" at bounding box center [769, 387] width 307 height 21
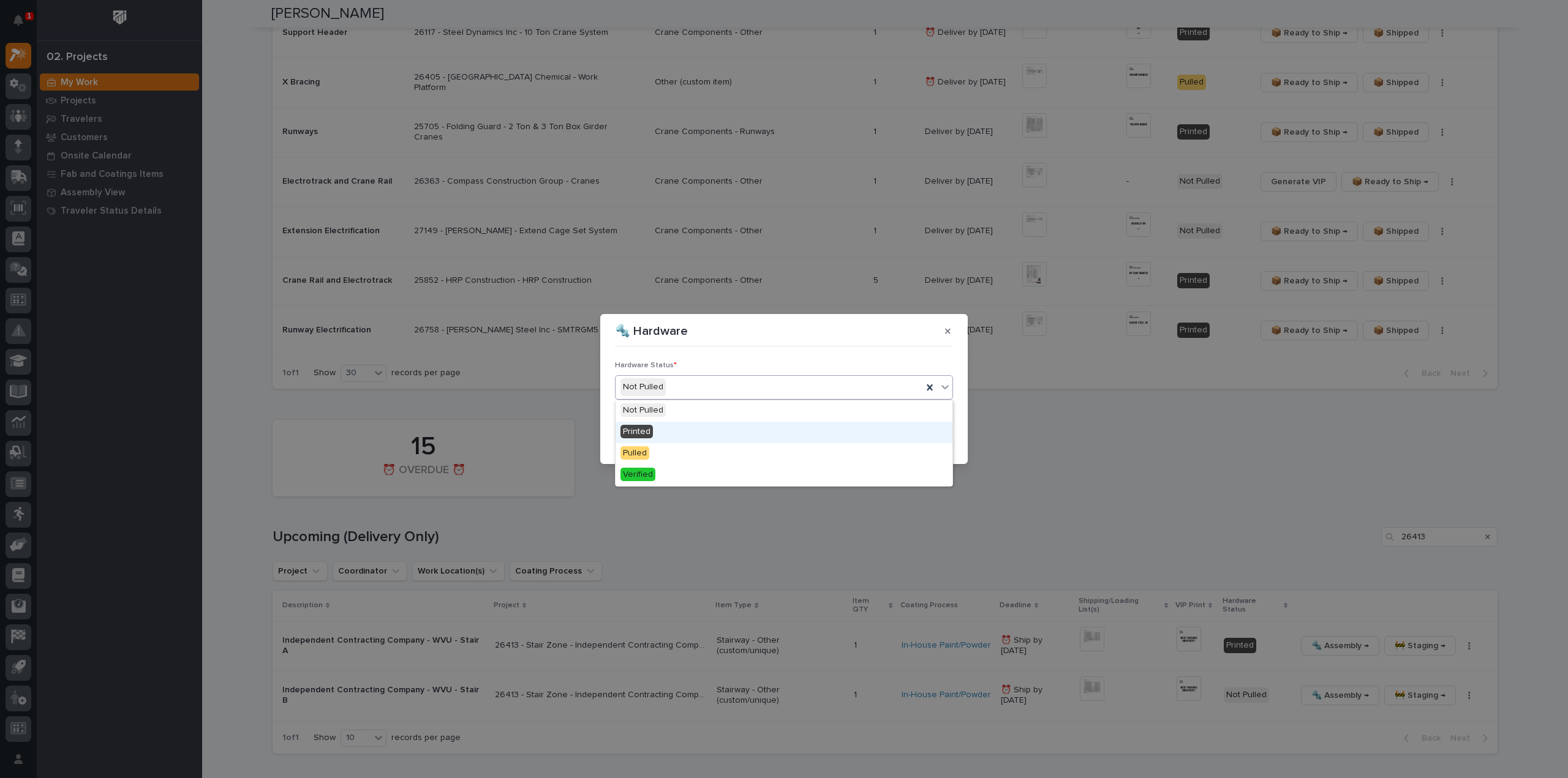
click at [718, 433] on div "Printed" at bounding box center [784, 432] width 337 height 21
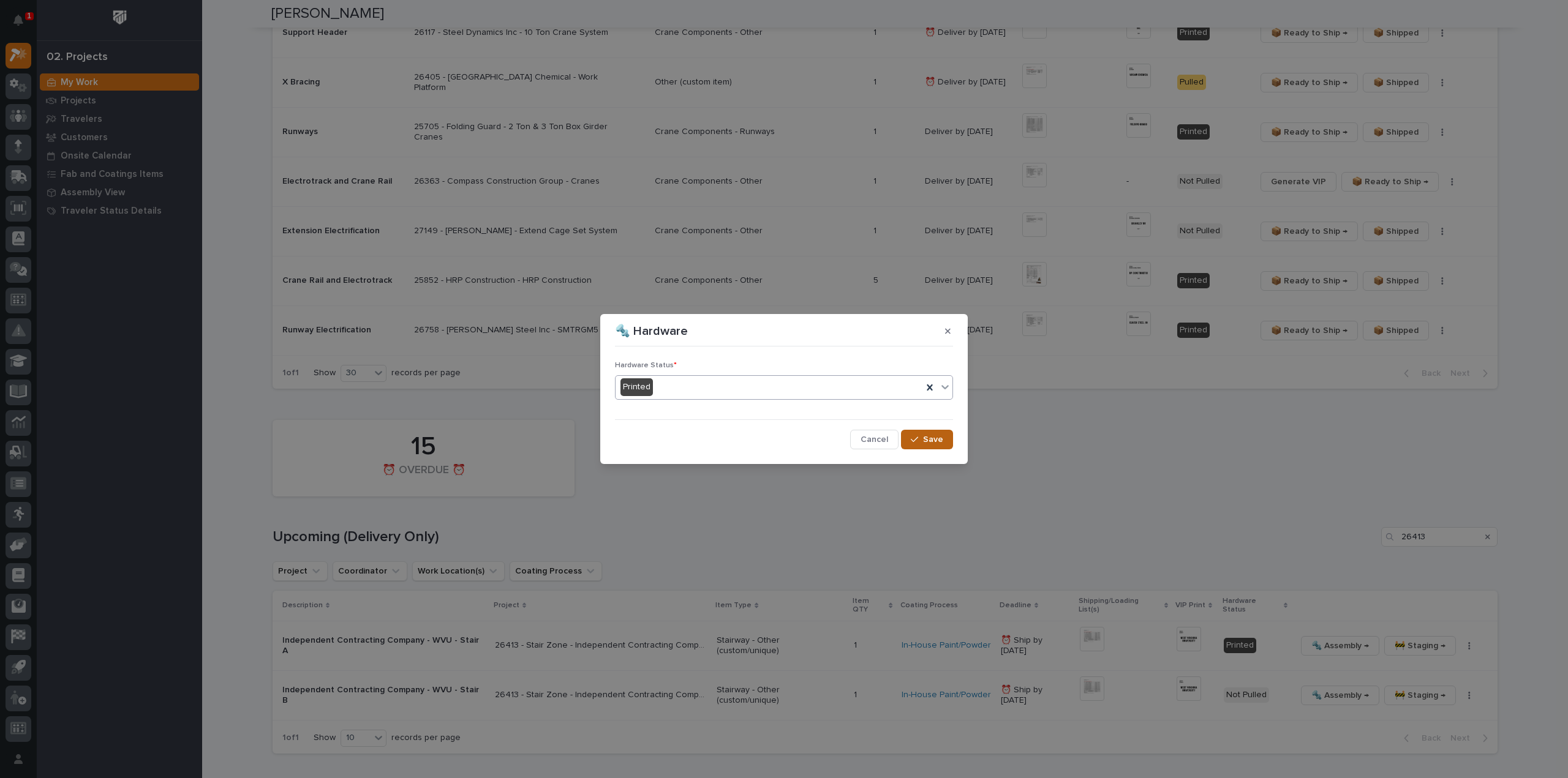
click at [911, 440] on button "Save" at bounding box center [927, 439] width 52 height 20
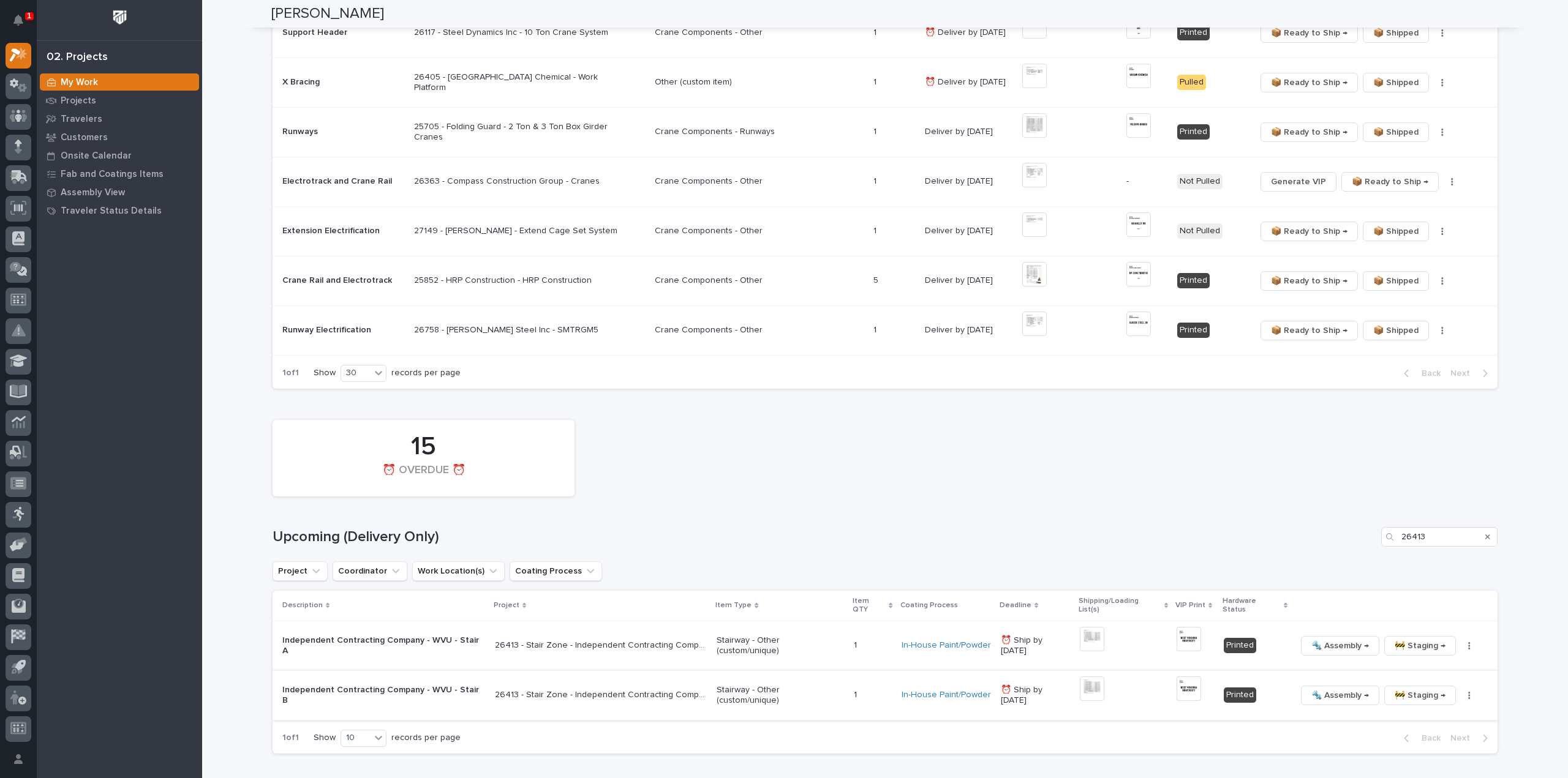
click at [1087, 676] on img at bounding box center [1091, 688] width 24 height 24
click at [1183, 680] on img at bounding box center [1188, 688] width 24 height 24
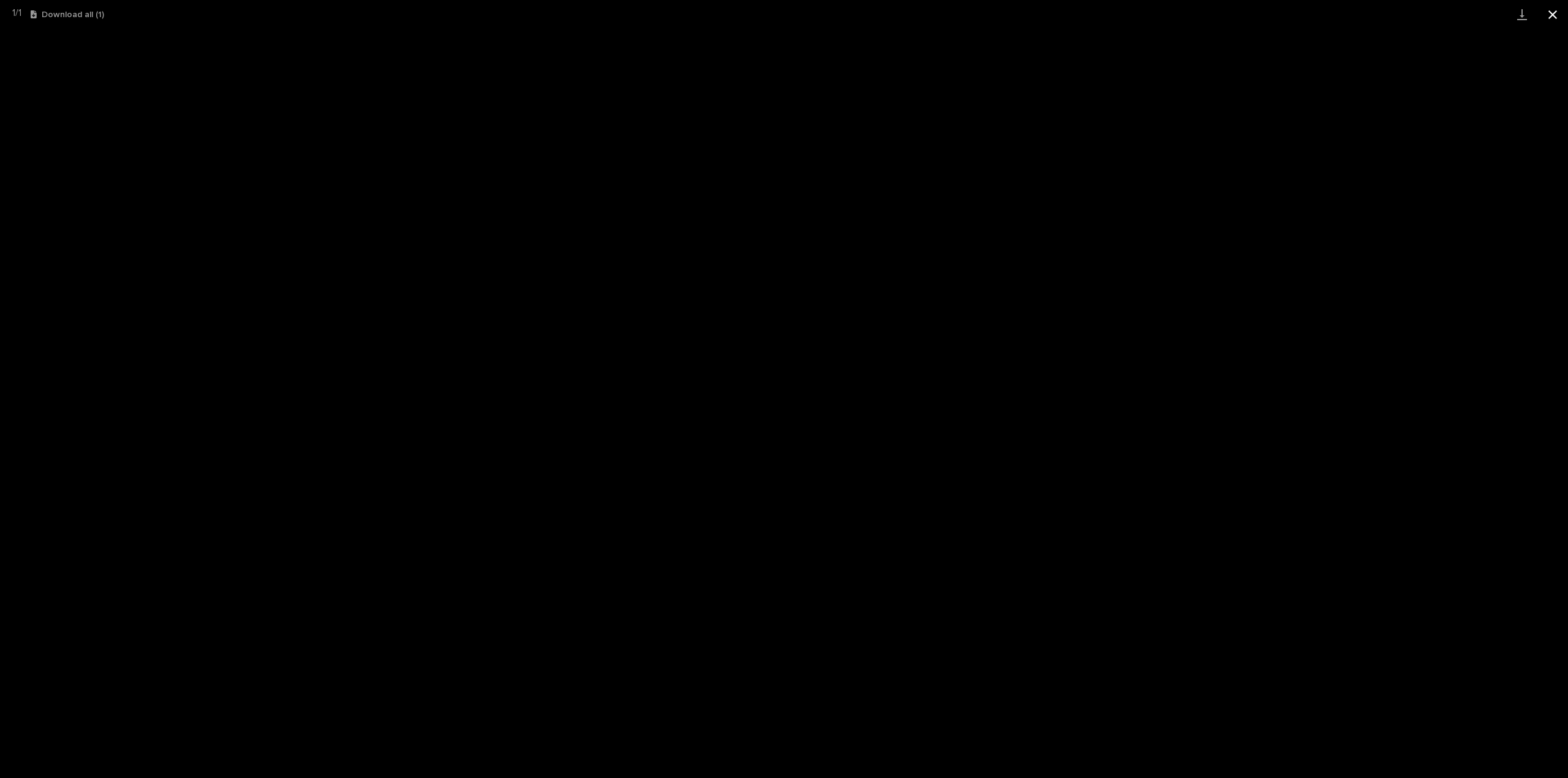
click at [1553, 8] on button "Close gallery" at bounding box center [1553, 14] width 31 height 29
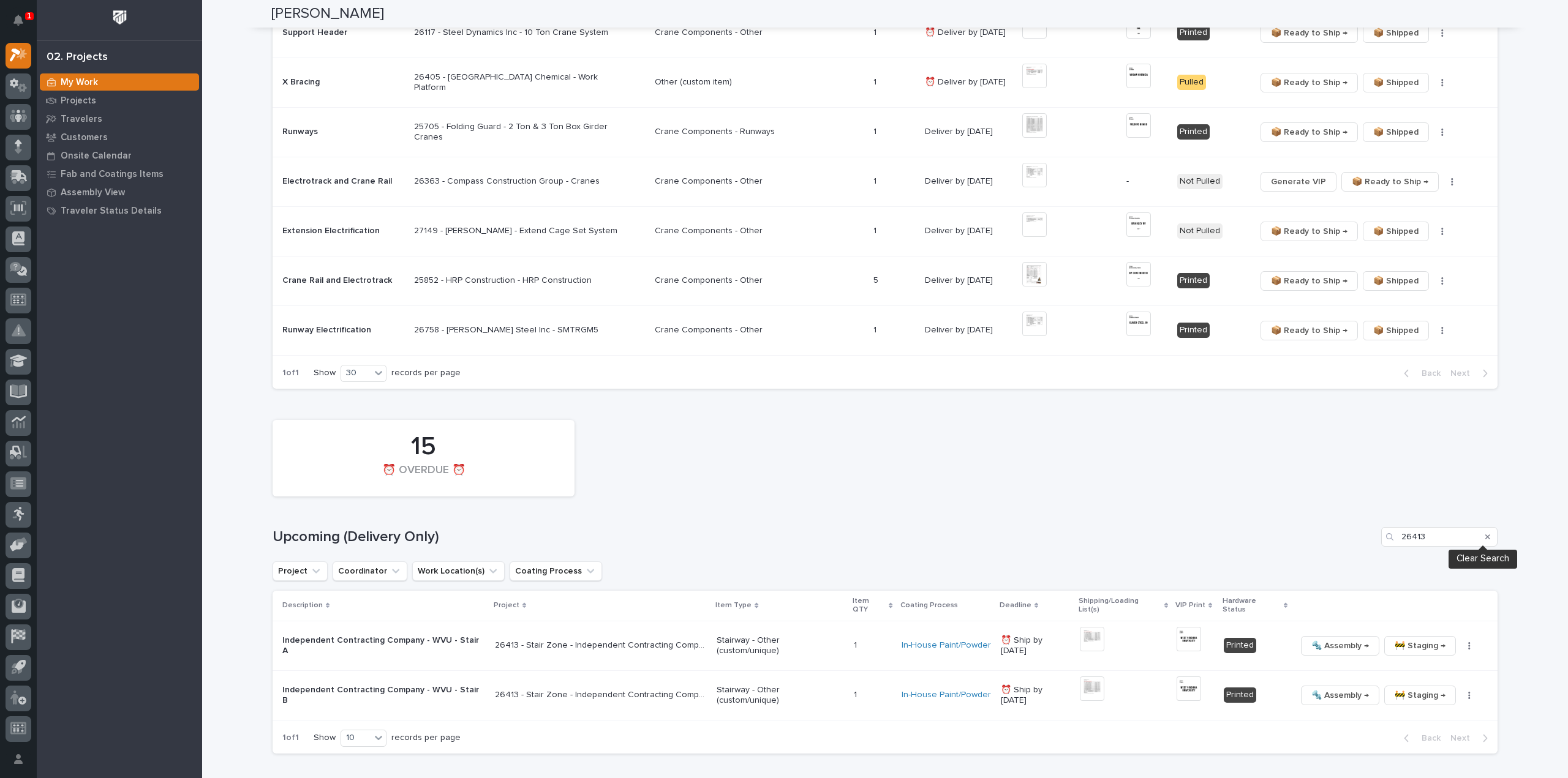
click at [1485, 535] on icon "Search" at bounding box center [1487, 537] width 5 height 7
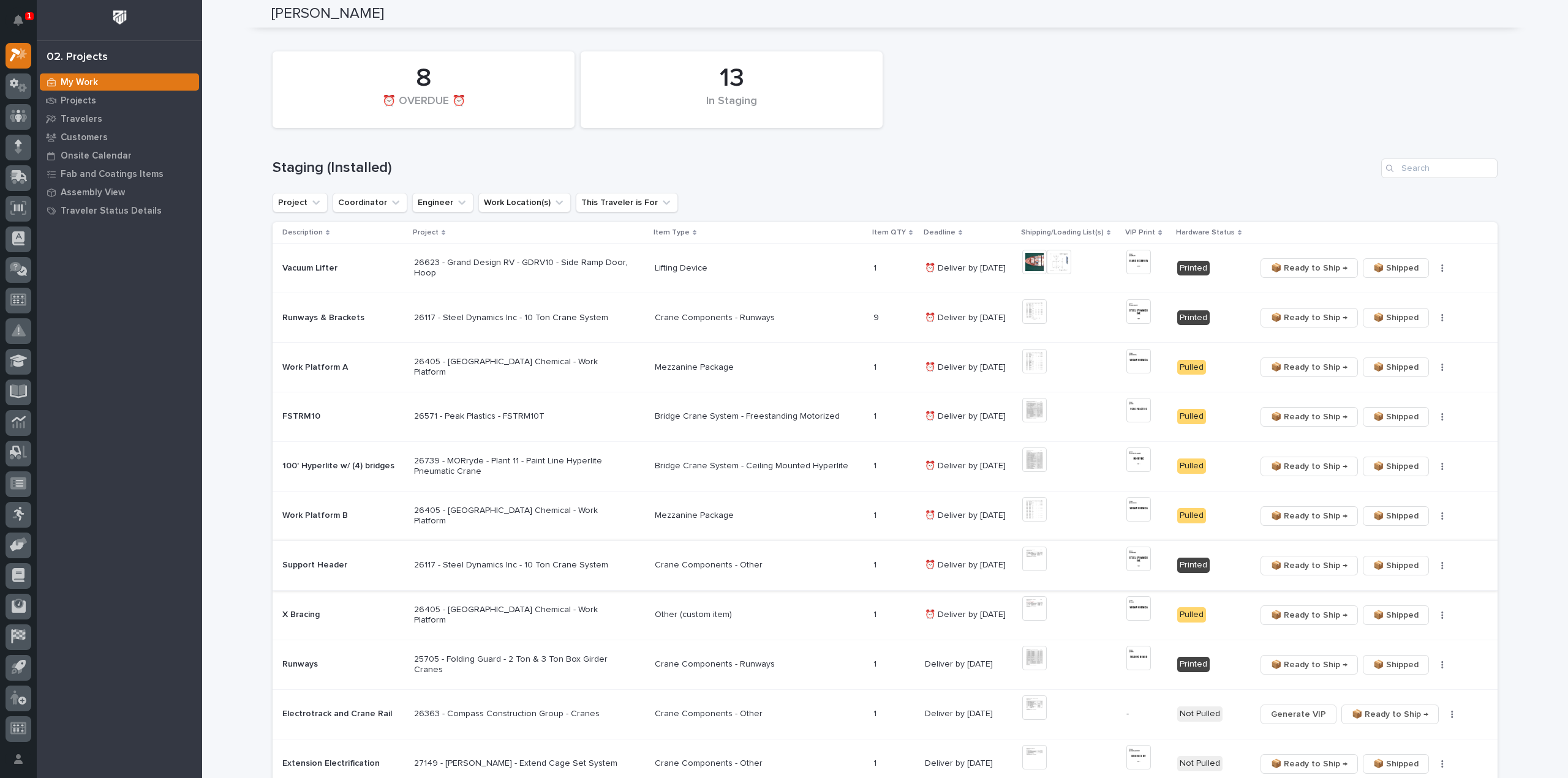
scroll to position [612, 0]
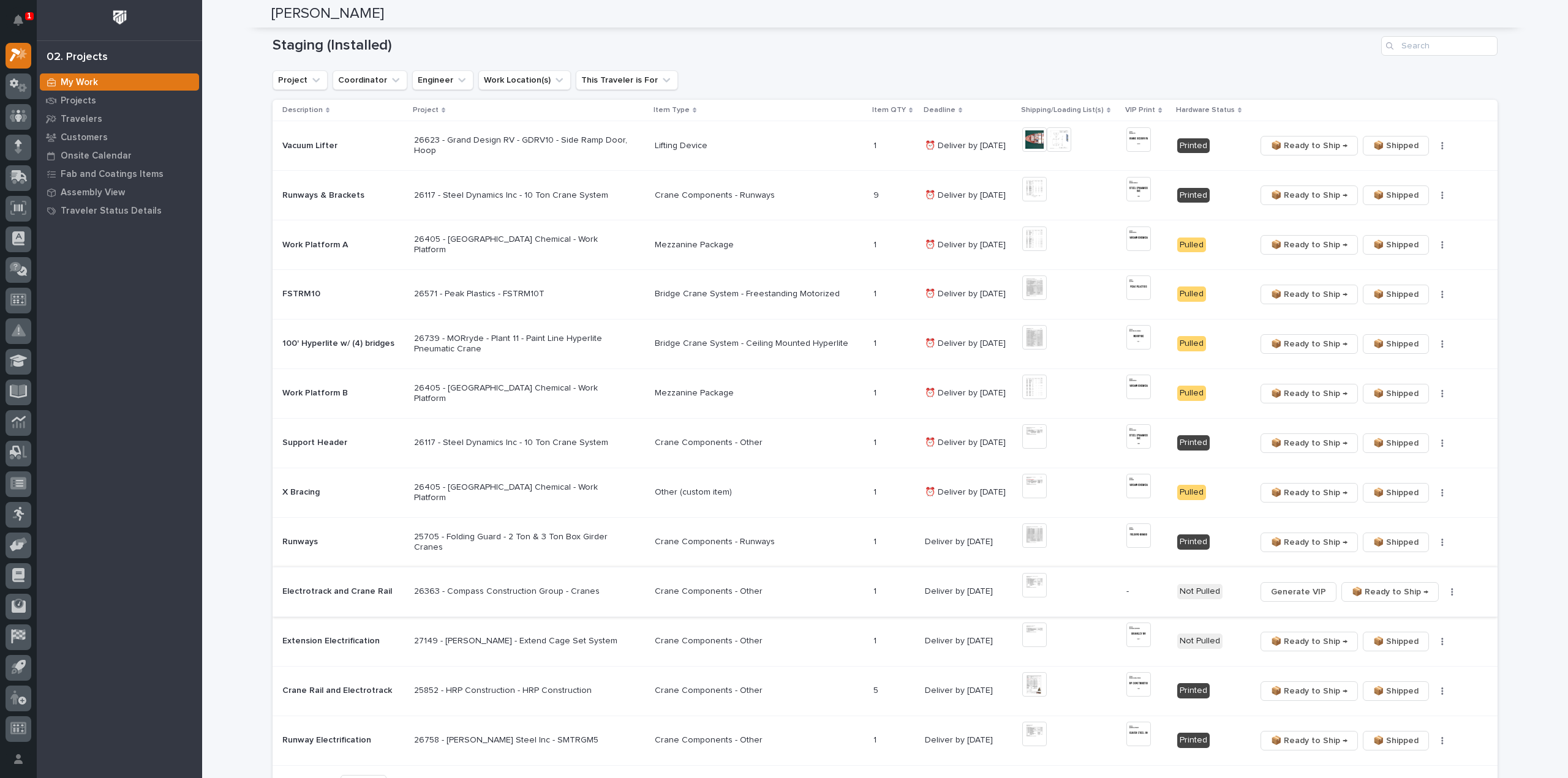
click at [1036, 581] on img at bounding box center [1034, 584] width 24 height 24
click at [1309, 590] on span "Generate VIP" at bounding box center [1298, 592] width 55 height 15
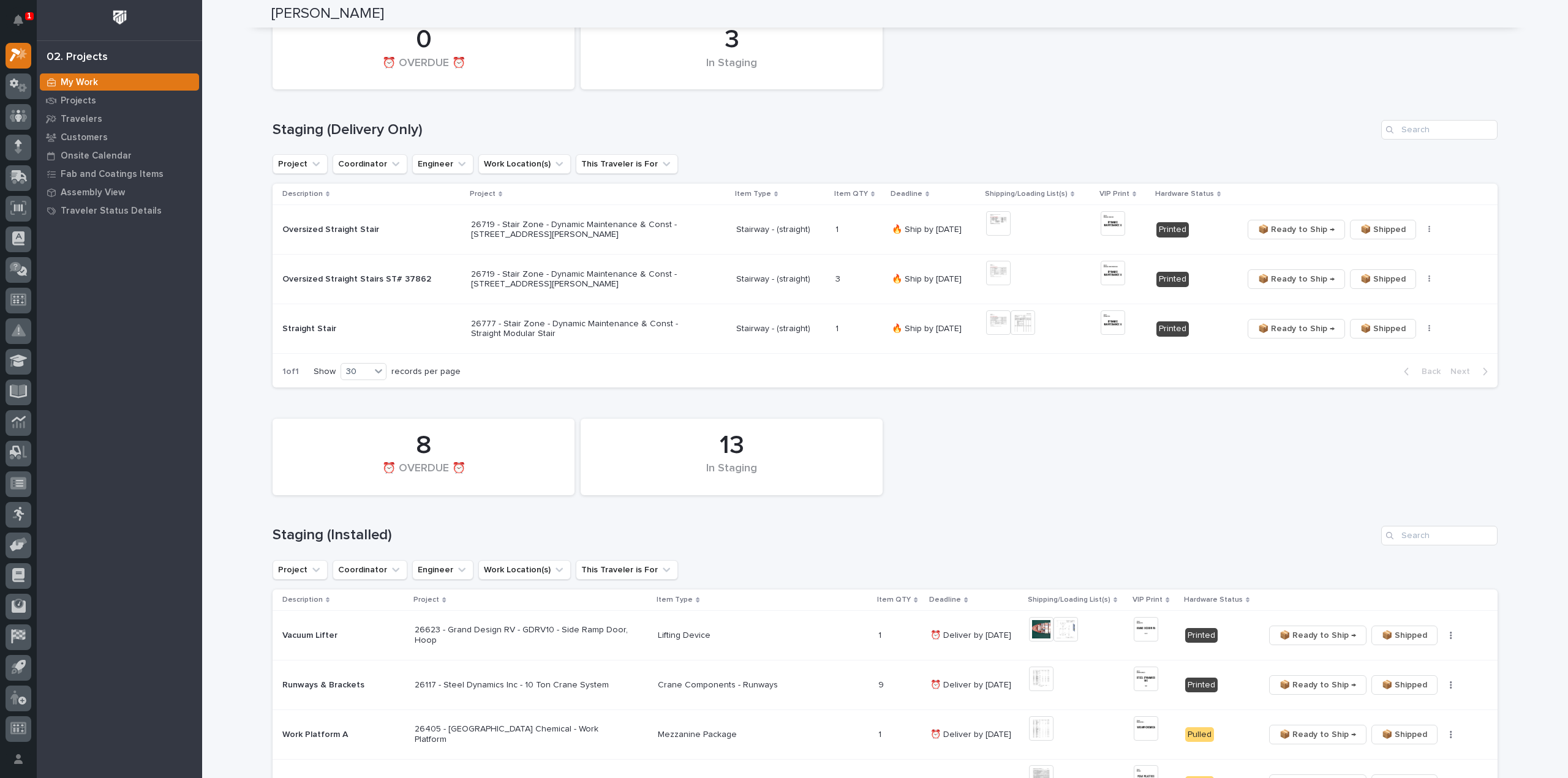
scroll to position [0, 0]
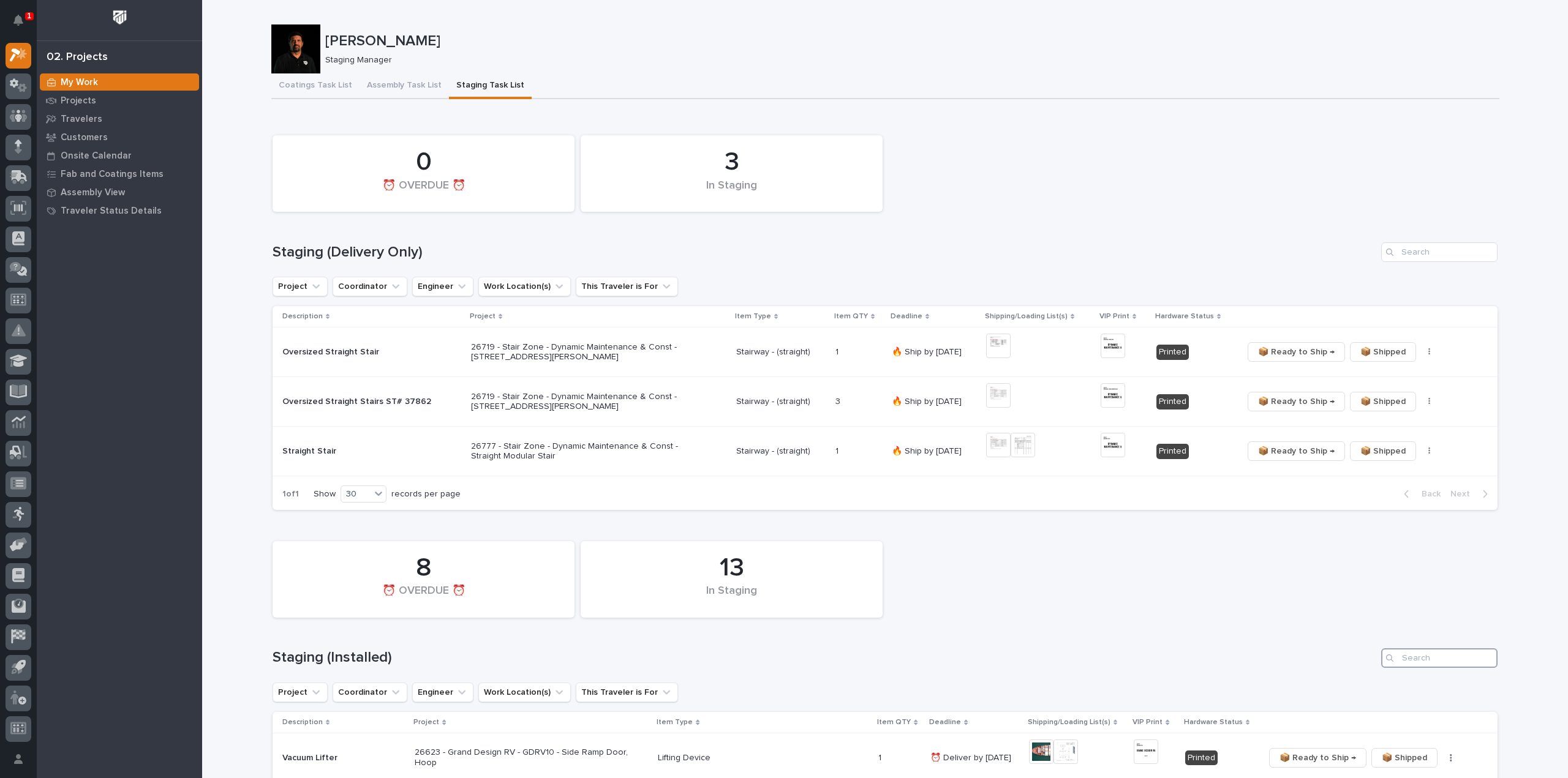
click at [1453, 656] on input "Search" at bounding box center [1439, 658] width 117 height 20
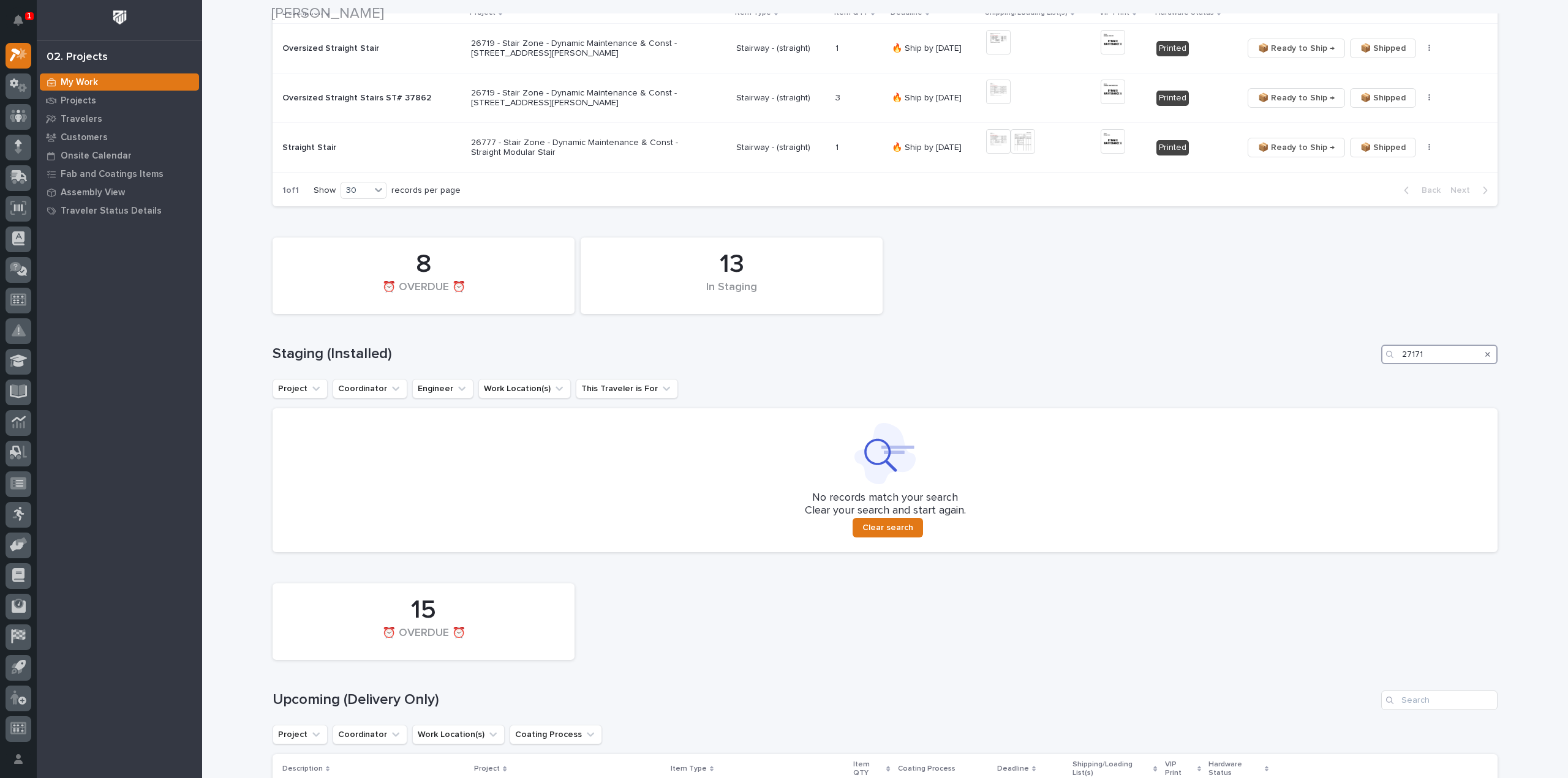
scroll to position [367, 0]
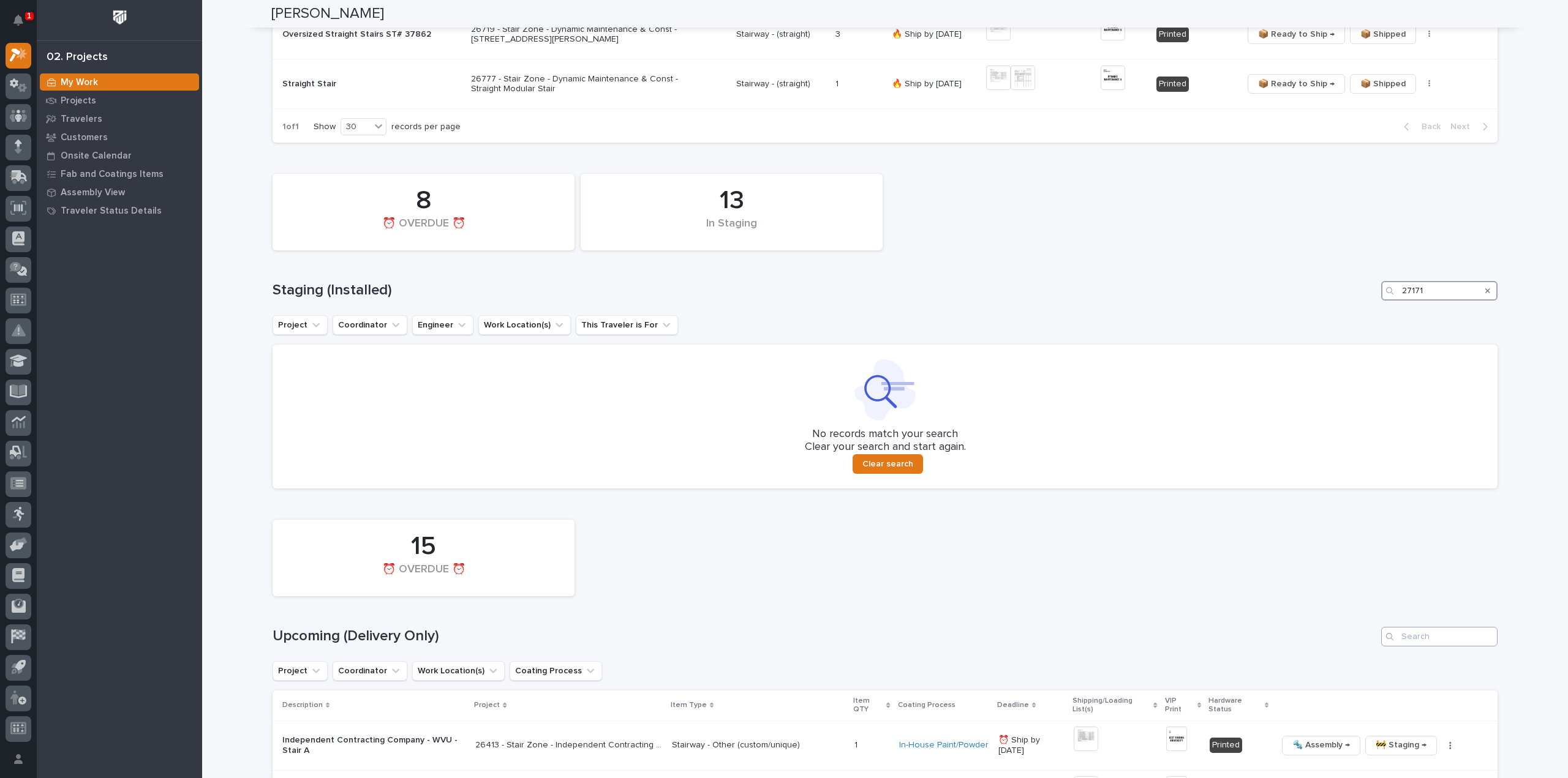
type input "27171"
click at [1423, 639] on input "Search" at bounding box center [1439, 636] width 117 height 20
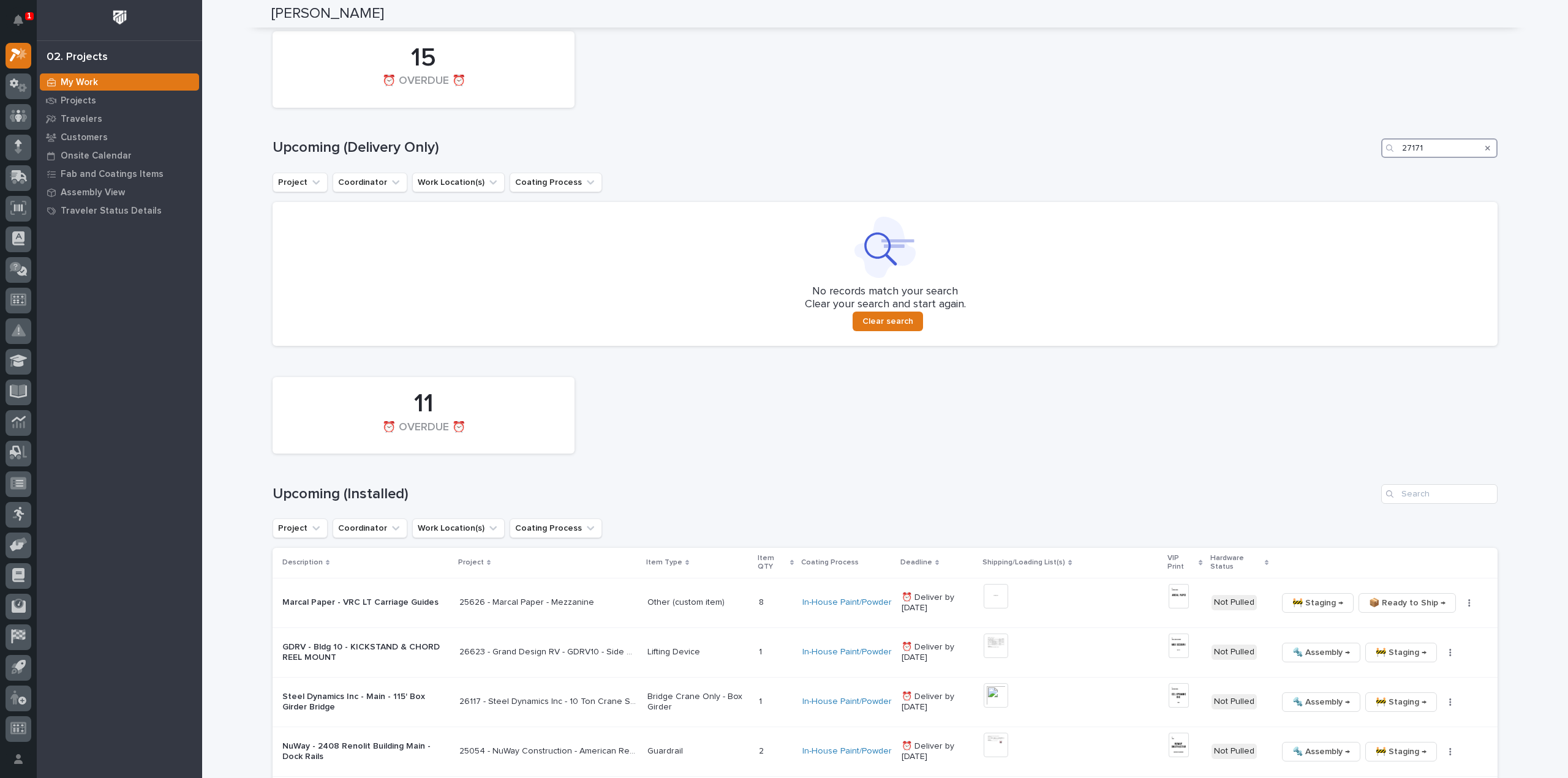
scroll to position [856, 0]
type input "27171"
click at [1420, 494] on input "Search" at bounding box center [1439, 493] width 117 height 20
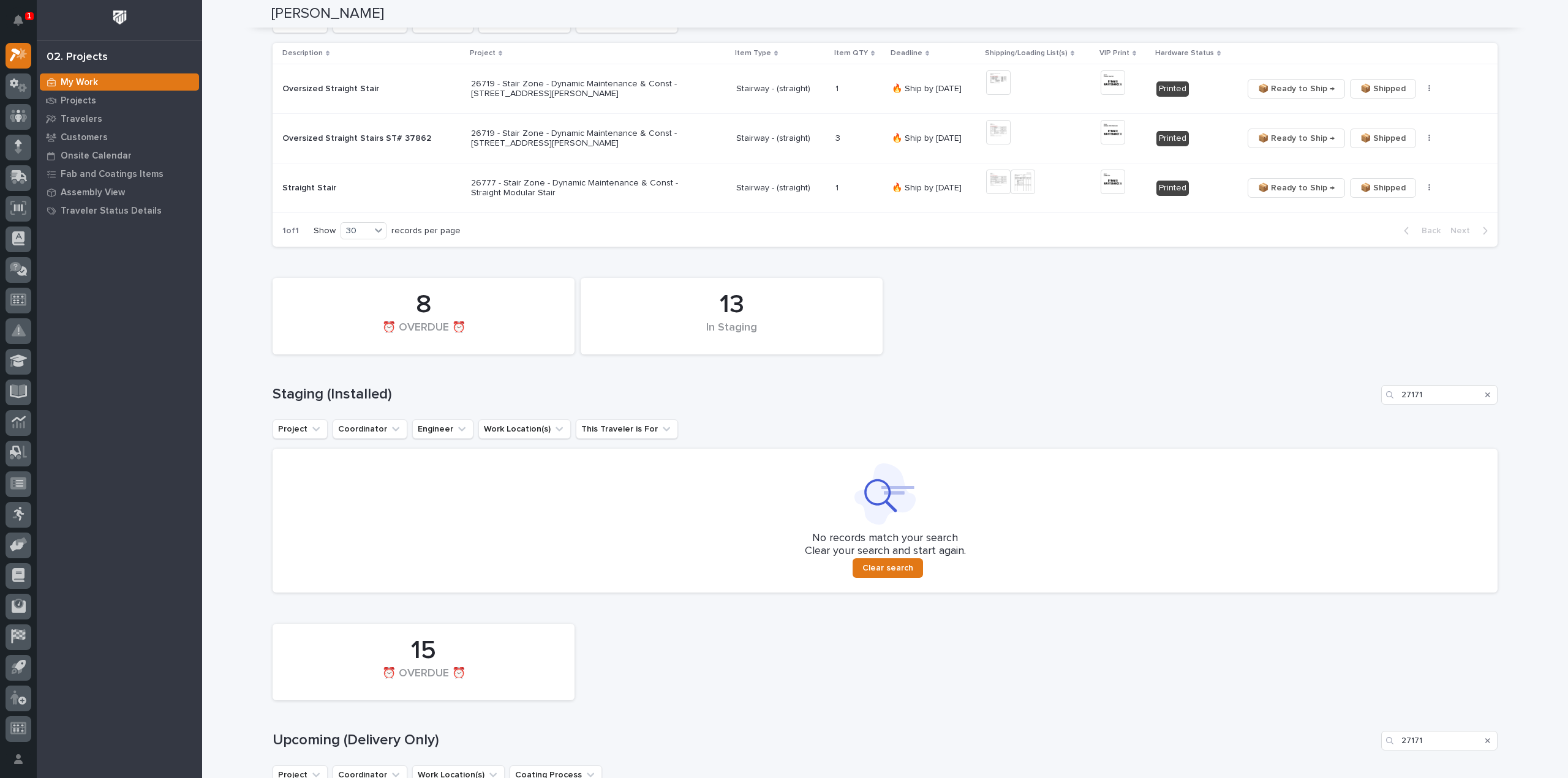
scroll to position [141, 0]
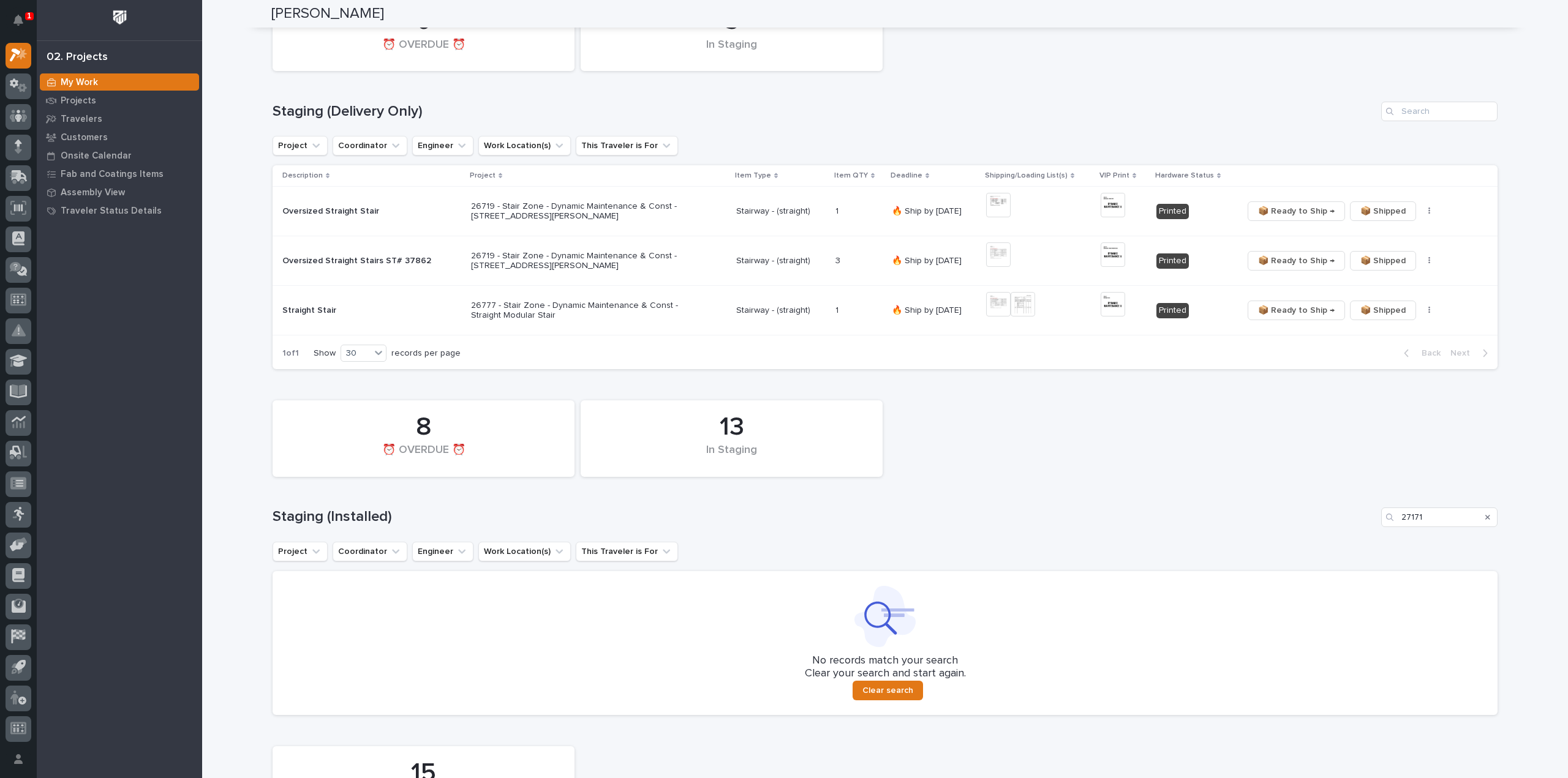
type input "27171"
drag, startPoint x: 1437, startPoint y: 521, endPoint x: 1362, endPoint y: 525, distance: 75.1
click at [1362, 525] on div "Staging (Installed) 27171" at bounding box center [884, 517] width 1225 height 20
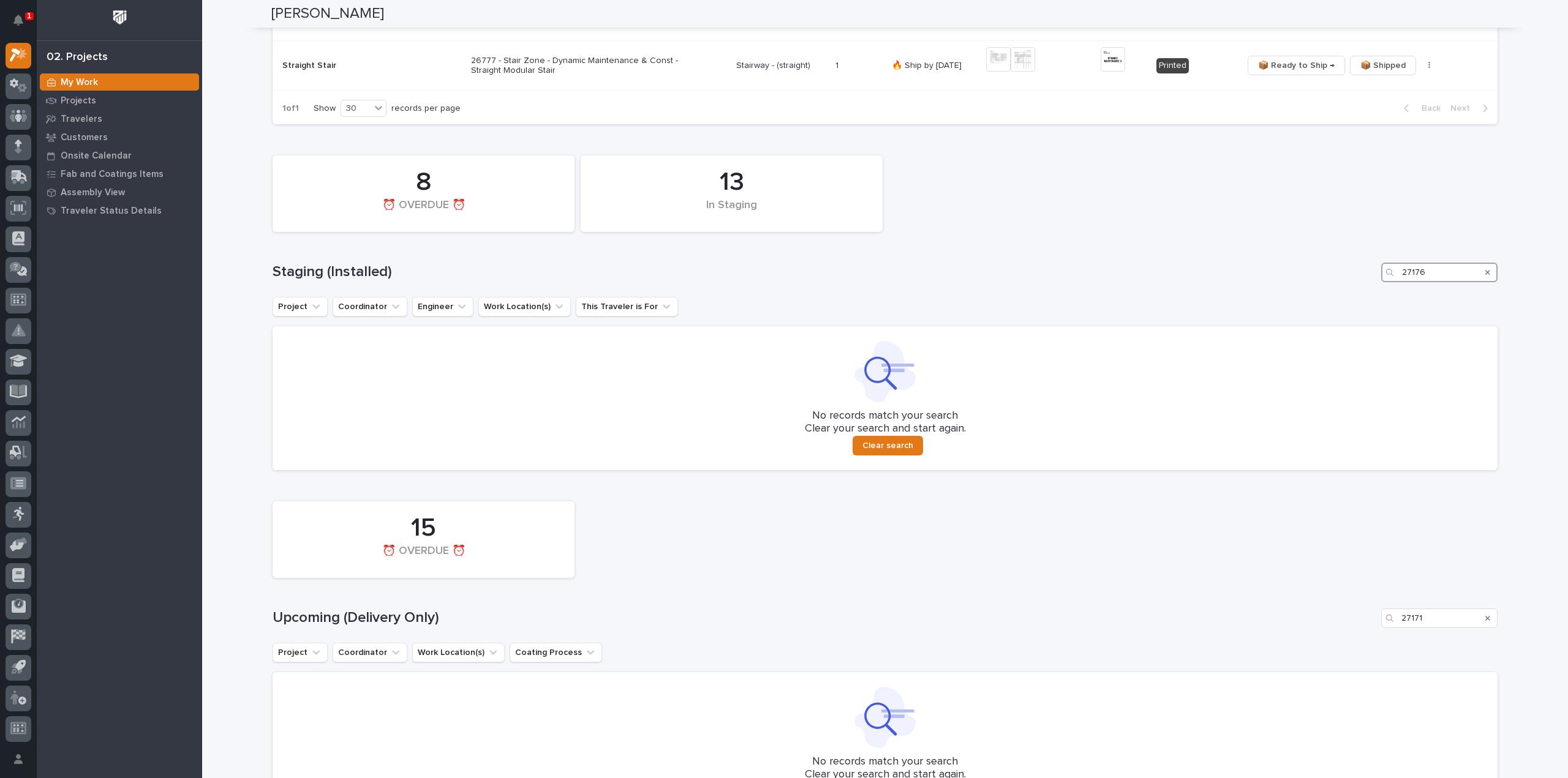
scroll to position [508, 0]
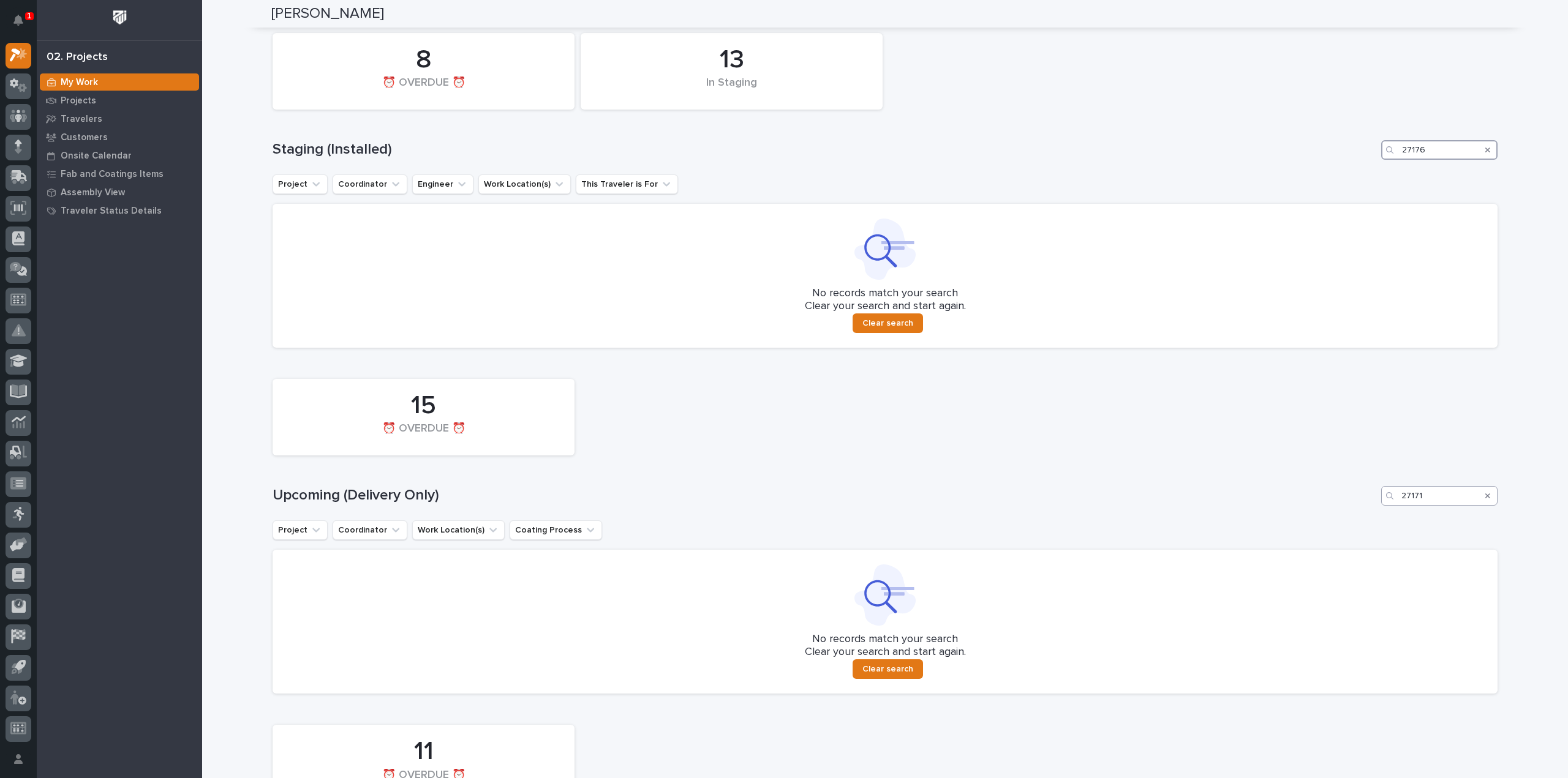
type input "27176"
click at [1435, 499] on input "27171" at bounding box center [1439, 496] width 117 height 20
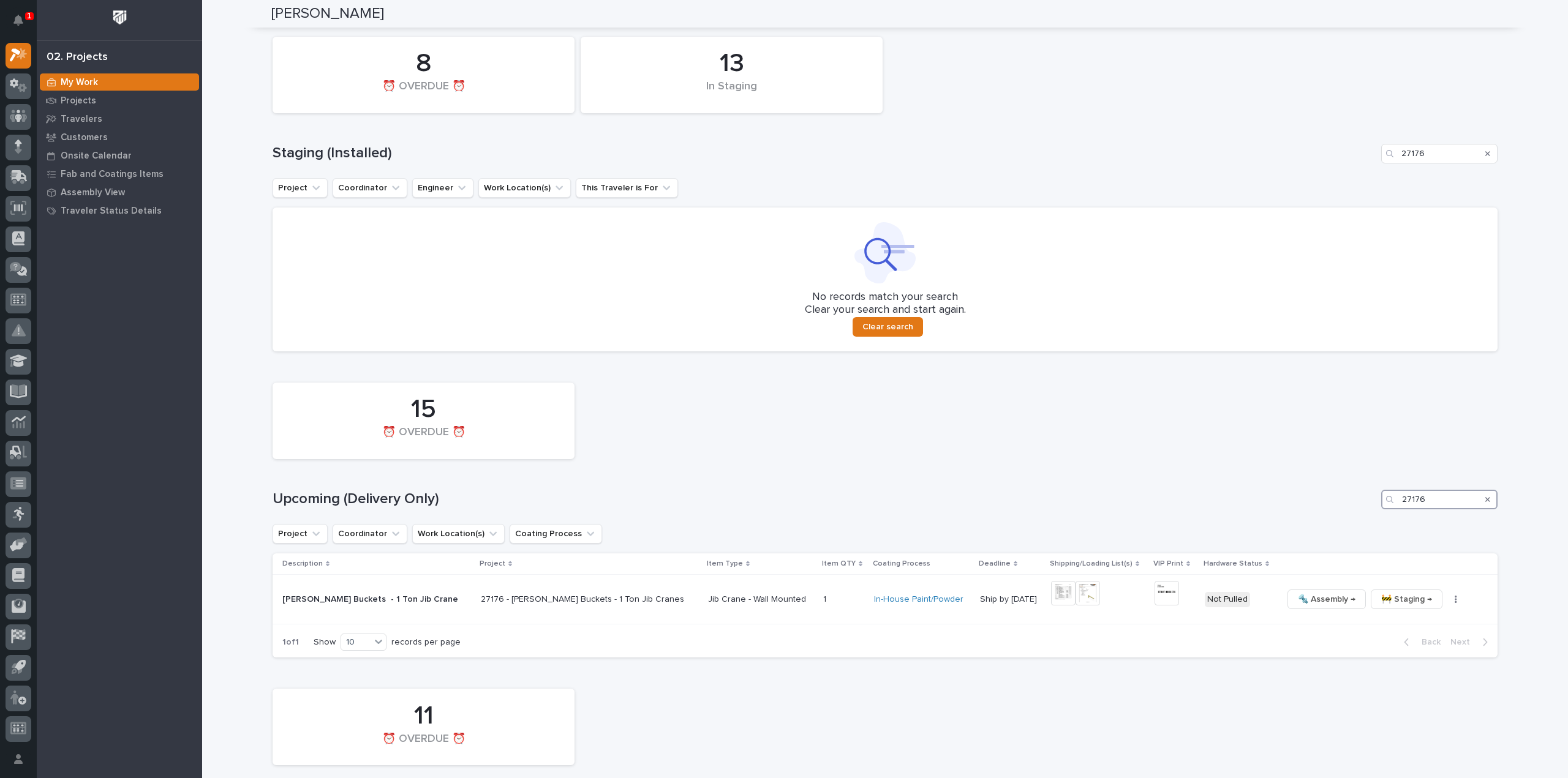
scroll to position [488, 0]
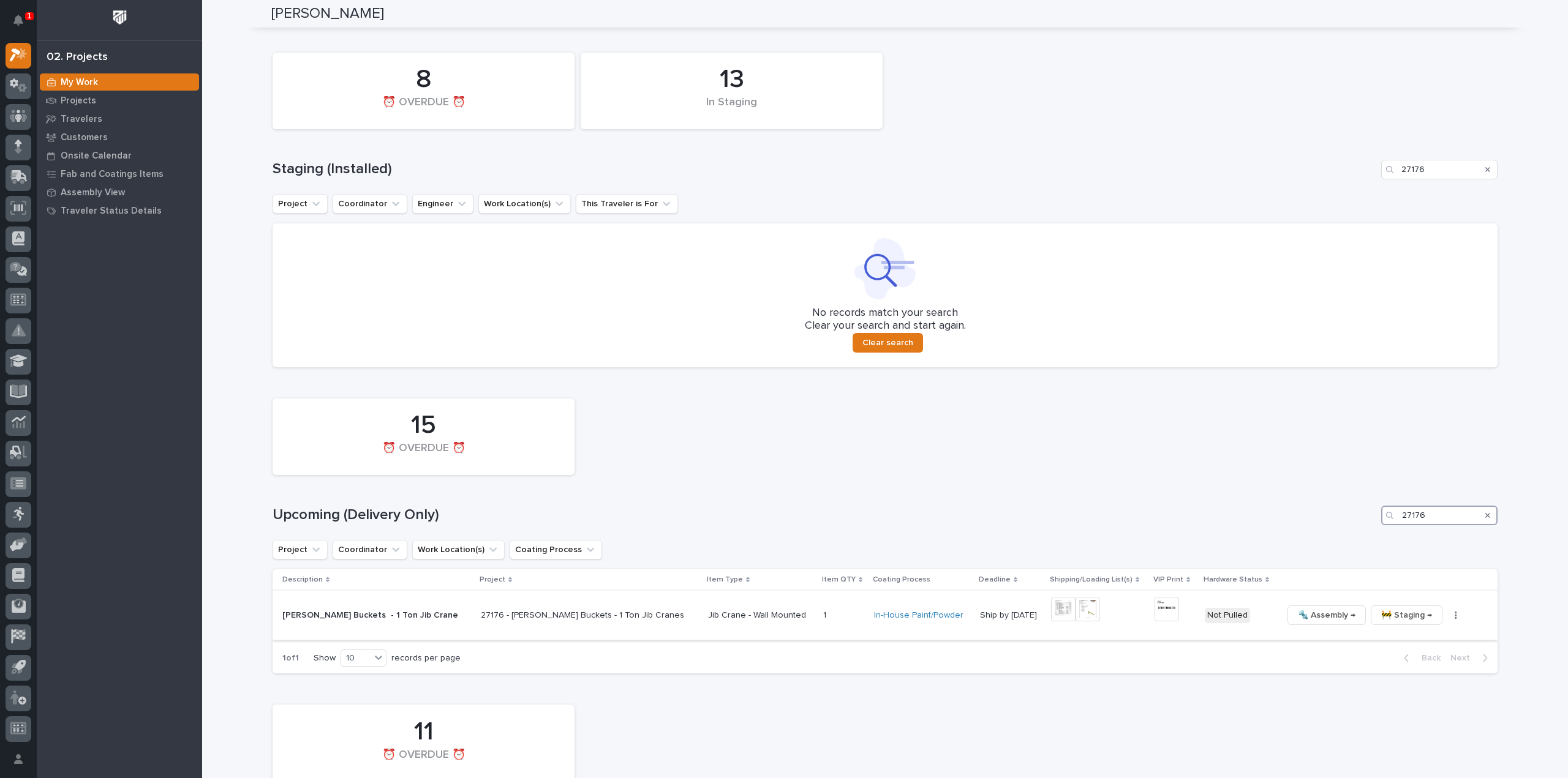
type input "27176"
click at [1051, 609] on img at bounding box center [1062, 609] width 24 height 24
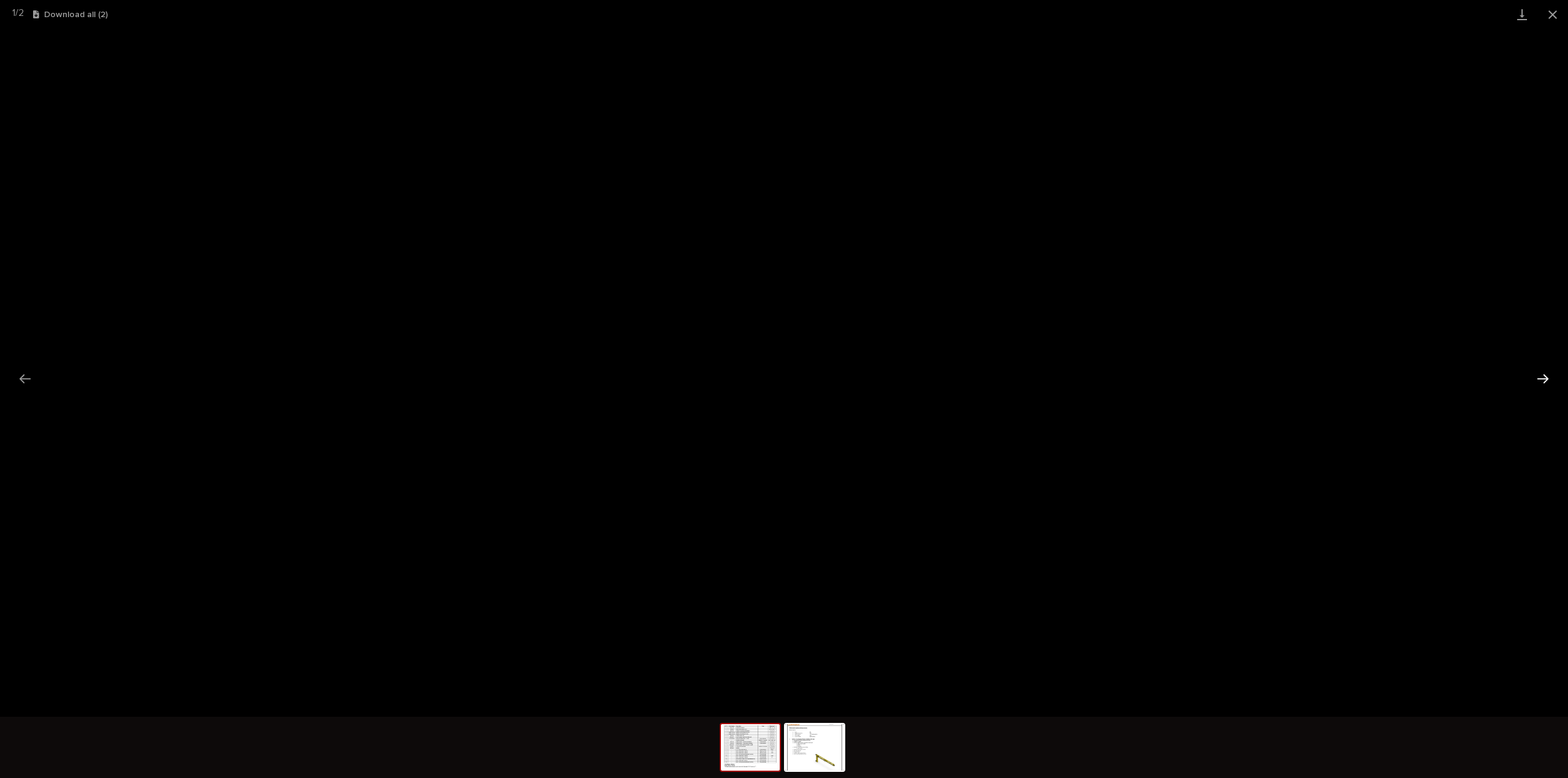
click at [1547, 379] on button "Next slide" at bounding box center [1542, 378] width 26 height 24
click at [1554, 18] on button "Close gallery" at bounding box center [1553, 14] width 31 height 29
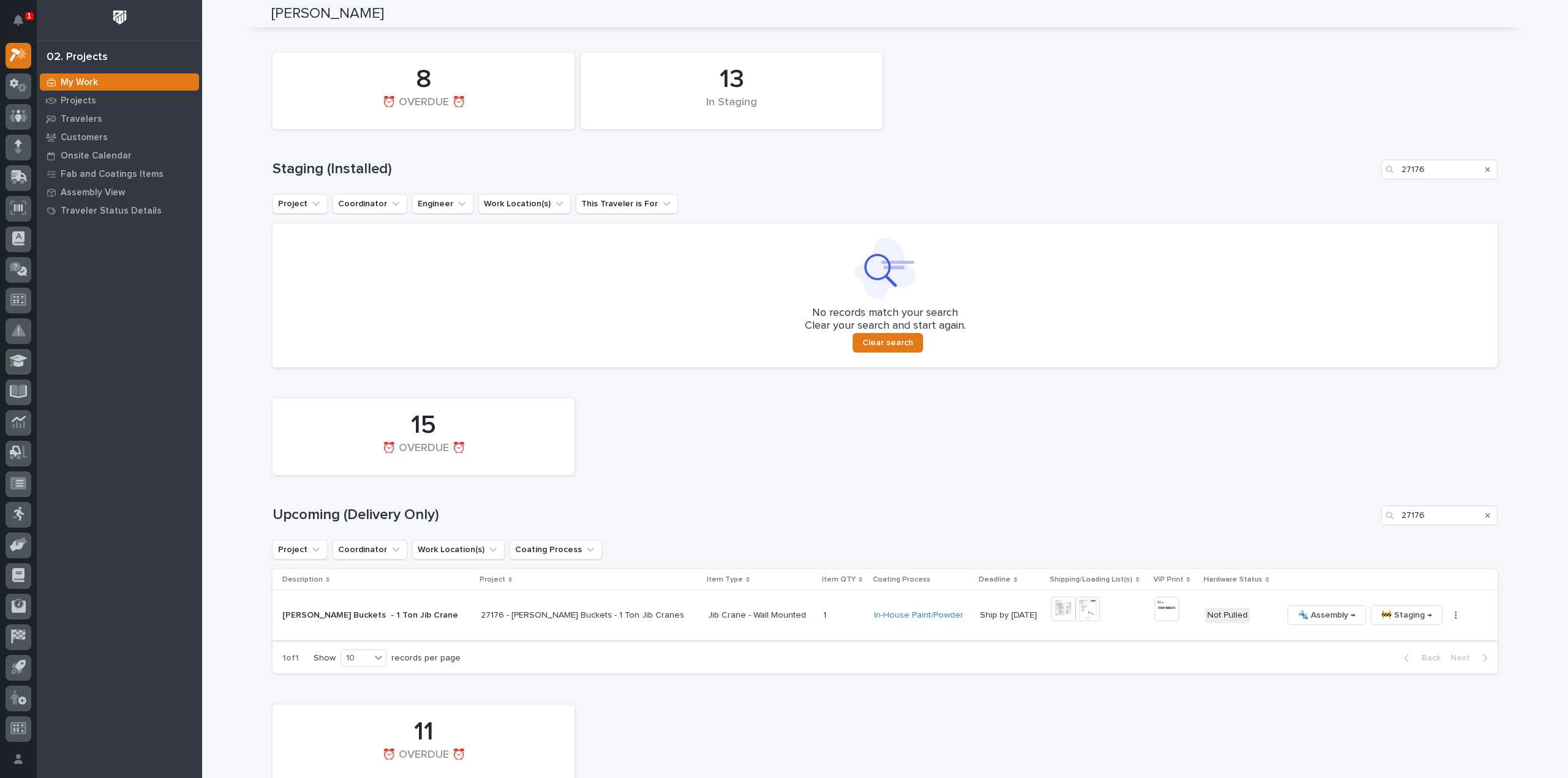
click at [1154, 612] on img at bounding box center [1166, 609] width 24 height 24
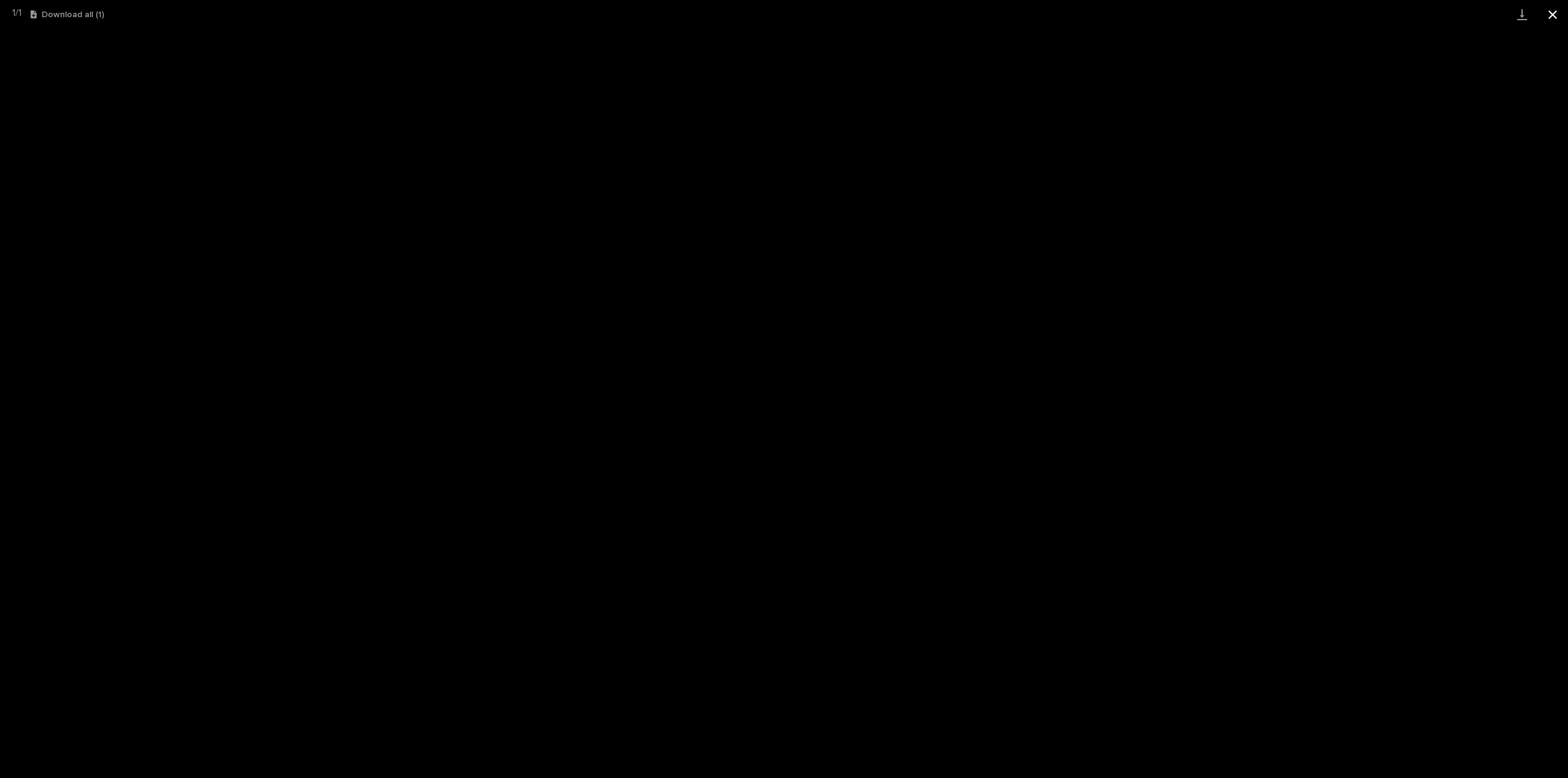
click at [1553, 10] on button "Close gallery" at bounding box center [1553, 14] width 31 height 29
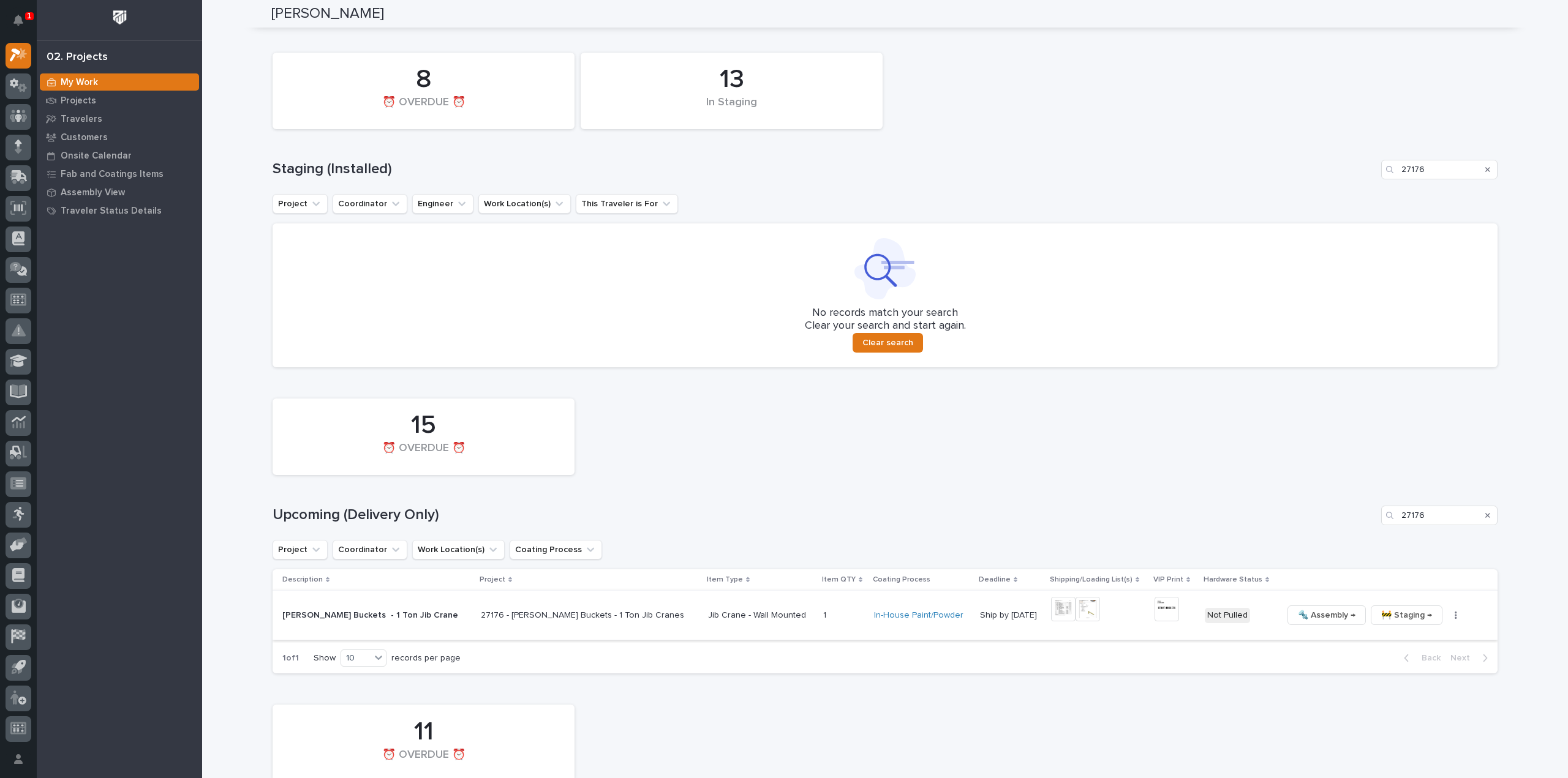
click at [1454, 615] on icon "button" at bounding box center [1455, 615] width 2 height 7
click at [1362, 702] on span "🔩 Hardware" at bounding box center [1374, 698] width 51 height 15
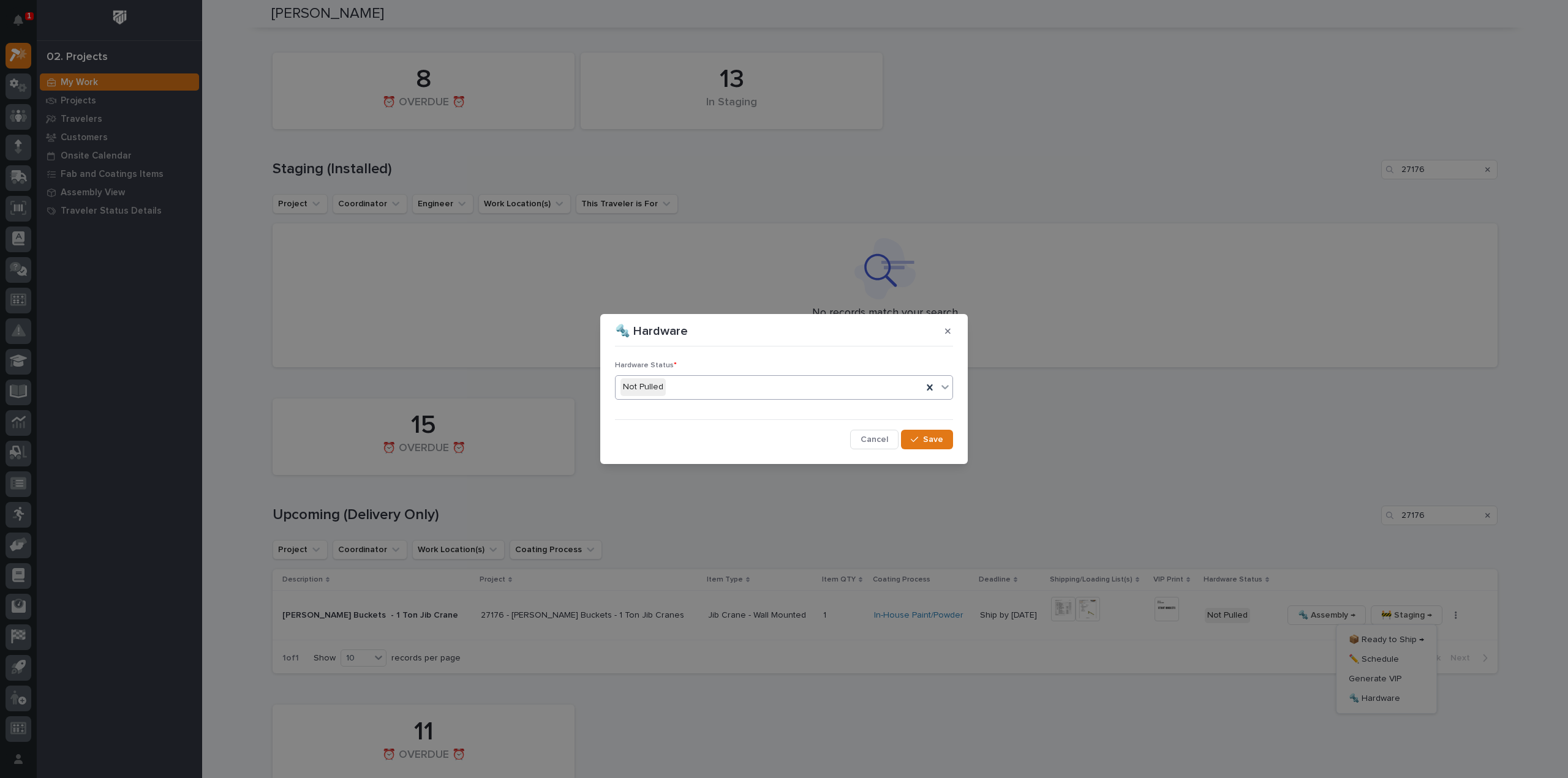
click at [718, 390] on div "Not Pulled" at bounding box center [769, 387] width 307 height 21
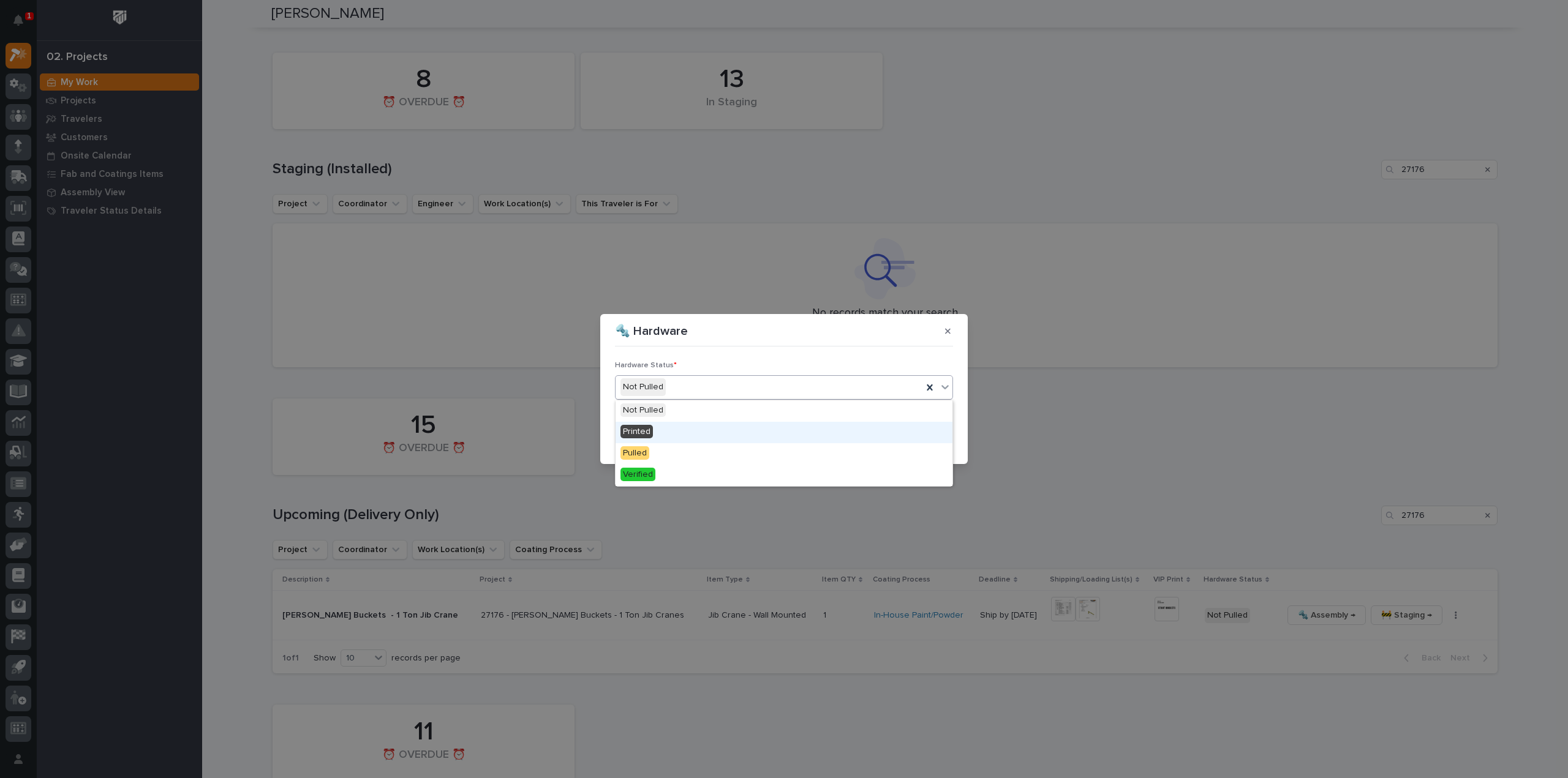
click at [708, 429] on div "Printed" at bounding box center [784, 432] width 337 height 21
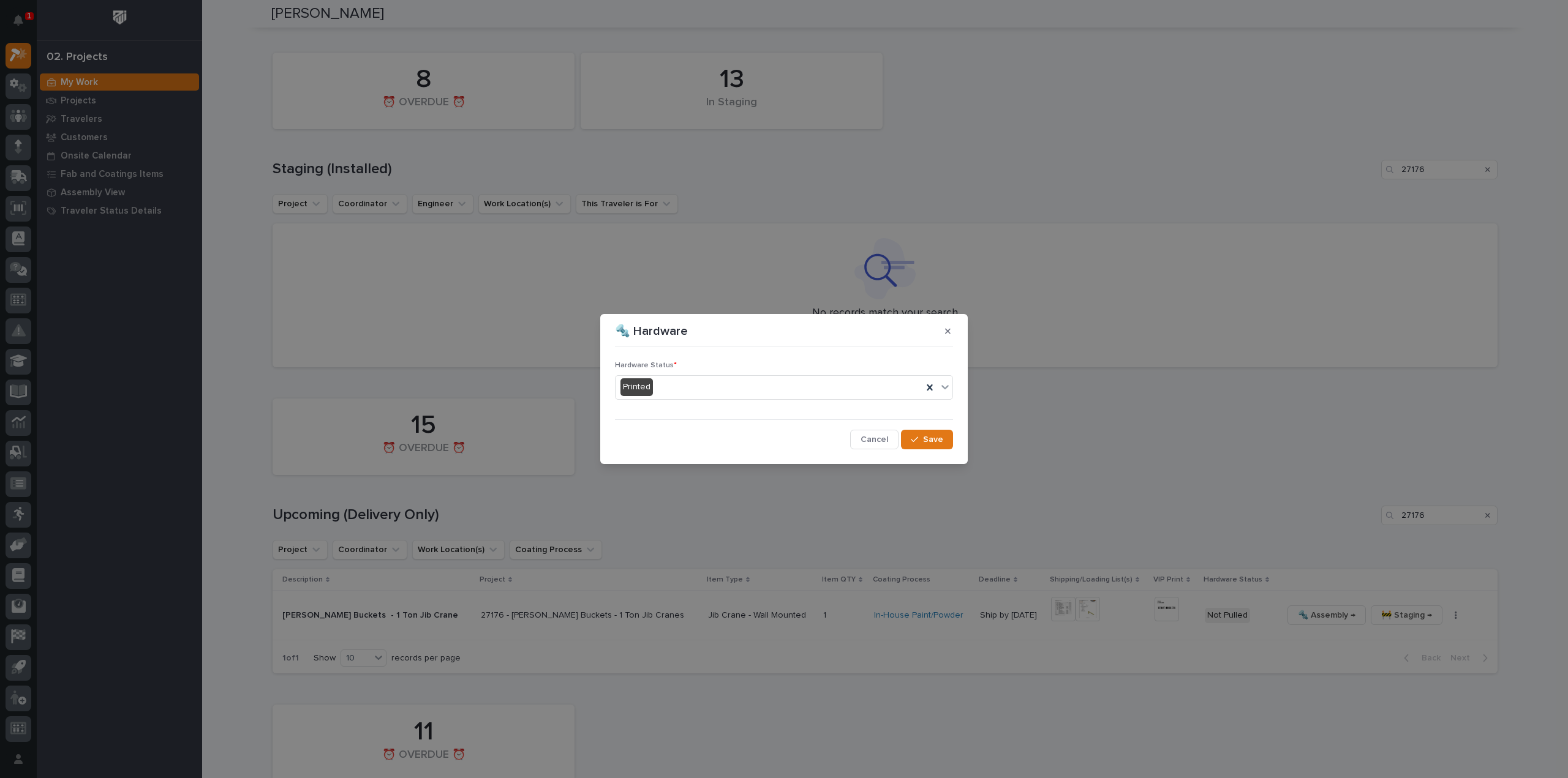
drag, startPoint x: 932, startPoint y: 438, endPoint x: 974, endPoint y: 427, distance: 43.4
click at [932, 438] on span "Save" at bounding box center [933, 439] width 21 height 11
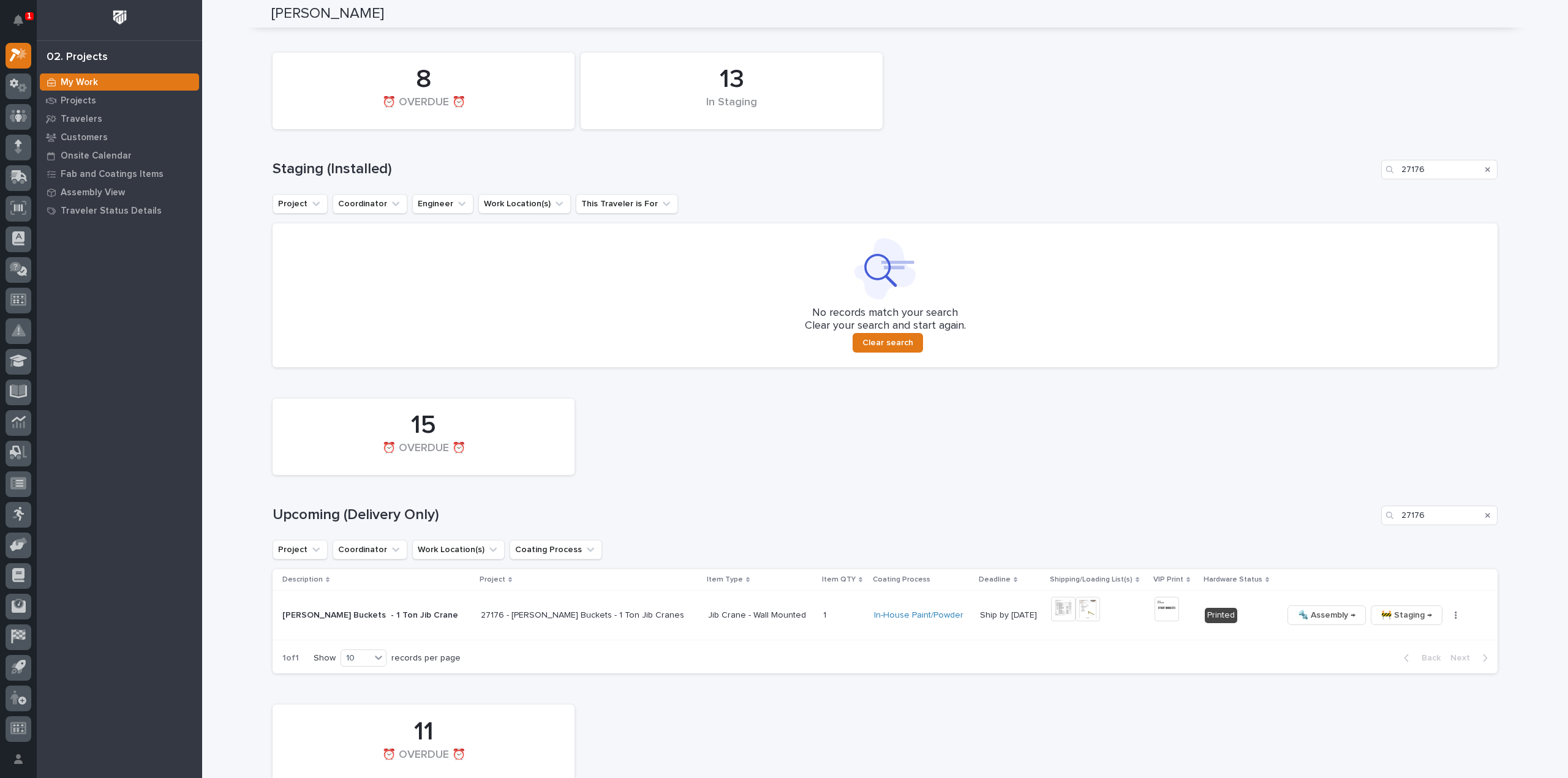
click at [1177, 142] on div "13 In Staging 8 ⏰ OVERDUE ⏰ Staging (Installed) 27176 Project Coordinator Engin…" at bounding box center [884, 206] width 1225 height 320
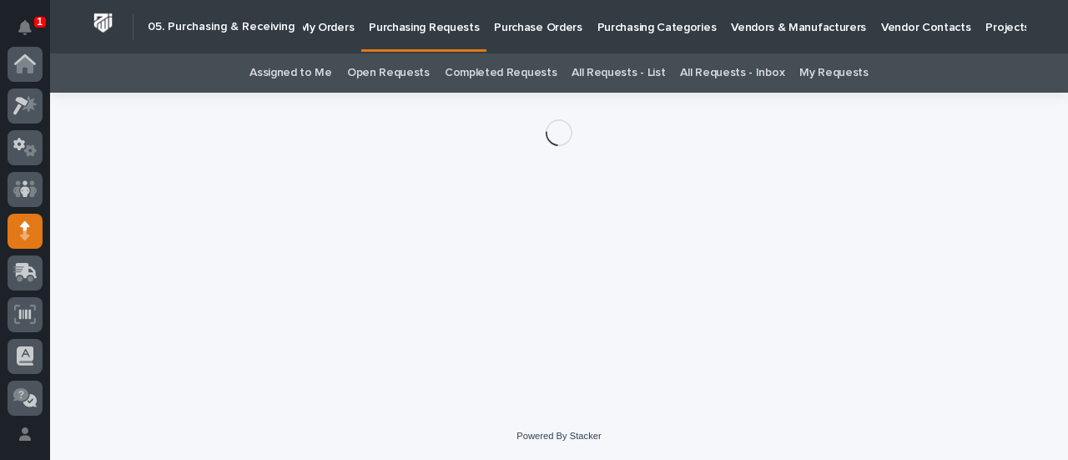
scroll to position [167, 0]
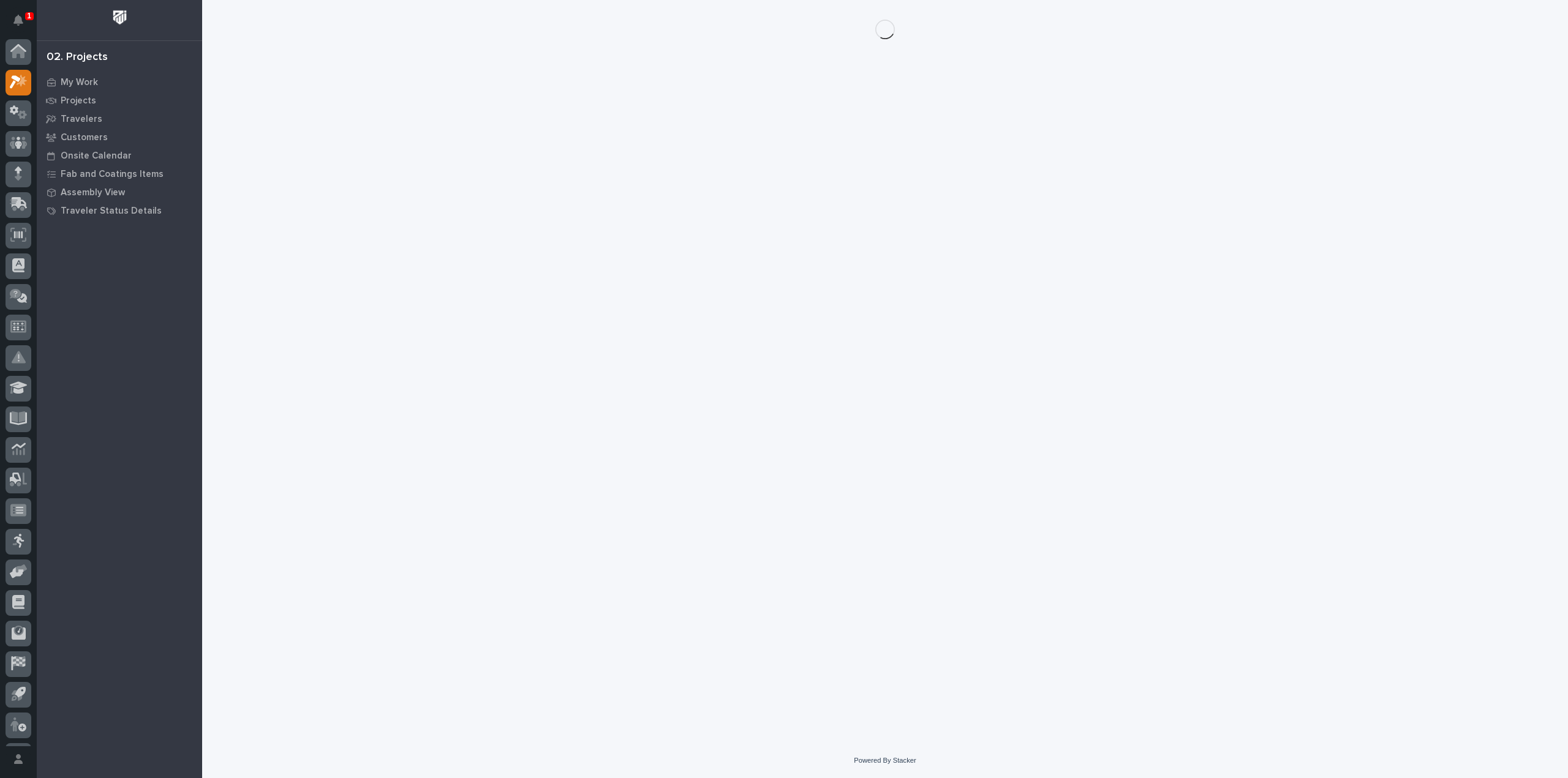
scroll to position [27, 0]
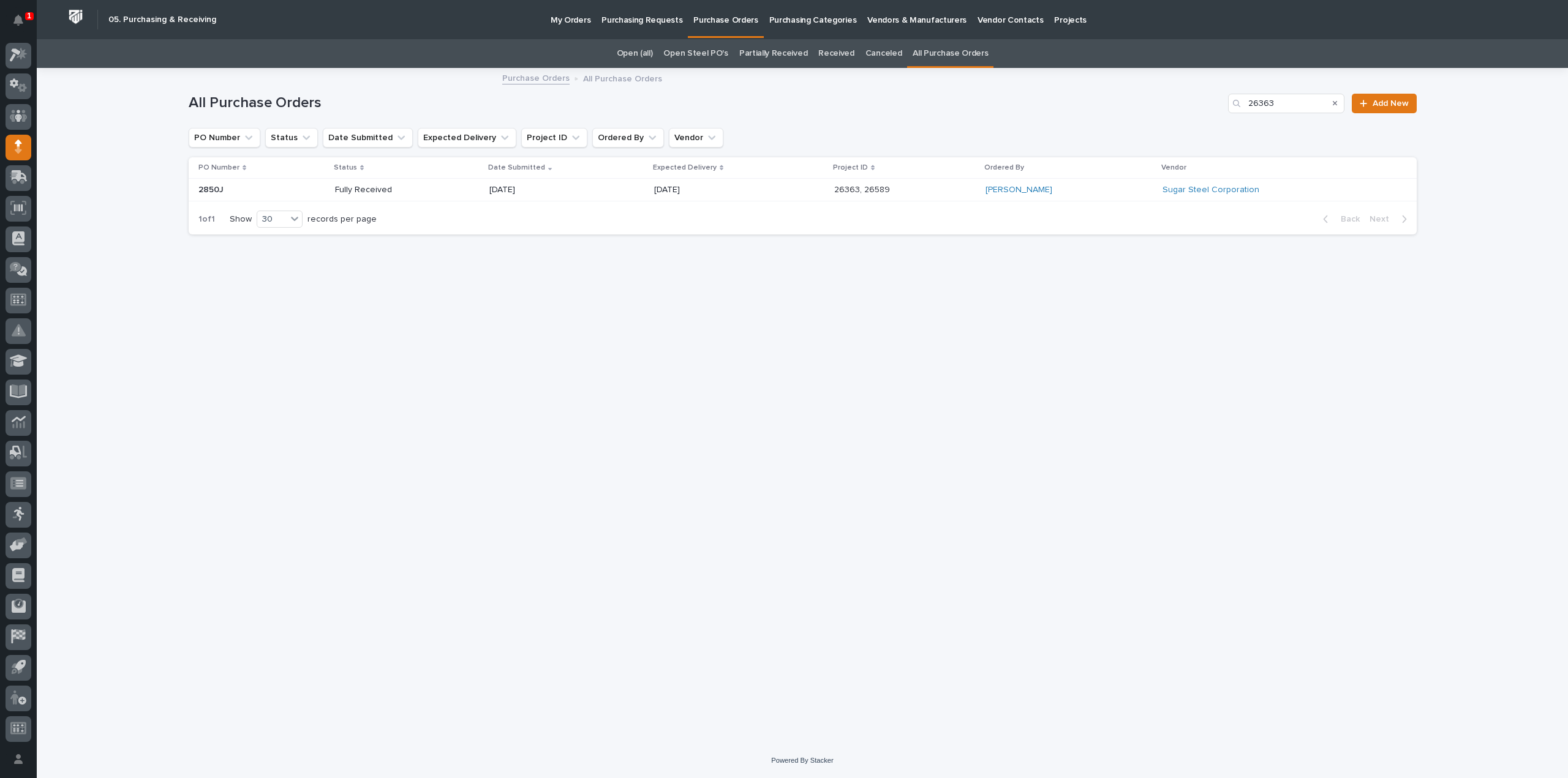
click at [343, 191] on p "Fully Received" at bounding box center [379, 190] width 87 height 10
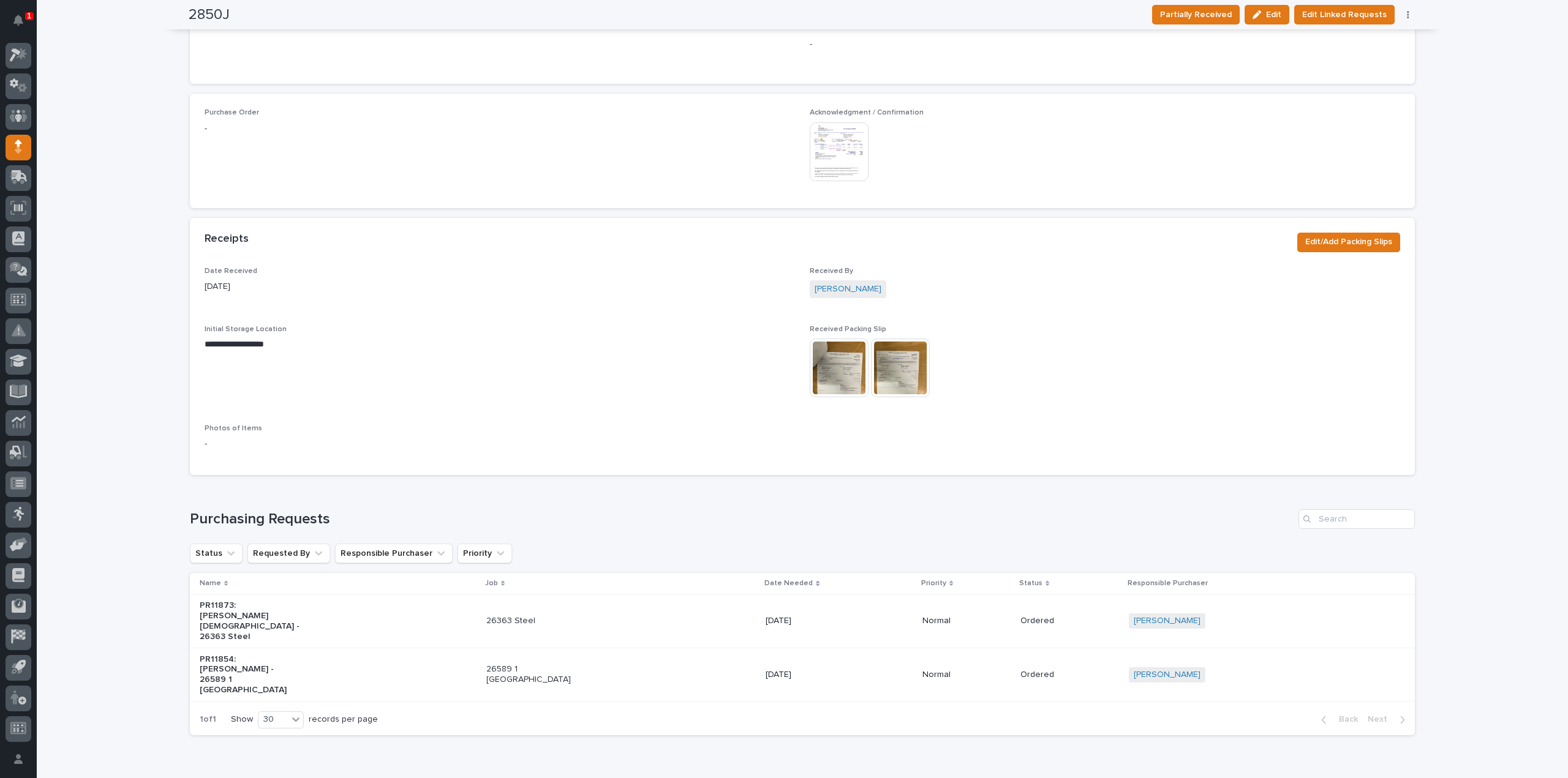
scroll to position [601, 0]
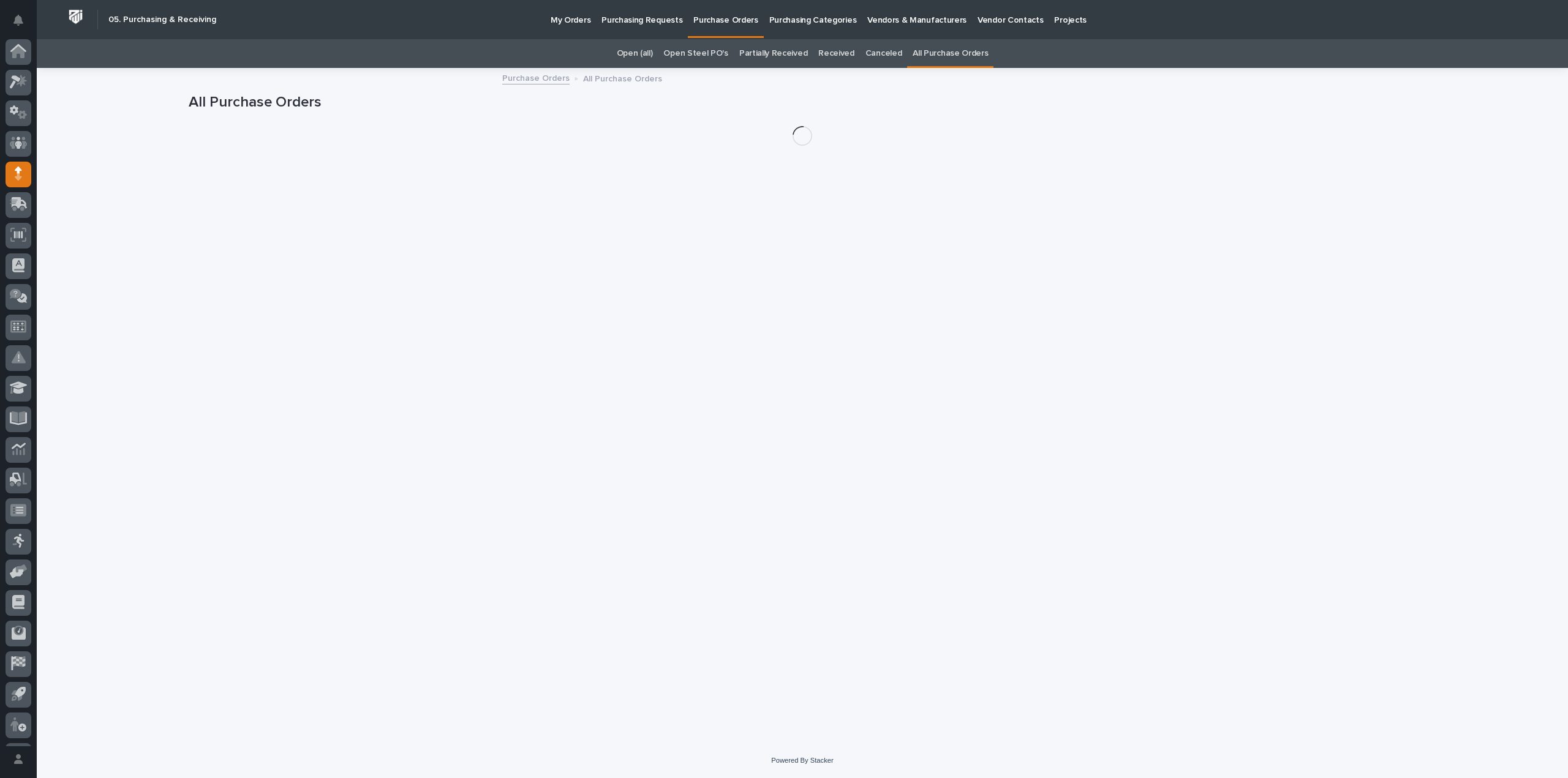
scroll to position [27, 0]
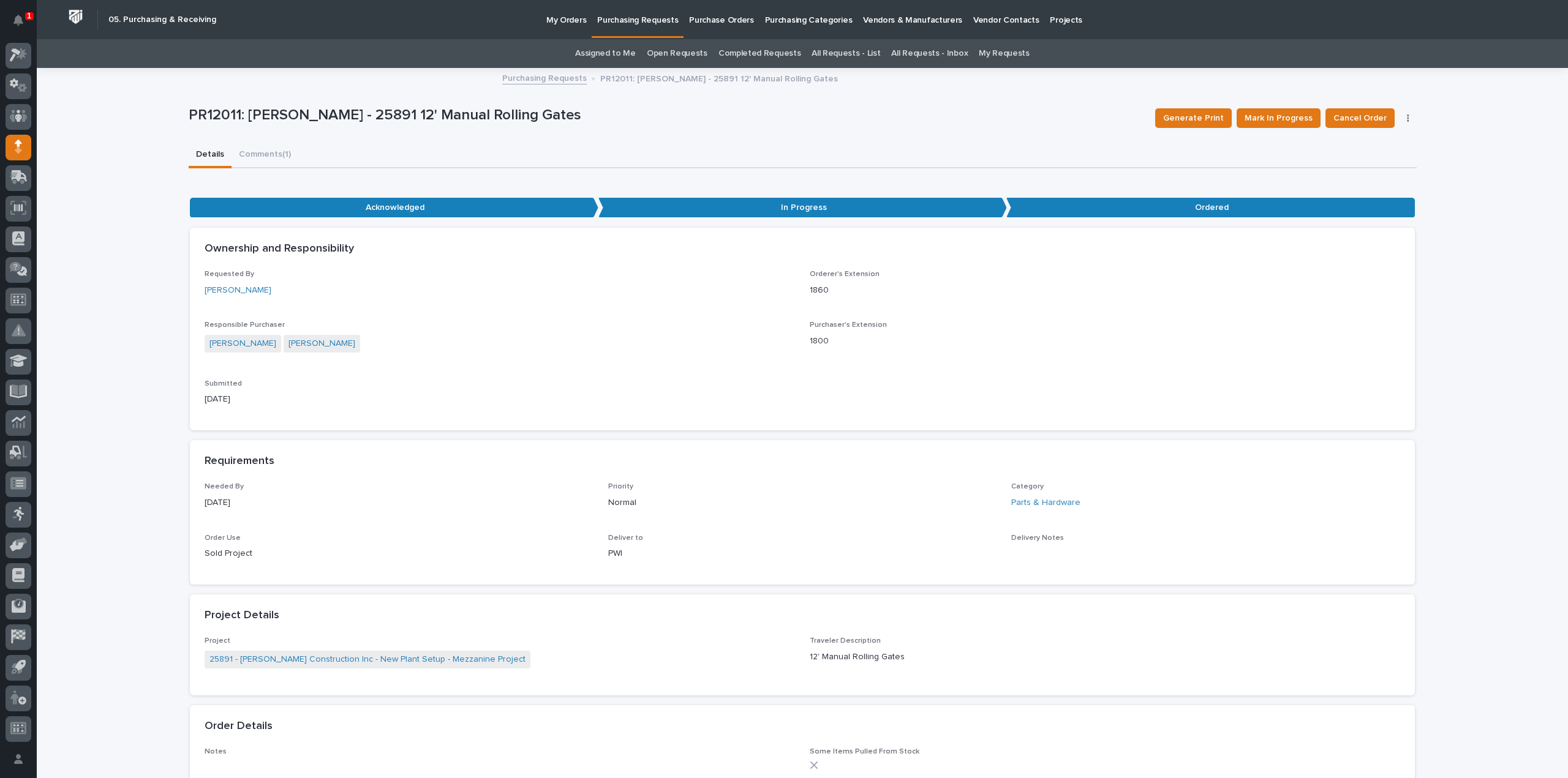
click at [820, 56] on link "All Requests - List" at bounding box center [845, 53] width 68 height 29
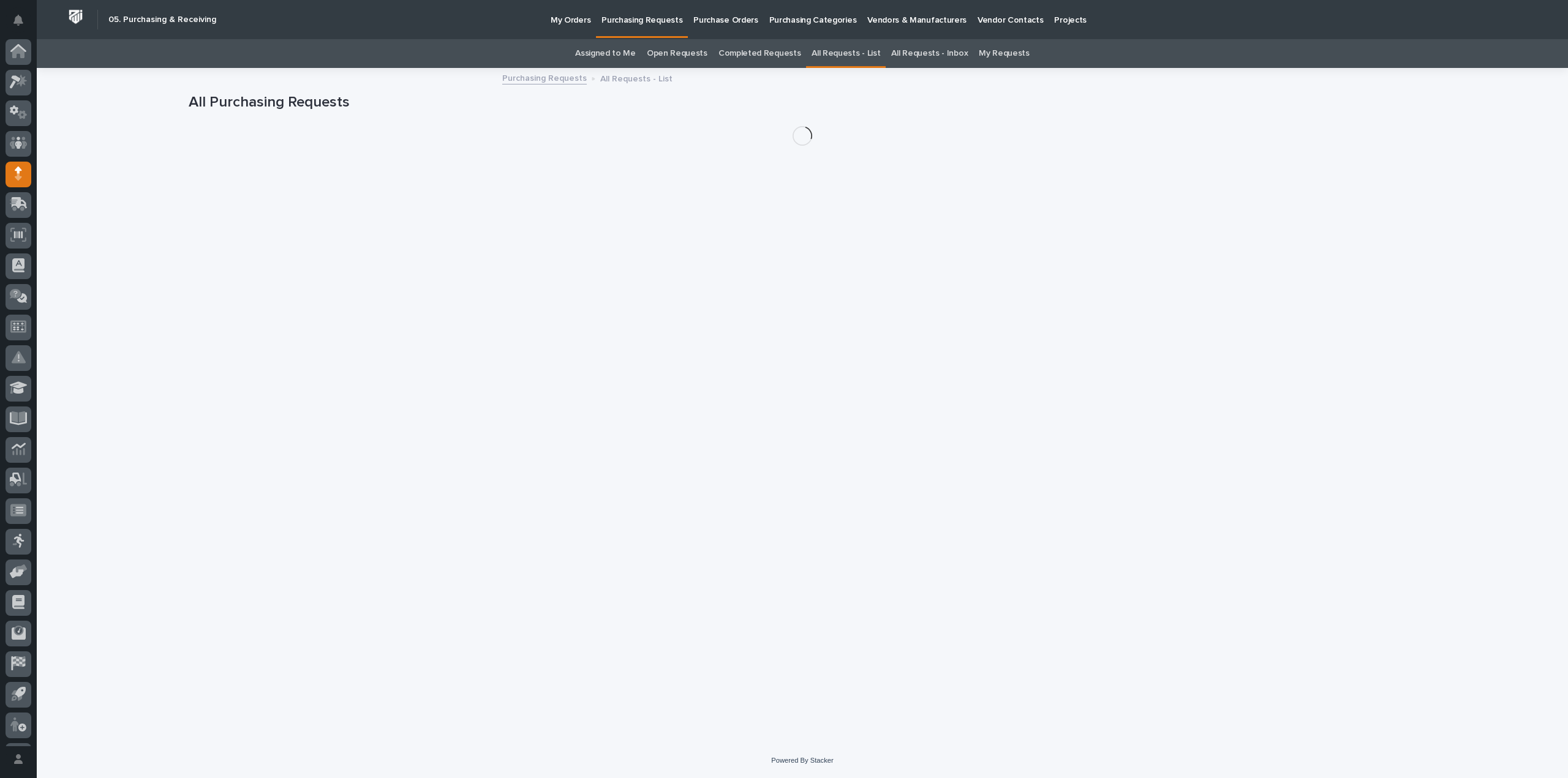
scroll to position [27, 0]
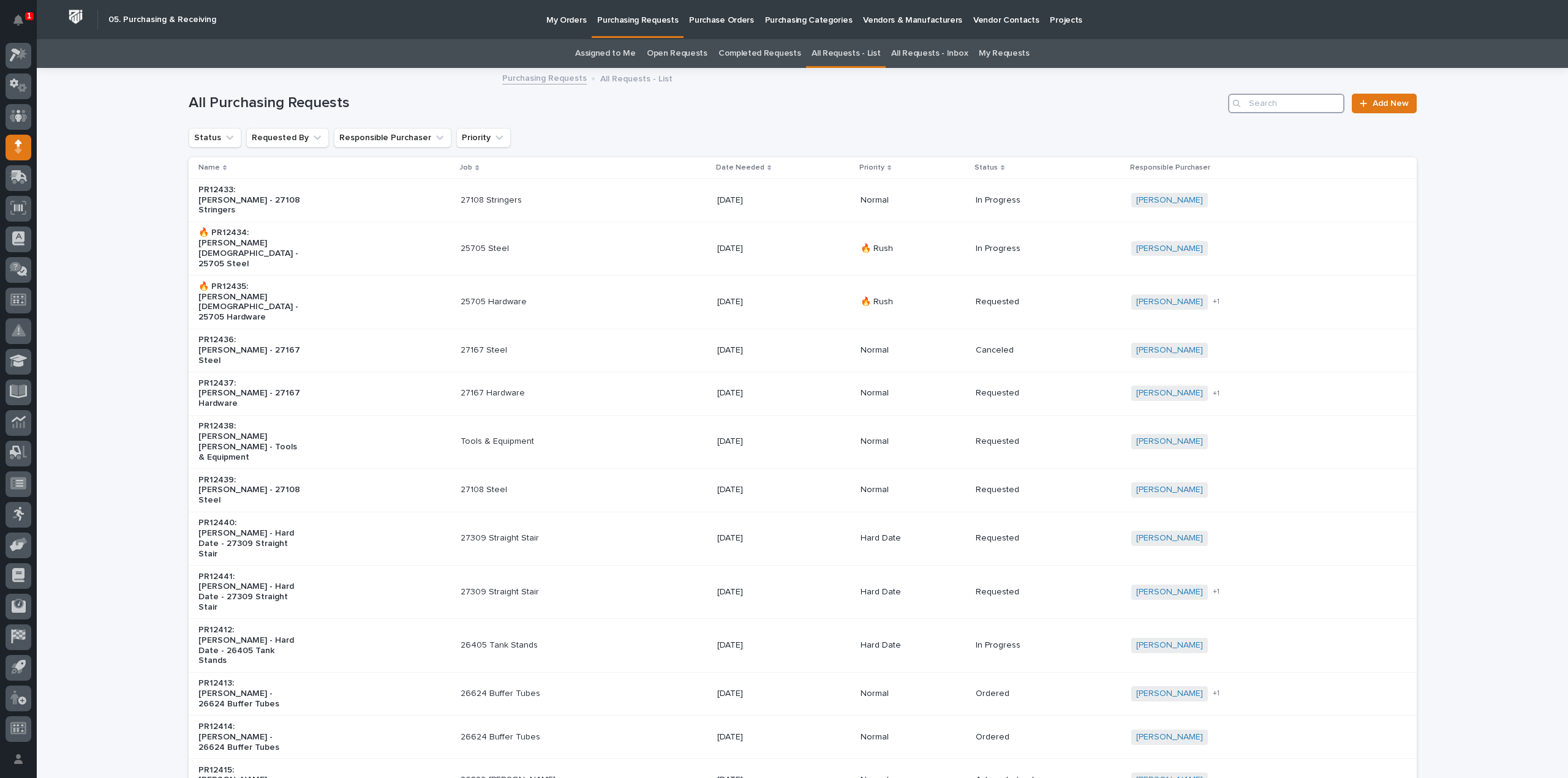
click at [1266, 109] on input "Search" at bounding box center [1286, 103] width 117 height 20
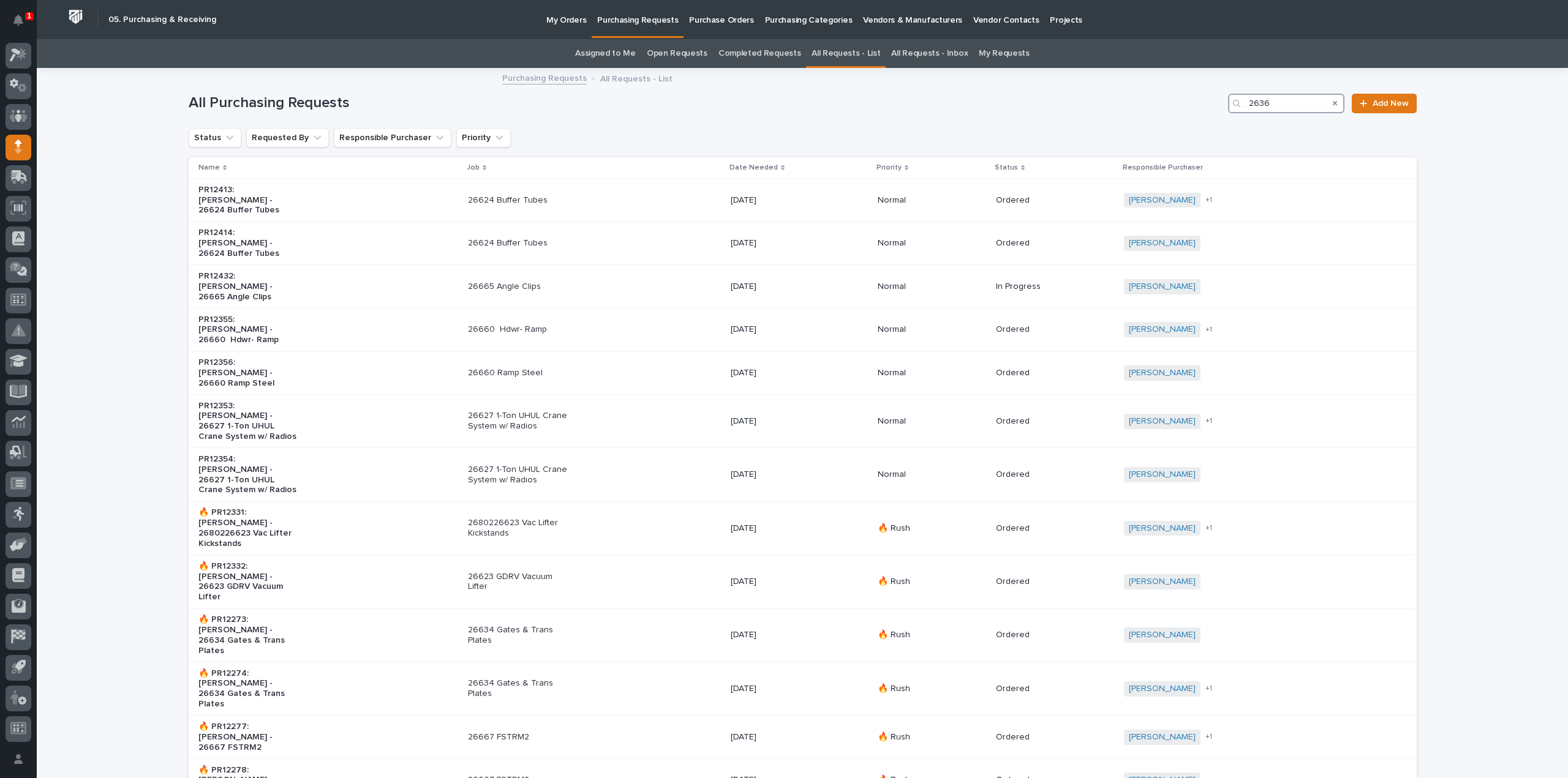
type input "26363"
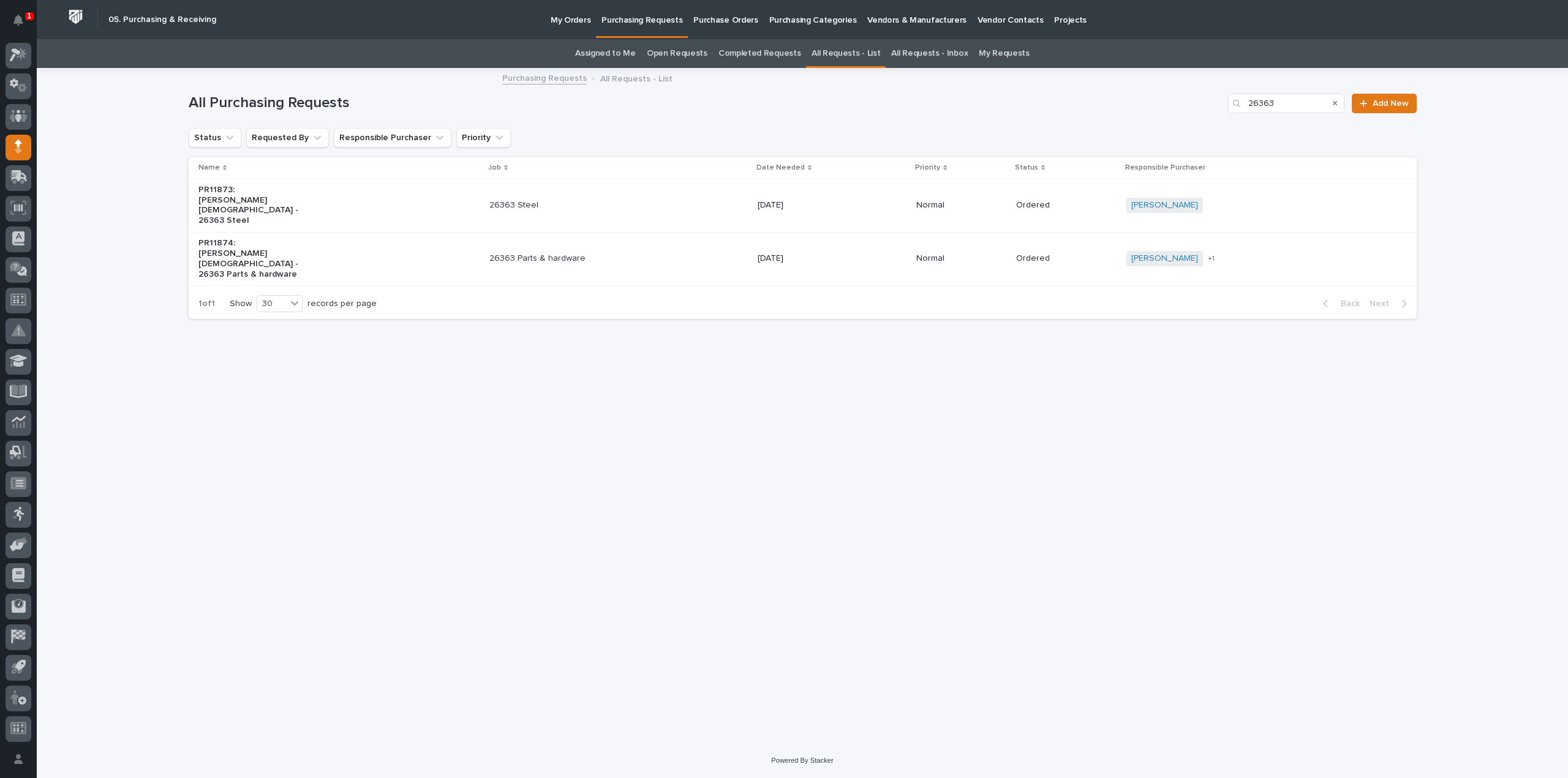
click at [546, 254] on p "26363 Parts & hardware" at bounding box center [540, 259] width 102 height 10
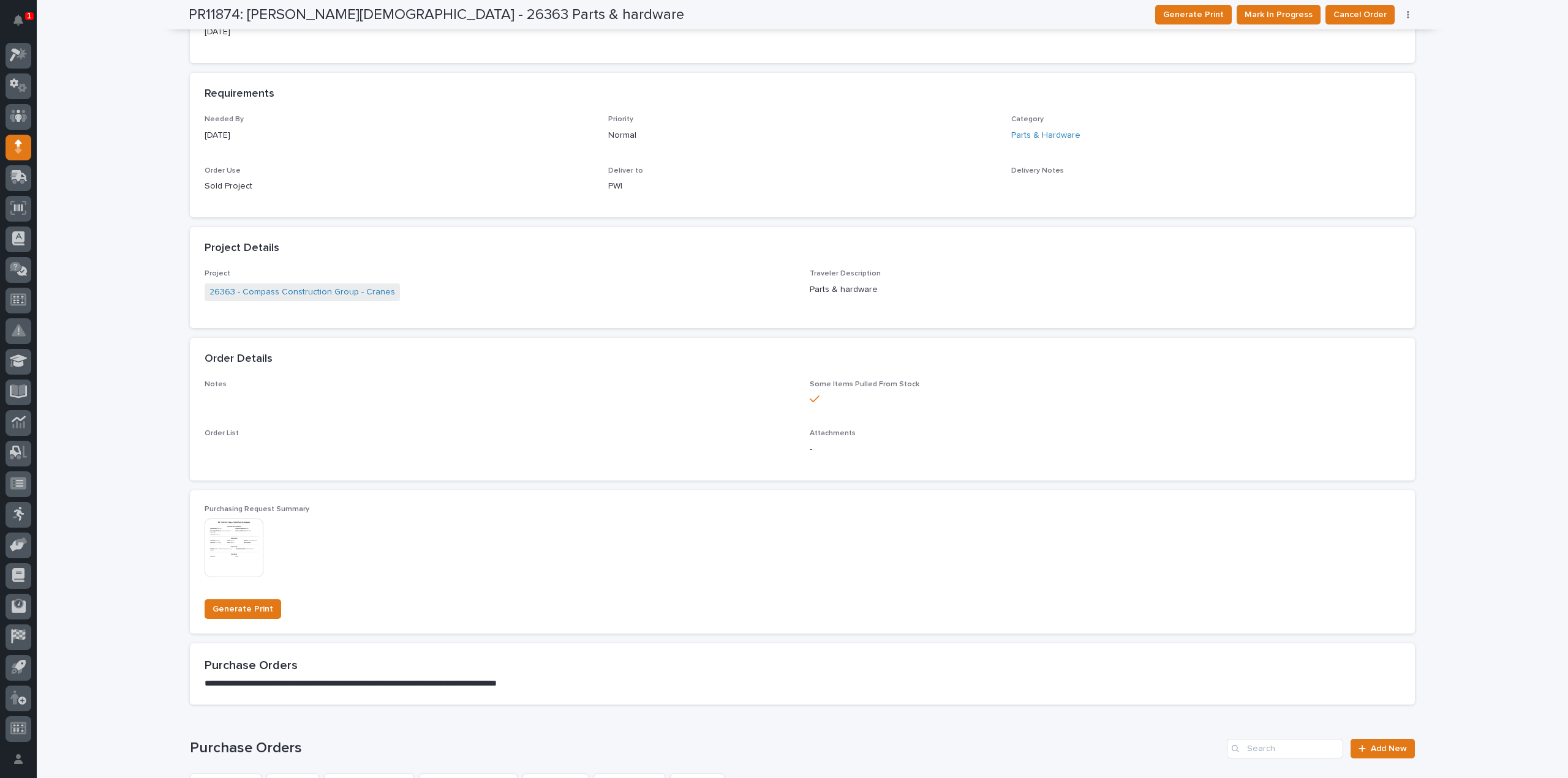
scroll to position [490, 0]
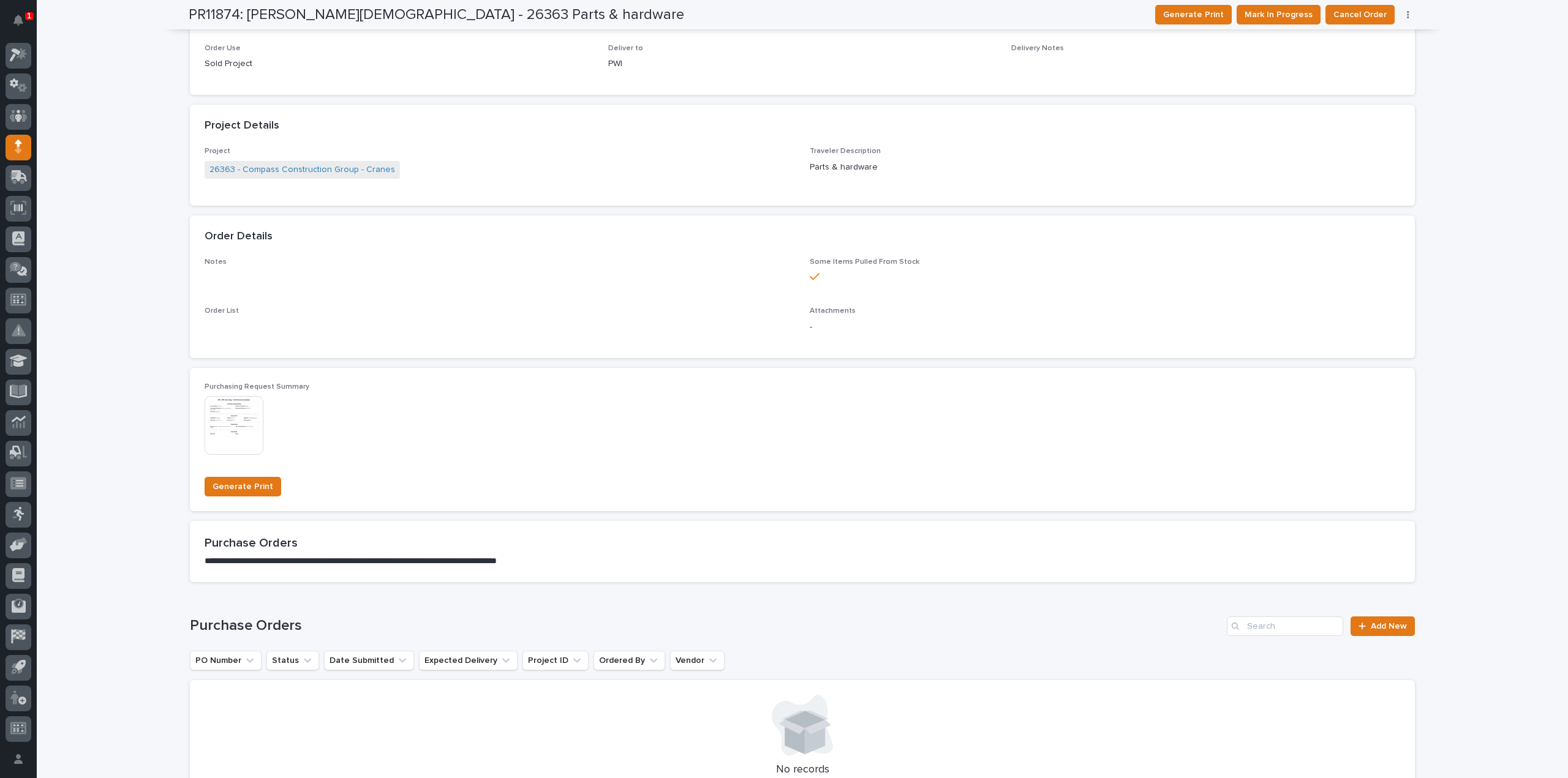
click at [237, 441] on img at bounding box center [234, 425] width 59 height 59
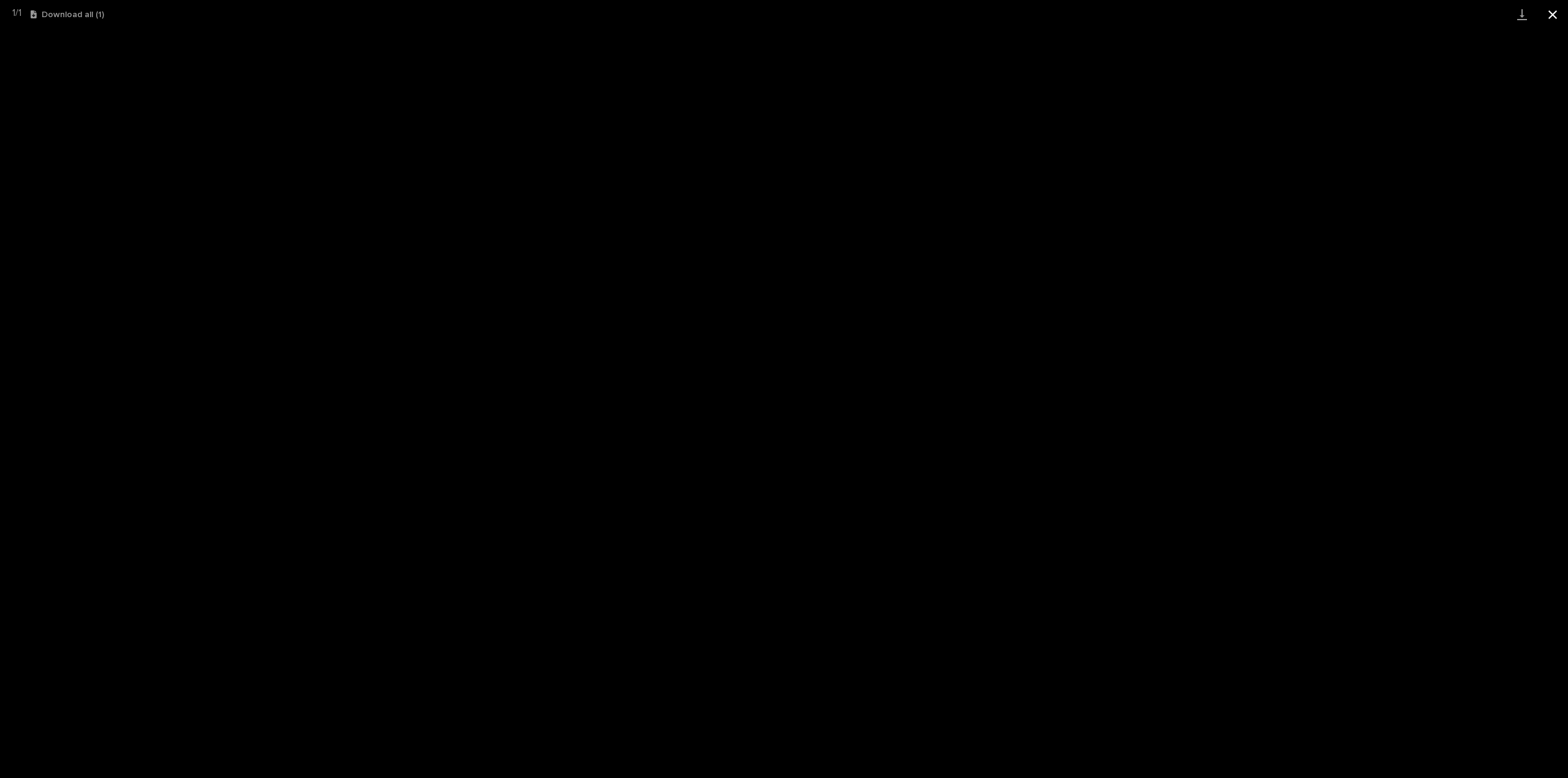
click at [1553, 17] on button "Close gallery" at bounding box center [1553, 14] width 31 height 29
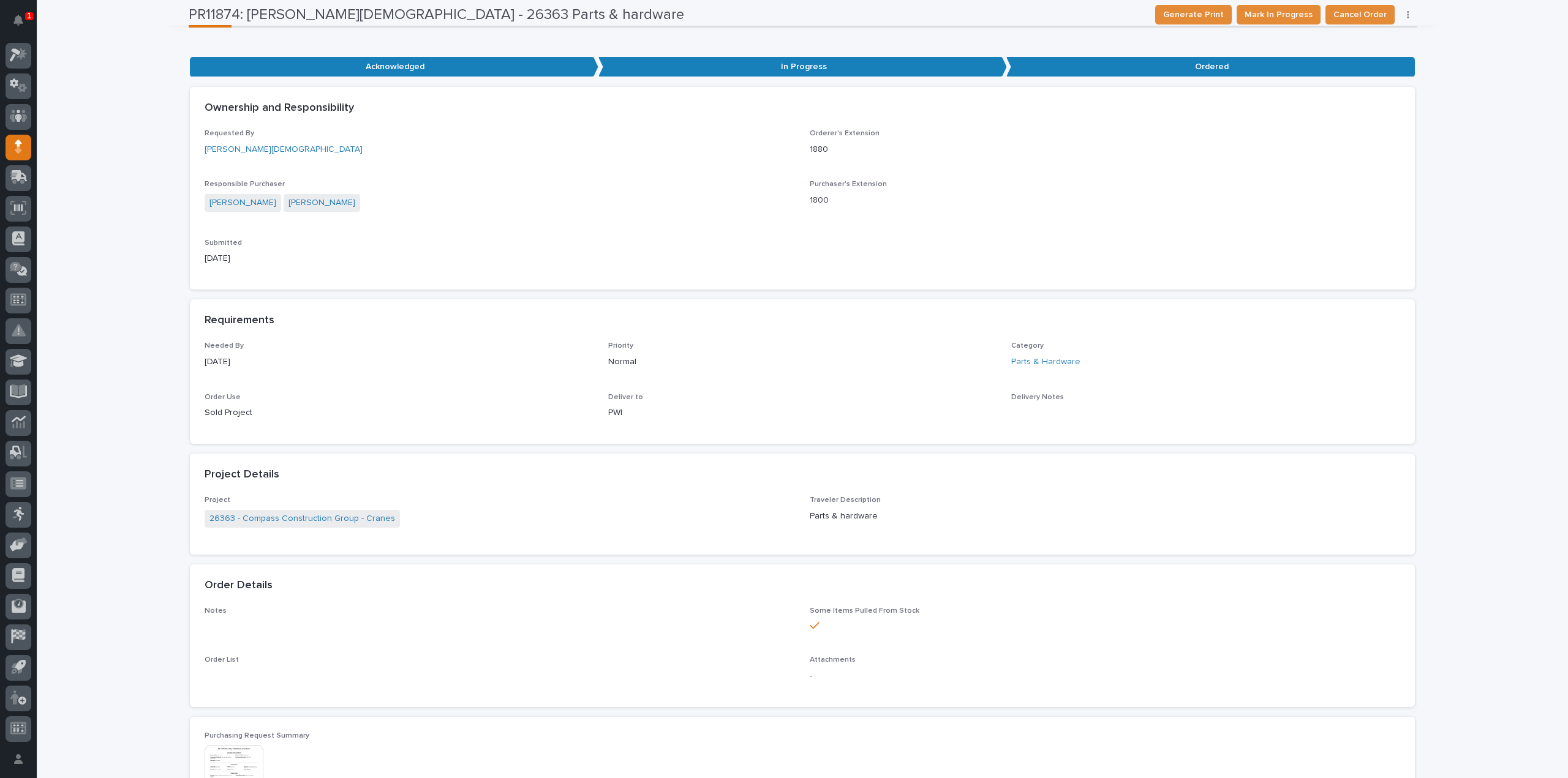
scroll to position [0, 0]
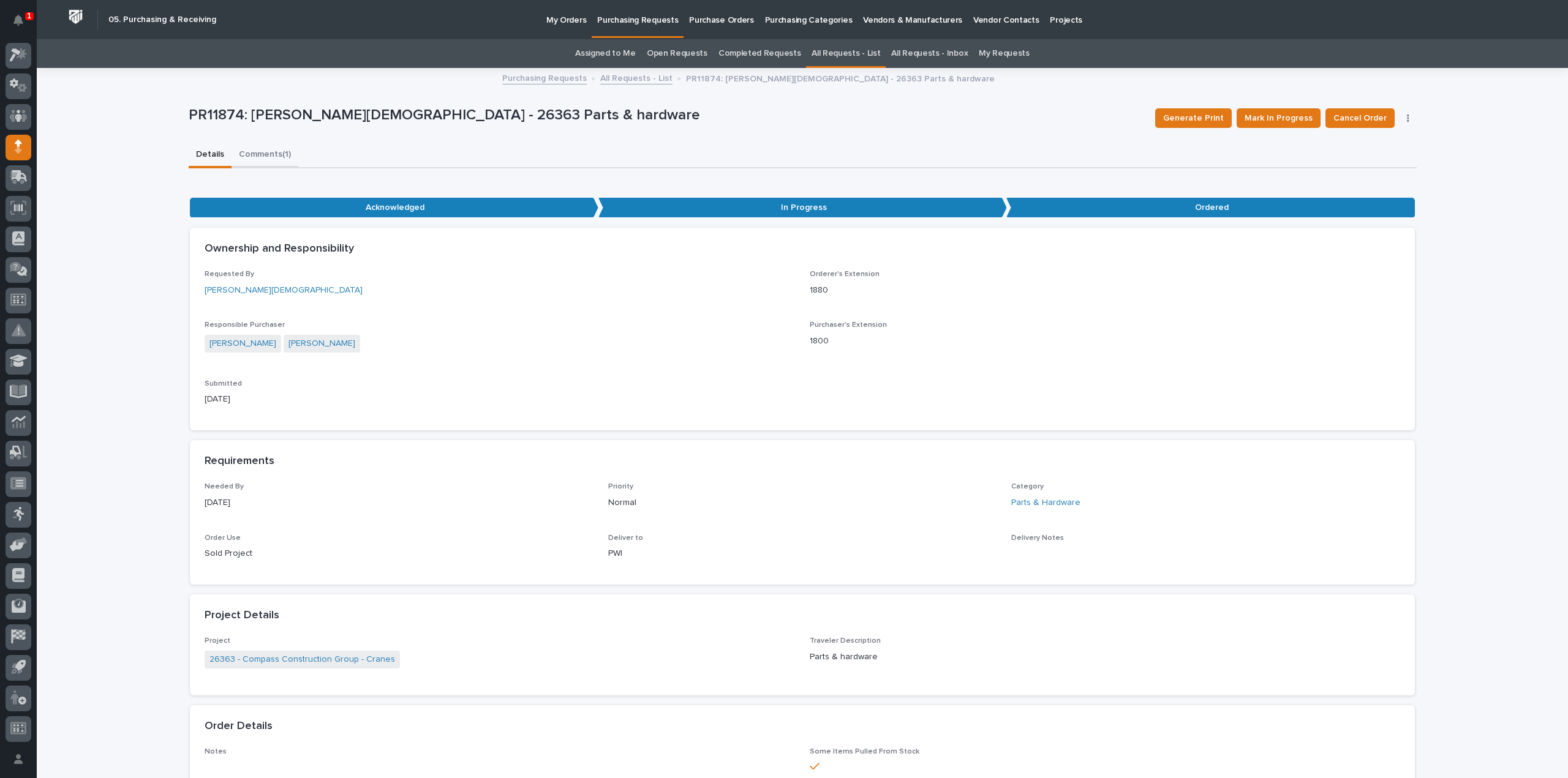
click at [259, 155] on button "Comments (1)" at bounding box center [264, 155] width 67 height 26
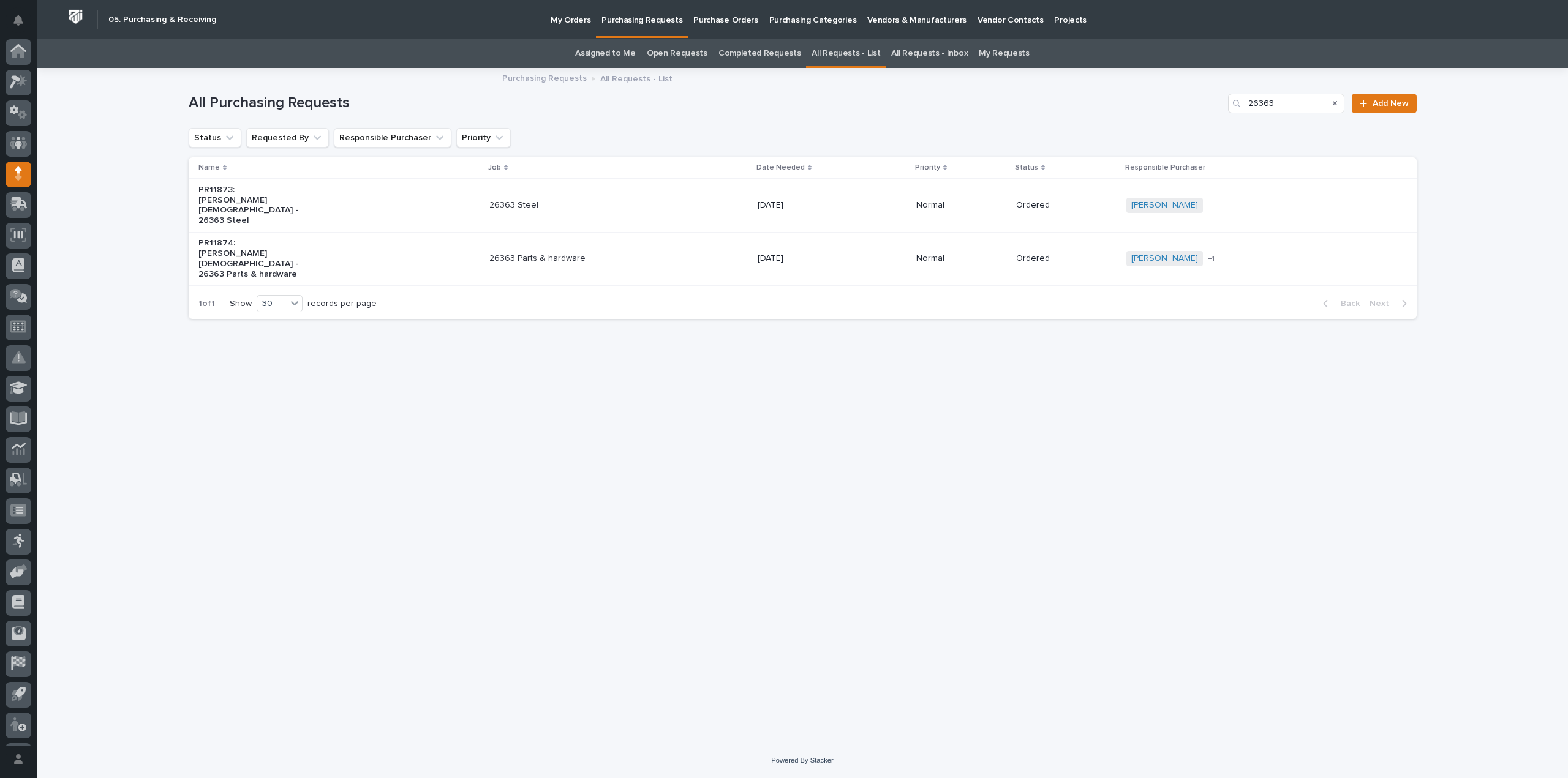
scroll to position [27, 0]
click at [606, 54] on link "Assigned to Me" at bounding box center [605, 53] width 61 height 29
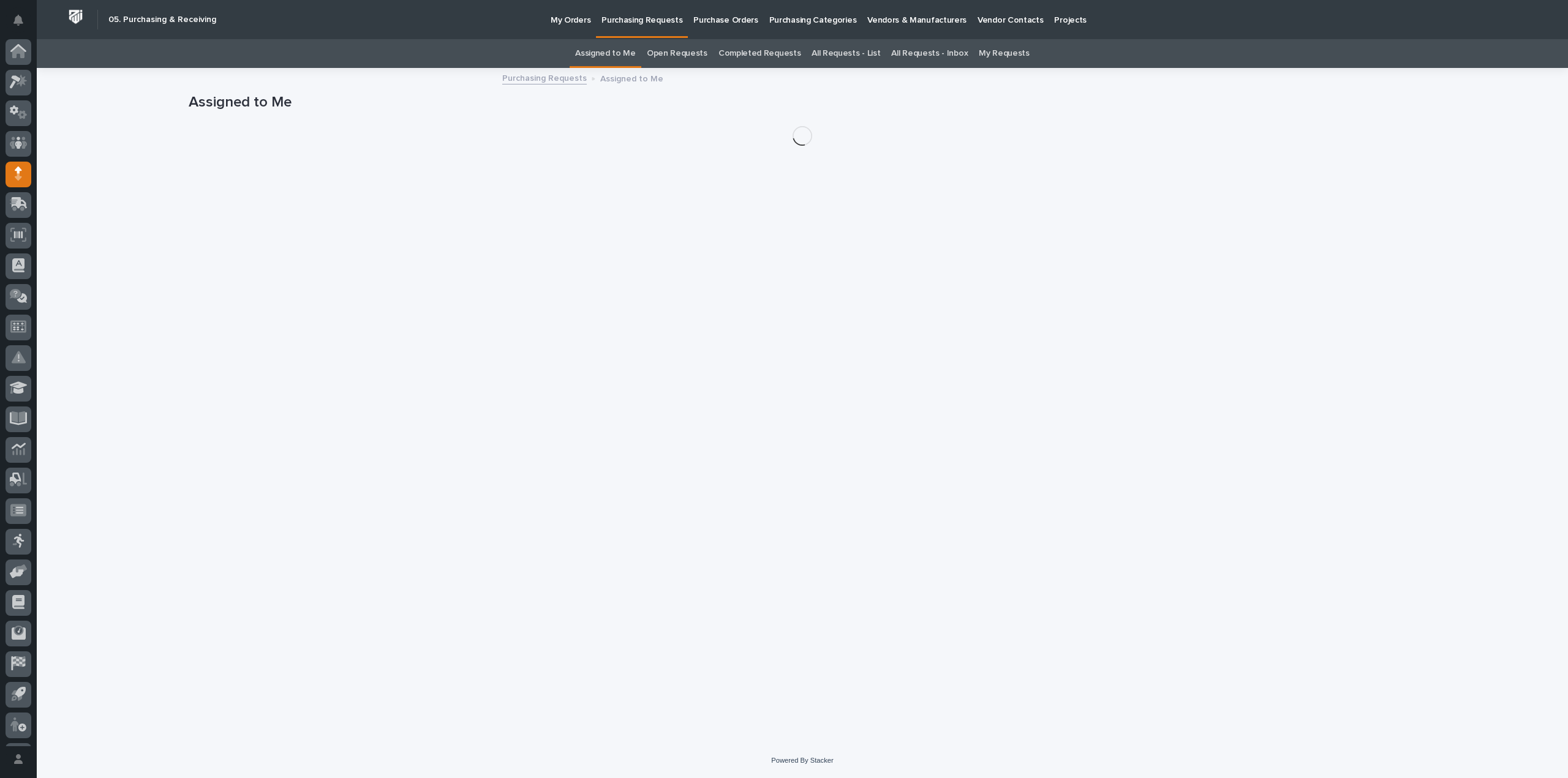
scroll to position [27, 0]
